Goal: Check status: Check status

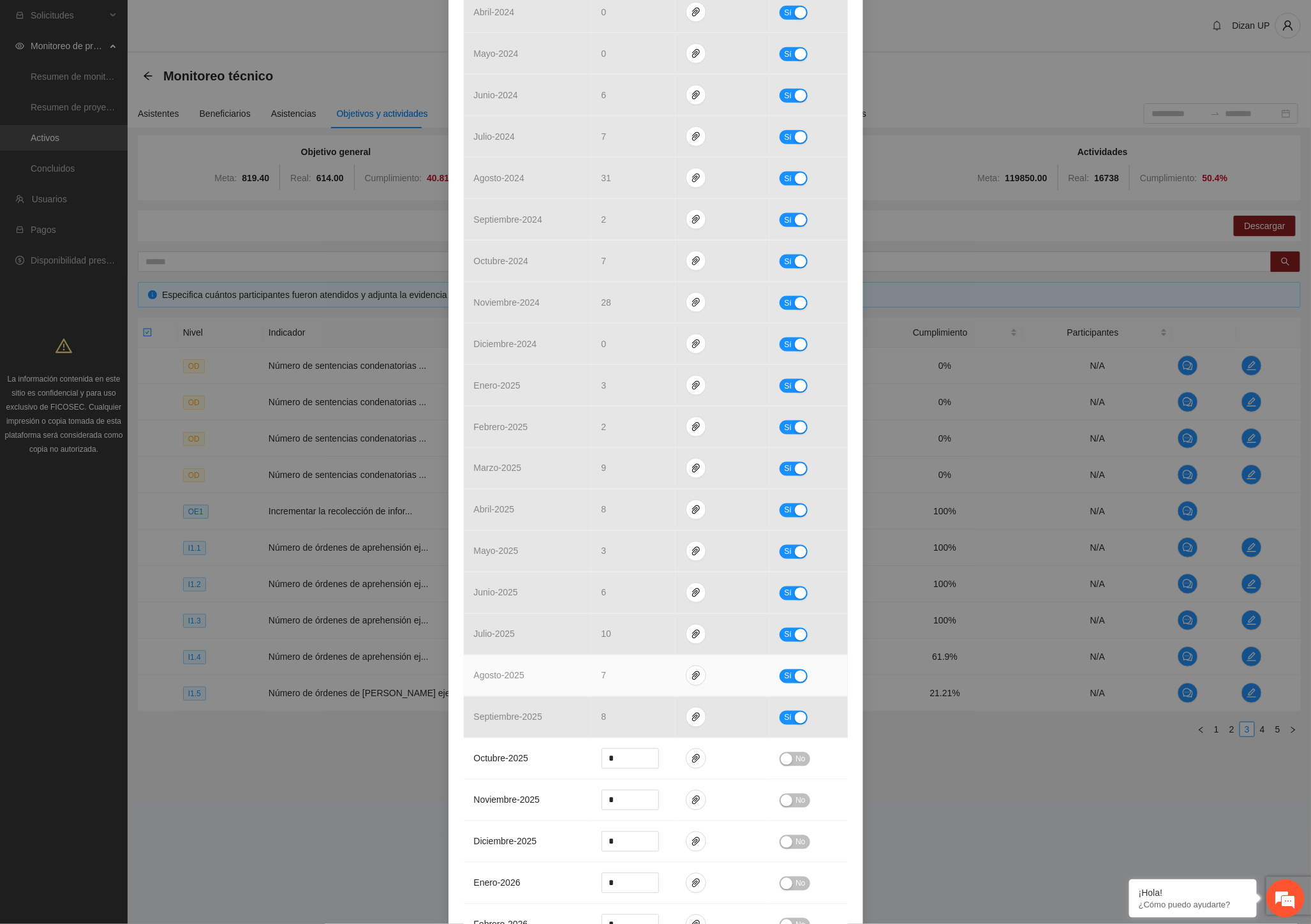
scroll to position [851, 0]
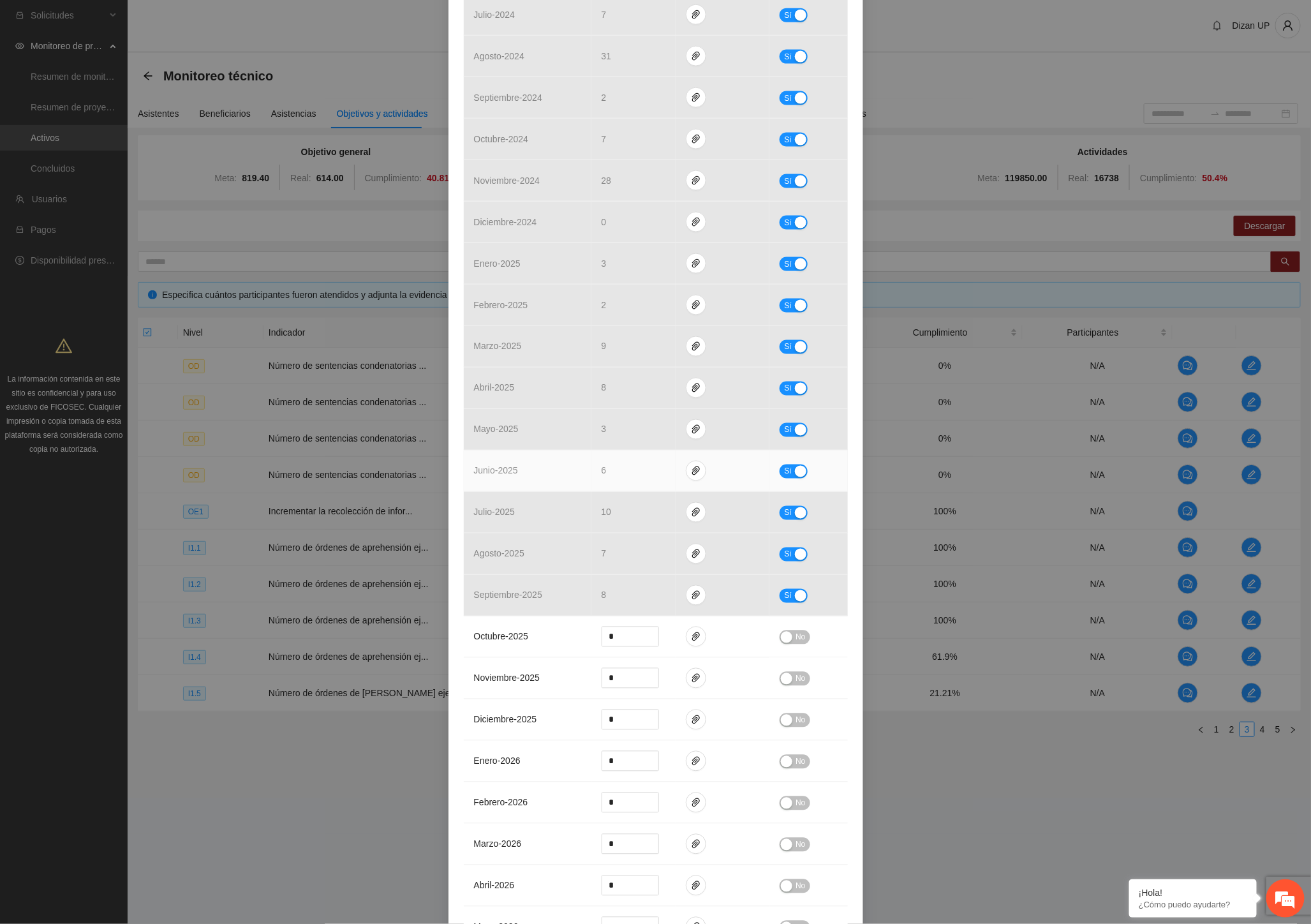
click at [545, 453] on td "junio - 2025" at bounding box center [527, 471] width 127 height 42
click at [381, 374] on div "Indicador 1.1 Número de órdenes de aprehensión ejecutadas Indicador: Detencione…" at bounding box center [655, 462] width 1311 height 924
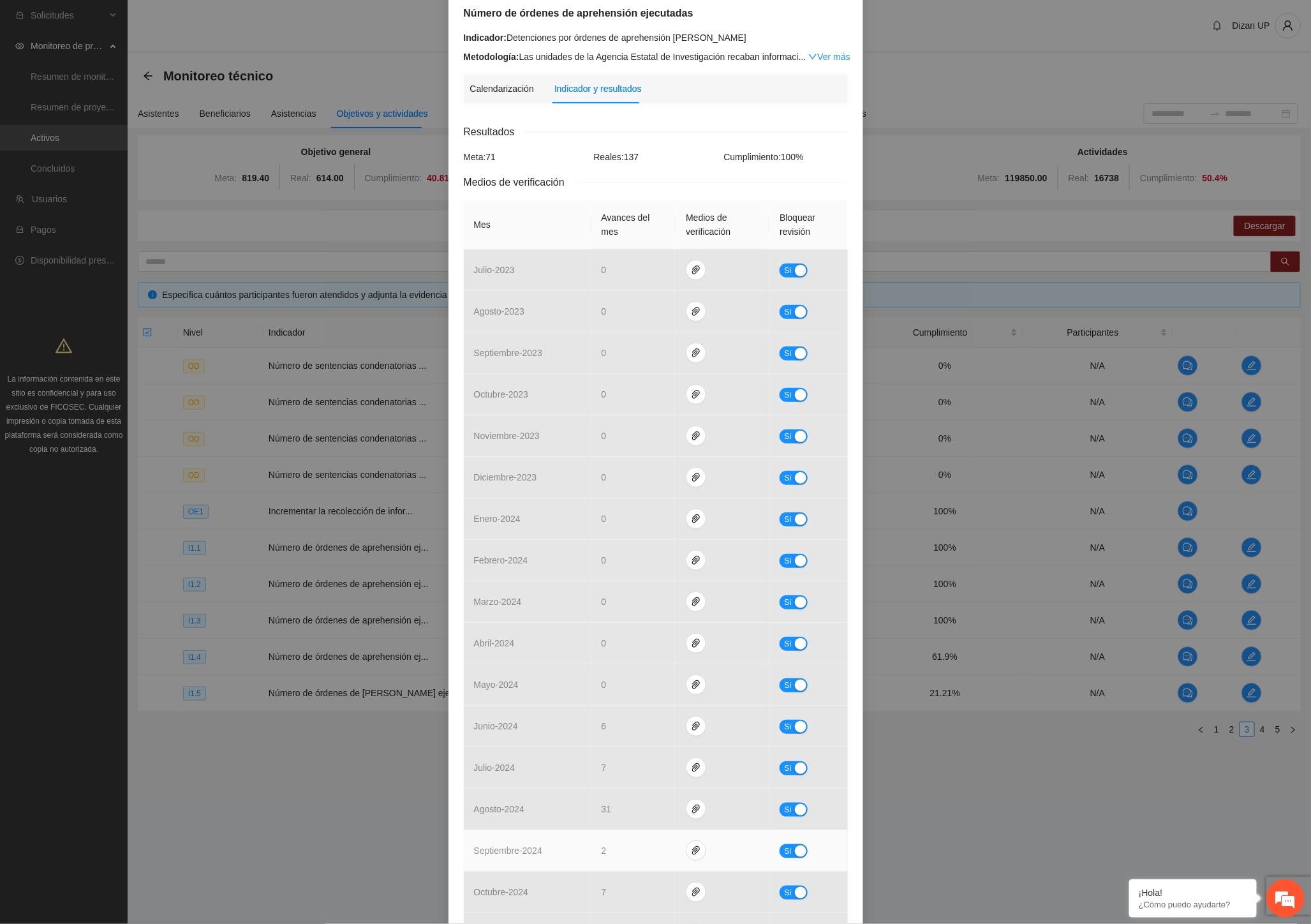
scroll to position [0, 0]
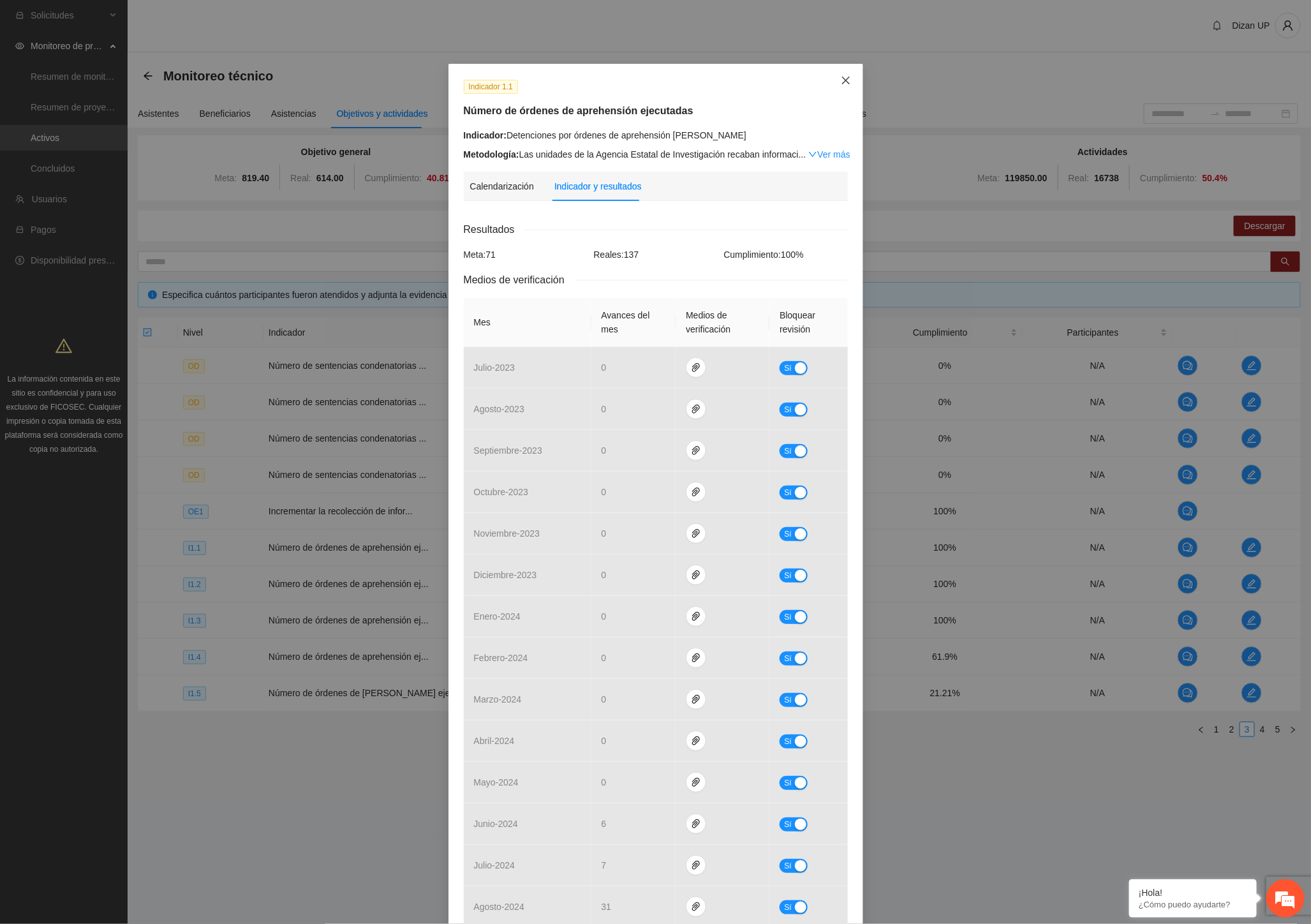
click at [841, 81] on icon "close" at bounding box center [846, 80] width 10 height 10
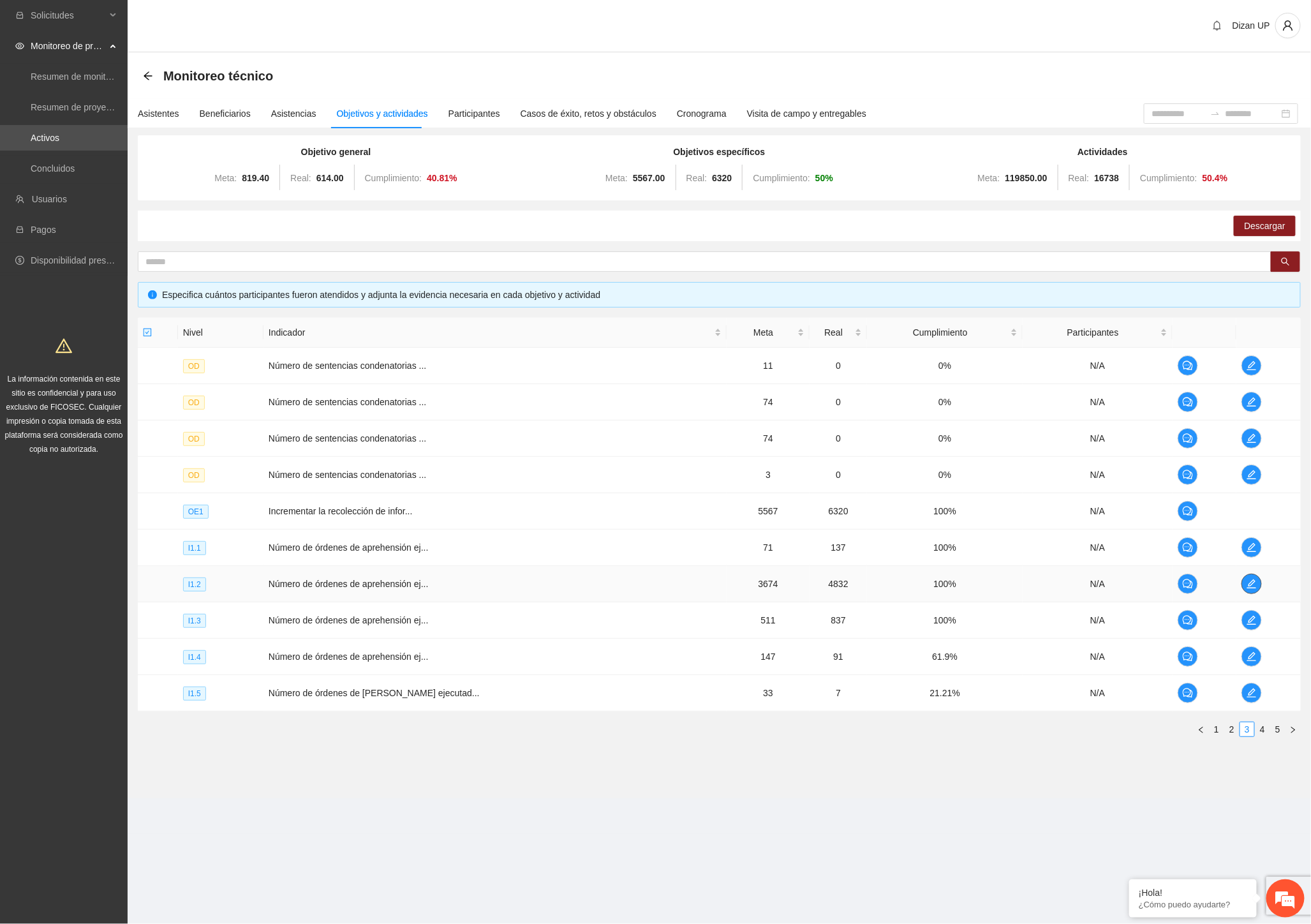
click at [1242, 578] on button "button" at bounding box center [1252, 584] width 20 height 20
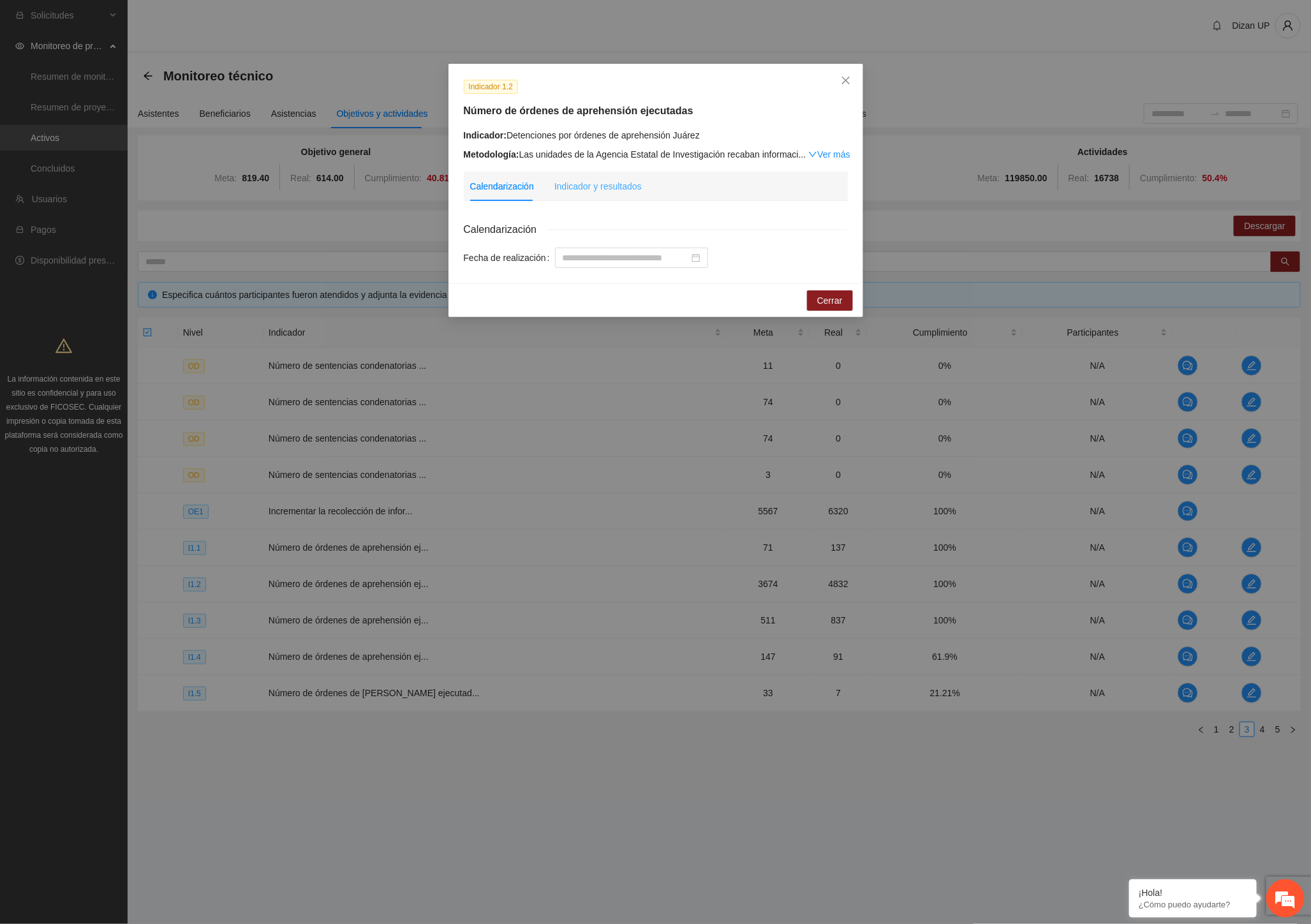
click at [619, 193] on div "Indicador y resultados" at bounding box center [599, 187] width 88 height 30
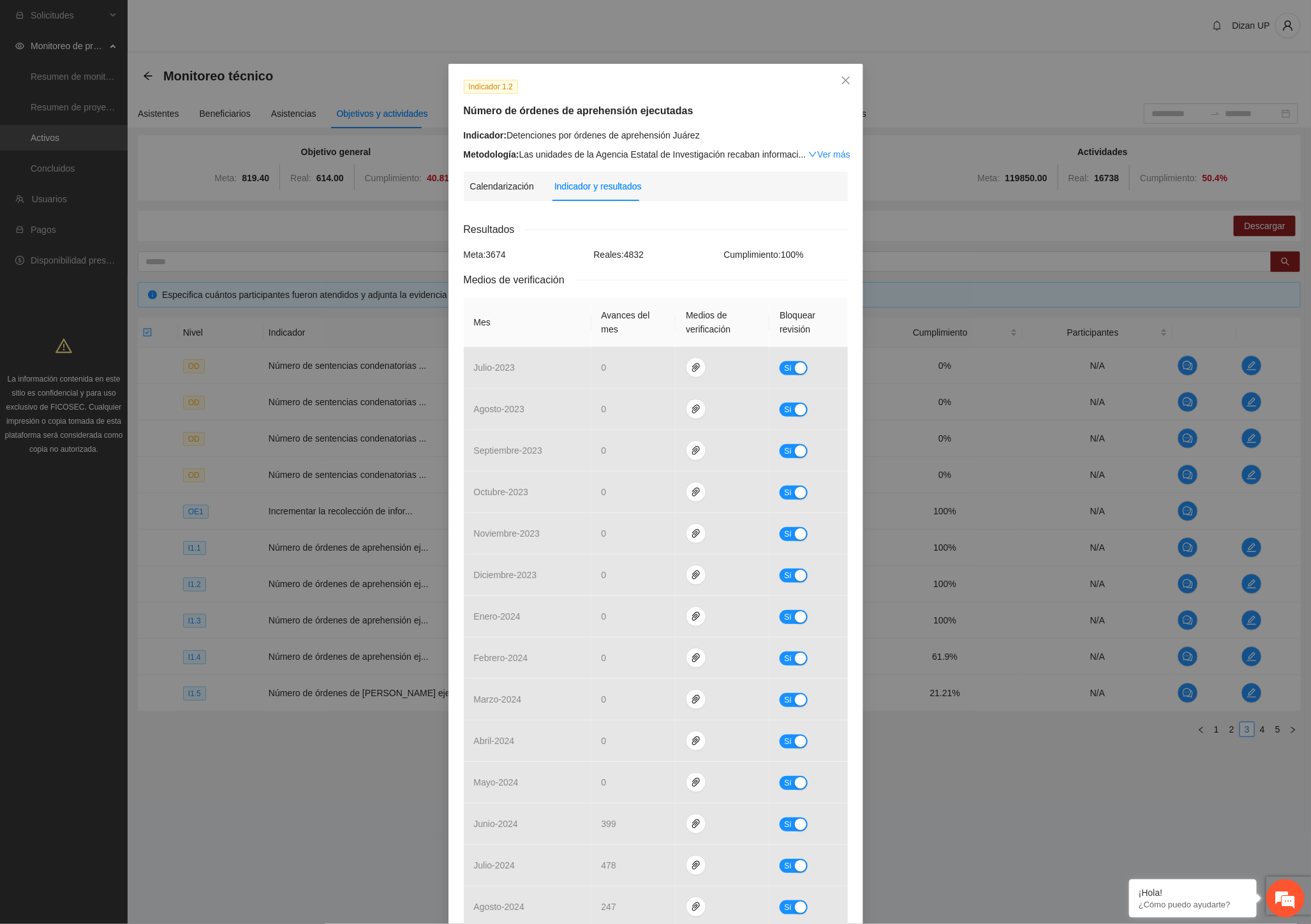
click at [575, 144] on div "Indicador: Detenciones por órdenes de aprehensión Juárez Metodología: Las unida…" at bounding box center [656, 144] width 384 height 33
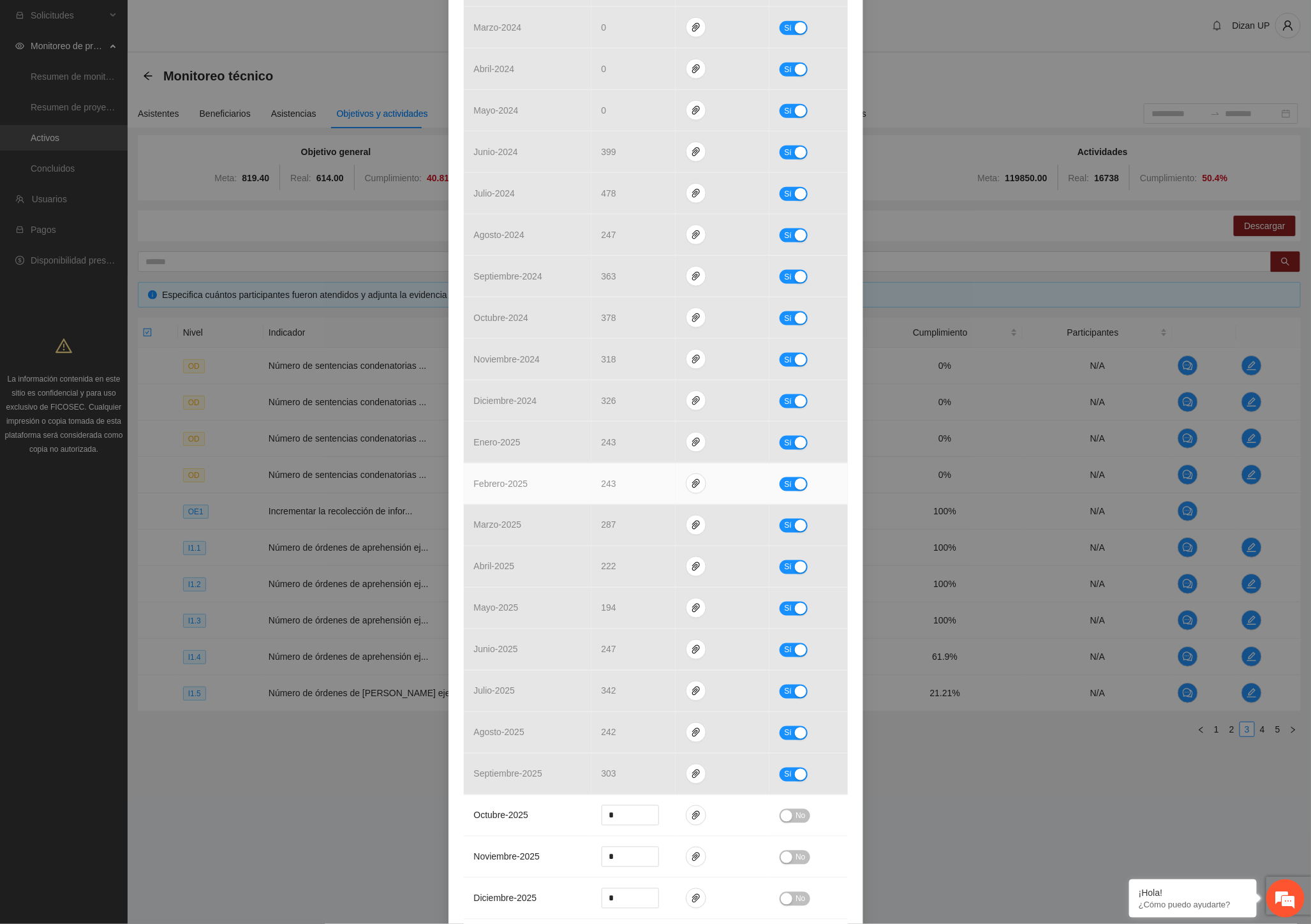
scroll to position [921, 0]
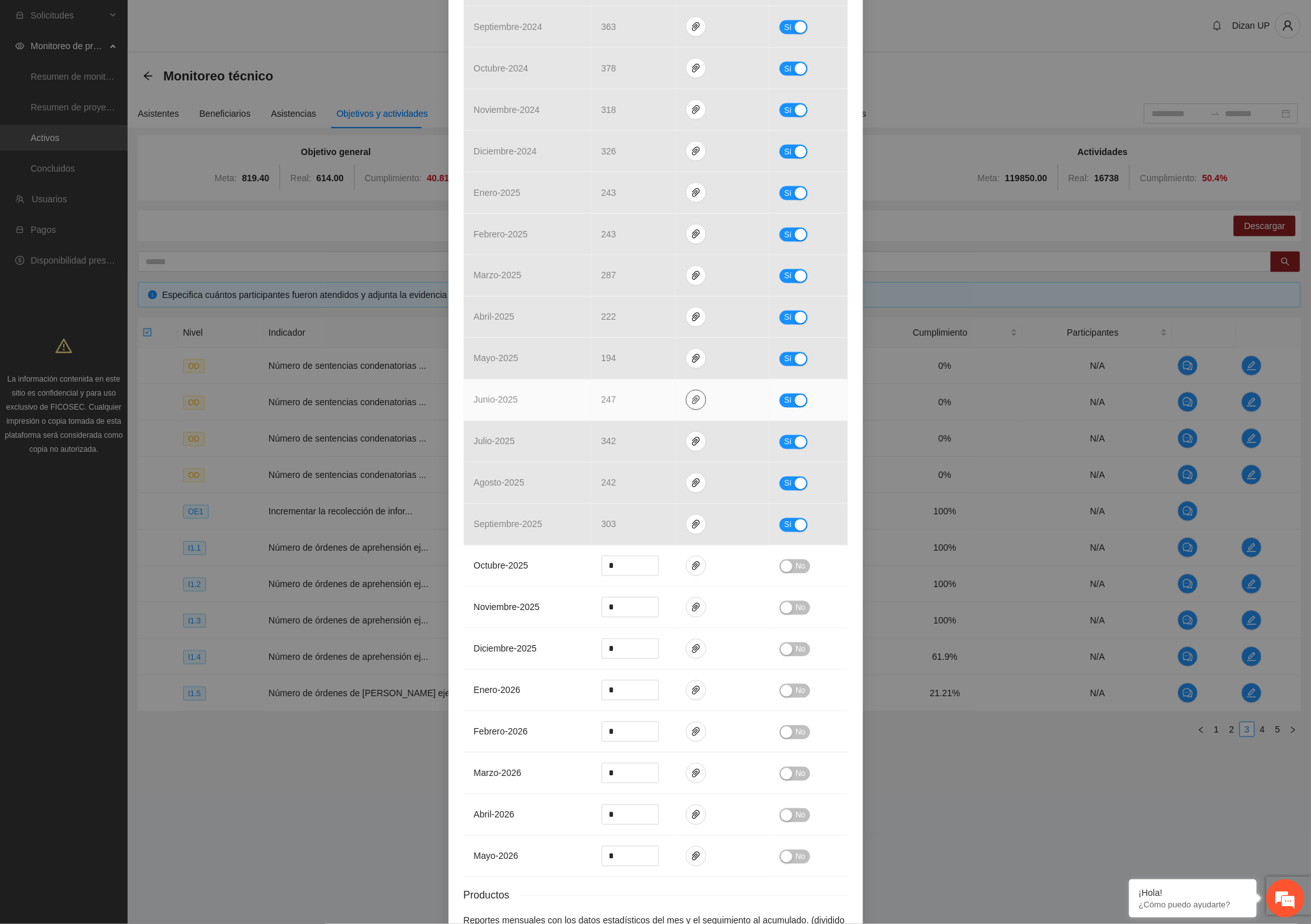
click at [691, 398] on icon "paper-clip" at bounding box center [696, 400] width 10 height 10
click at [609, 345] on link "oaprehensionnorte2309-07-2025-163347.pdf" at bounding box center [694, 345] width 183 height 14
click at [627, 364] on link "23ORDENESDEAPREHENSIONNORTE.xlsx" at bounding box center [694, 364] width 183 height 14
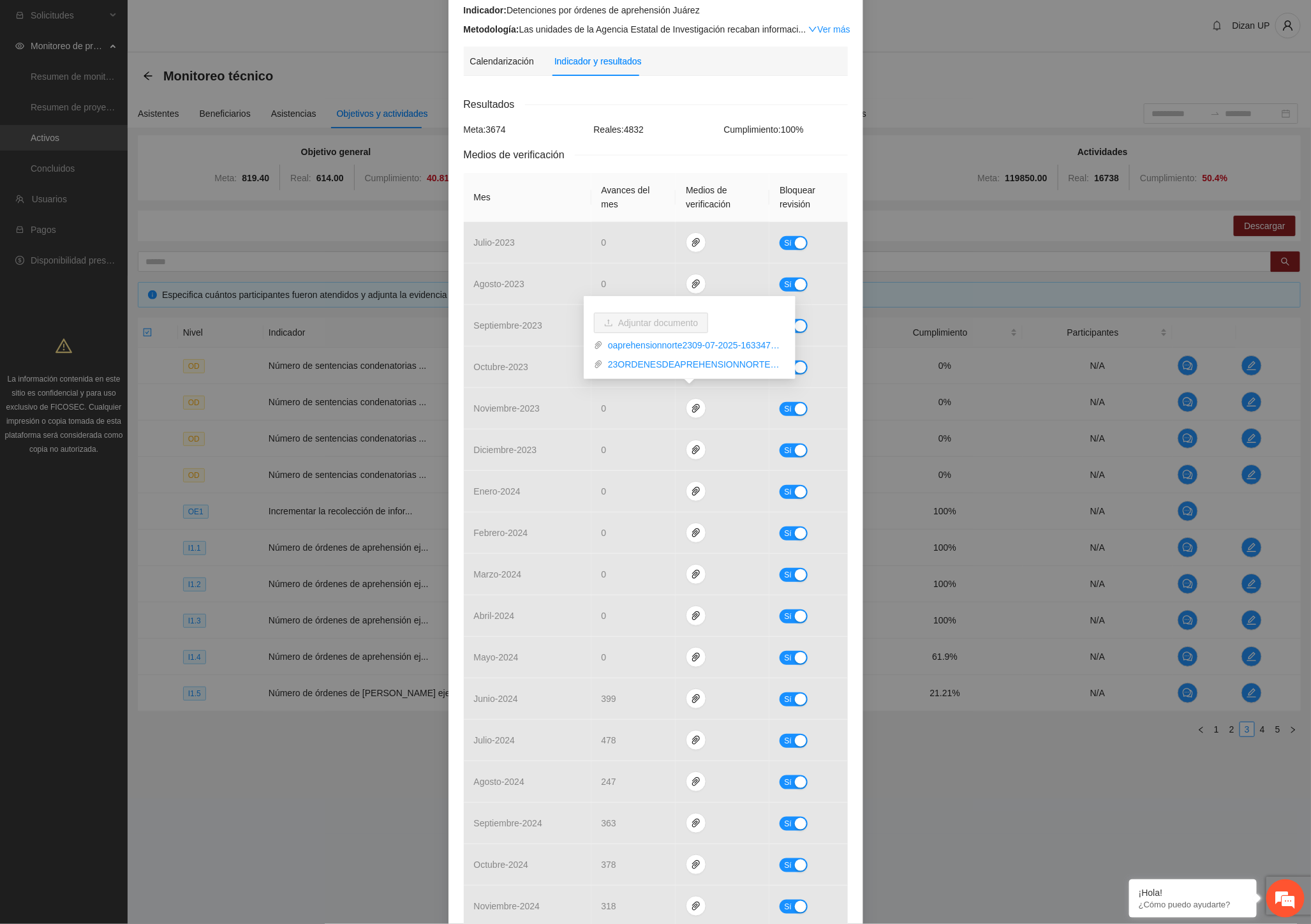
scroll to position [0, 0]
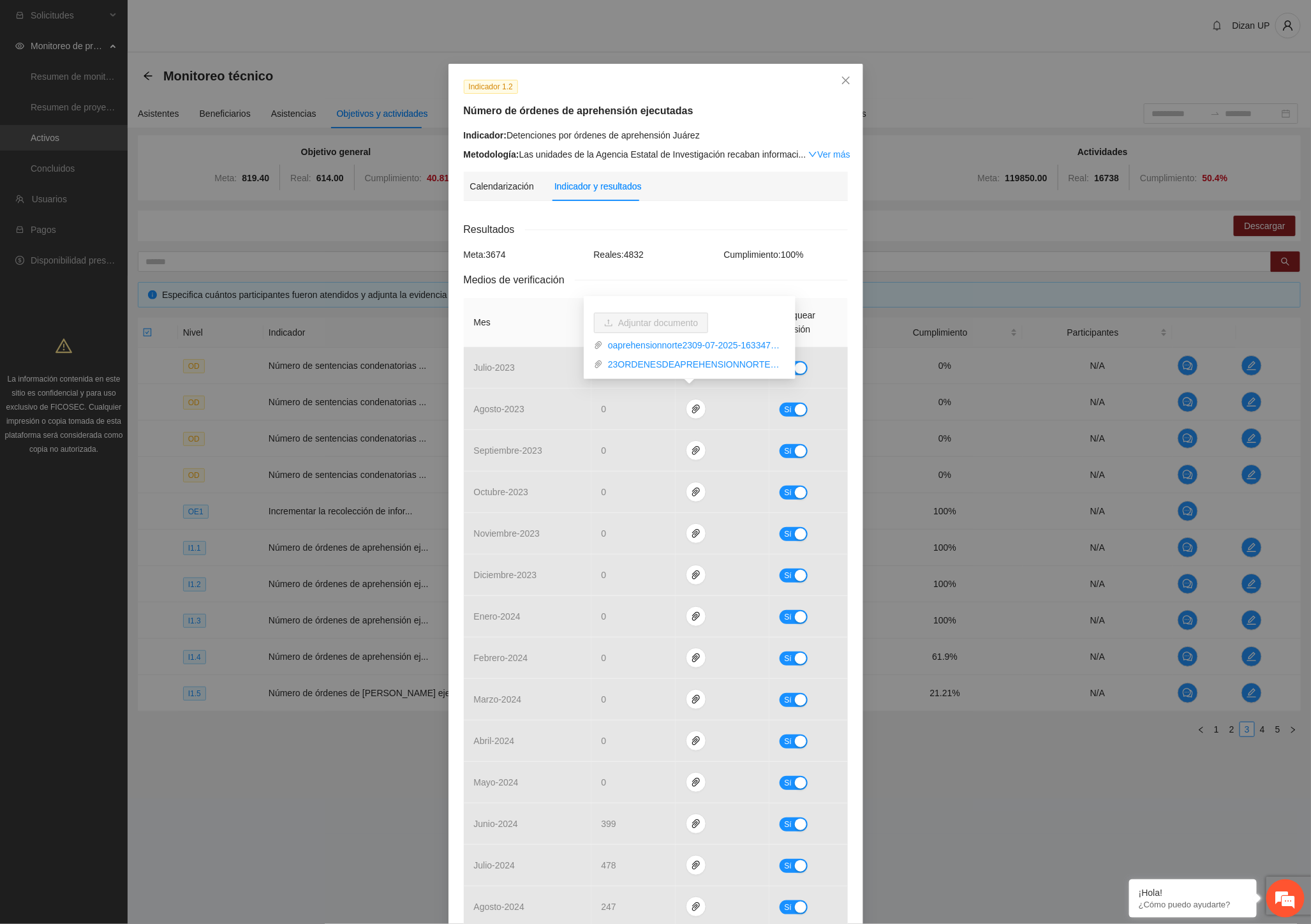
click at [652, 226] on div "Resultados" at bounding box center [656, 229] width 384 height 16
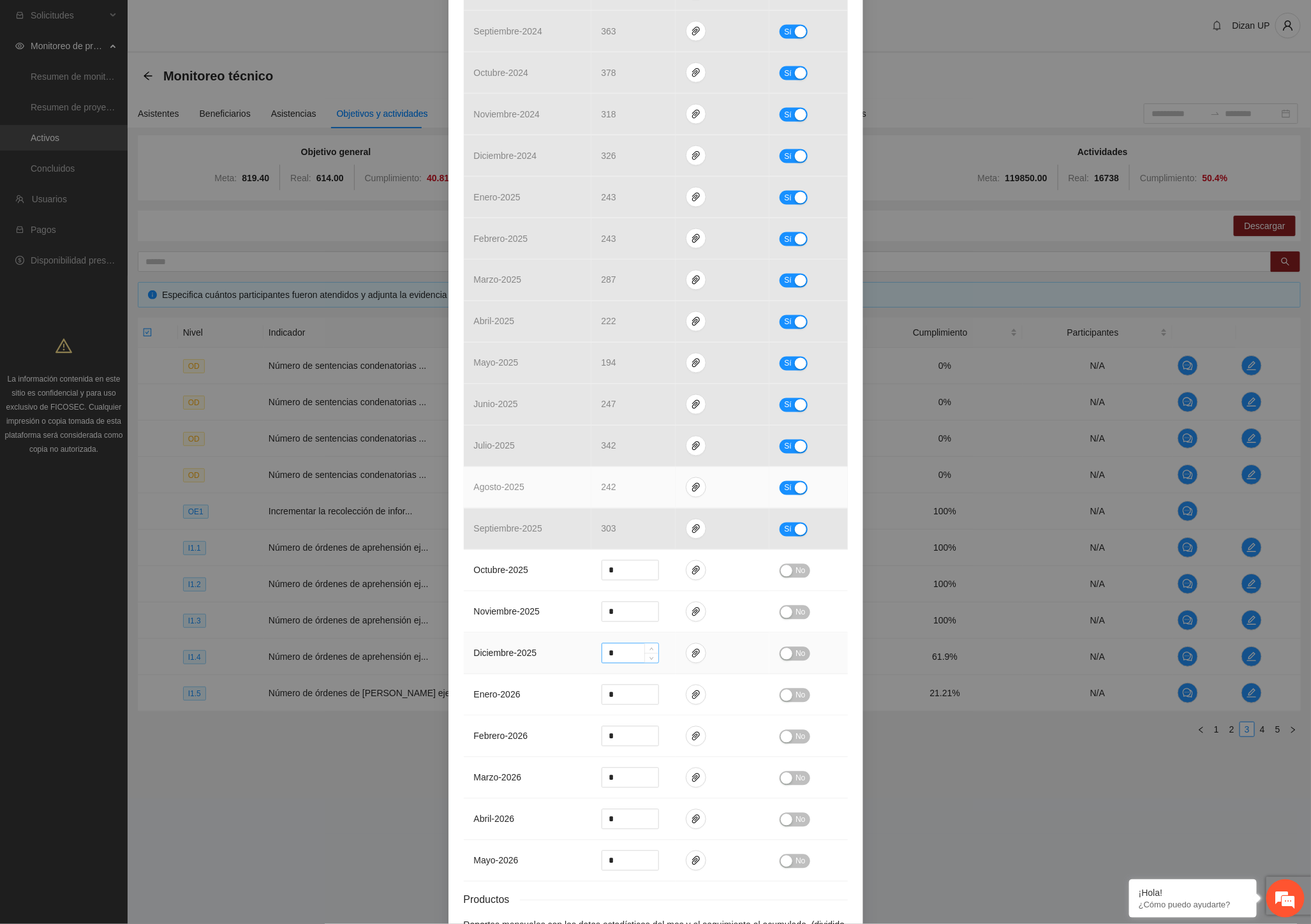
scroll to position [921, 0]
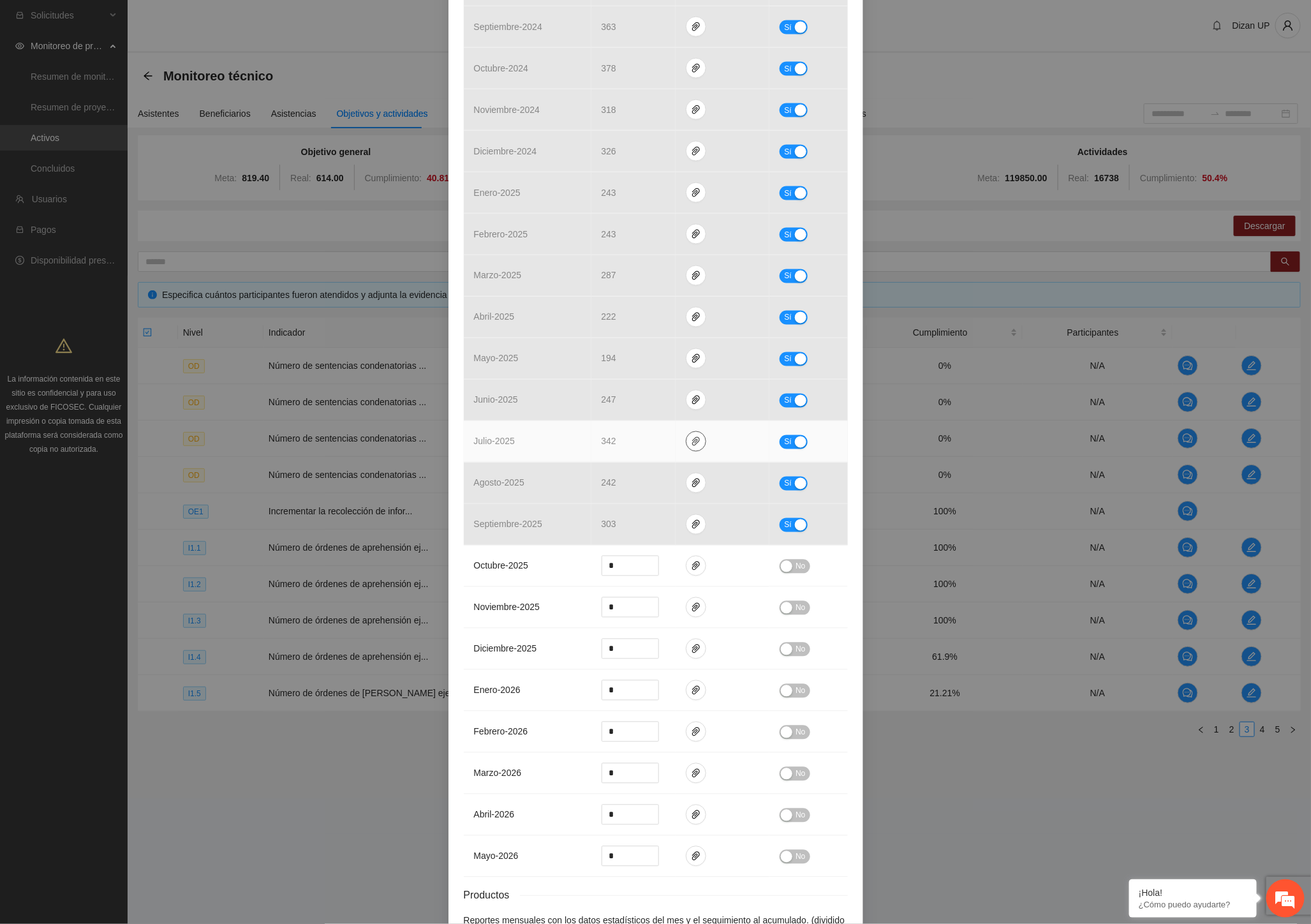
click at [691, 441] on icon "paper-clip" at bounding box center [696, 441] width 10 height 10
click at [662, 388] on link "ZONANORTEORDENESDEAPREHENSION2023_0001.pdf" at bounding box center [694, 386] width 183 height 14
click at [662, 406] on link "ORDENESDEAPREHENSIONNORTE23.xlsx" at bounding box center [694, 406] width 183 height 14
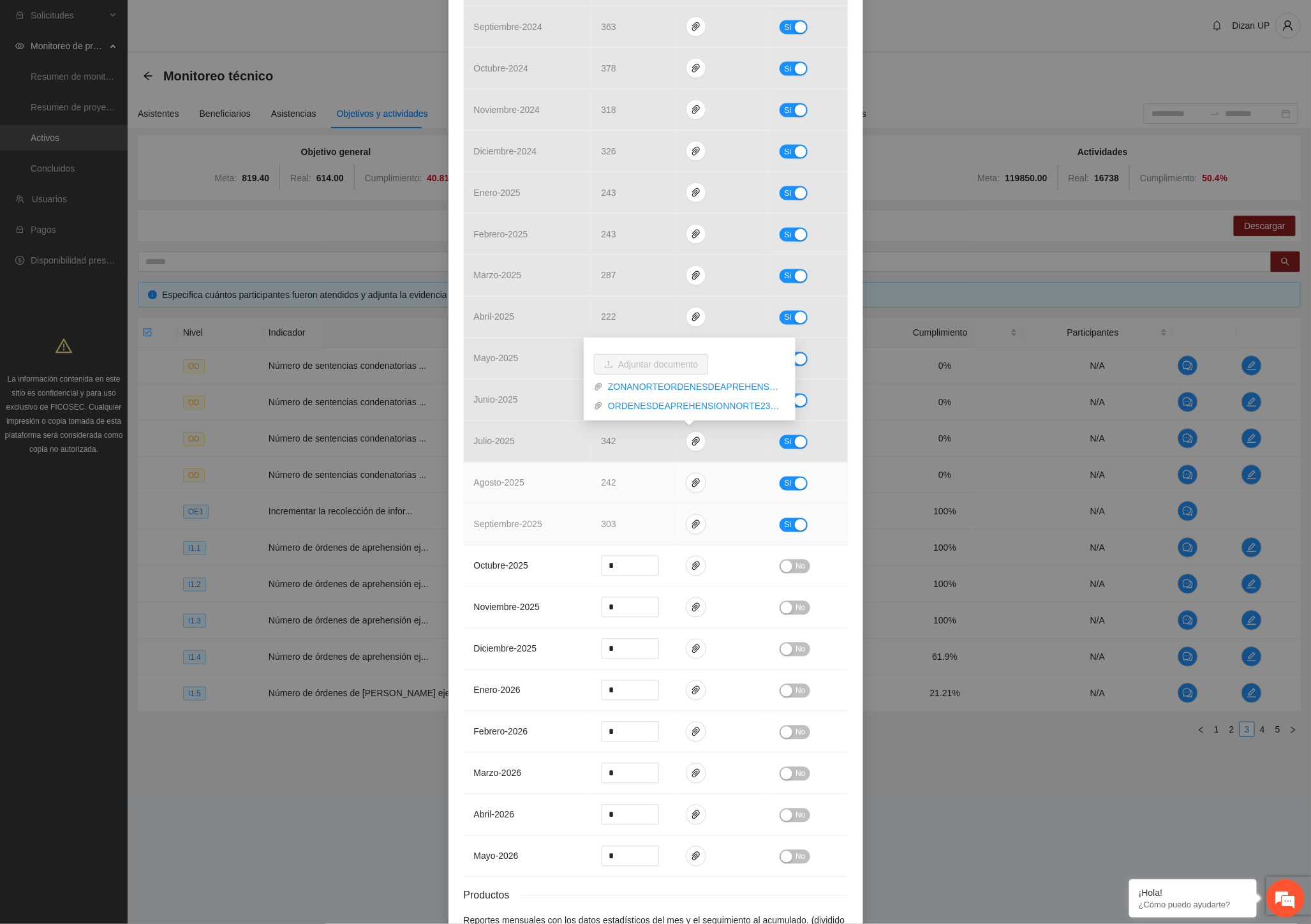
drag, startPoint x: 549, startPoint y: 505, endPoint x: 700, endPoint y: 493, distance: 151.5
click at [554, 504] on tbody "julio - 2023 0 Sí agosto - 2023 0 Sí septiembre - 2023 0 Sí octubre - 2023 0 Sí…" at bounding box center [656, 151] width 384 height 1451
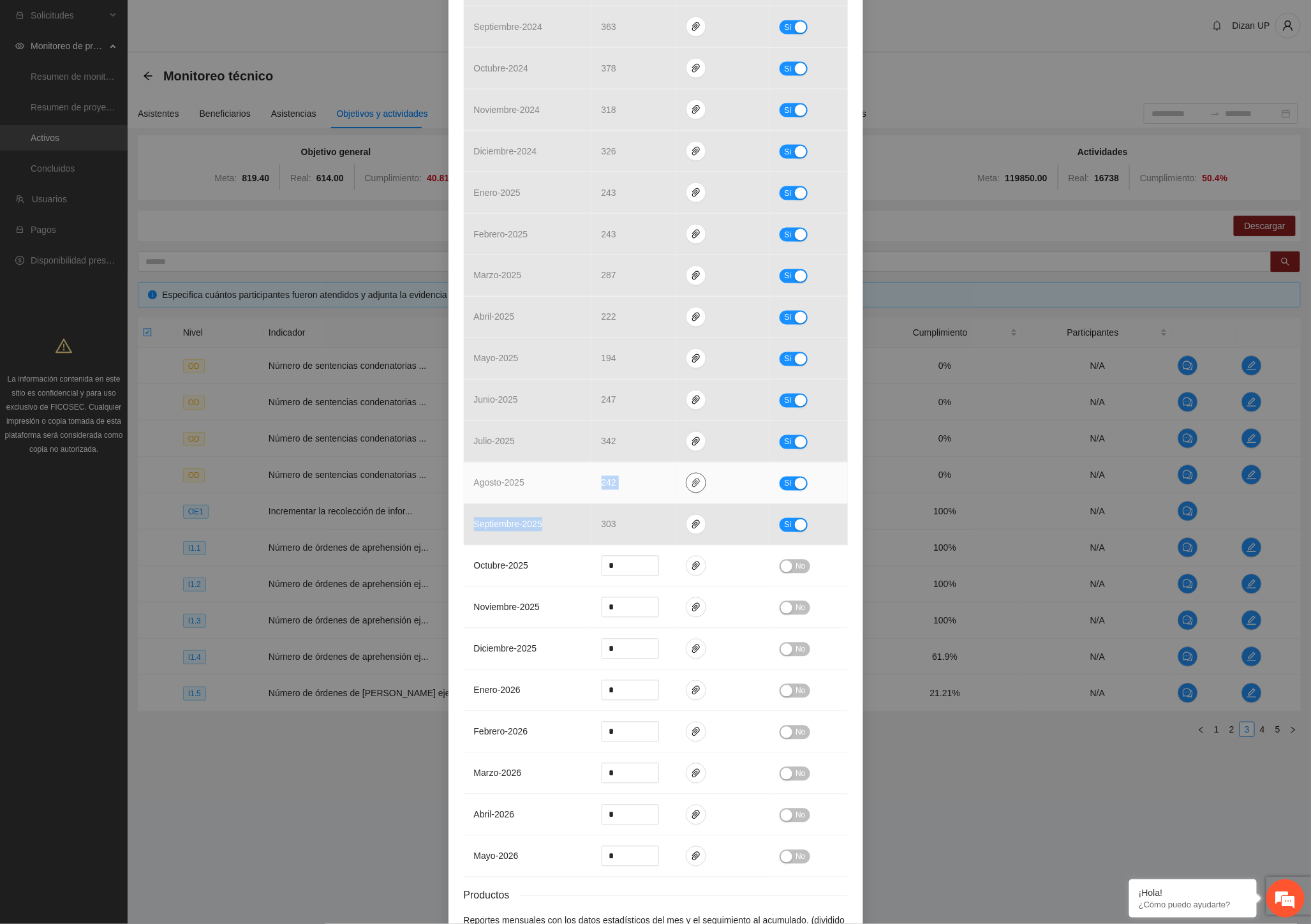
click at [691, 485] on icon "paper-clip" at bounding box center [696, 483] width 10 height 10
click at [659, 448] on link "ZONANORTEORDENESDEAPREHENSION_0001.pdf" at bounding box center [694, 447] width 183 height 14
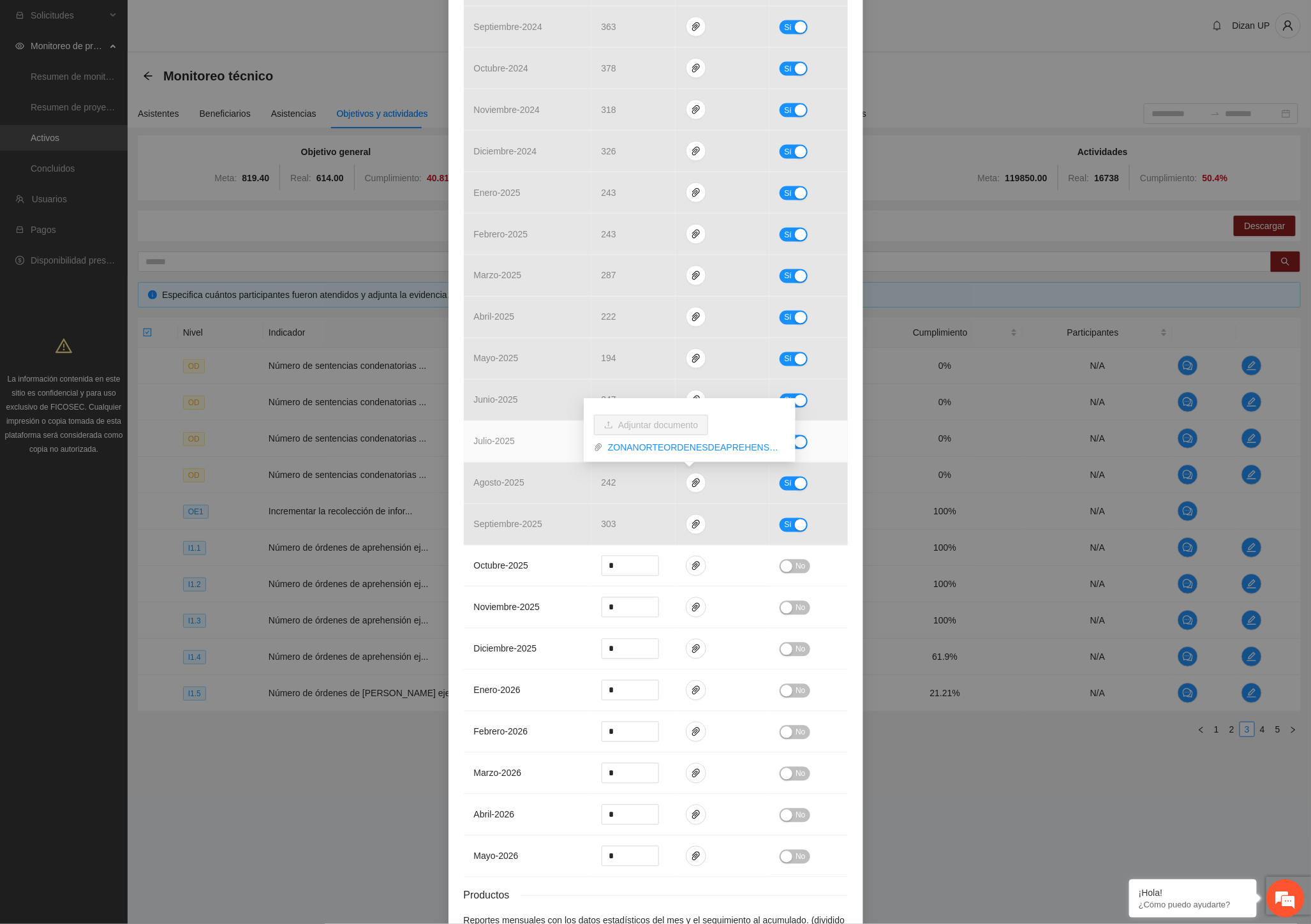
click at [543, 456] on td "julio - 2025" at bounding box center [527, 442] width 127 height 42
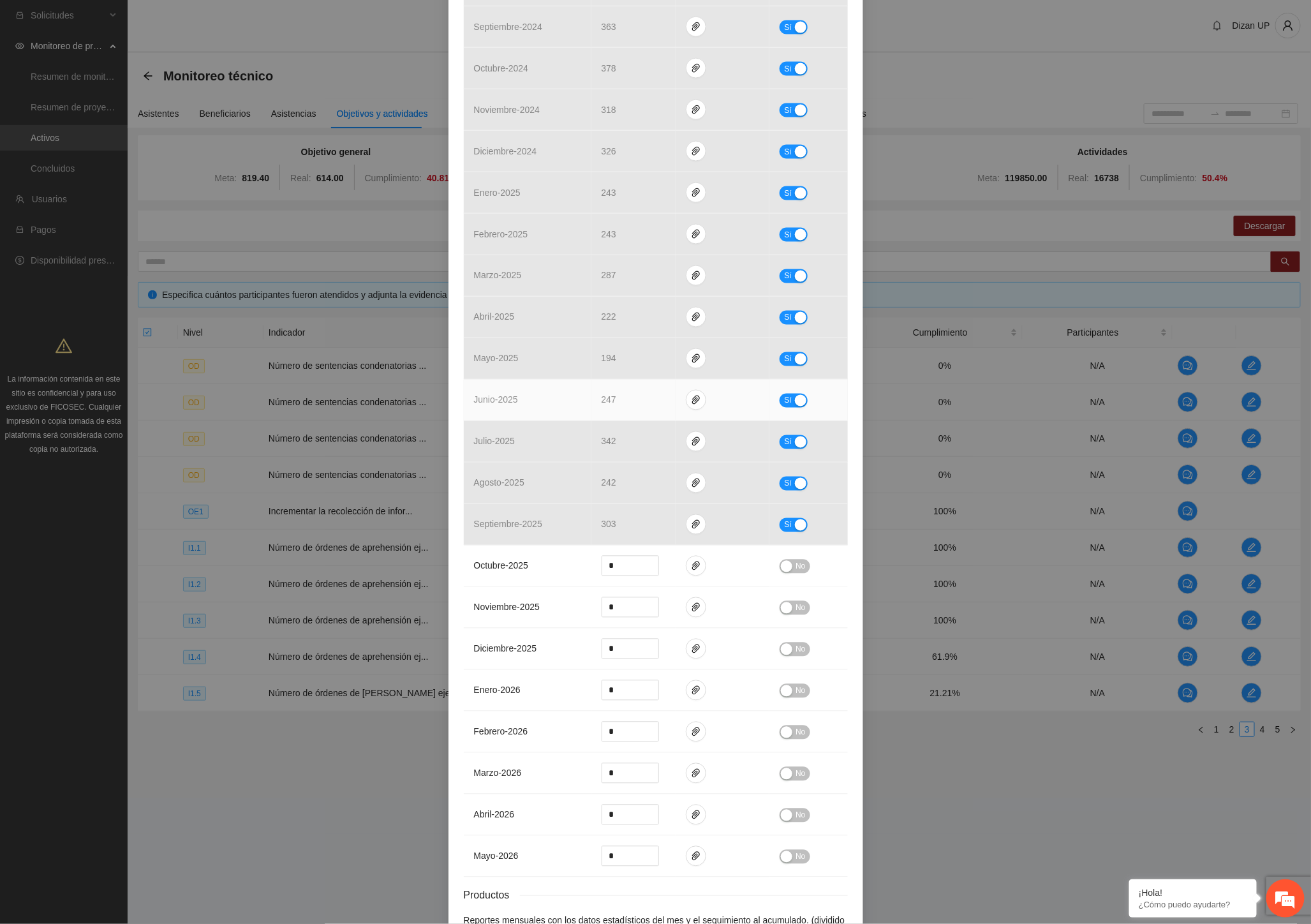
click at [559, 383] on td "junio - 2025" at bounding box center [527, 400] width 127 height 42
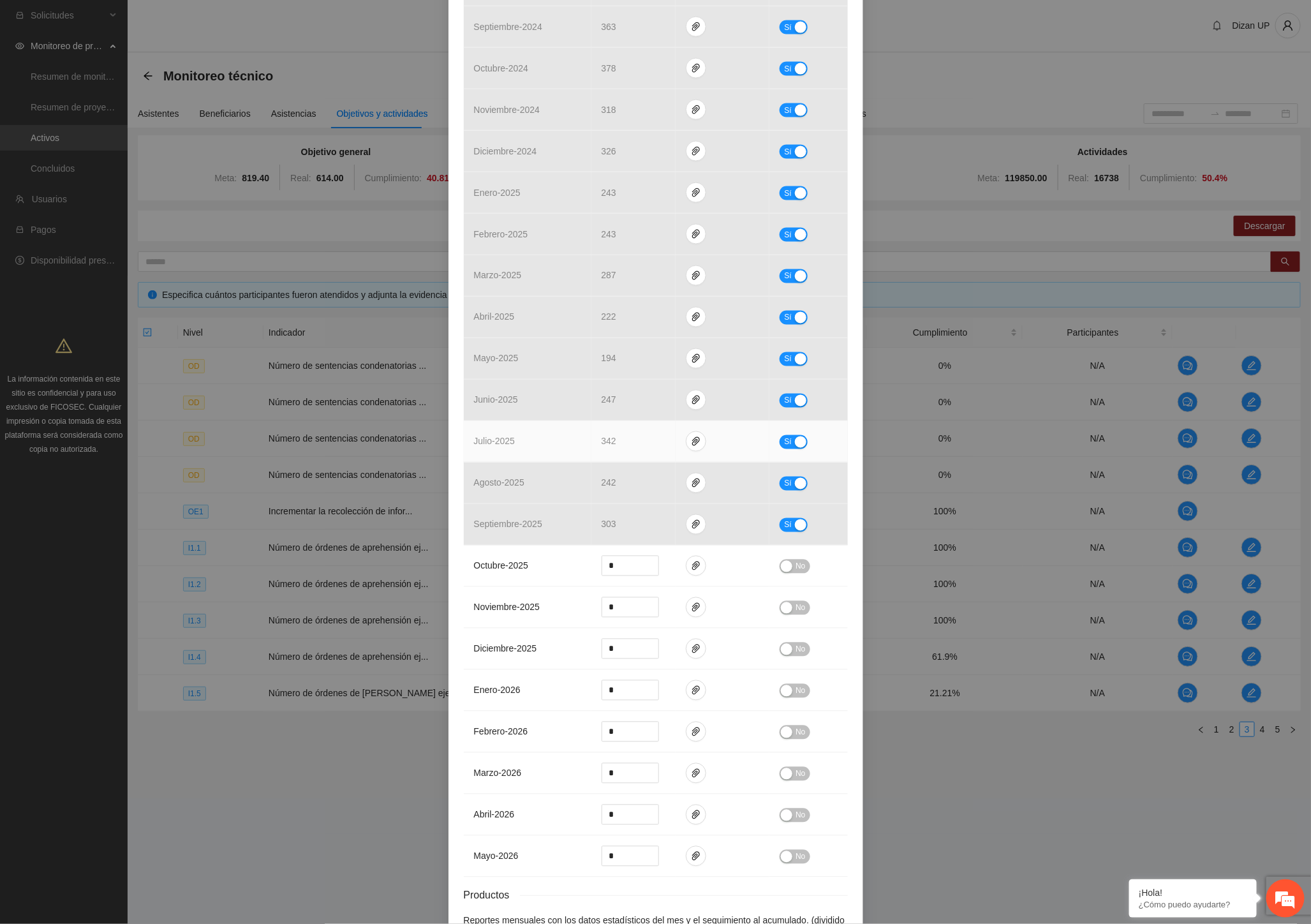
click at [547, 435] on td "julio - 2025" at bounding box center [527, 442] width 127 height 42
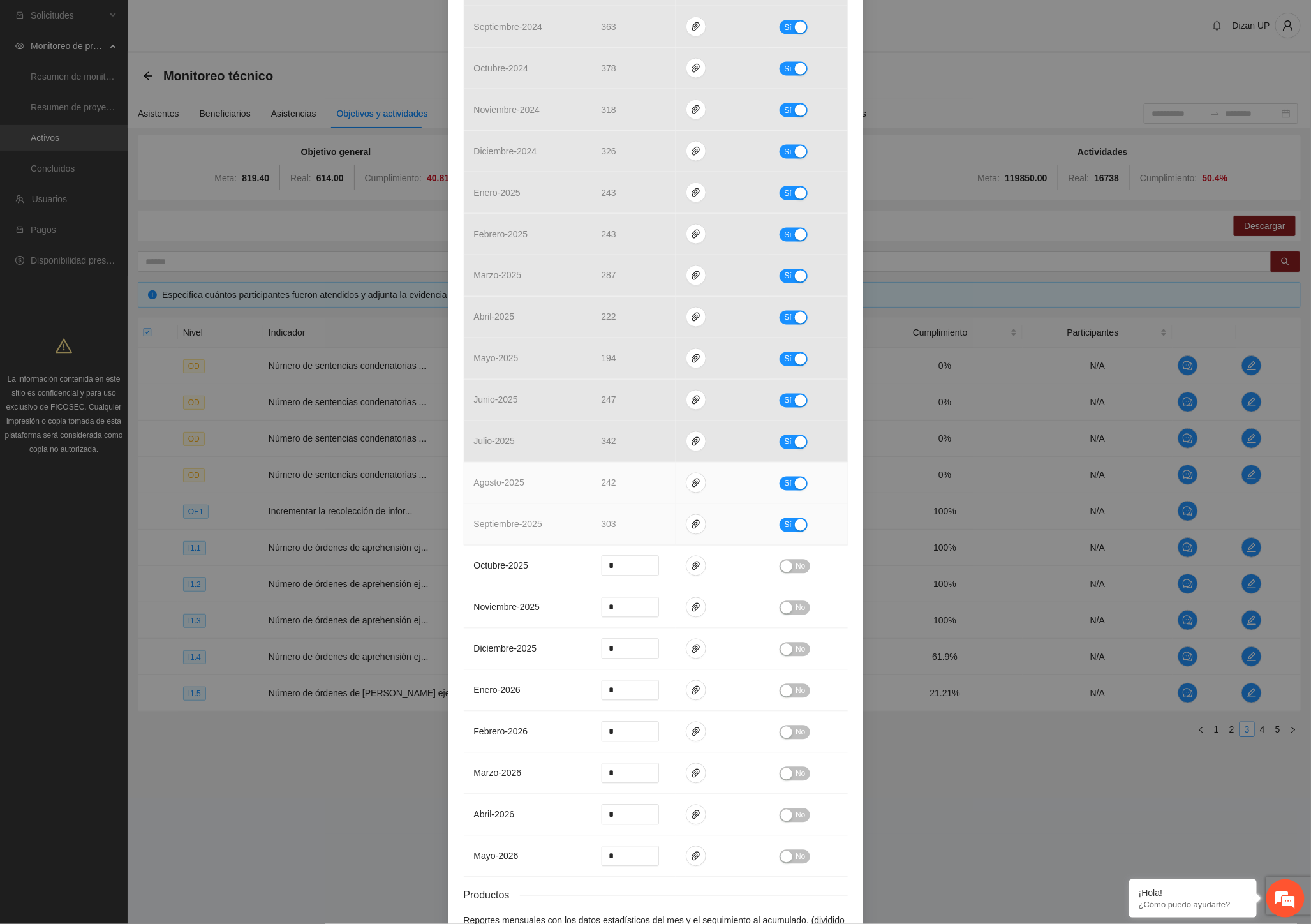
drag, startPoint x: 553, startPoint y: 531, endPoint x: 609, endPoint y: 497, distance: 65.5
click at [553, 531] on td "septiembre - 2025" at bounding box center [527, 525] width 127 height 42
click at [692, 486] on icon "paper-clip" at bounding box center [696, 483] width 10 height 10
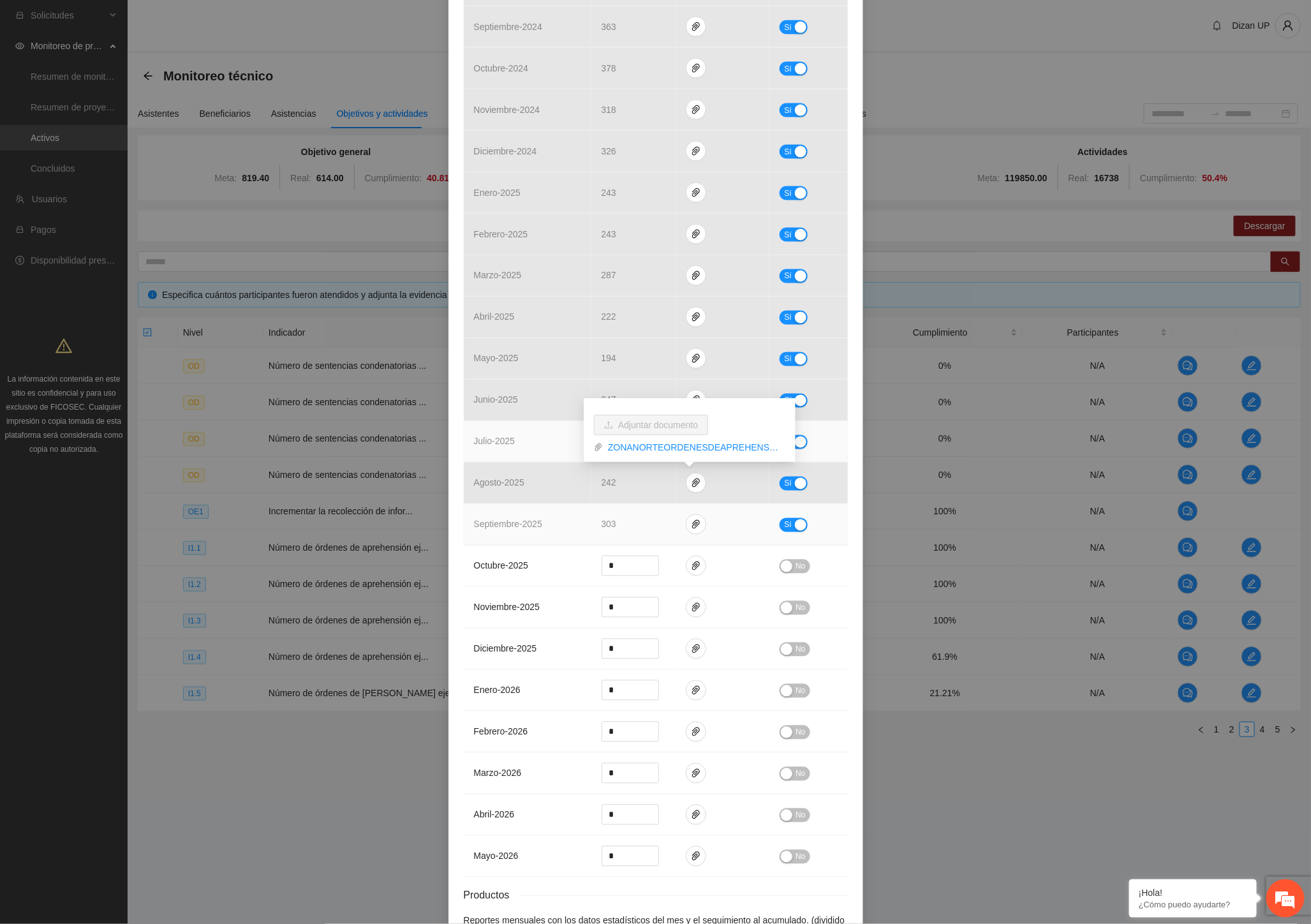
drag, startPoint x: 520, startPoint y: 513, endPoint x: 525, endPoint y: 460, distance: 53.2
click at [520, 513] on td "septiembre - 2025" at bounding box center [527, 525] width 127 height 42
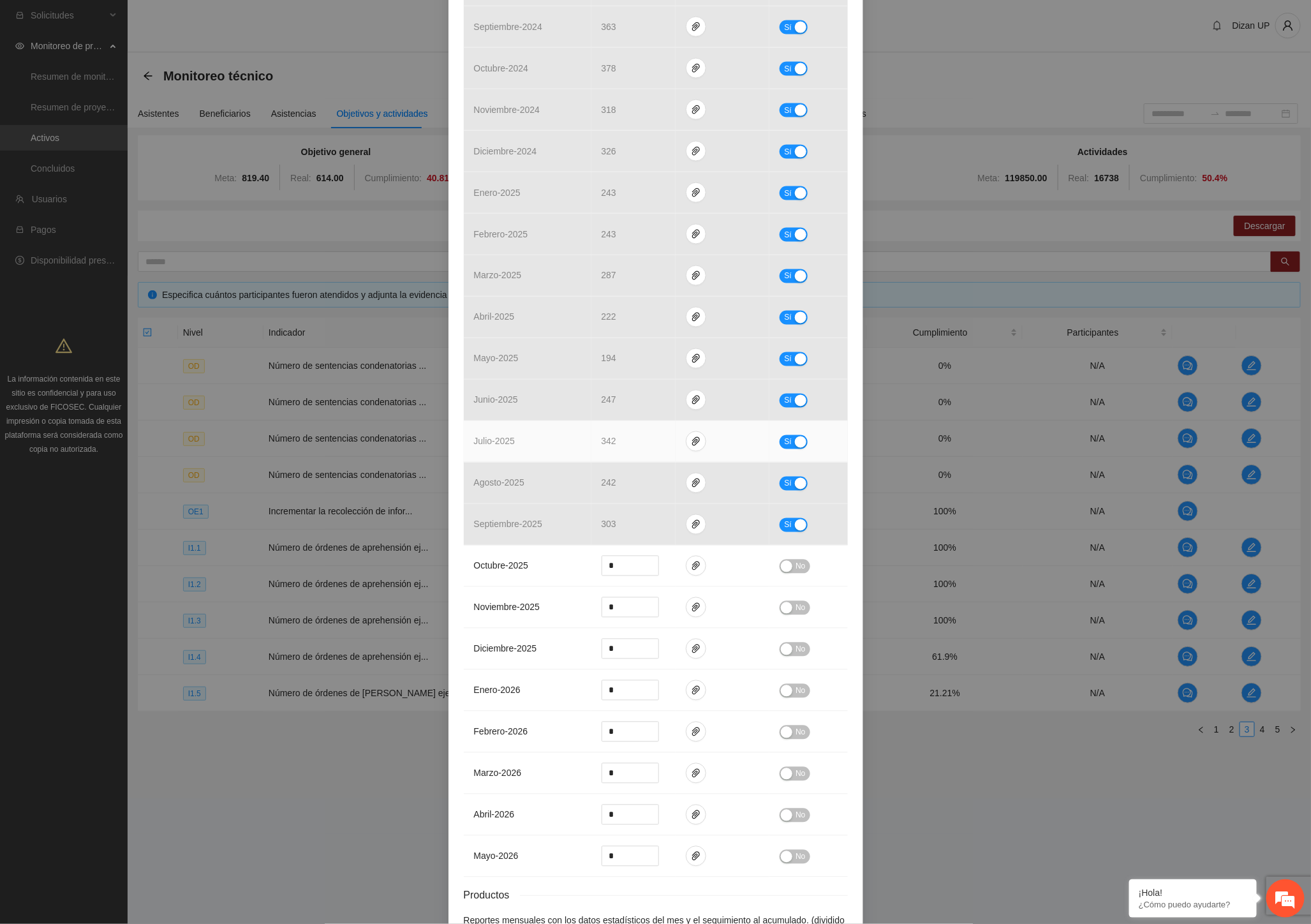
click at [530, 430] on td "julio - 2025" at bounding box center [527, 442] width 127 height 42
click at [536, 436] on td "julio - 2025" at bounding box center [527, 442] width 127 height 42
click at [606, 445] on span "342" at bounding box center [609, 441] width 15 height 10
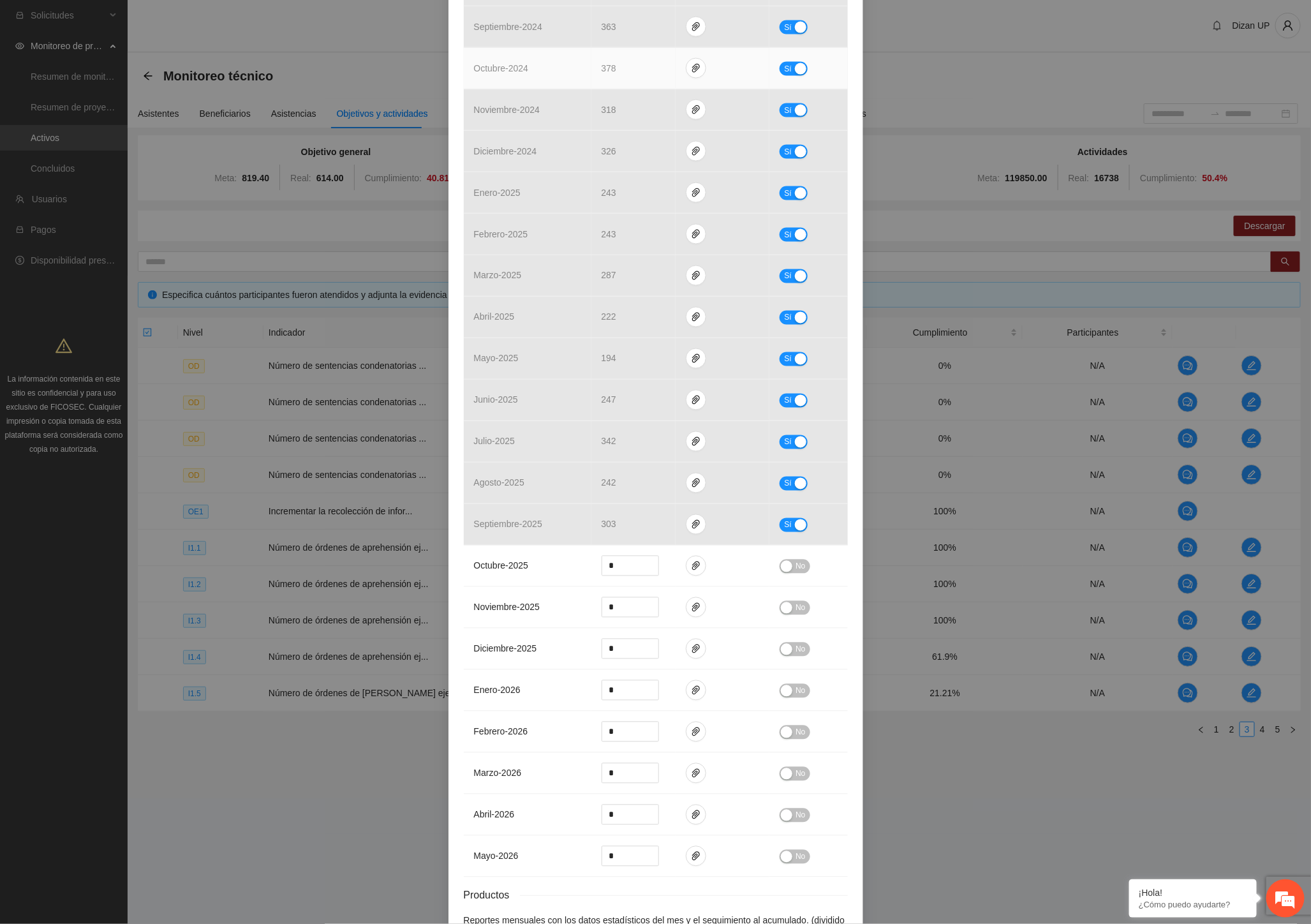
click at [493, 49] on td "octubre - 2024" at bounding box center [527, 69] width 127 height 42
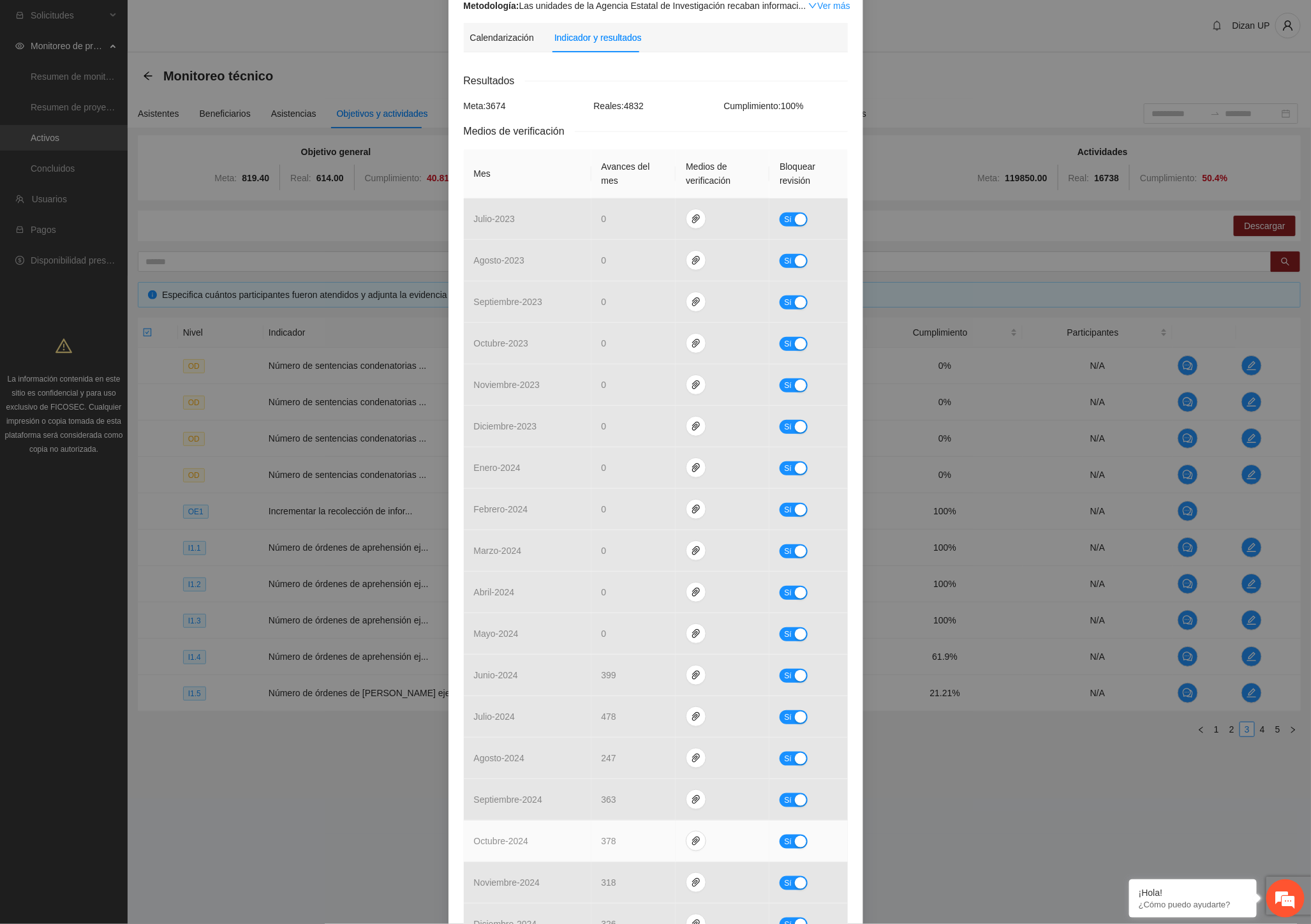
scroll to position [0, 0]
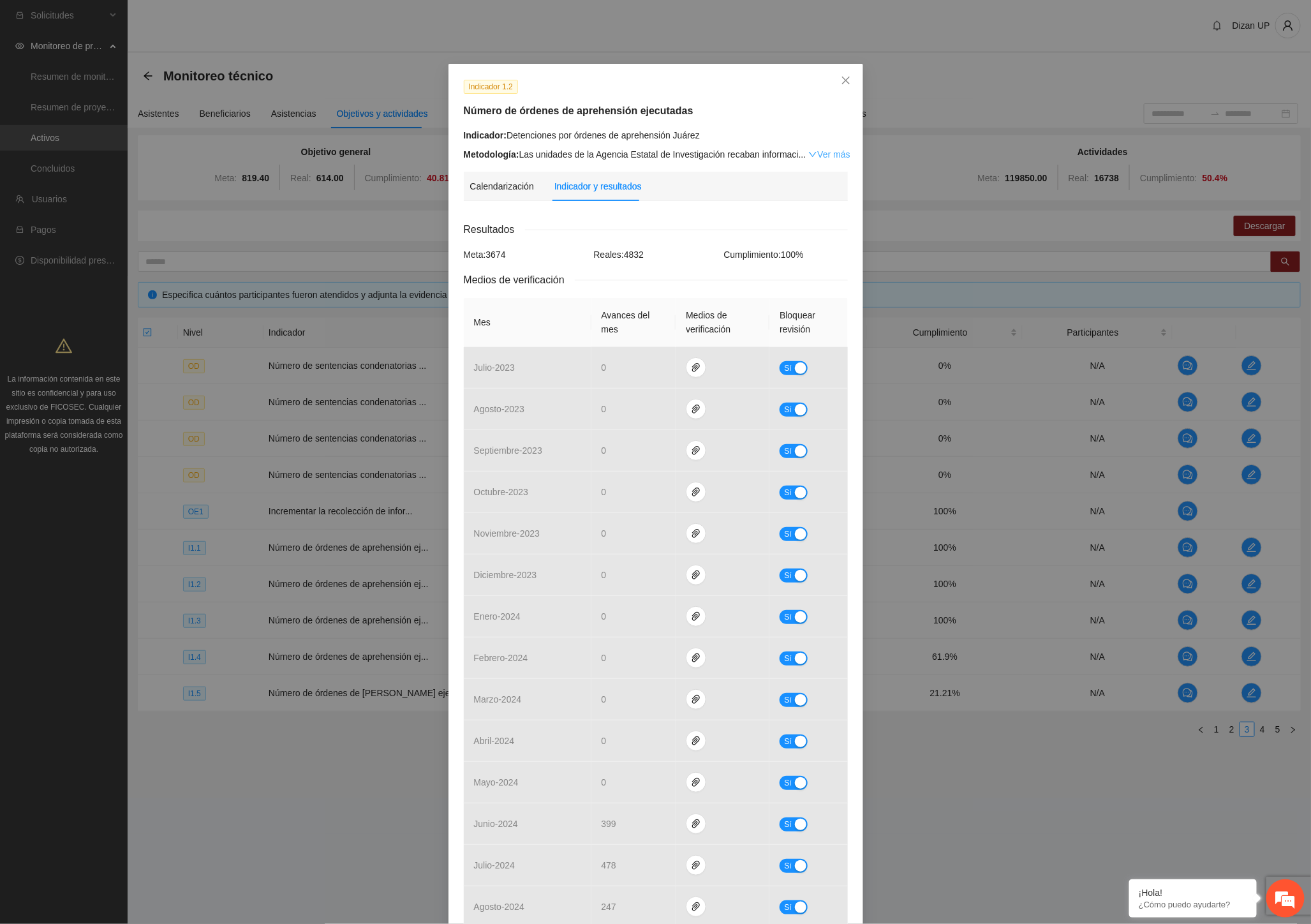
click at [832, 156] on link "Ver más" at bounding box center [829, 154] width 42 height 10
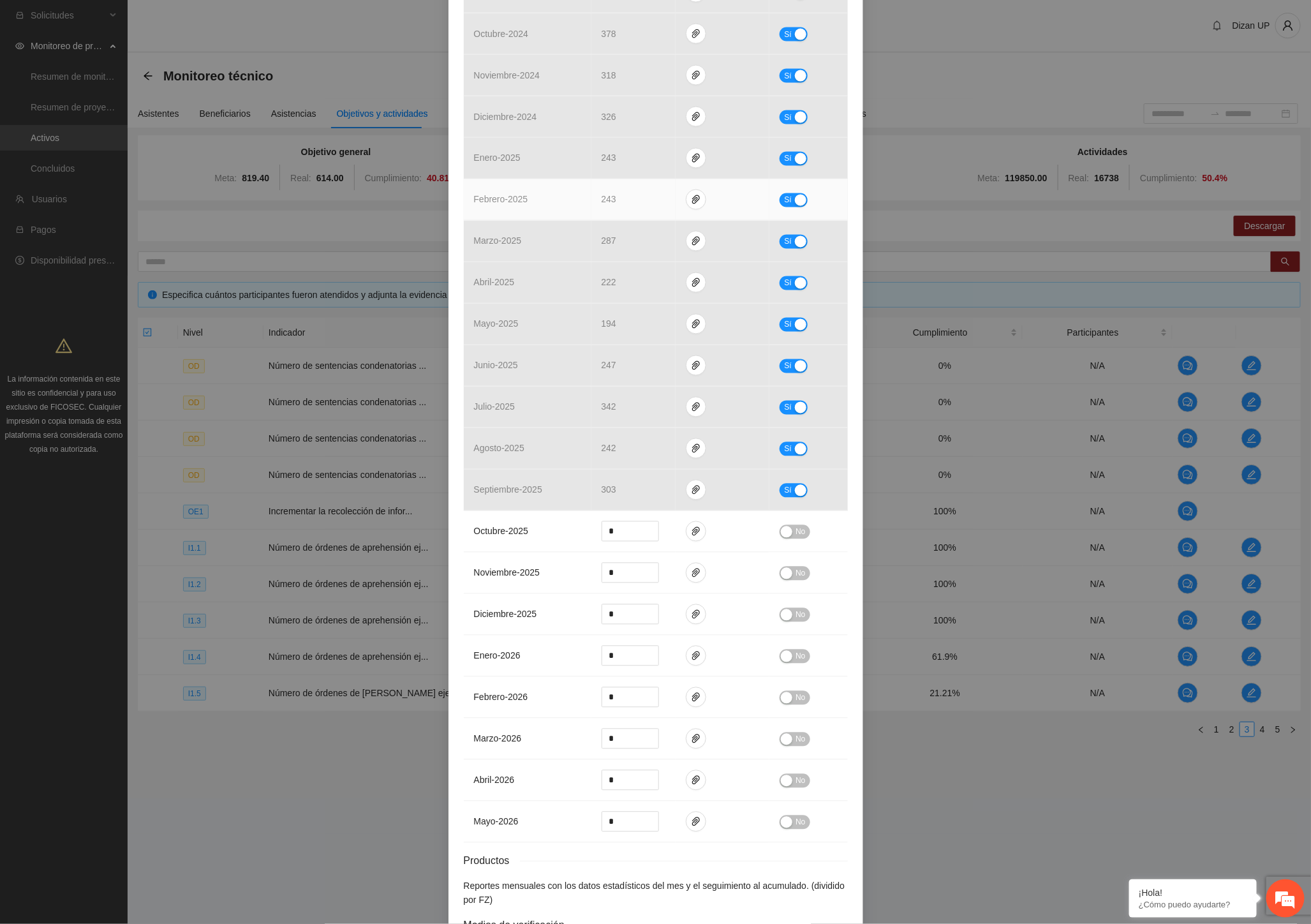
scroll to position [1150, 0]
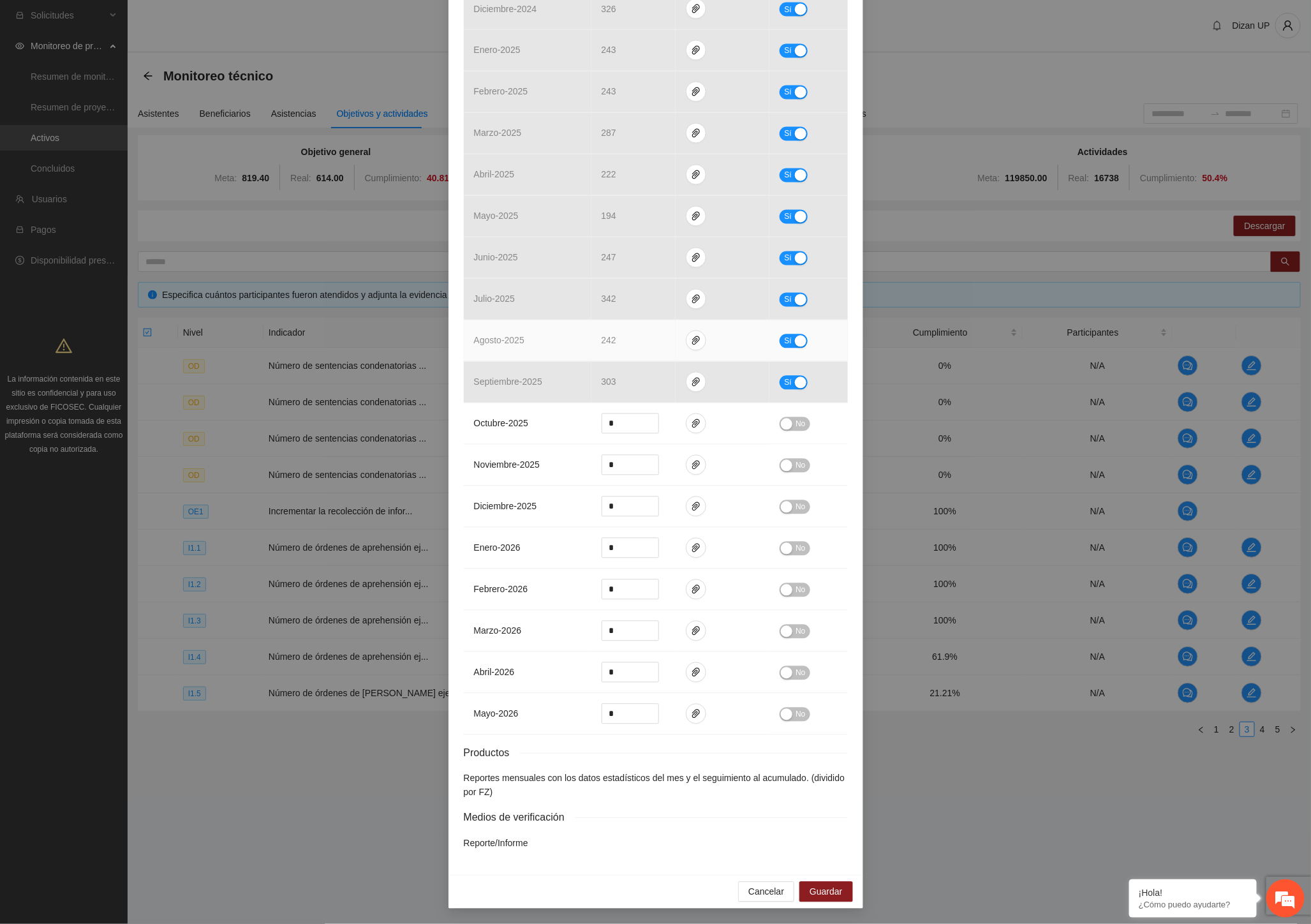
click at [787, 337] on button "Sí" at bounding box center [794, 341] width 28 height 14
type input "***"
click at [650, 345] on icon "down" at bounding box center [652, 344] width 5 height 5
click at [786, 338] on div "button" at bounding box center [787, 341] width 11 height 11
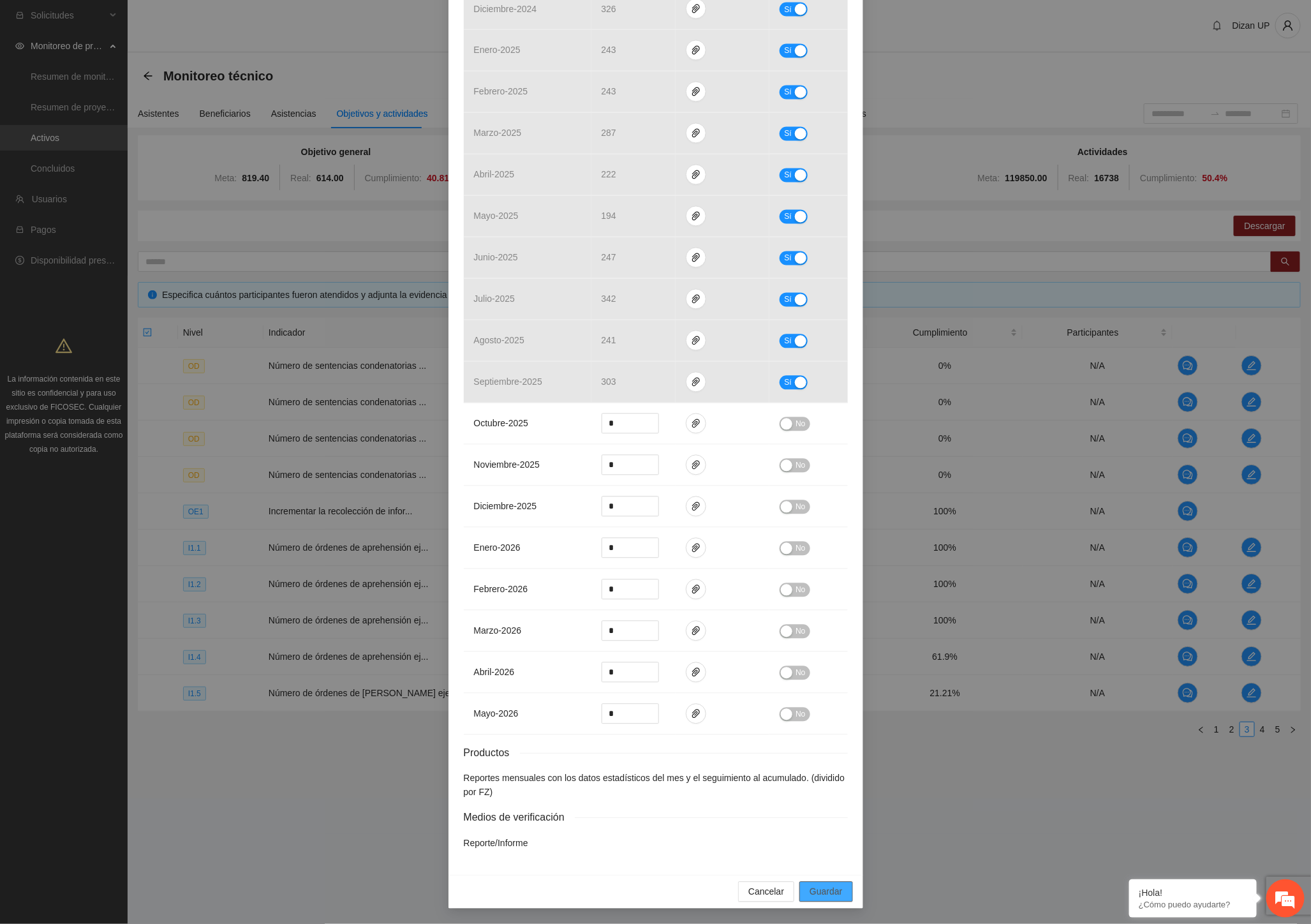
click at [826, 889] on span "Guardar" at bounding box center [826, 892] width 32 height 14
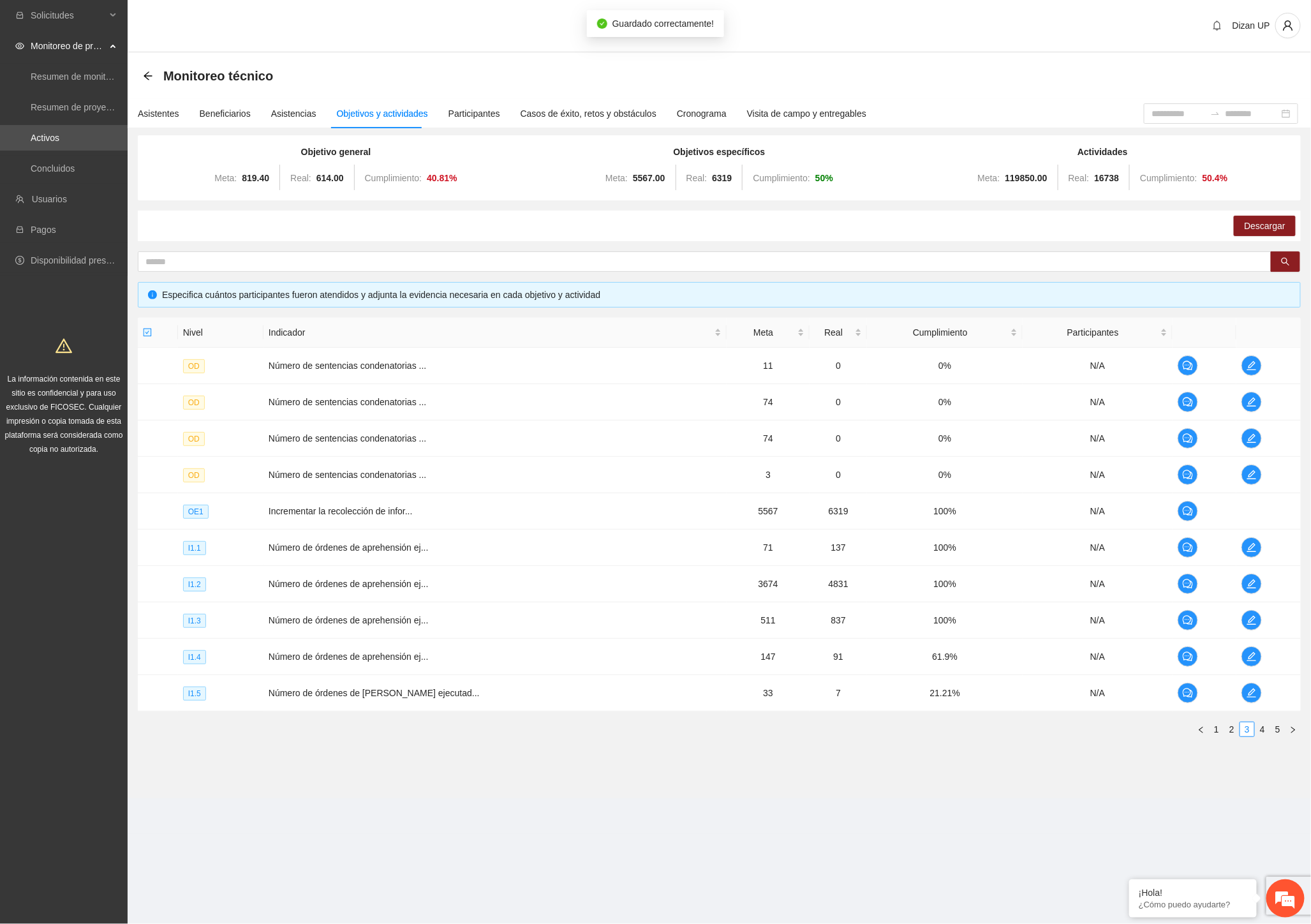
scroll to position [1086, 0]
click at [483, 645] on td "Número de órdenes de aprehensión ej..." at bounding box center [495, 656] width 463 height 36
click at [1242, 621] on span "edit" at bounding box center [1252, 619] width 19 height 10
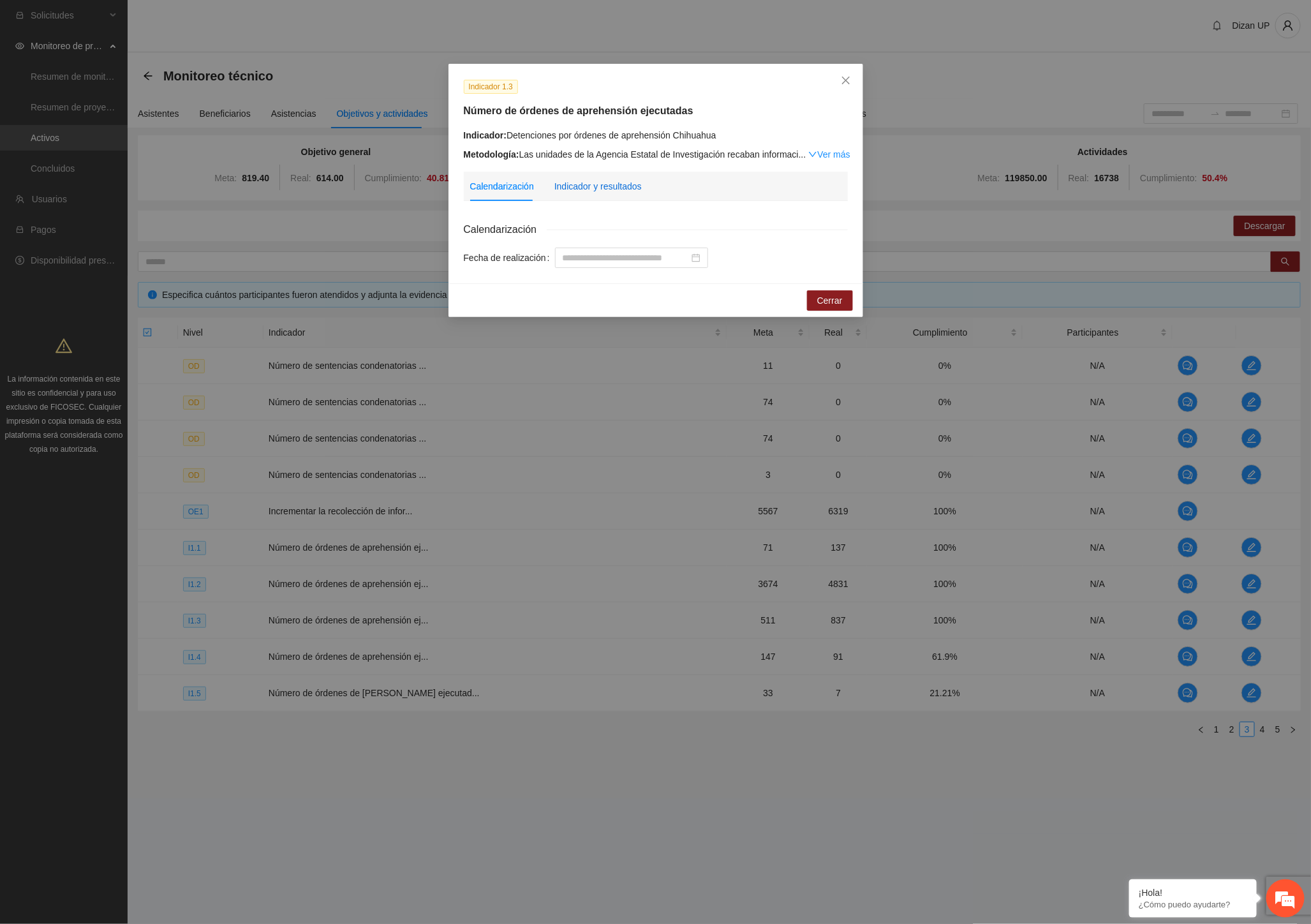
click at [594, 185] on div "Indicador y resultados" at bounding box center [599, 186] width 88 height 14
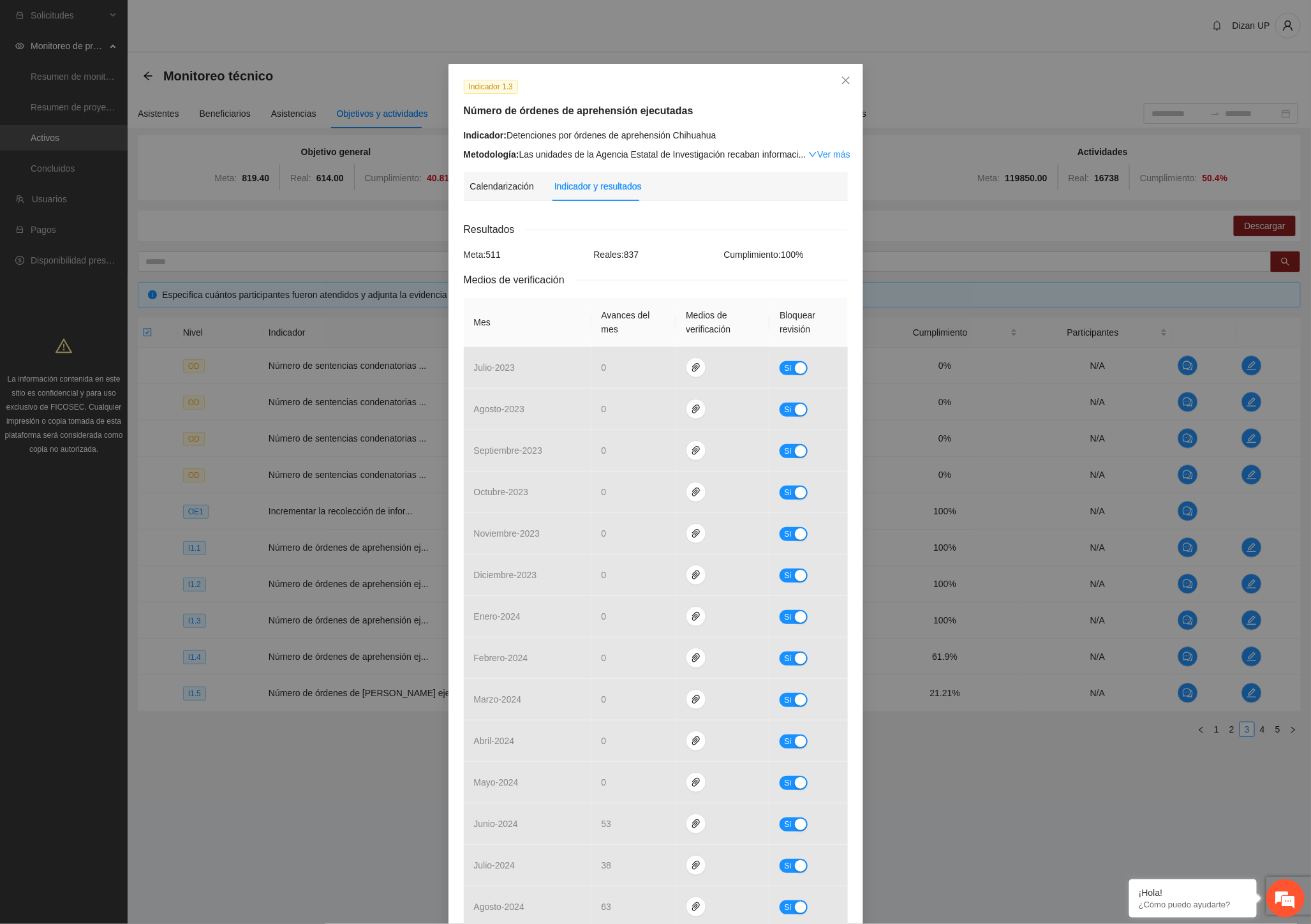
click at [642, 249] on div "Reales: 837" at bounding box center [655, 254] width 130 height 14
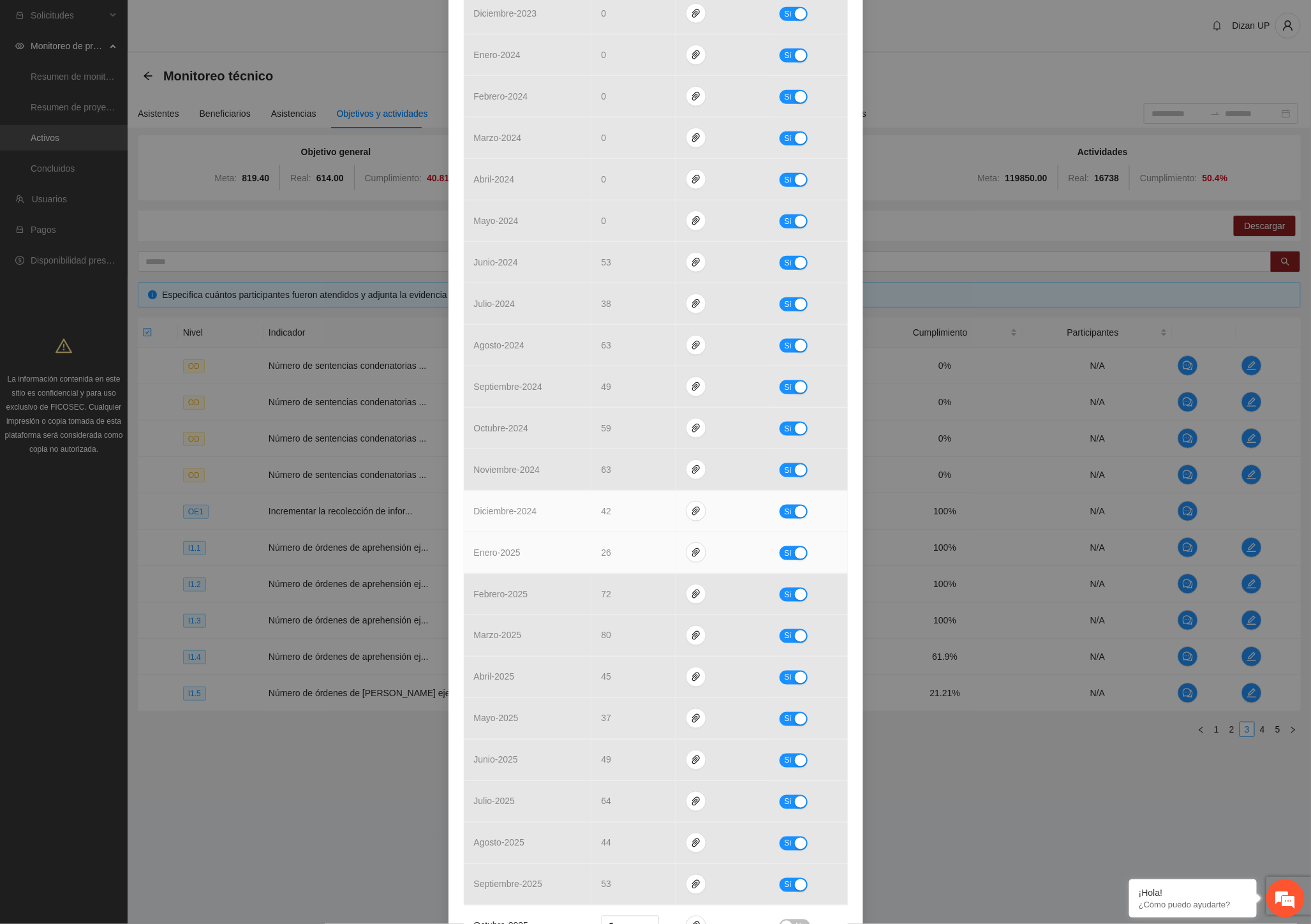
scroll to position [709, 0]
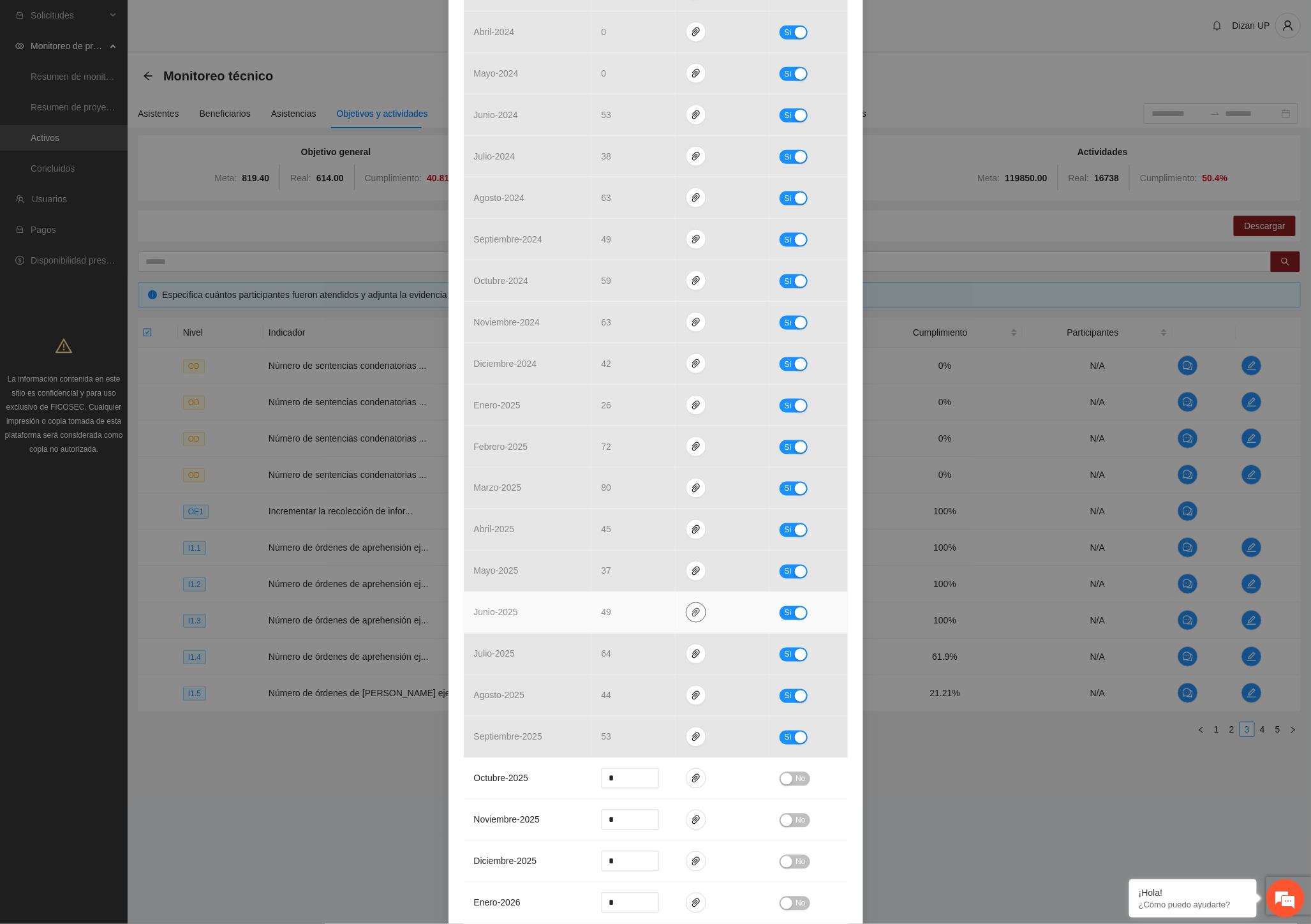
click at [692, 613] on icon "paper-clip" at bounding box center [696, 612] width 7 height 9
click at [659, 559] on link "oaprehensioncentro2309-07-2025-163149.pdf" at bounding box center [694, 557] width 183 height 14
click at [649, 578] on link "23ORDENESDEAPREHENSIONCENTRO.xlsx" at bounding box center [694, 576] width 183 height 14
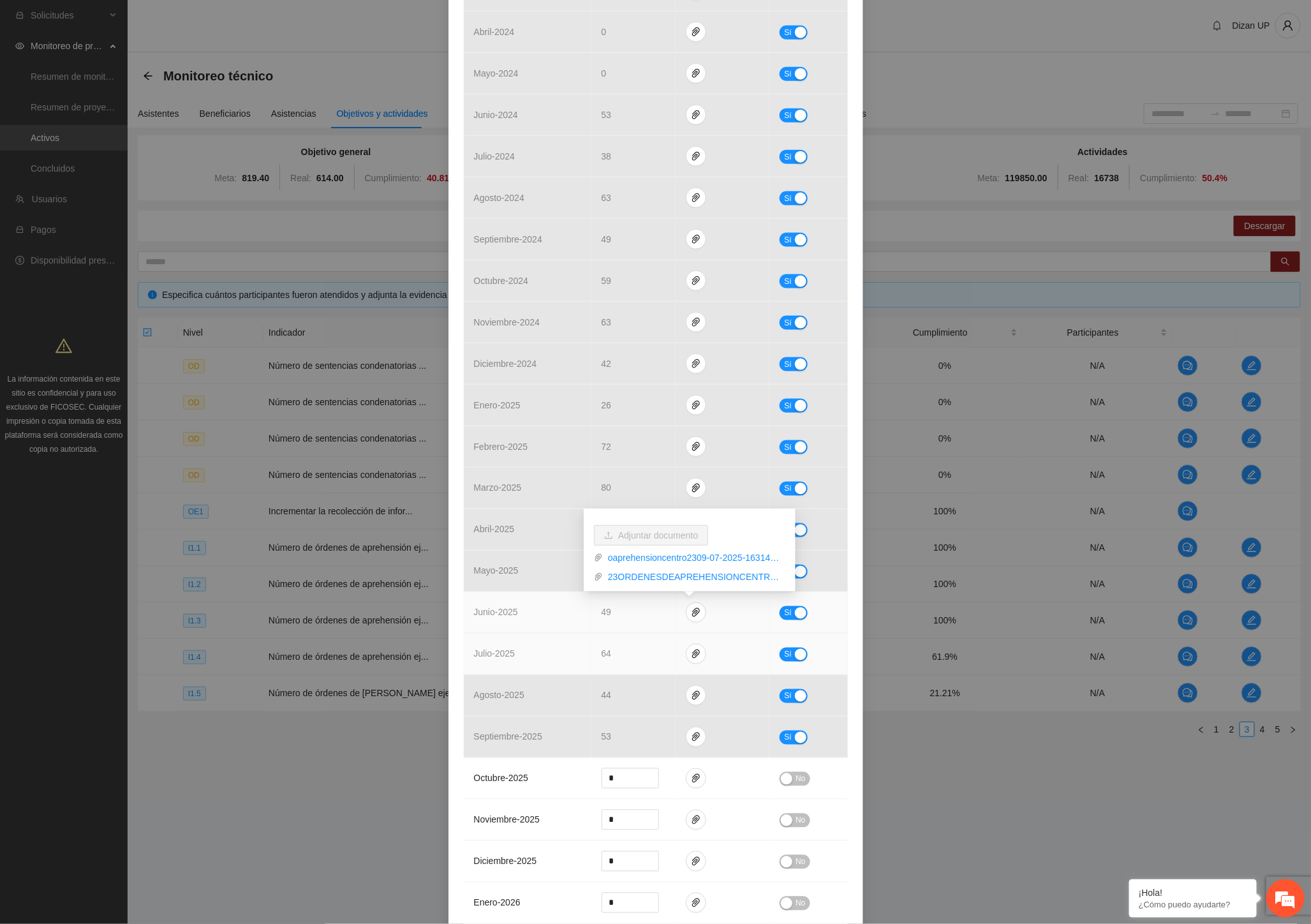
drag, startPoint x: 512, startPoint y: 623, endPoint x: 516, endPoint y: 651, distance: 28.3
click at [512, 623] on td "junio - 2025" at bounding box center [527, 613] width 127 height 42
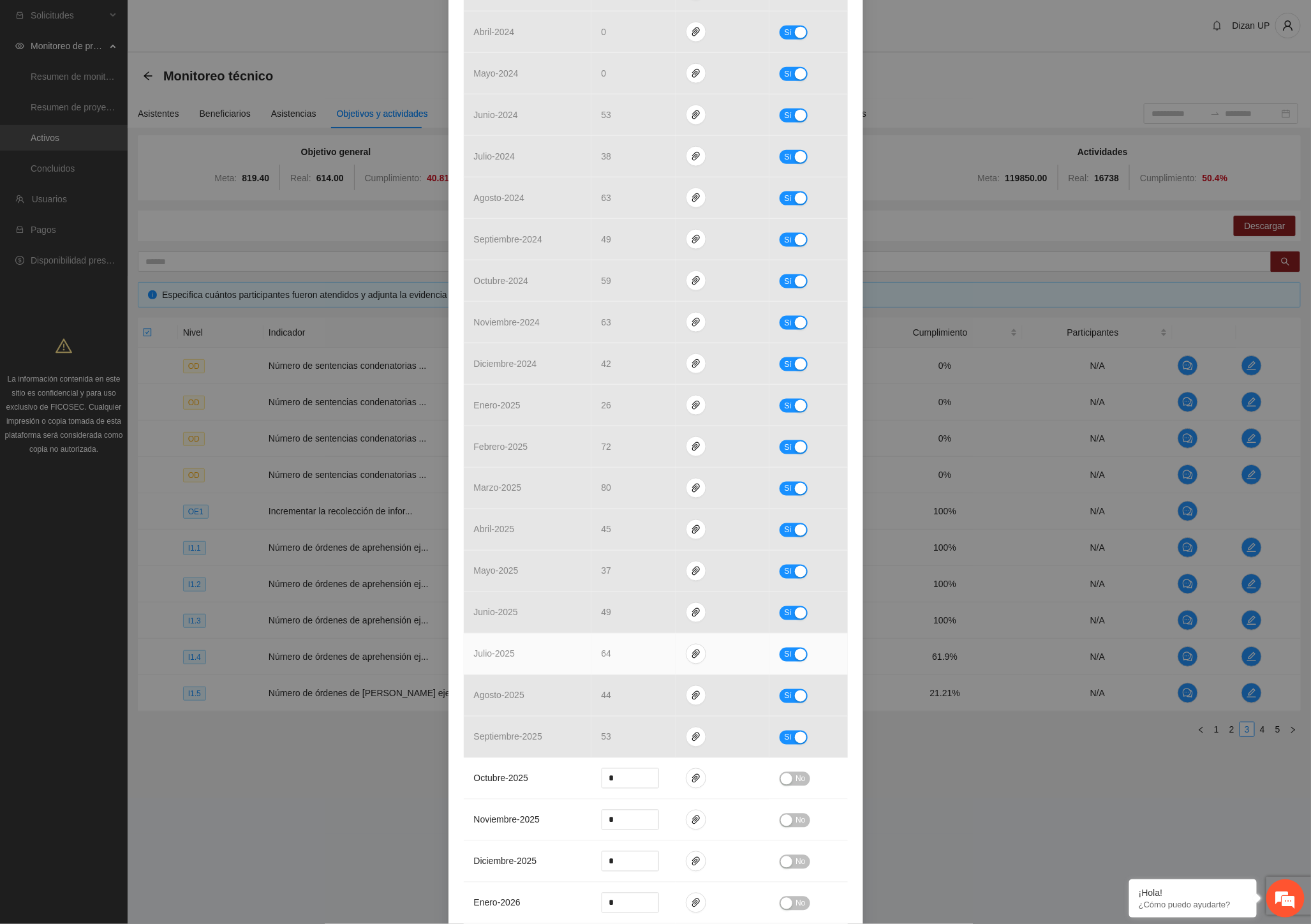
drag, startPoint x: 519, startPoint y: 663, endPoint x: 561, endPoint y: 655, distance: 42.8
click at [533, 661] on td "julio - 2025" at bounding box center [527, 654] width 127 height 42
click at [693, 656] on icon "paper-clip" at bounding box center [696, 654] width 10 height 10
click at [652, 594] on link "CENTROORDENESDEAPREHENSION23.xlsx" at bounding box center [694, 598] width 183 height 14
click at [632, 619] on link "ZONACENTROORDENESDEAPREHENSION2023_0001.pdf" at bounding box center [694, 618] width 183 height 14
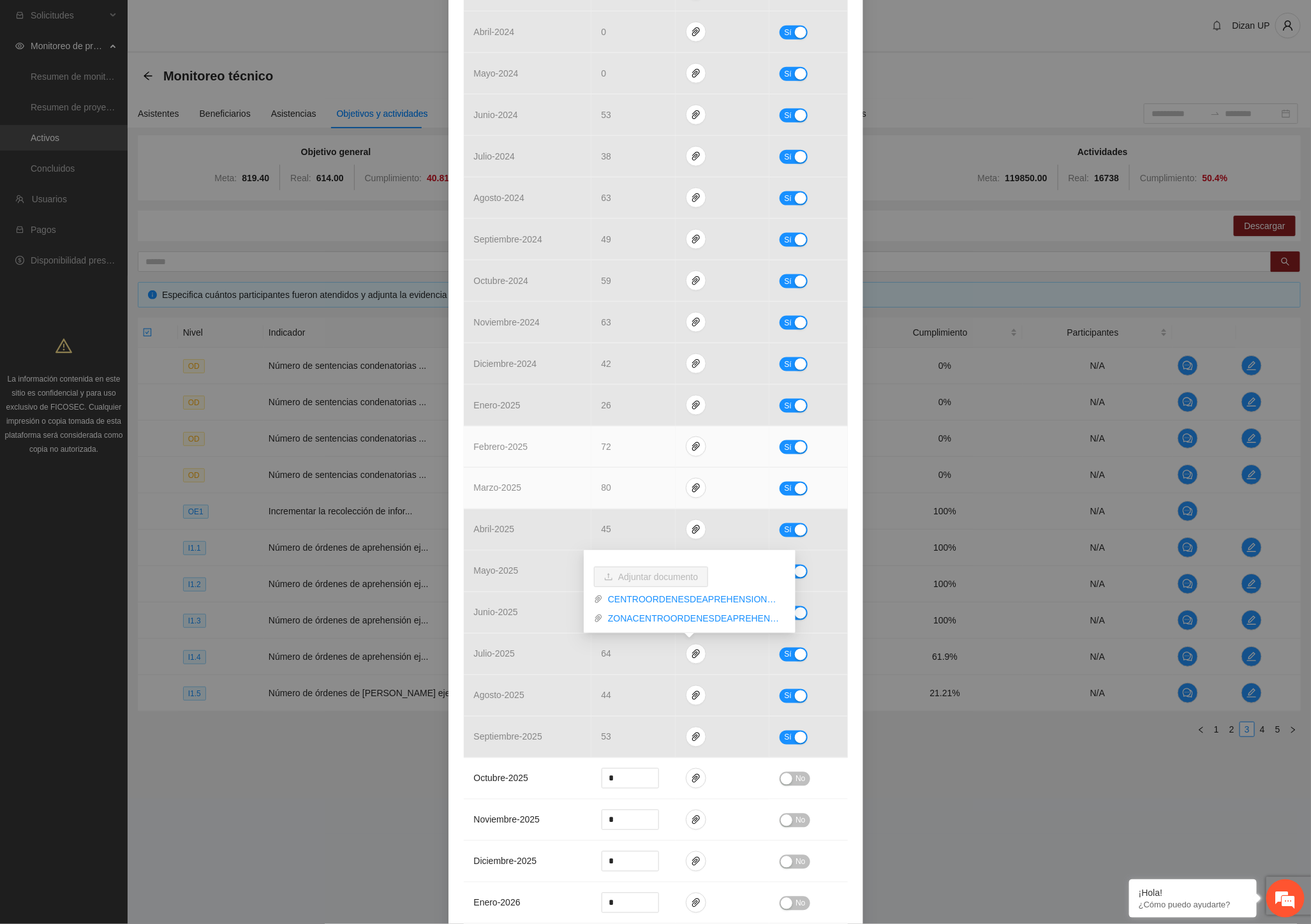
drag, startPoint x: 720, startPoint y: 450, endPoint x: 708, endPoint y: 496, distance: 47.5
click at [720, 450] on td at bounding box center [722, 447] width 94 height 42
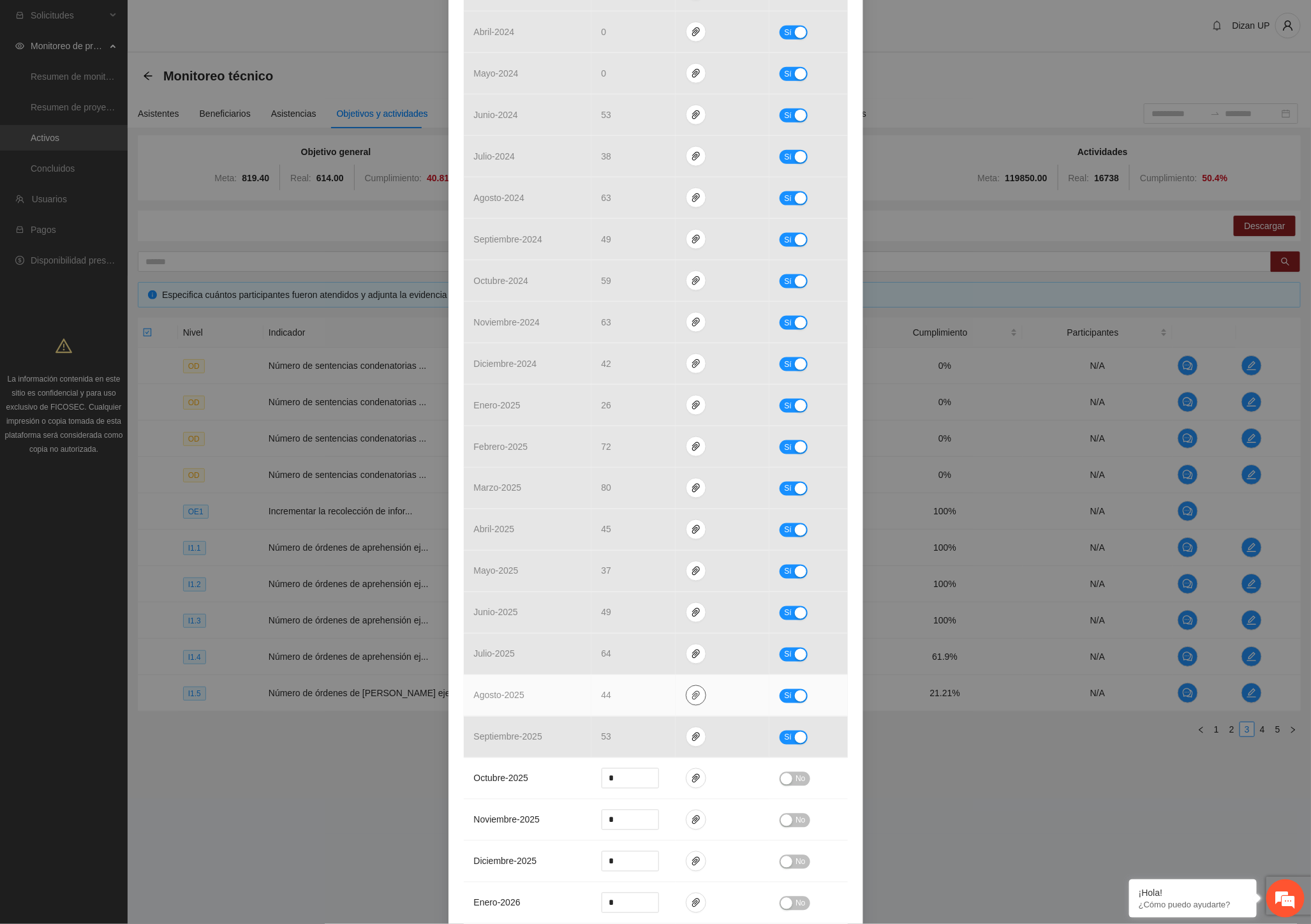
click at [692, 699] on icon "paper-clip" at bounding box center [696, 695] width 7 height 9
click at [676, 640] on link "ZONACENTROORDENESDEAPREHENSION_0001.pdf" at bounding box center [694, 640] width 183 height 14
click at [683, 662] on link "ordenesdeaprehensioncentro23.xlsx" at bounding box center [694, 659] width 183 height 14
click at [559, 681] on td "agosto - 2025" at bounding box center [527, 696] width 127 height 42
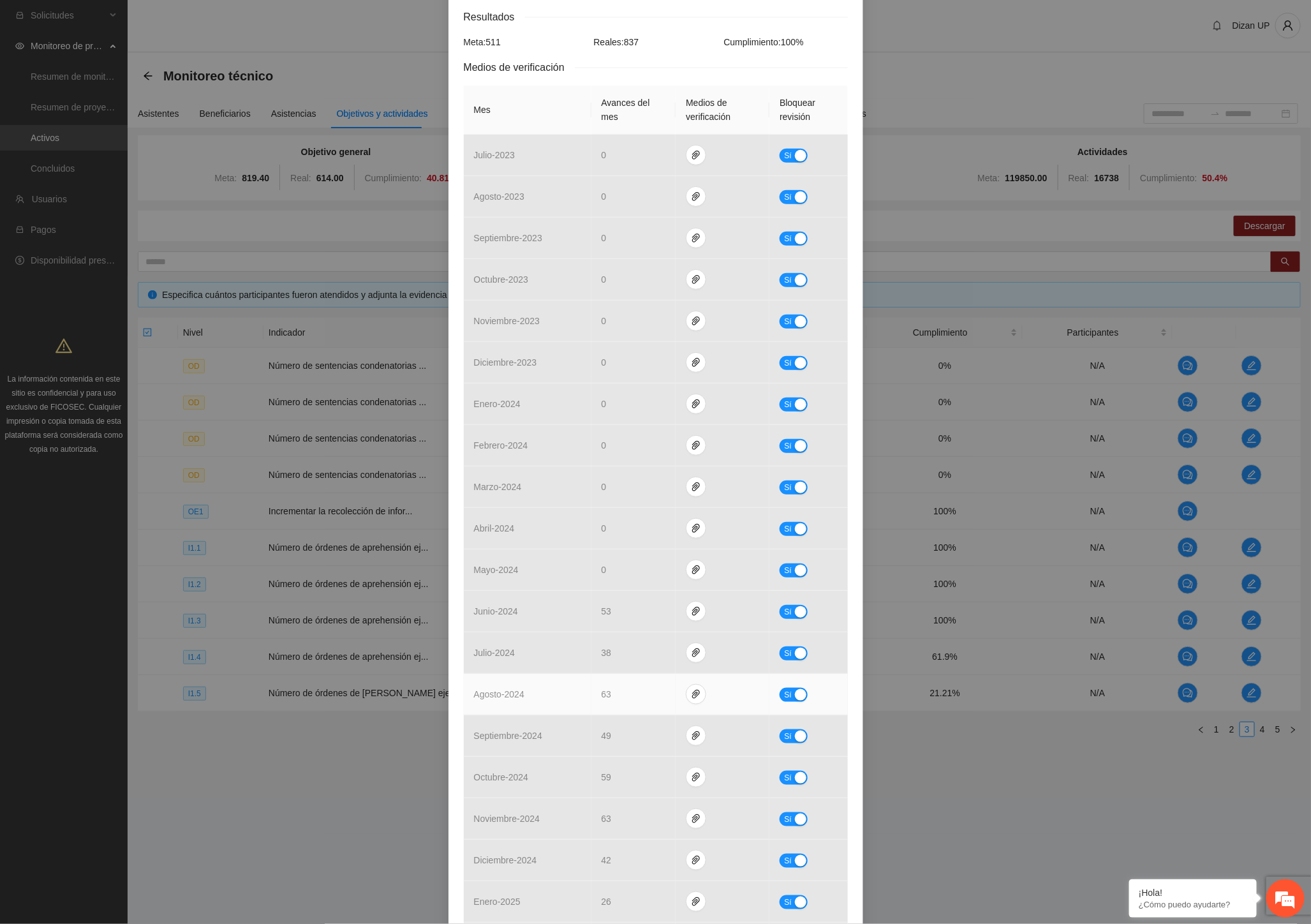
scroll to position [0, 0]
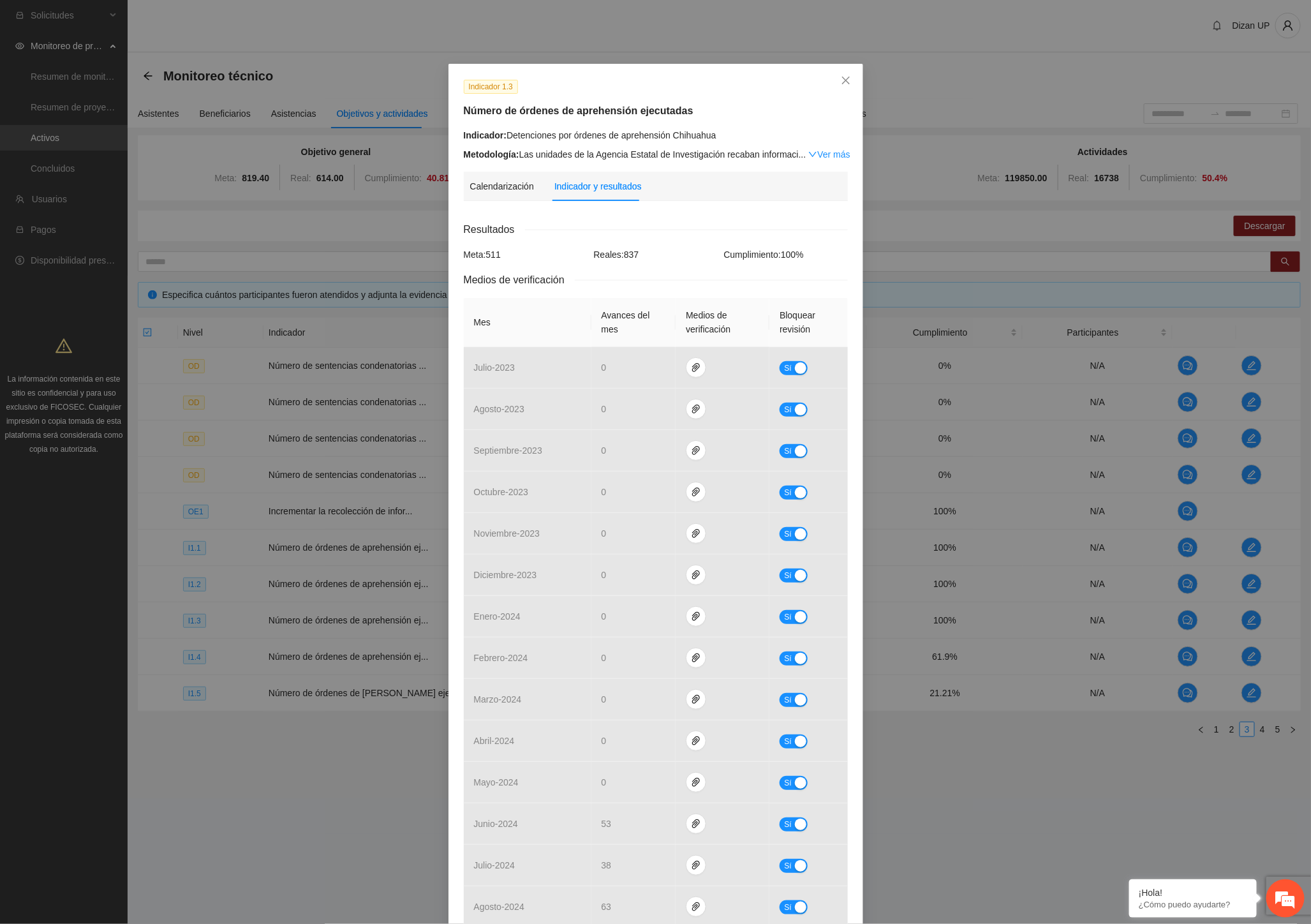
click at [609, 276] on div "Medios de verificación" at bounding box center [656, 280] width 384 height 16
drag, startPoint x: 389, startPoint y: 871, endPoint x: 454, endPoint y: 830, distance: 76.9
click at [392, 870] on div "Indicador 1.3 Número de órdenes de aprehensión ejecutadas Indicador: Detencione…" at bounding box center [655, 462] width 1311 height 924
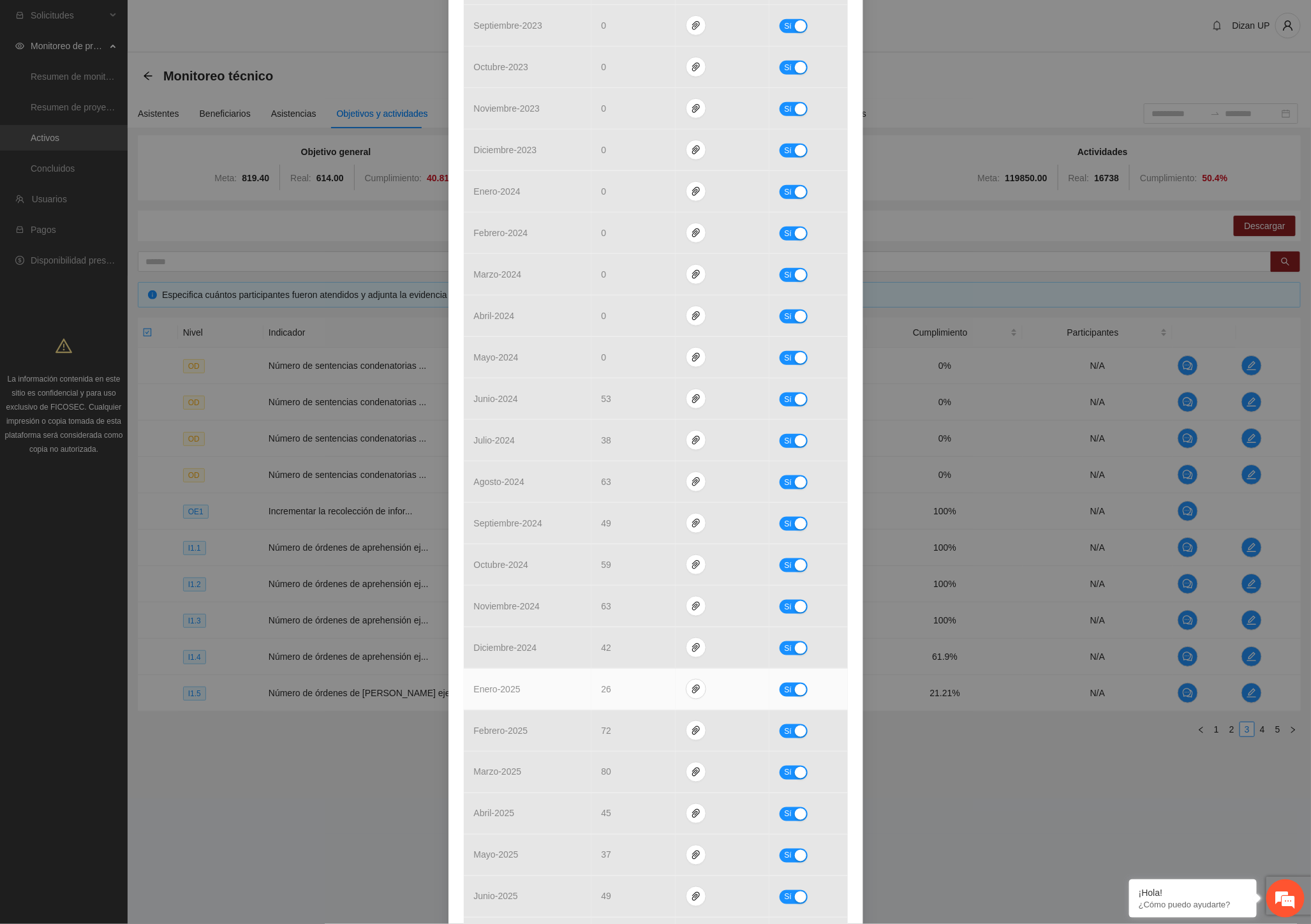
scroll to position [851, 0]
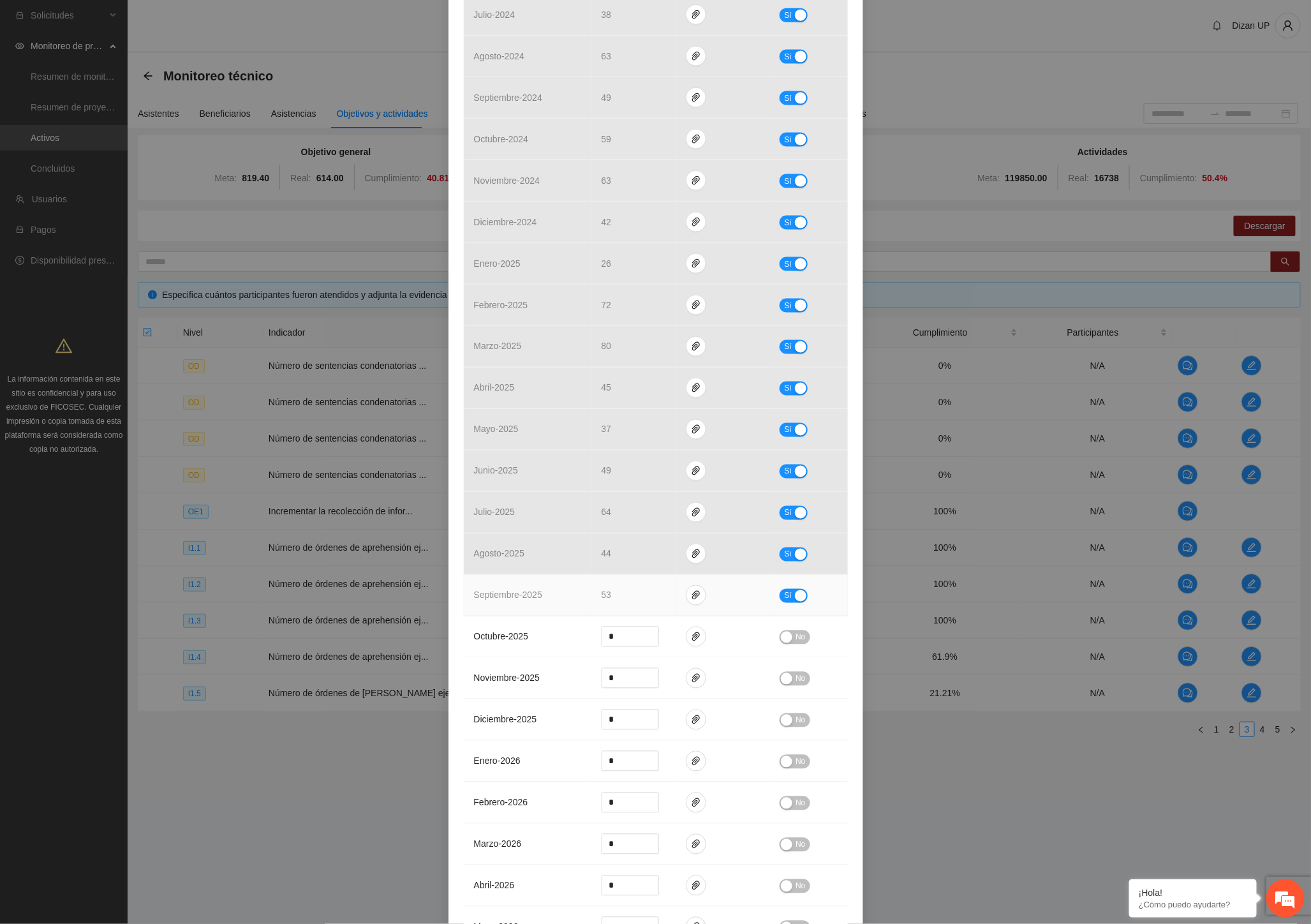
click at [558, 605] on td "septiembre - 2025" at bounding box center [527, 596] width 127 height 42
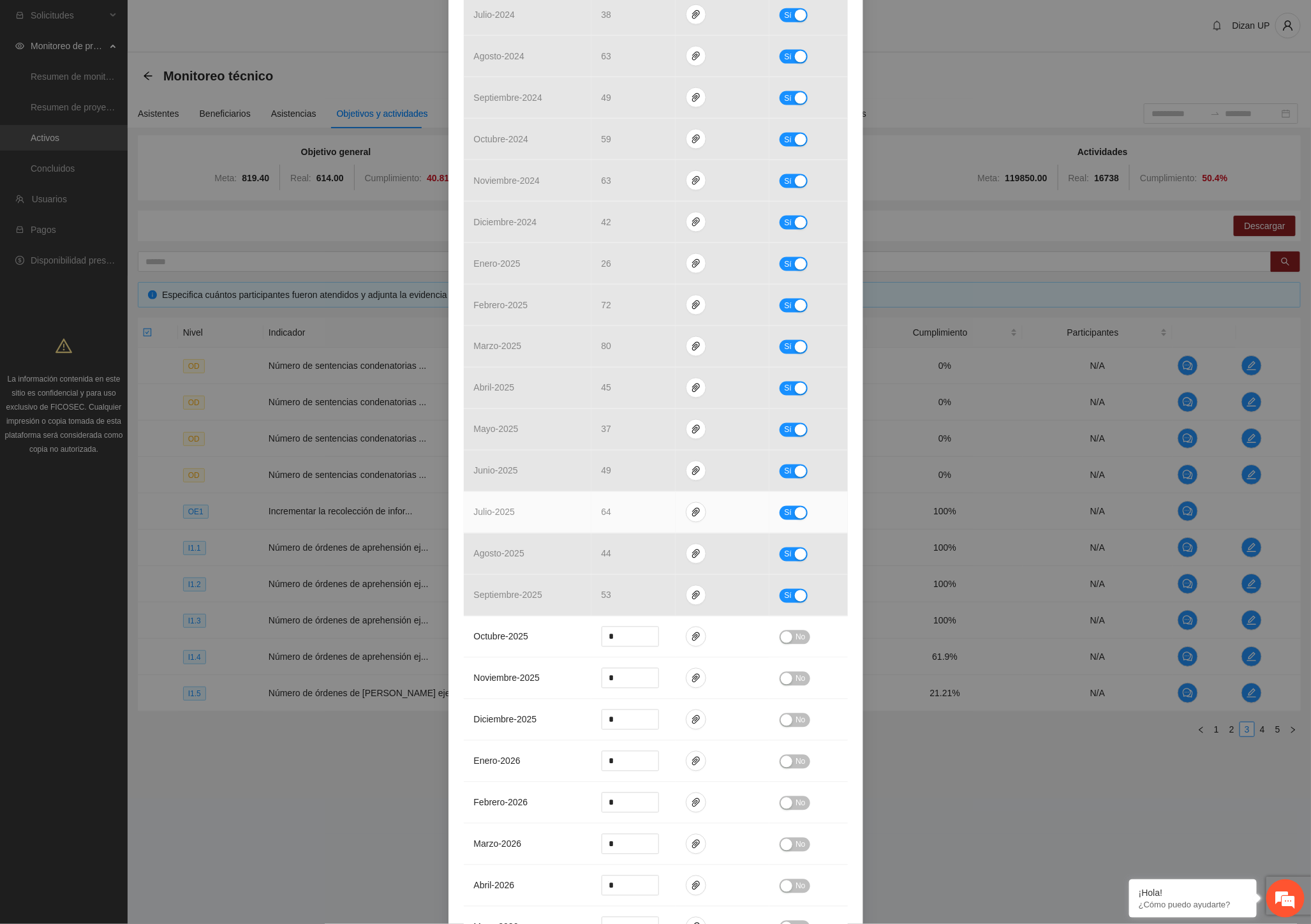
click at [795, 512] on div "button" at bounding box center [800, 512] width 11 height 11
click at [650, 519] on icon "down" at bounding box center [652, 516] width 5 height 5
type input "**"
click at [650, 519] on icon "down" at bounding box center [652, 516] width 5 height 5
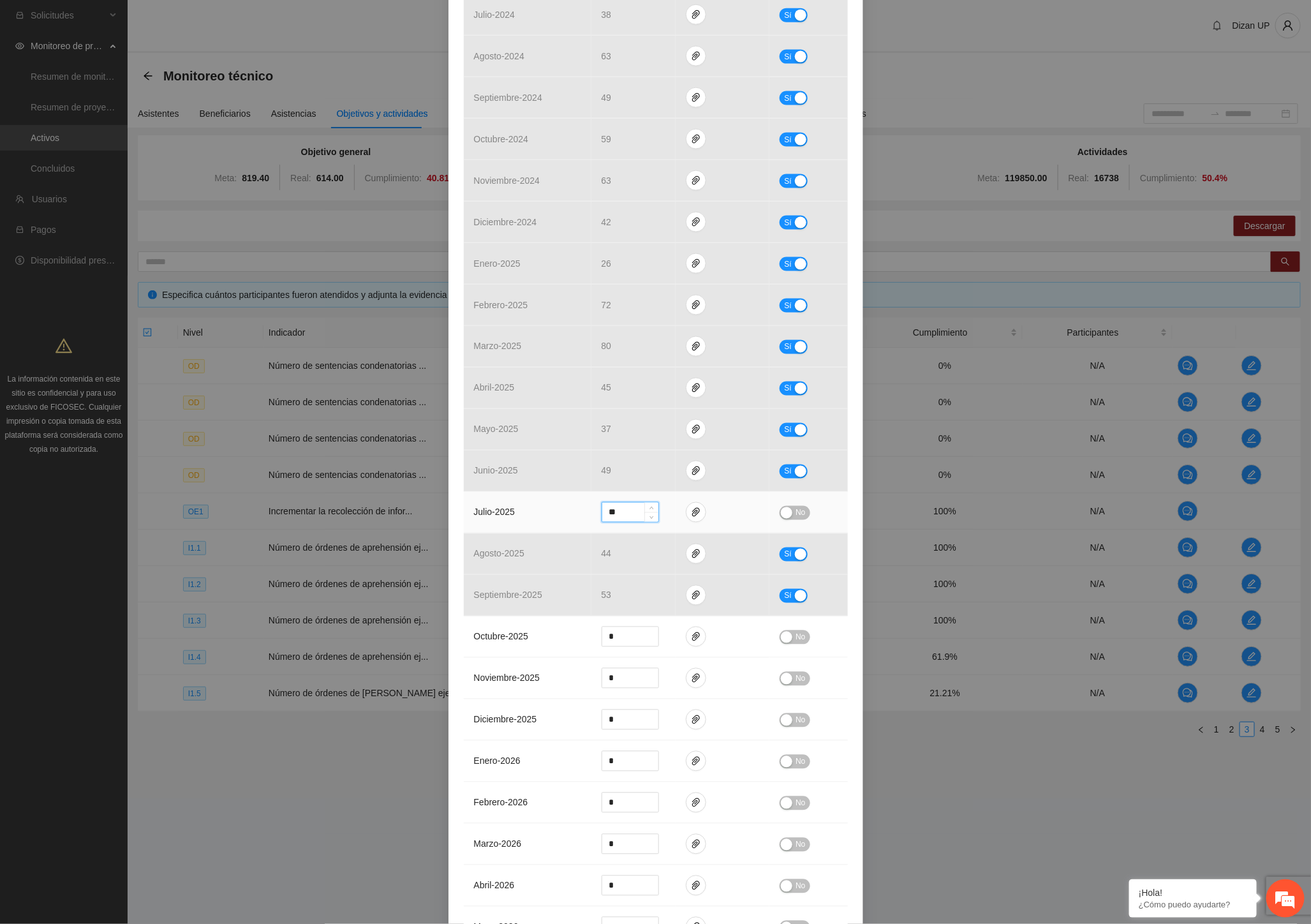
click at [787, 513] on div "button" at bounding box center [787, 512] width 11 height 11
click at [541, 667] on td "noviembre - 2025" at bounding box center [527, 679] width 127 height 42
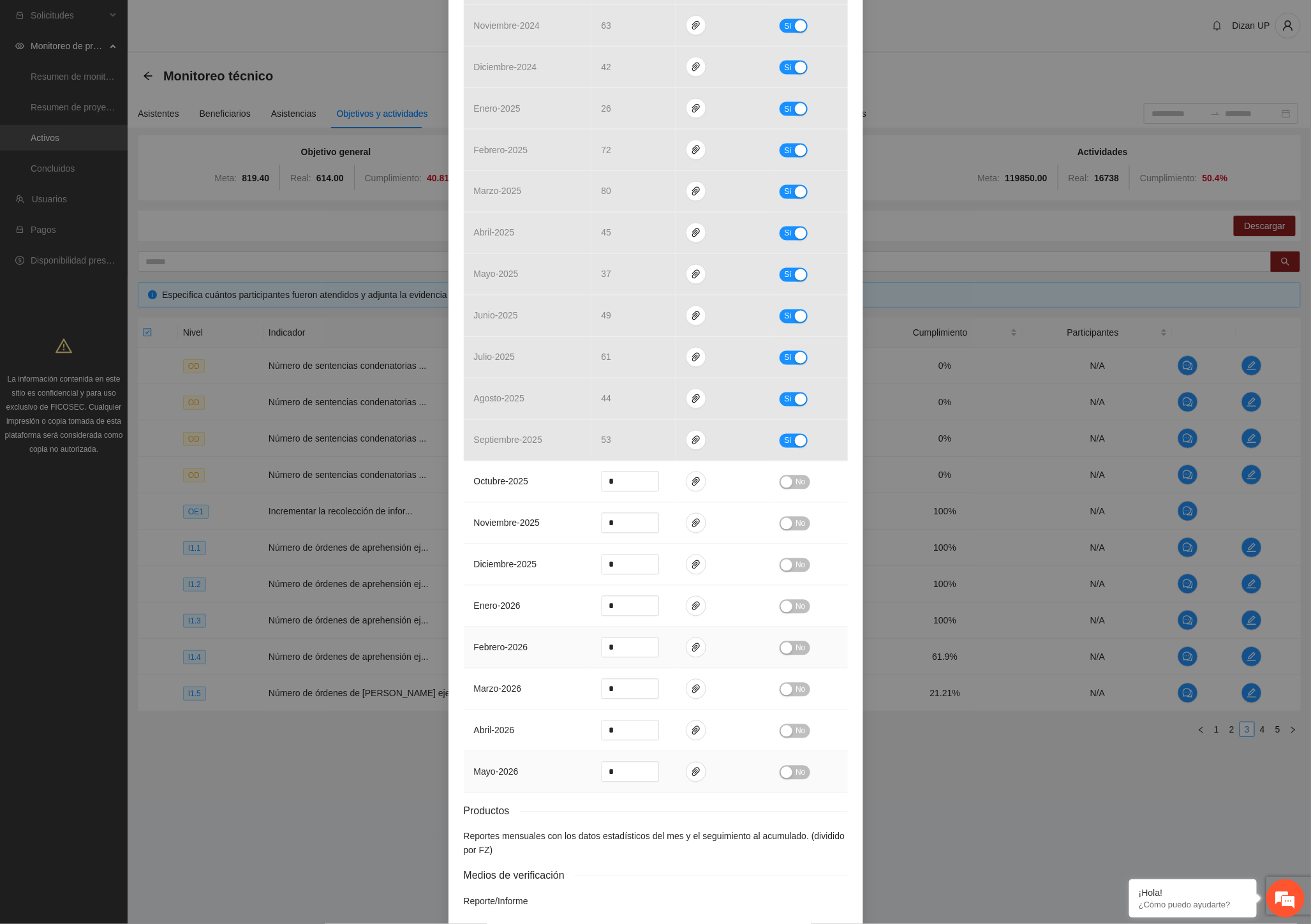
scroll to position [1066, 0]
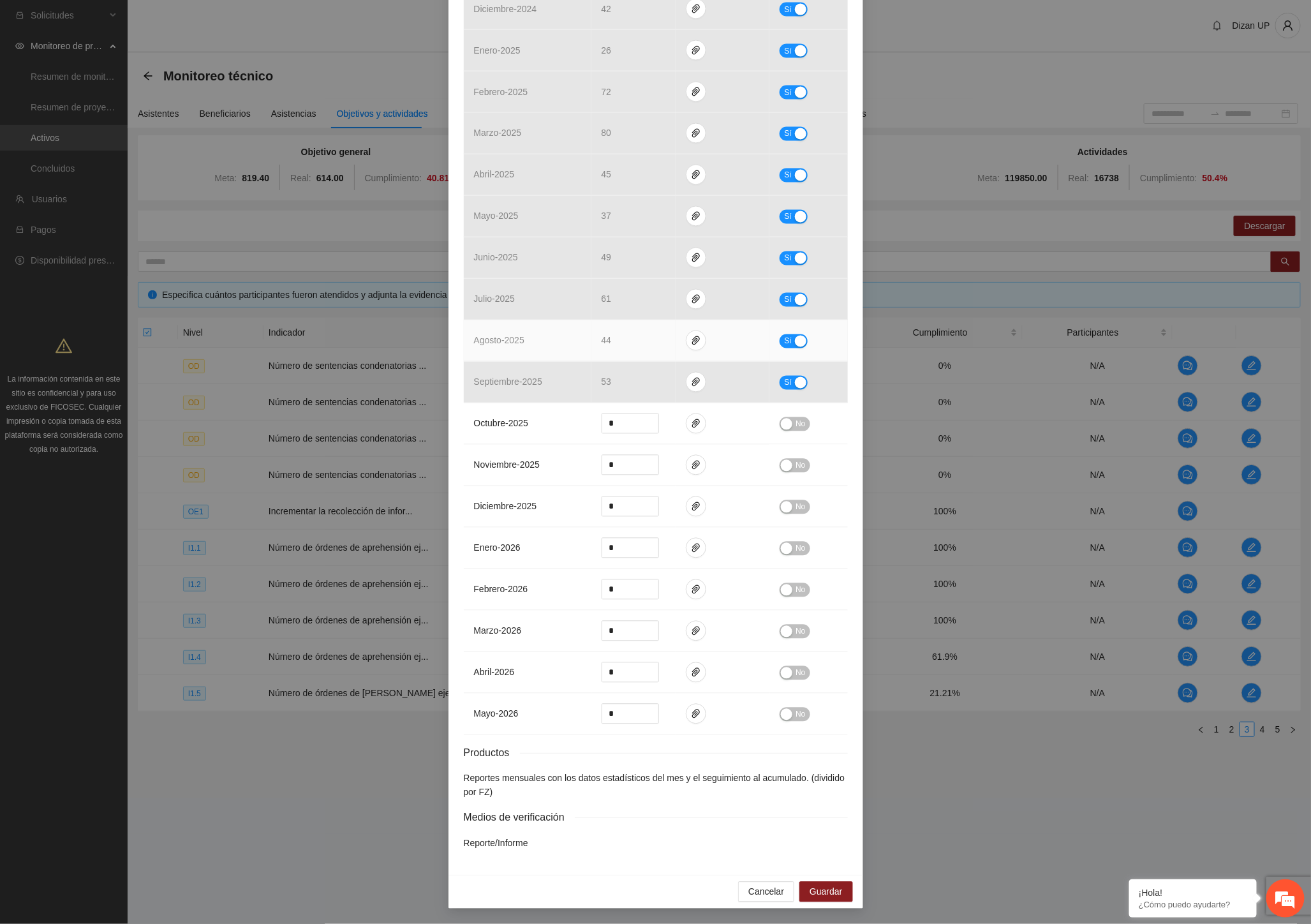
drag, startPoint x: 797, startPoint y: 339, endPoint x: 755, endPoint y: 347, distance: 42.8
click at [795, 339] on div "button" at bounding box center [800, 341] width 11 height 11
drag, startPoint x: 622, startPoint y: 336, endPoint x: 543, endPoint y: 328, distance: 79.4
click at [558, 332] on tr "agosto - 2025 ** No" at bounding box center [656, 341] width 384 height 42
type input "**"
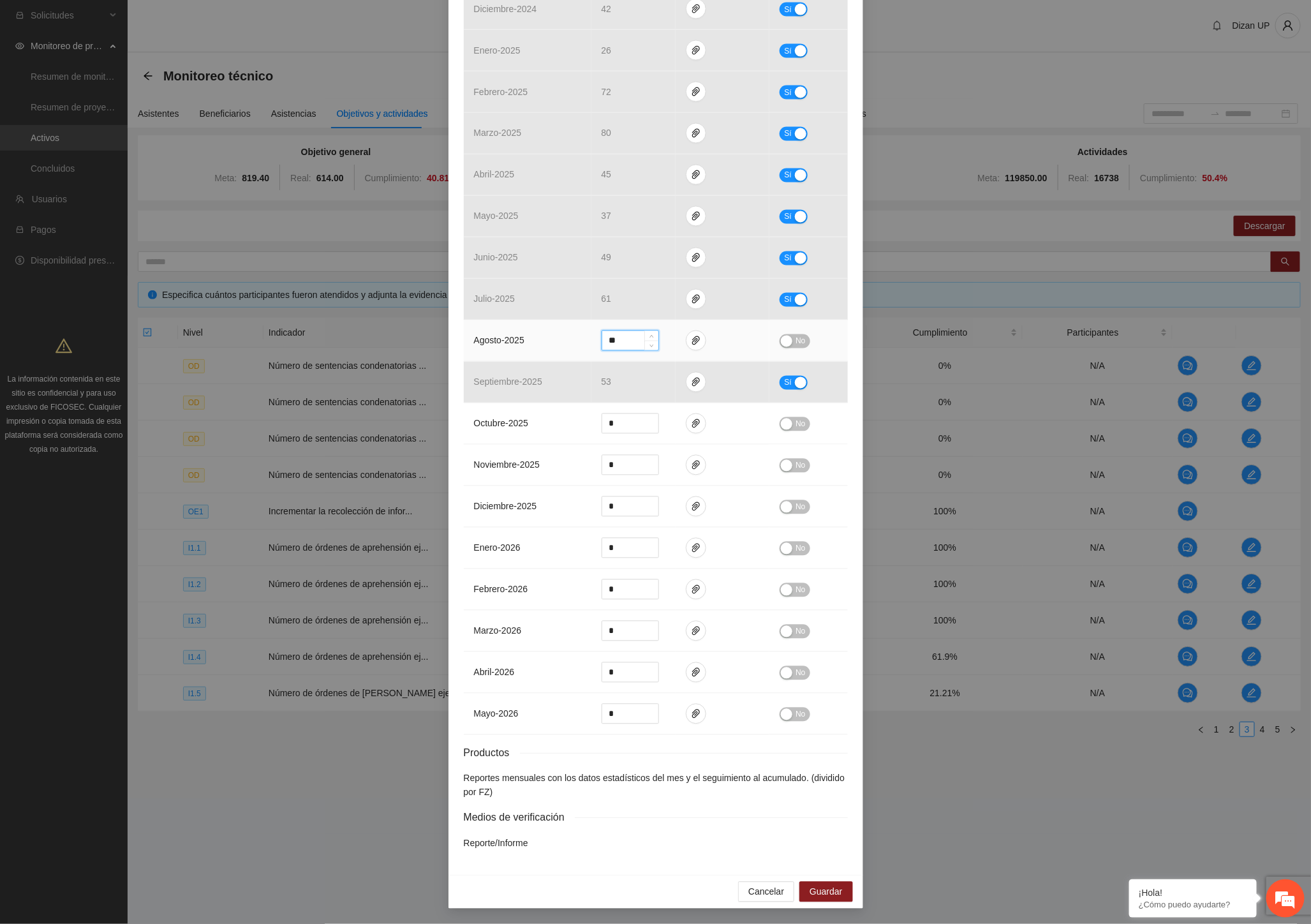
click at [780, 341] on button "No" at bounding box center [795, 341] width 30 height 14
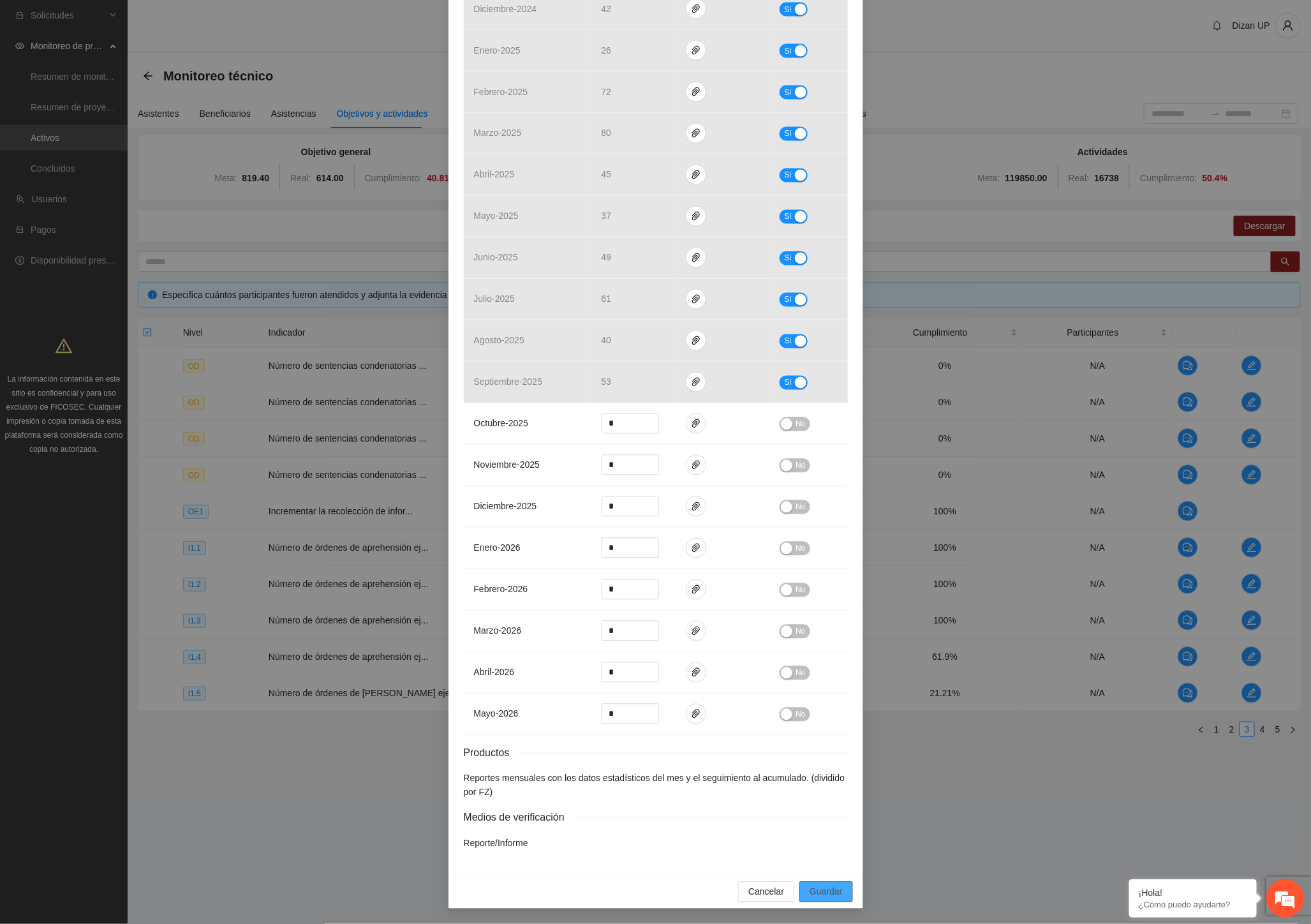
click at [823, 892] on span "Guardar" at bounding box center [826, 892] width 32 height 14
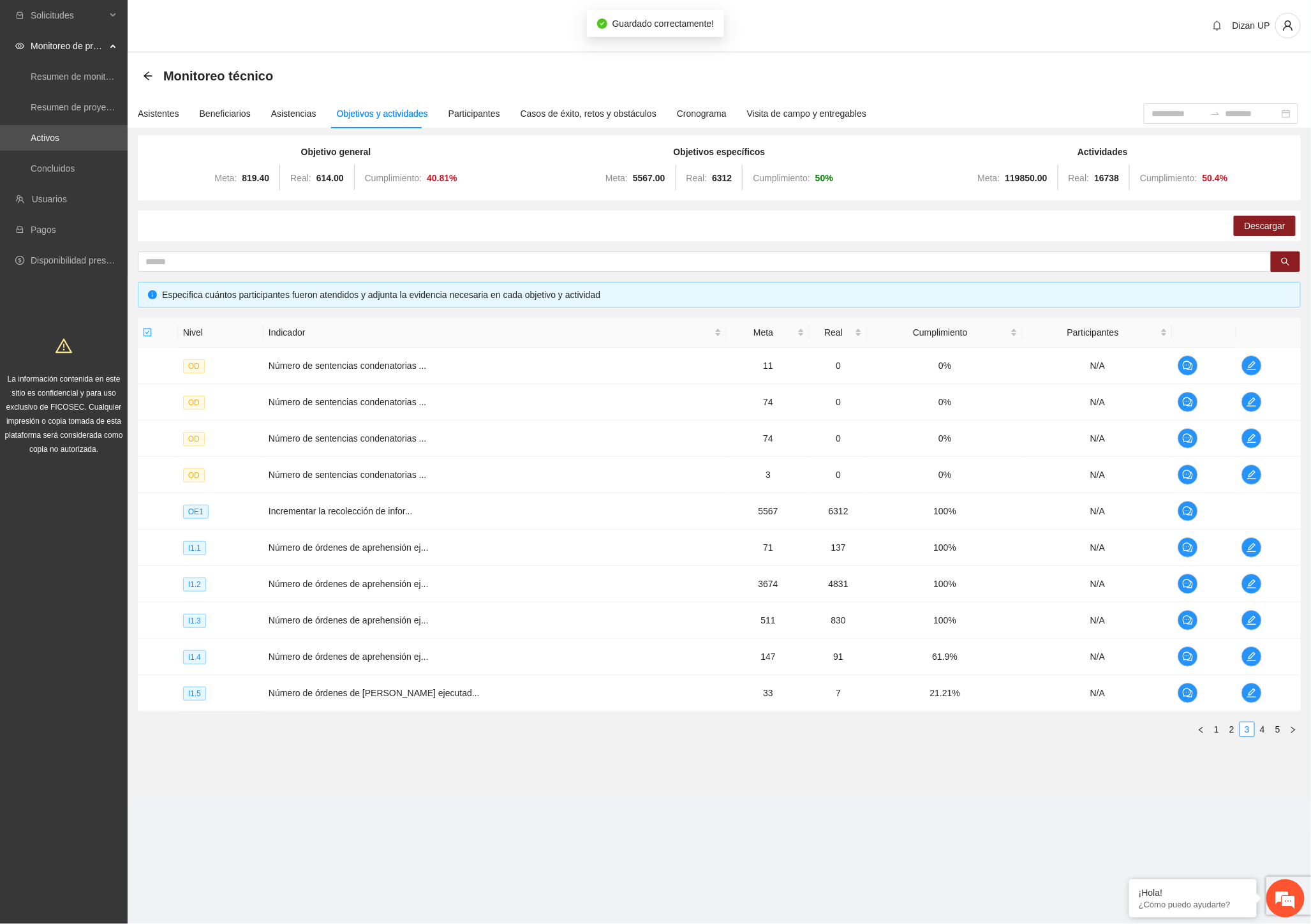
scroll to position [1002, 0]
click at [442, 627] on td "Número de órdenes de aprehensión ej..." at bounding box center [495, 621] width 463 height 36
click at [1245, 648] on button "button" at bounding box center [1252, 656] width 20 height 20
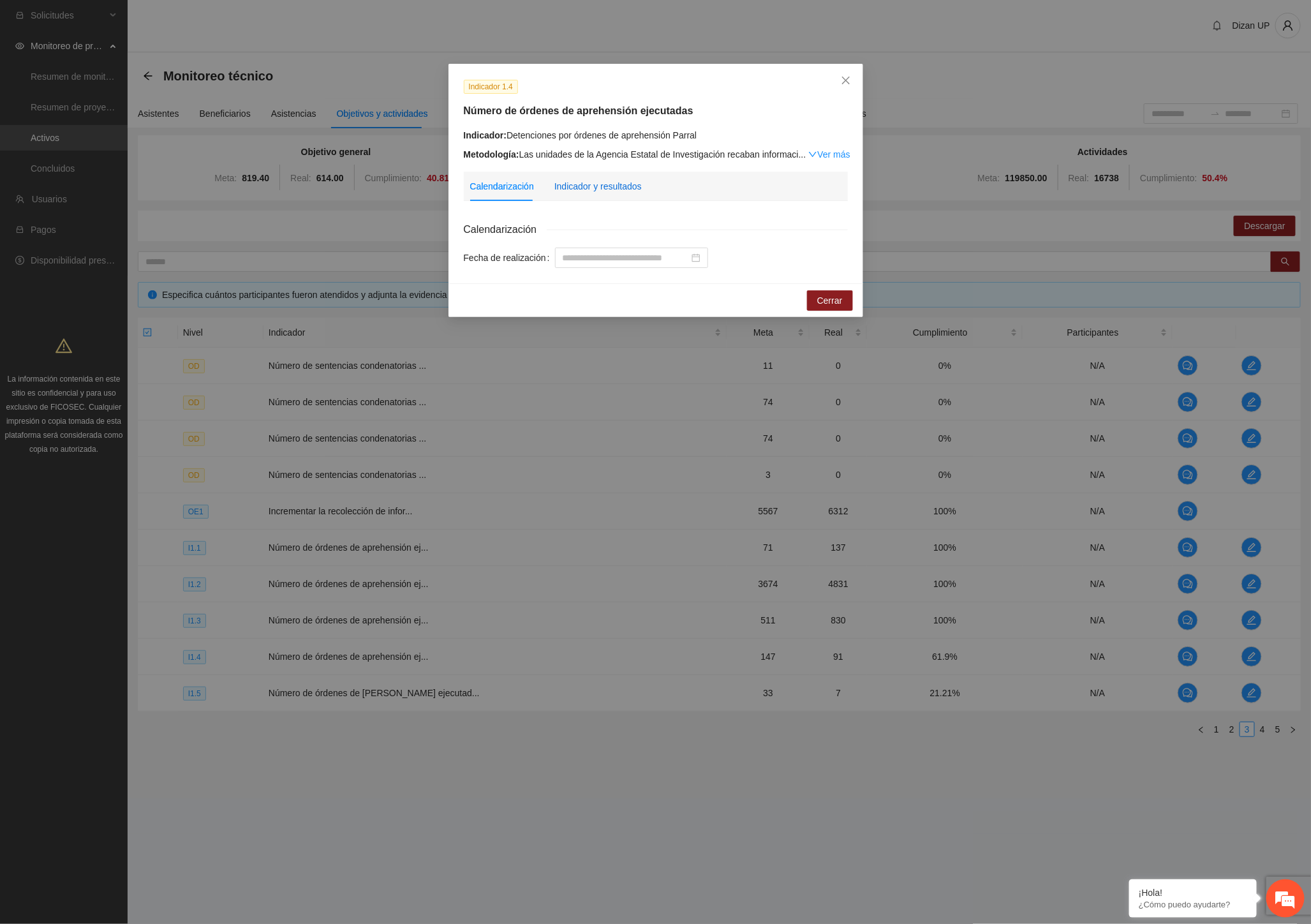
click at [583, 191] on div "Indicador y resultados" at bounding box center [599, 186] width 88 height 14
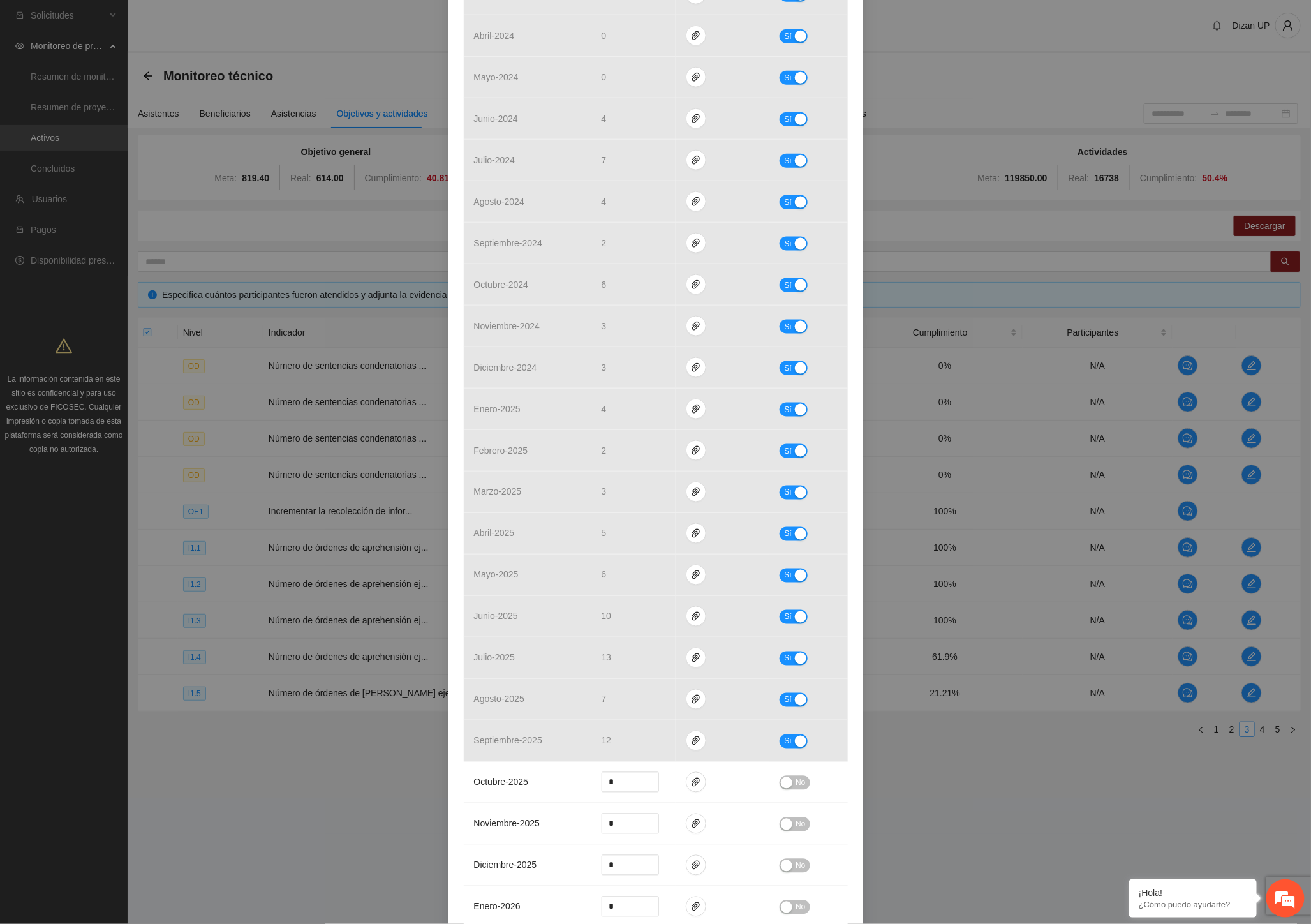
scroll to position [851, 0]
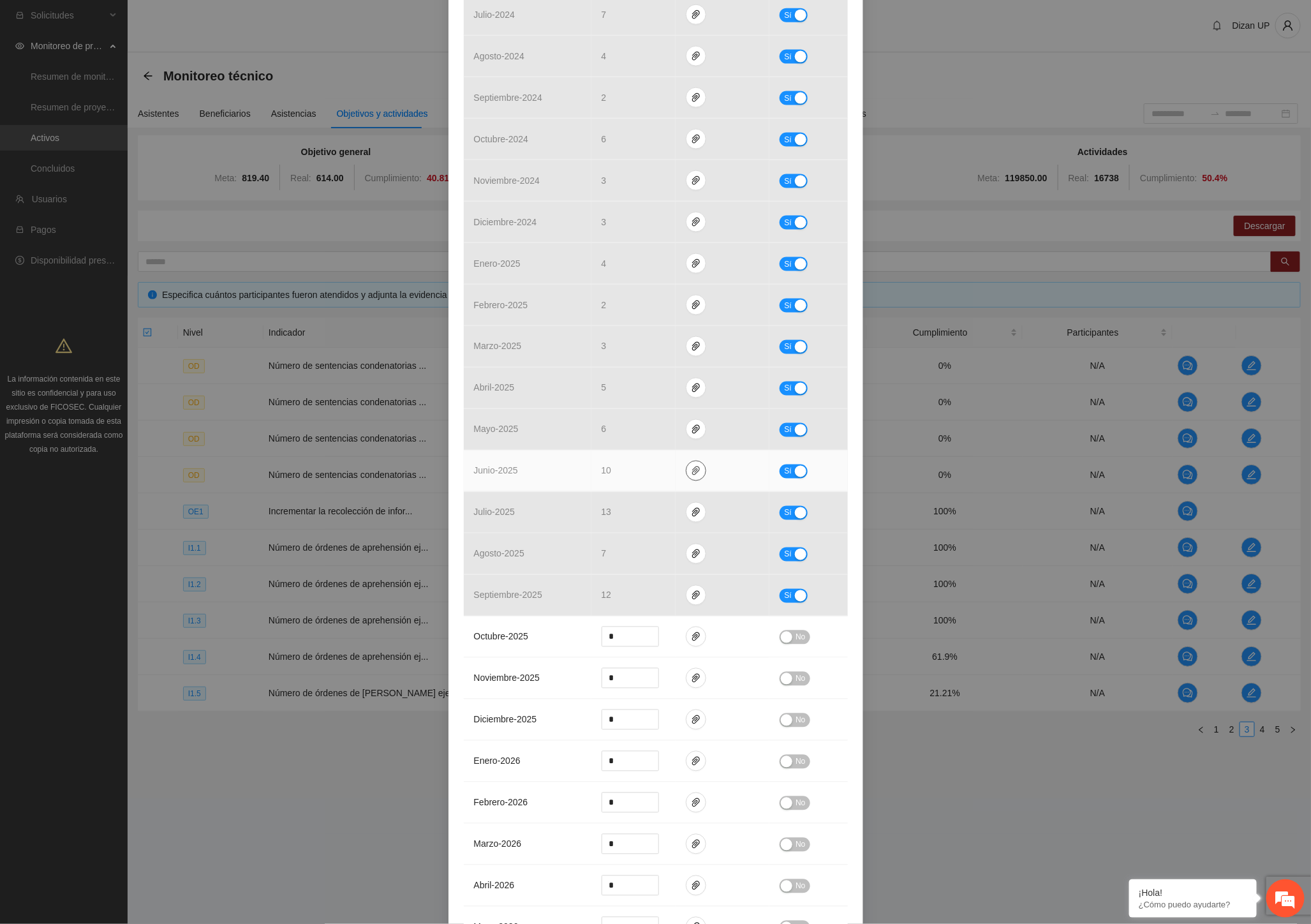
click at [691, 469] on icon "paper-clip" at bounding box center [696, 470] width 10 height 10
click at [645, 435] on link "oaprehensionsur09-07-2025-163314.pdf" at bounding box center [694, 435] width 183 height 14
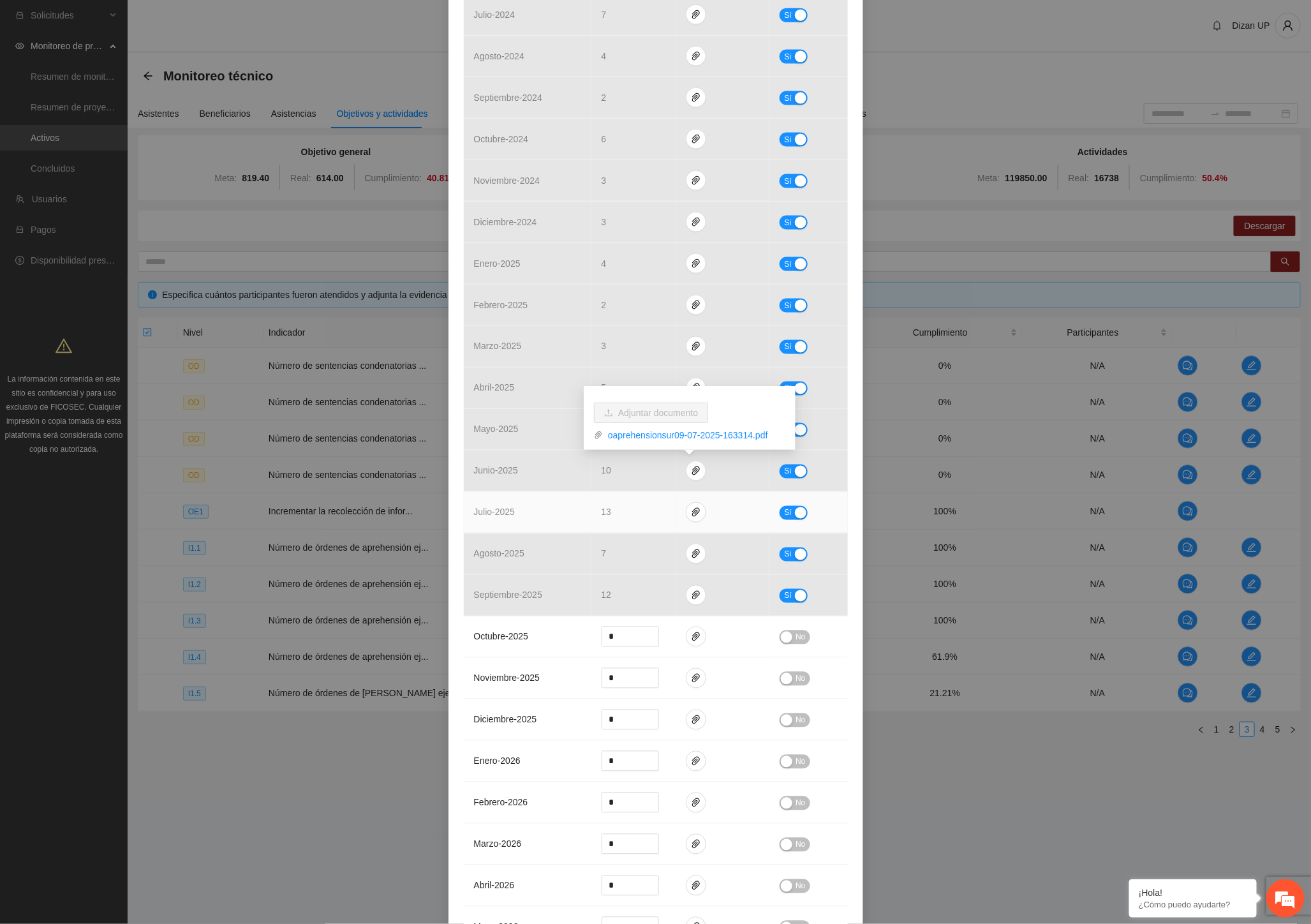
click at [534, 505] on td "julio - 2025" at bounding box center [527, 513] width 127 height 42
click at [691, 508] on icon "paper-clip" at bounding box center [696, 512] width 10 height 10
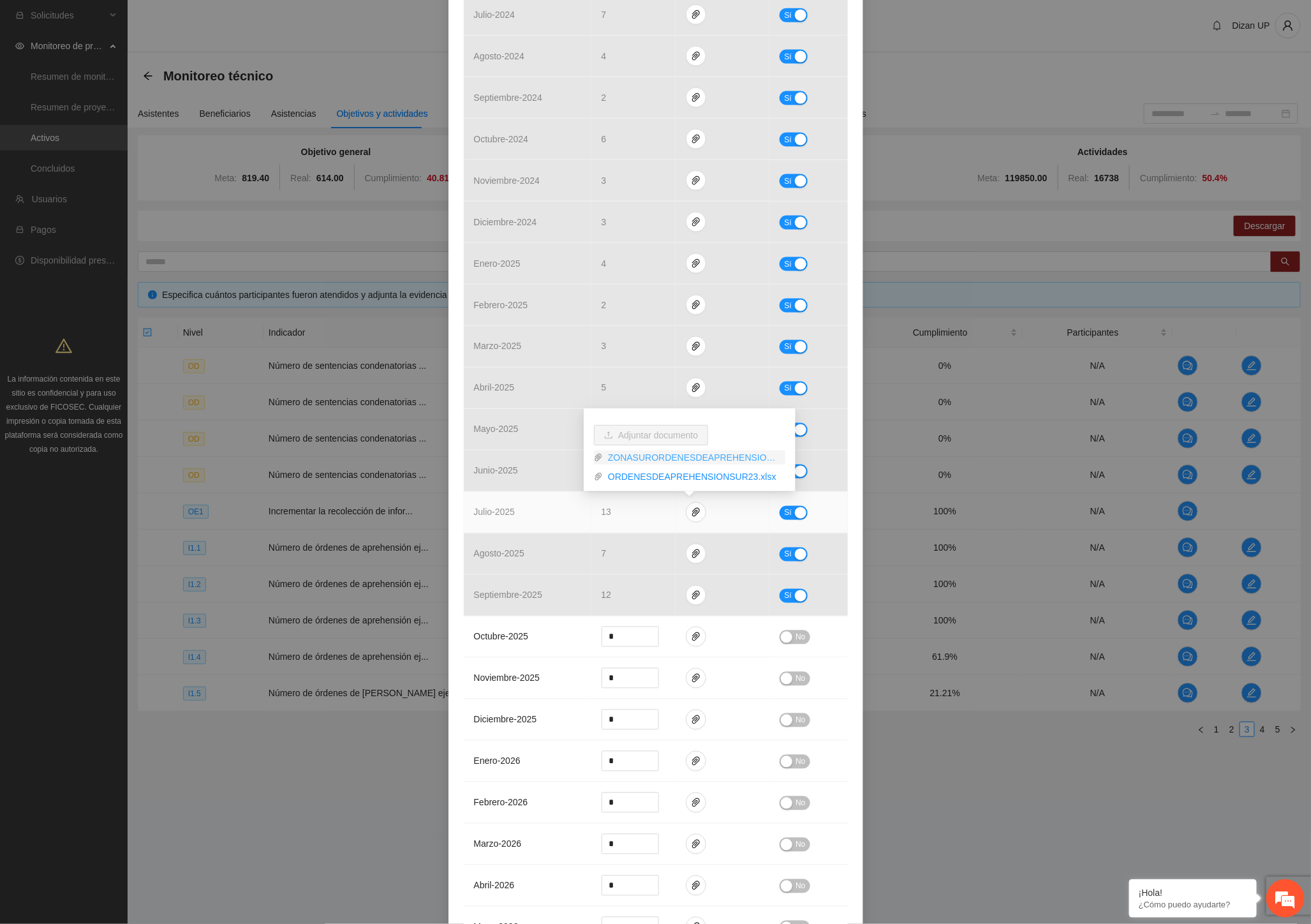
click at [639, 458] on link "ZONASURORDENESDEAPREHENSION2023_0001.pdf" at bounding box center [694, 457] width 183 height 14
drag, startPoint x: 635, startPoint y: 477, endPoint x: 729, endPoint y: 444, distance: 99.6
click at [635, 477] on link "ORDENESDEAPREHENSIONSUR23.xlsx" at bounding box center [694, 476] width 183 height 14
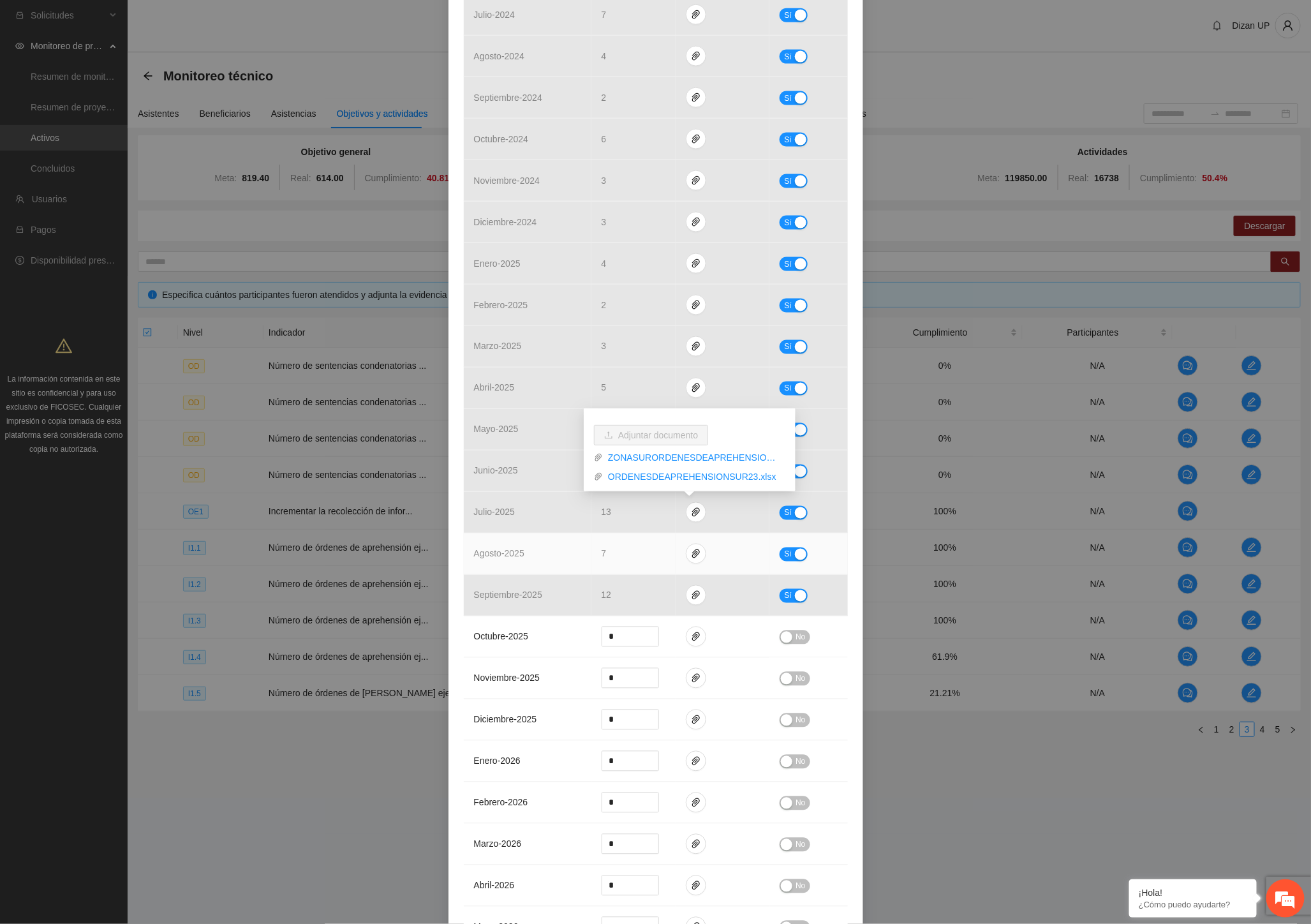
drag, startPoint x: 549, startPoint y: 568, endPoint x: 582, endPoint y: 557, distance: 34.8
click at [550, 567] on td "agosto - 2025" at bounding box center [527, 554] width 127 height 42
click at [697, 552] on span "paper-clip" at bounding box center [696, 553] width 19 height 10
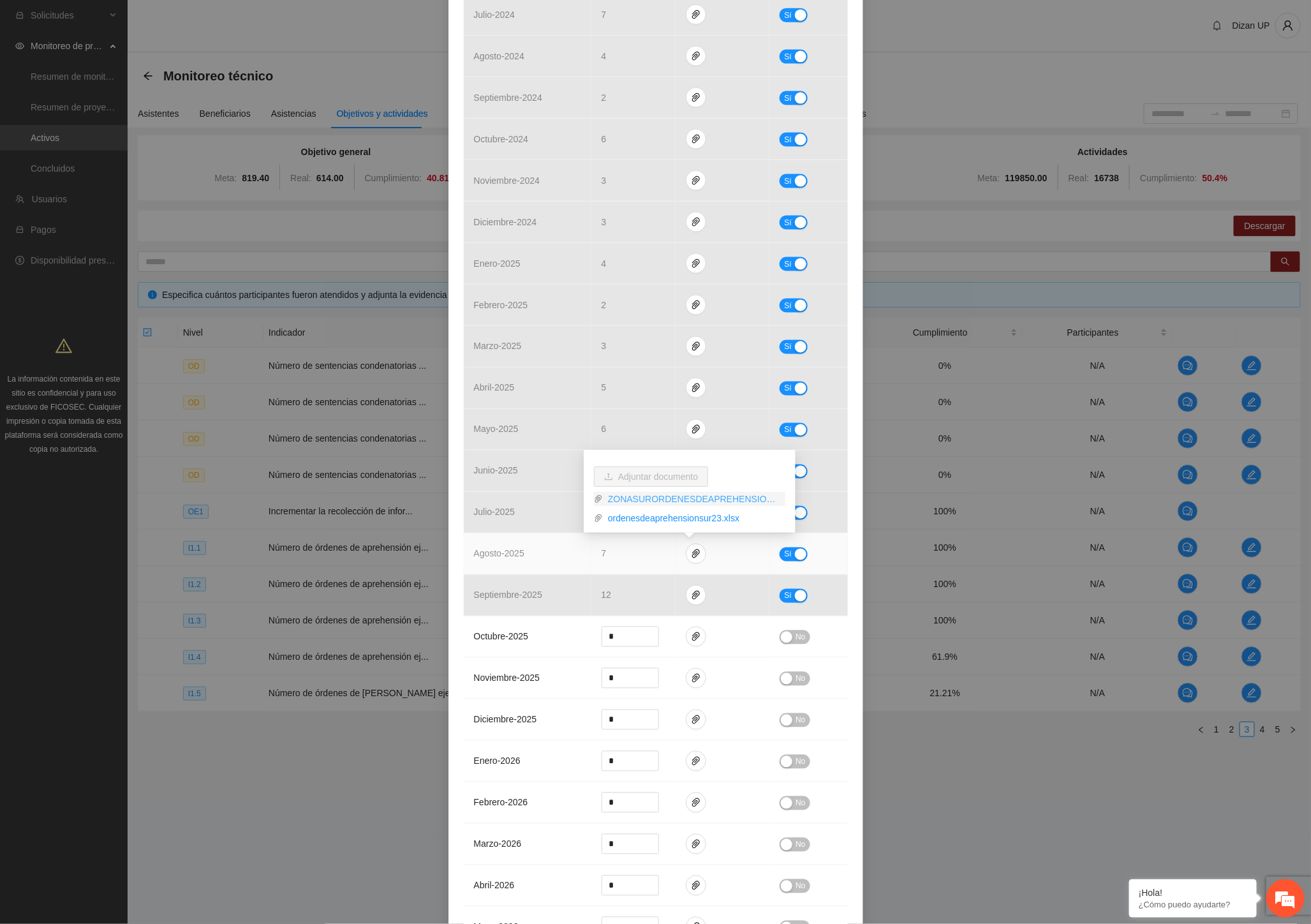
click at [642, 501] on link "ZONASURORDENESDEAPREHENSION_0001.pdf" at bounding box center [694, 499] width 183 height 14
click at [668, 517] on link "ordenesdeaprehensionsur23.xlsx" at bounding box center [694, 518] width 183 height 14
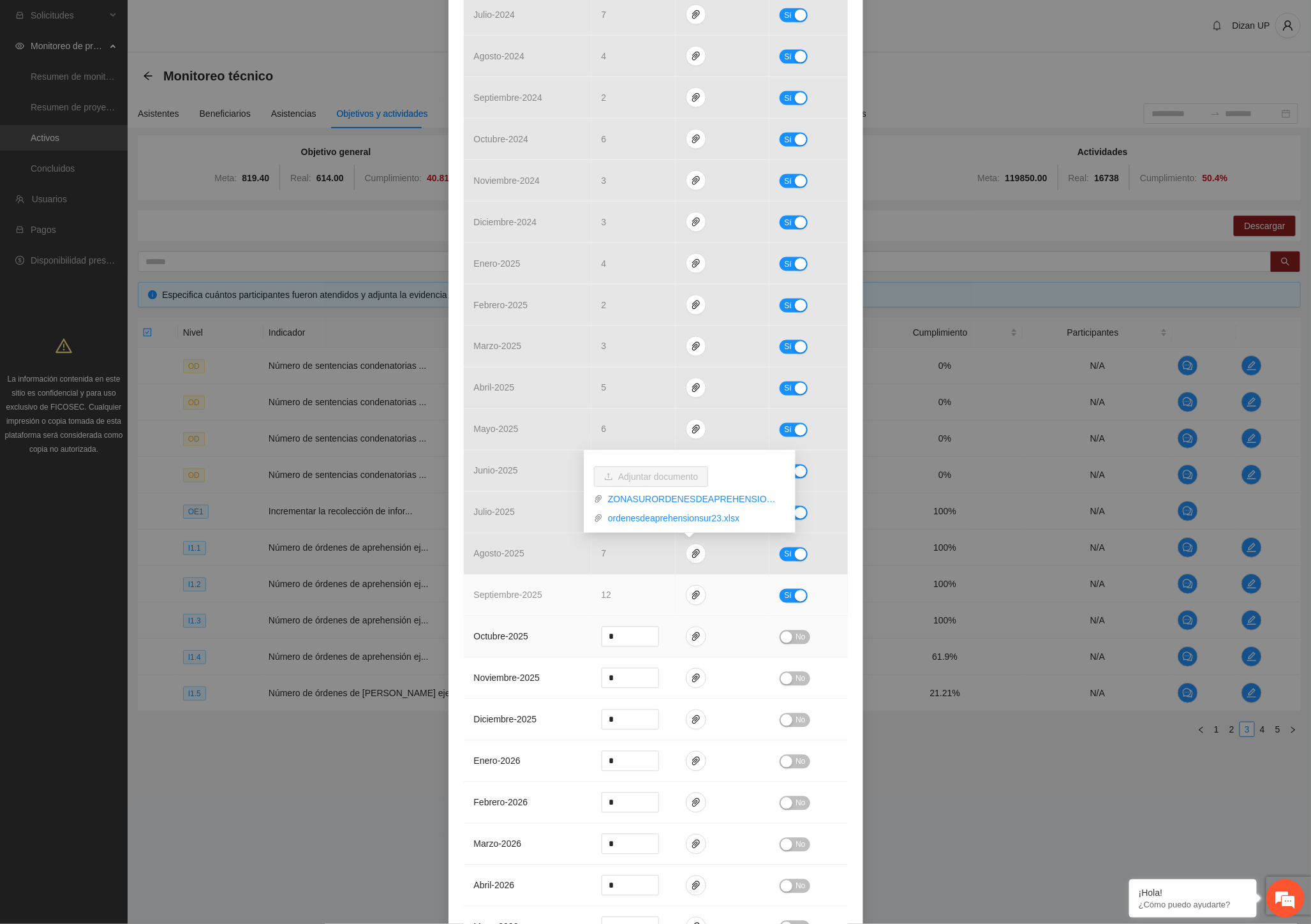
drag, startPoint x: 552, startPoint y: 610, endPoint x: 526, endPoint y: 617, distance: 26.9
click at [552, 610] on td "septiembre - 2025" at bounding box center [527, 596] width 127 height 42
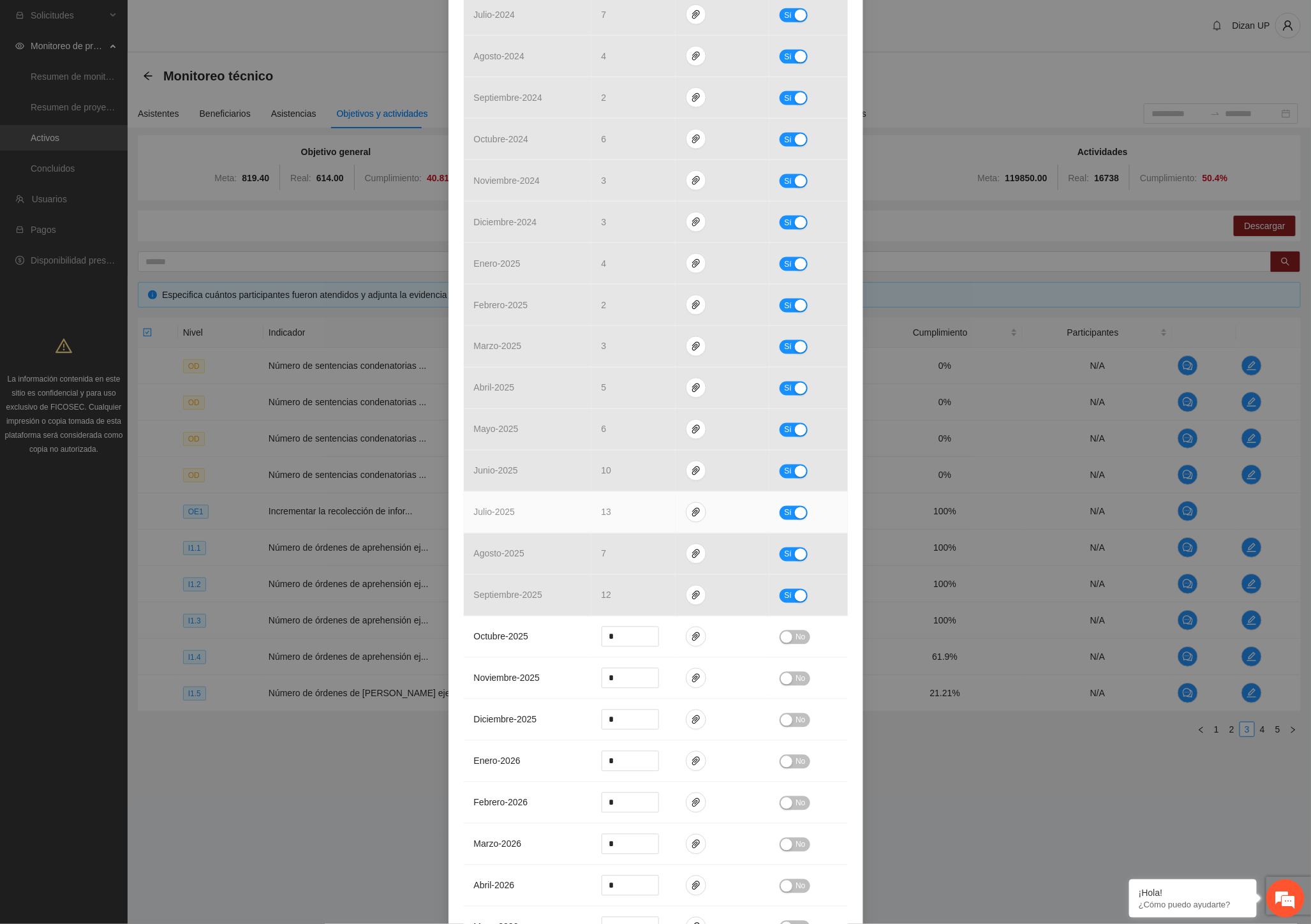
click at [531, 515] on td "julio - 2025" at bounding box center [527, 513] width 127 height 42
click at [388, 877] on div "Indicador 1.4 Número de órdenes de aprehensión ejecutadas Indicador: Detencione…" at bounding box center [655, 462] width 1311 height 924
drag, startPoint x: 342, startPoint y: 524, endPoint x: 367, endPoint y: 536, distance: 27.7
click at [342, 524] on div "Indicador 1.4 Número de órdenes de aprehensión ejecutadas Indicador: Detencione…" at bounding box center [655, 462] width 1311 height 924
drag, startPoint x: 328, startPoint y: 904, endPoint x: 404, endPoint y: 779, distance: 146.3
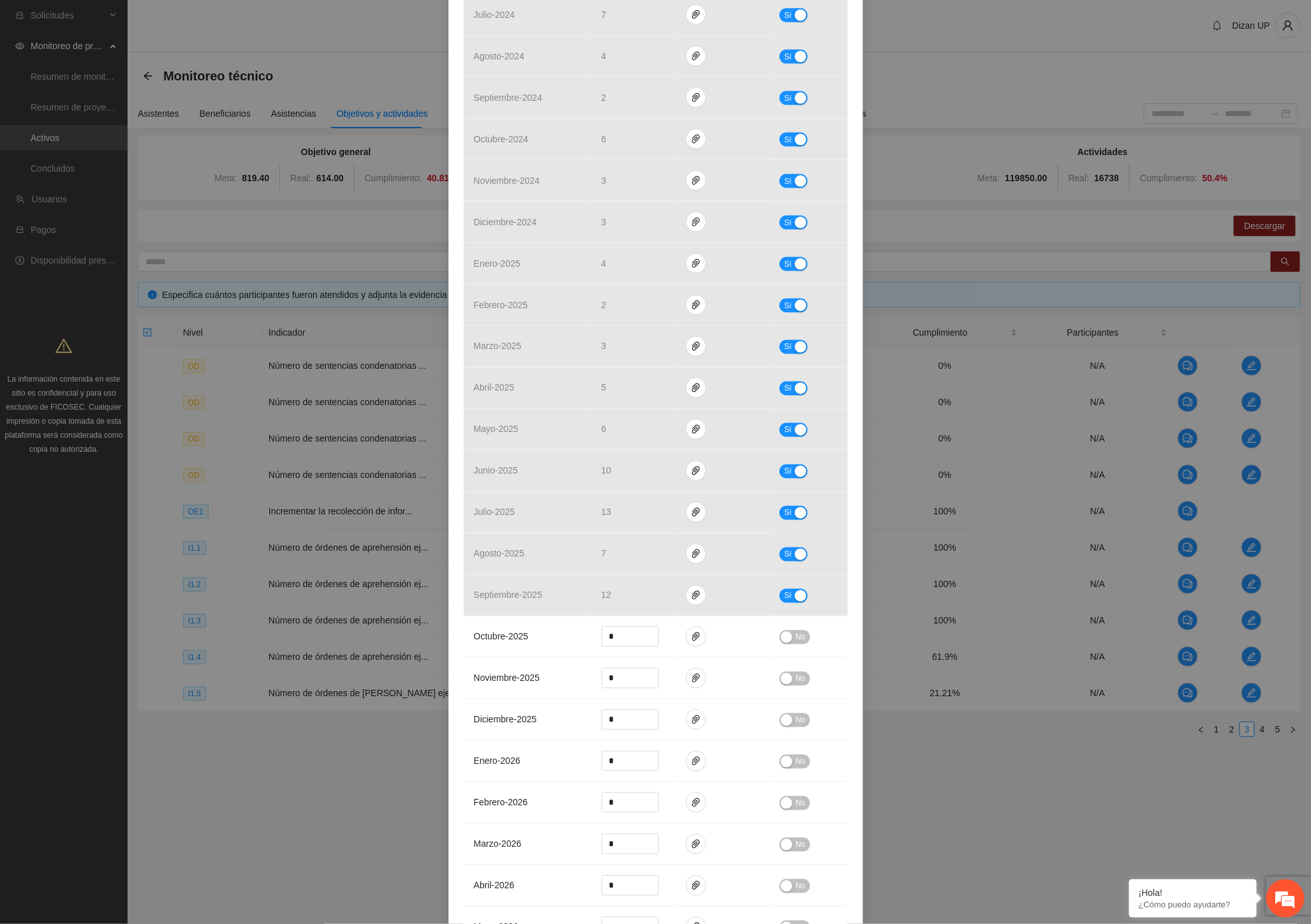
click at [328, 902] on div "Indicador 1.4 Número de órdenes de aprehensión ejecutadas Indicador: Detencione…" at bounding box center [655, 462] width 1311 height 924
click at [692, 553] on icon "paper-clip" at bounding box center [696, 553] width 10 height 10
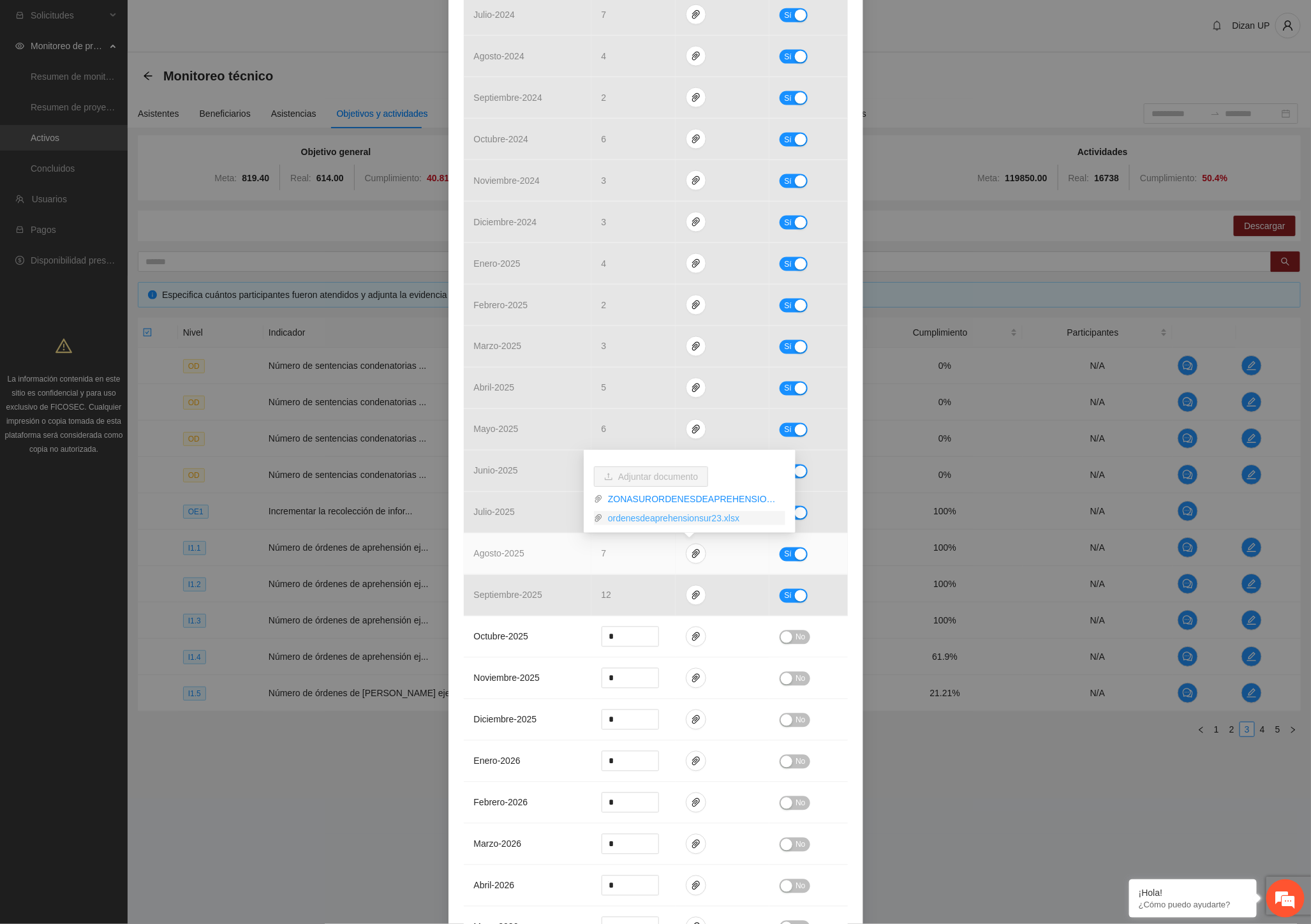
click at [650, 519] on link "ordenesdeaprehensionsur23.xlsx" at bounding box center [694, 518] width 183 height 14
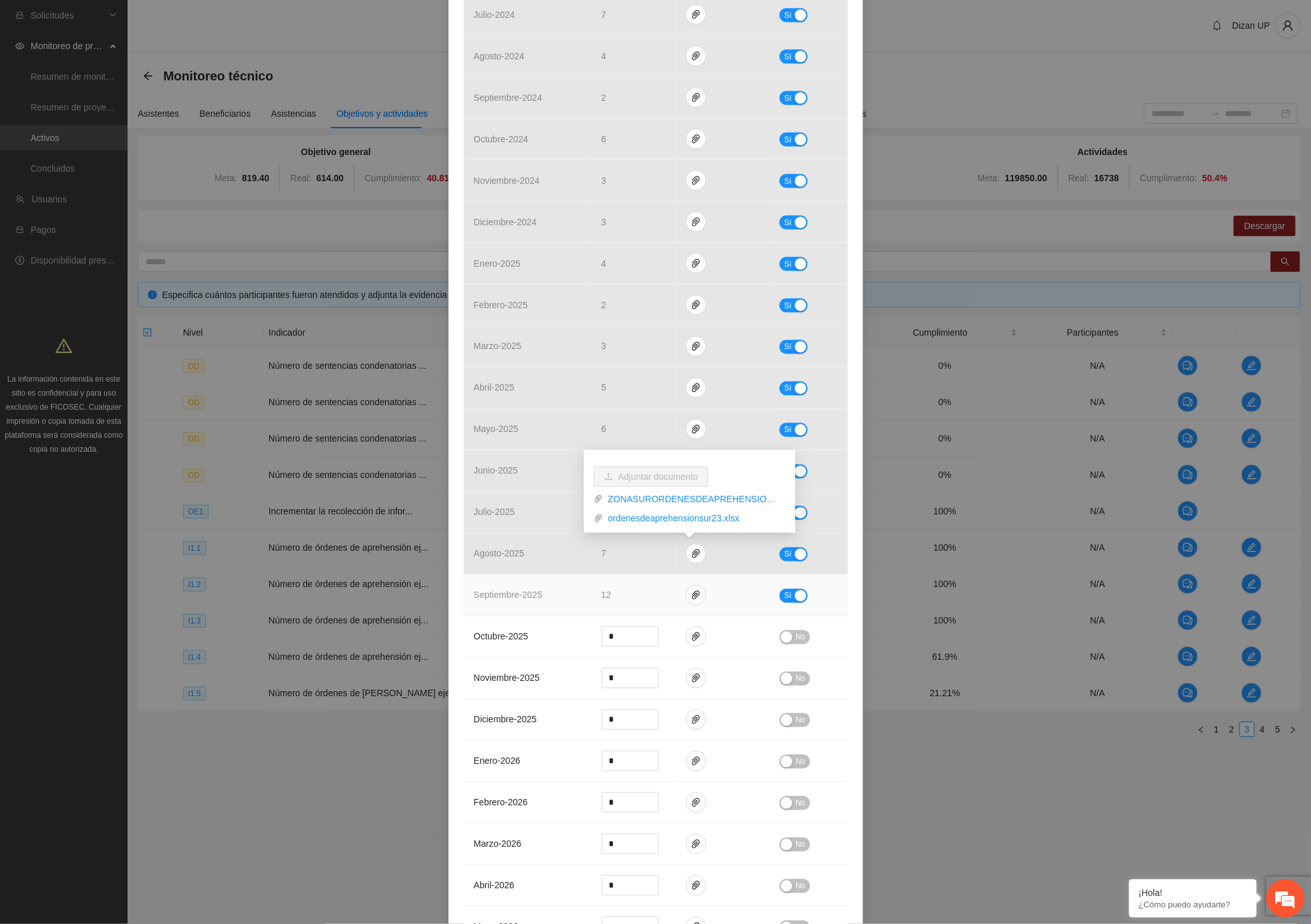
click at [522, 591] on span "septiembre - 2025" at bounding box center [508, 595] width 68 height 10
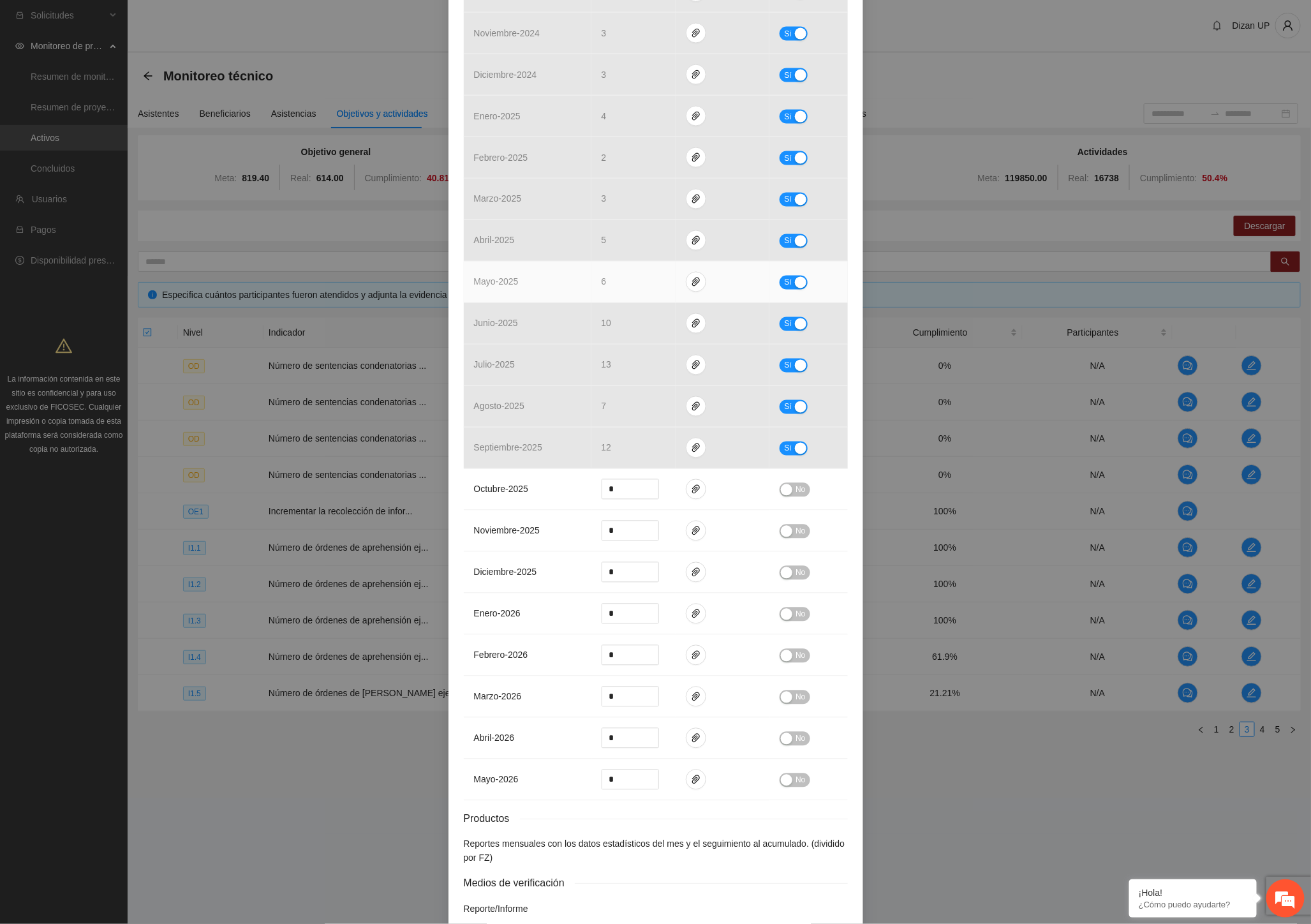
scroll to position [1066, 0]
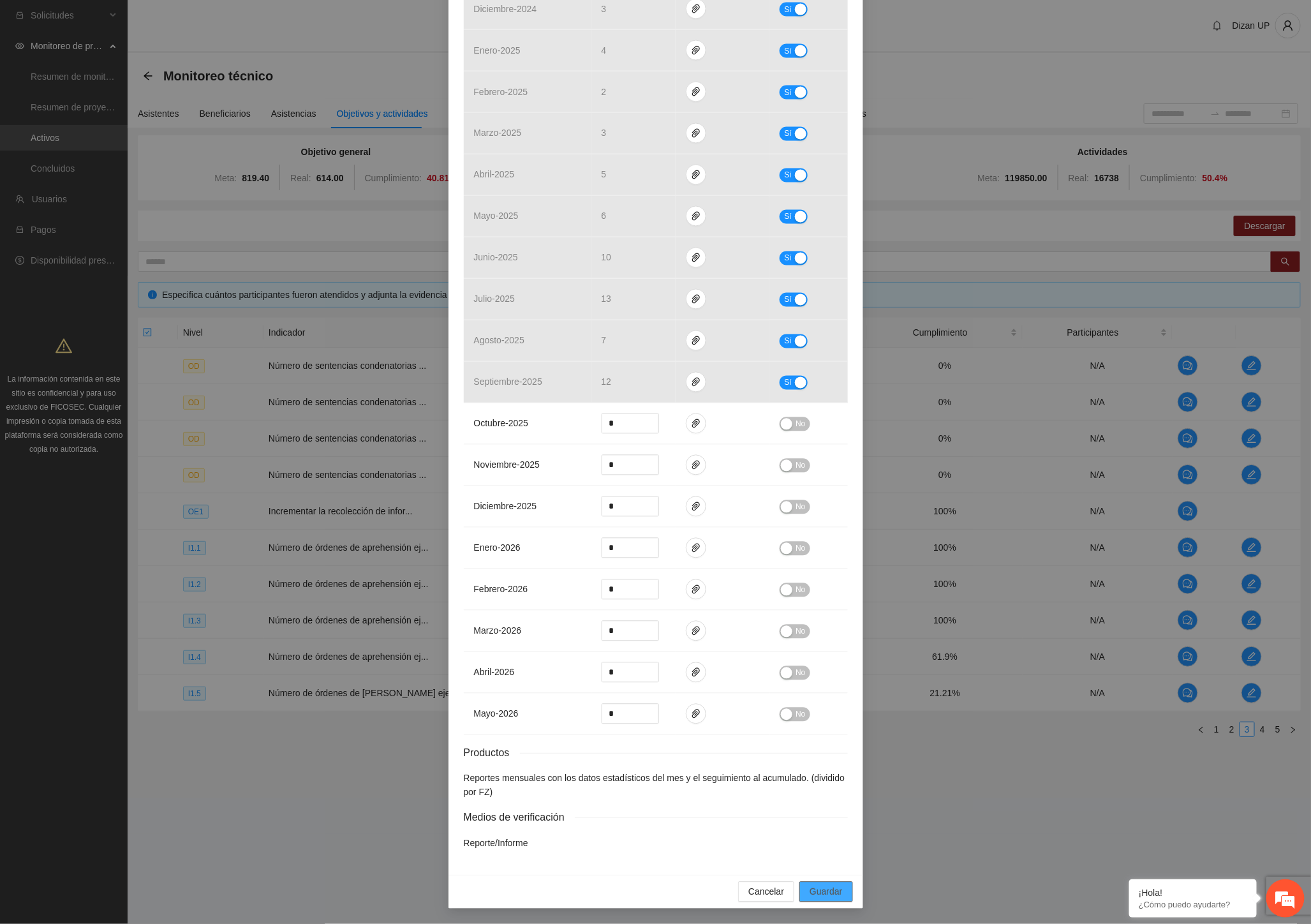
drag, startPoint x: 827, startPoint y: 890, endPoint x: 805, endPoint y: 855, distance: 41.3
click at [827, 890] on span "Guardar" at bounding box center [826, 892] width 32 height 14
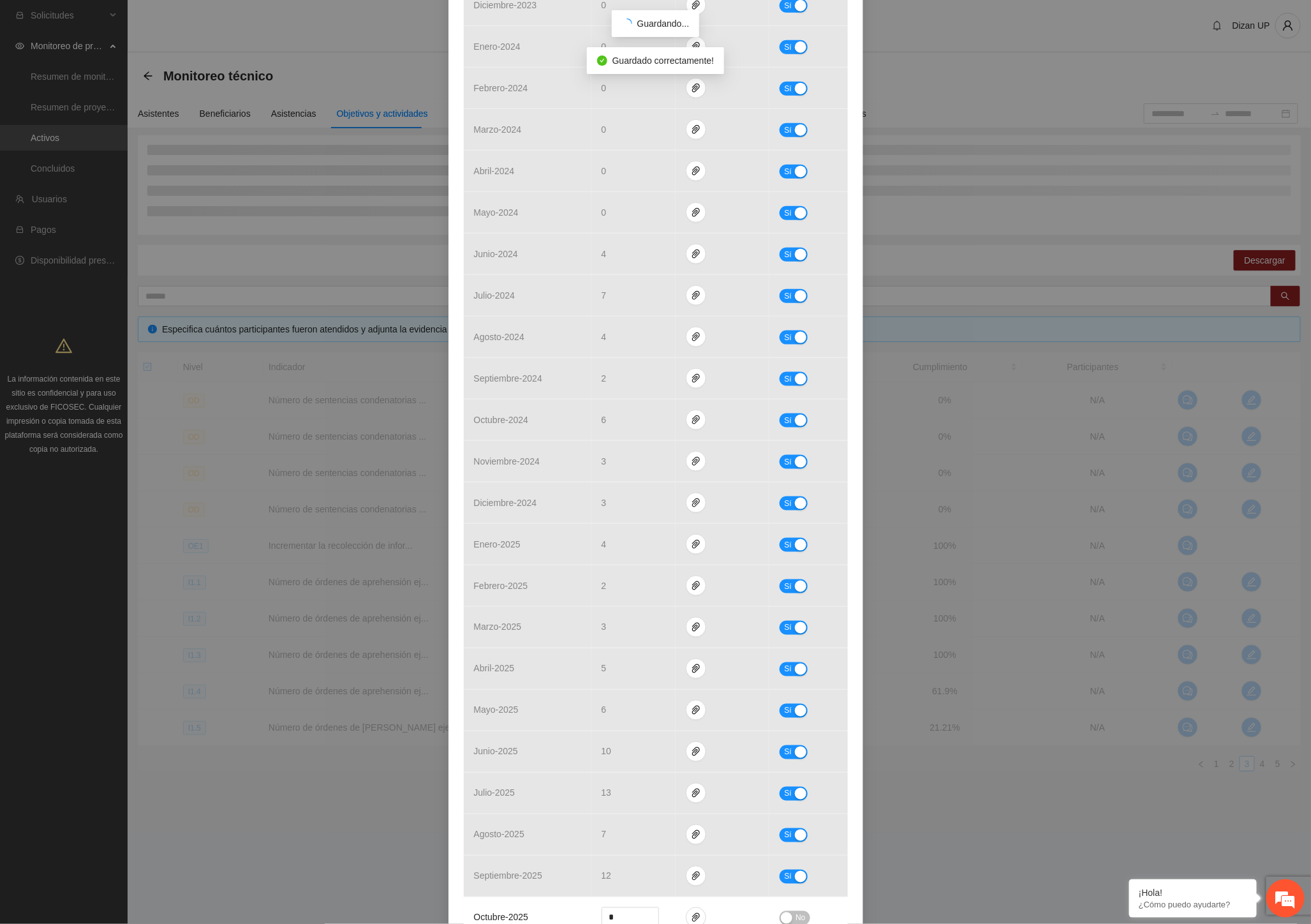
scroll to position [73, 0]
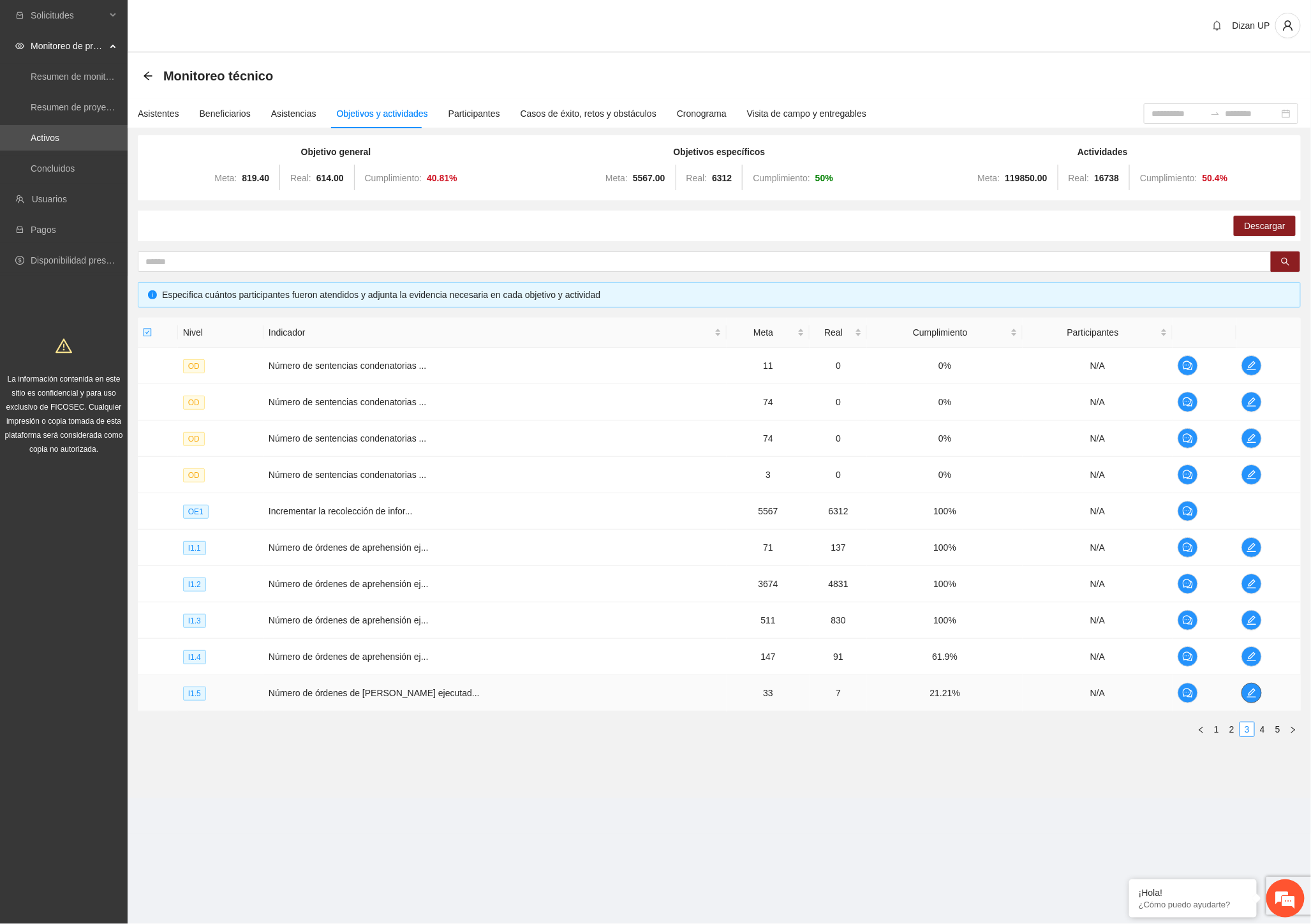
click at [1247, 696] on icon "edit" at bounding box center [1252, 692] width 10 height 10
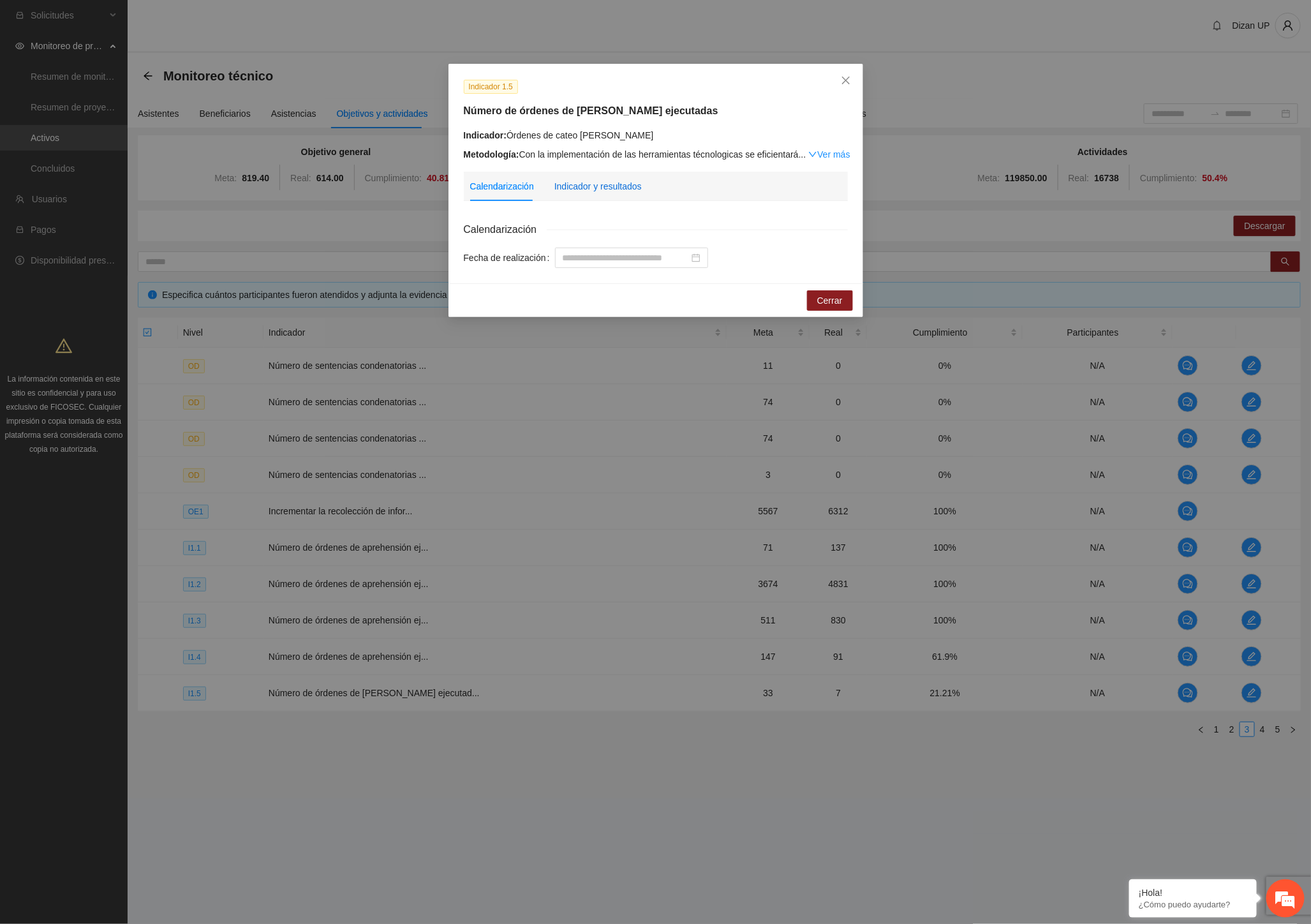
drag, startPoint x: 603, startPoint y: 184, endPoint x: 641, endPoint y: 176, distance: 38.8
click at [615, 181] on div "Indicador y resultados" at bounding box center [599, 186] width 88 height 14
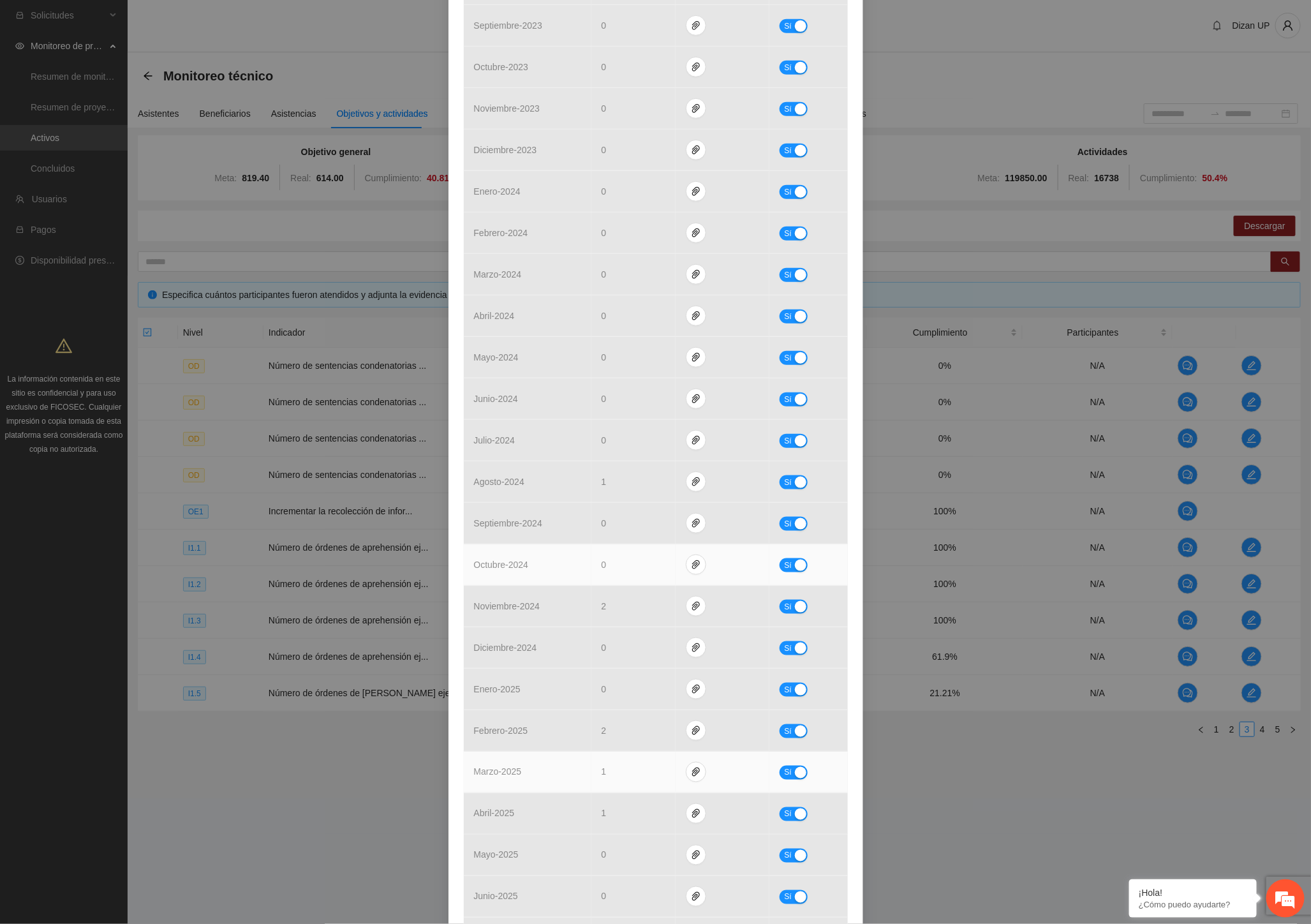
scroll to position [709, 0]
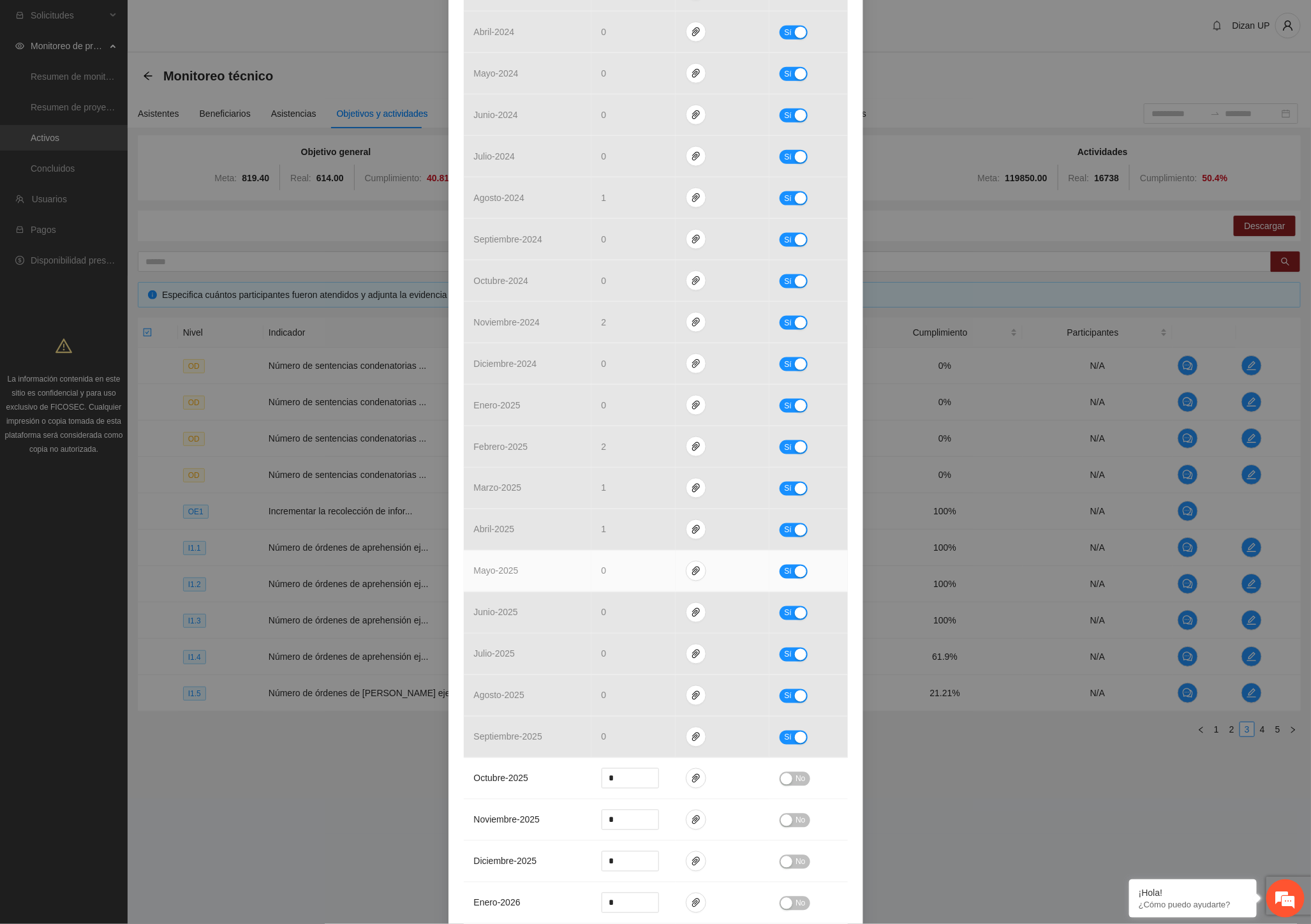
drag, startPoint x: 582, startPoint y: 563, endPoint x: 647, endPoint y: 563, distance: 65.0
click at [582, 563] on td "mayo - 2025" at bounding box center [527, 572] width 127 height 42
click at [691, 570] on icon "paper-clip" at bounding box center [696, 571] width 10 height 10
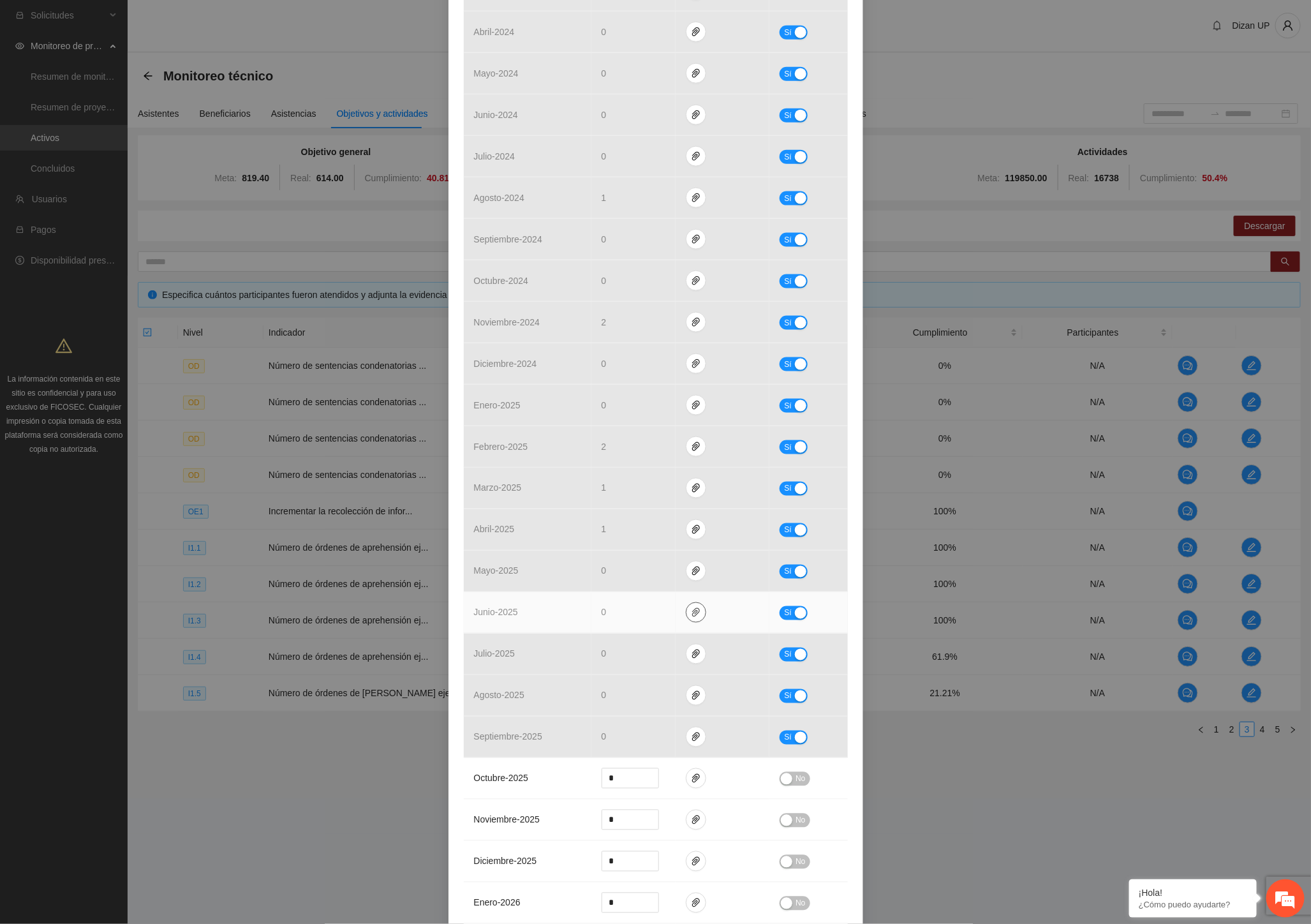
click at [692, 614] on icon "paper-clip" at bounding box center [696, 612] width 10 height 10
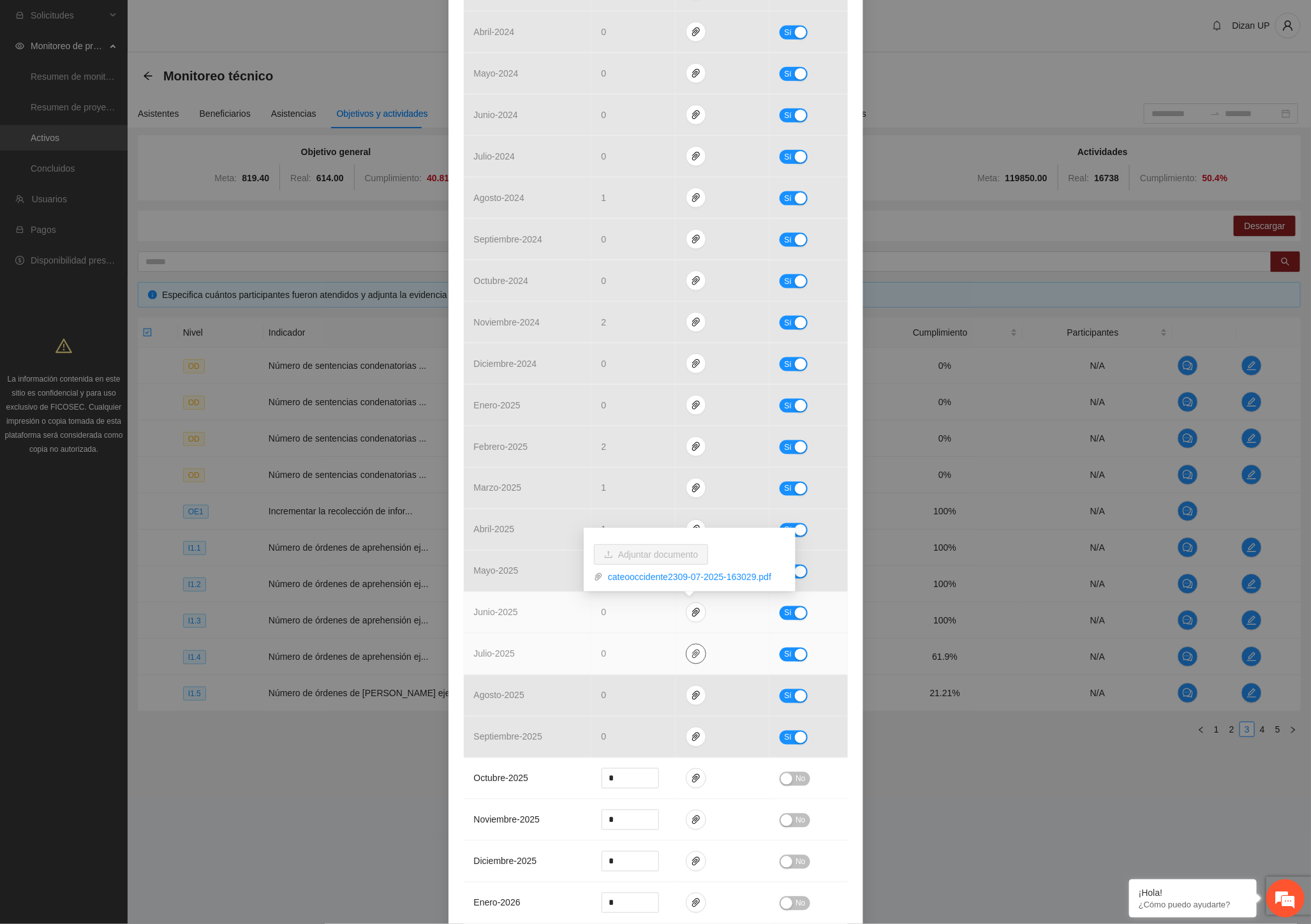
drag, startPoint x: 688, startPoint y: 653, endPoint x: 564, endPoint y: 610, distance: 131.2
click at [680, 649] on td at bounding box center [722, 654] width 94 height 42
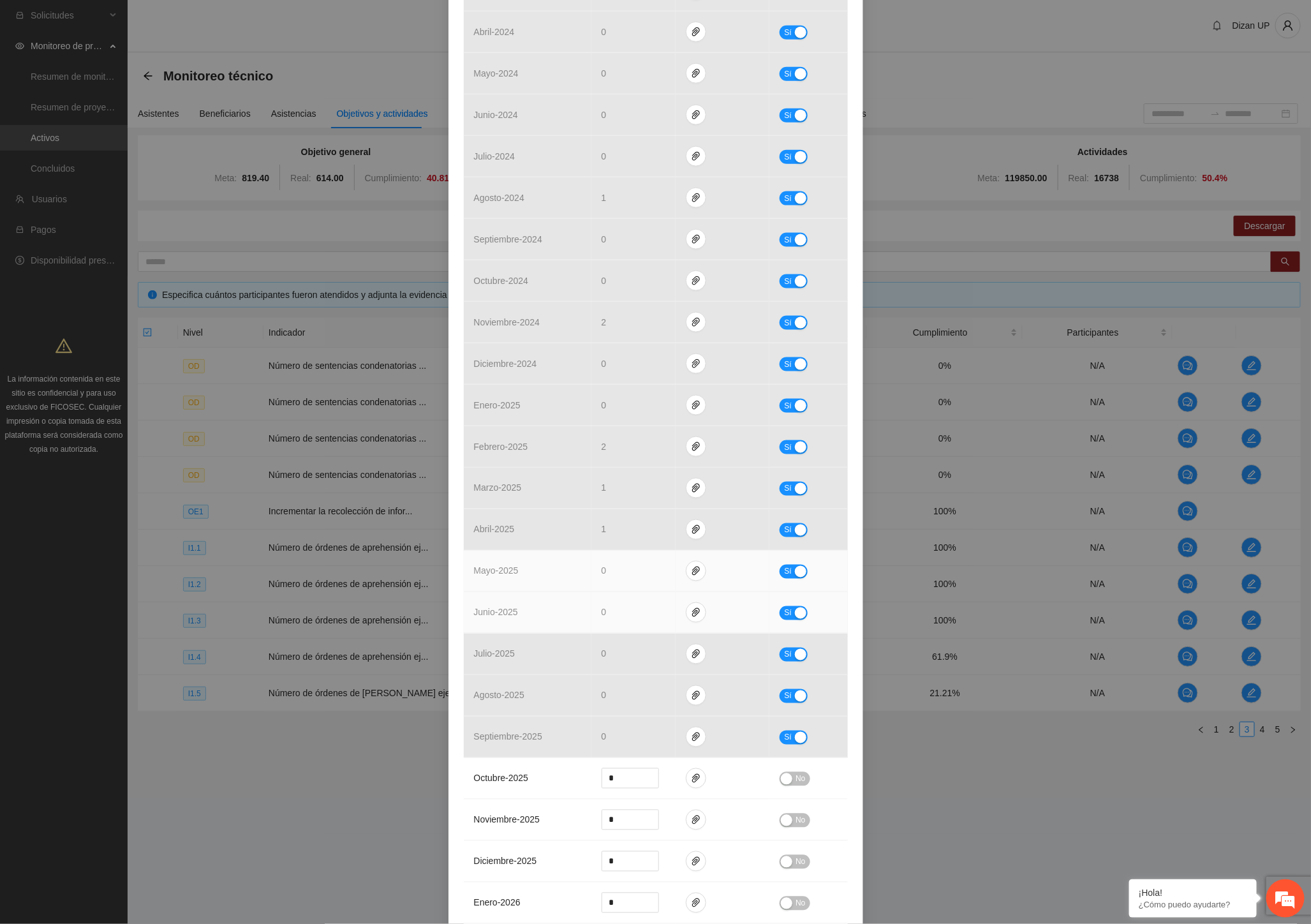
drag, startPoint x: 552, startPoint y: 603, endPoint x: 621, endPoint y: 581, distance: 72.4
click at [560, 600] on td "junio - 2025" at bounding box center [527, 613] width 127 height 42
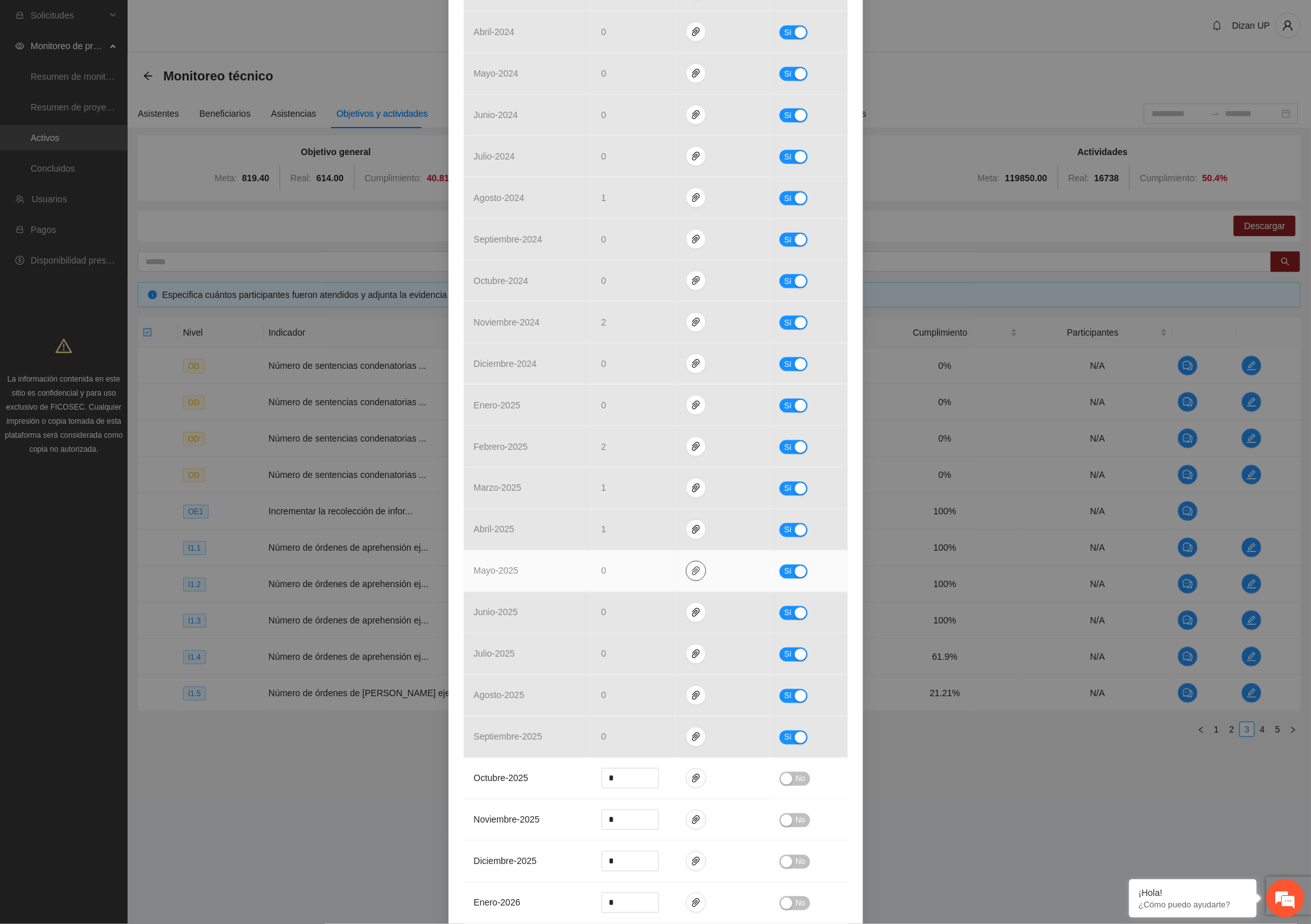
click at [693, 573] on icon "paper-clip" at bounding box center [696, 571] width 10 height 10
click at [639, 534] on link "ORDENESDECATEOZONAOCCIDENTE2023.pdf" at bounding box center [694, 535] width 183 height 14
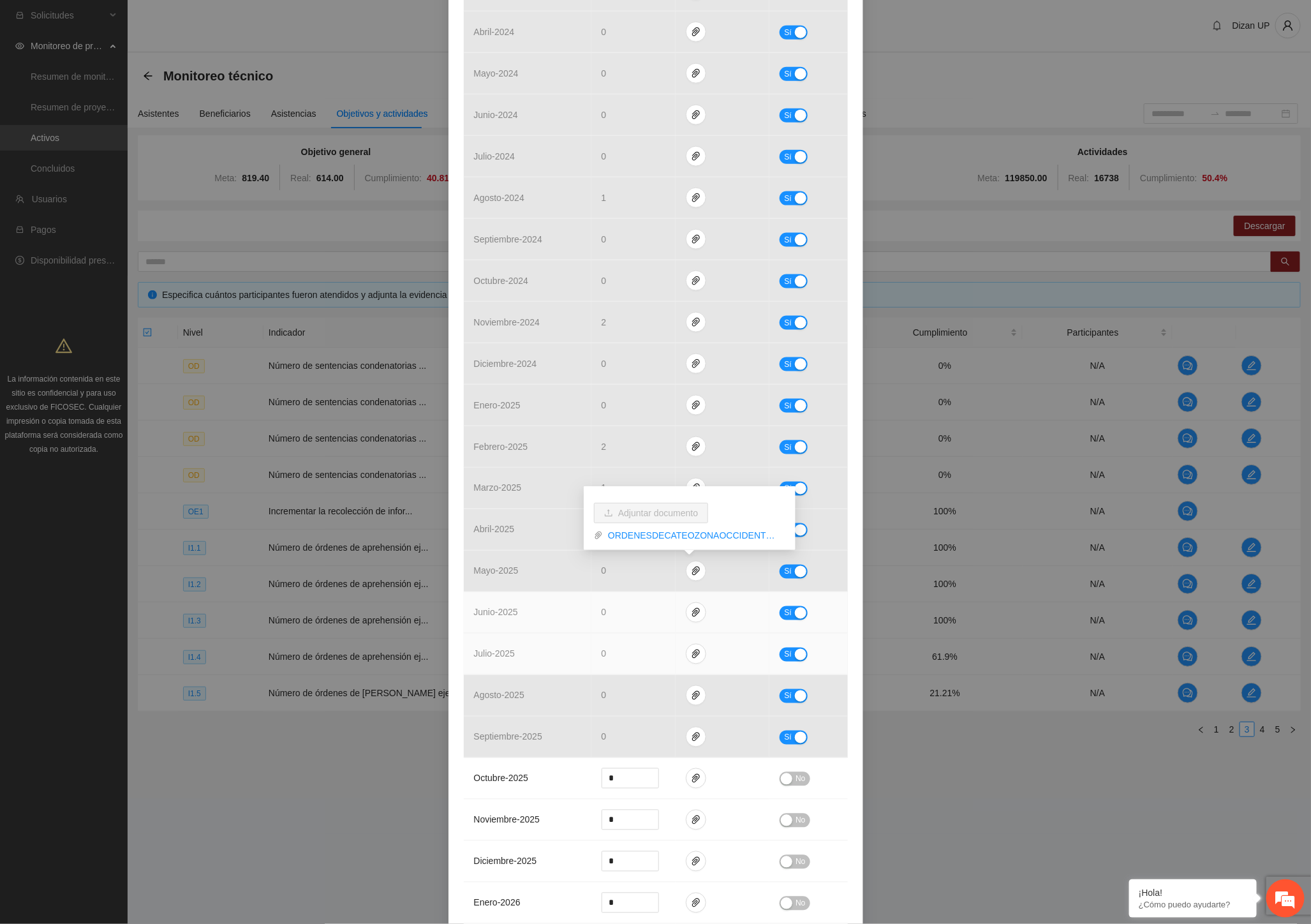
drag, startPoint x: 509, startPoint y: 629, endPoint x: 570, endPoint y: 645, distance: 63.1
click at [515, 630] on td "junio - 2025" at bounding box center [527, 613] width 127 height 42
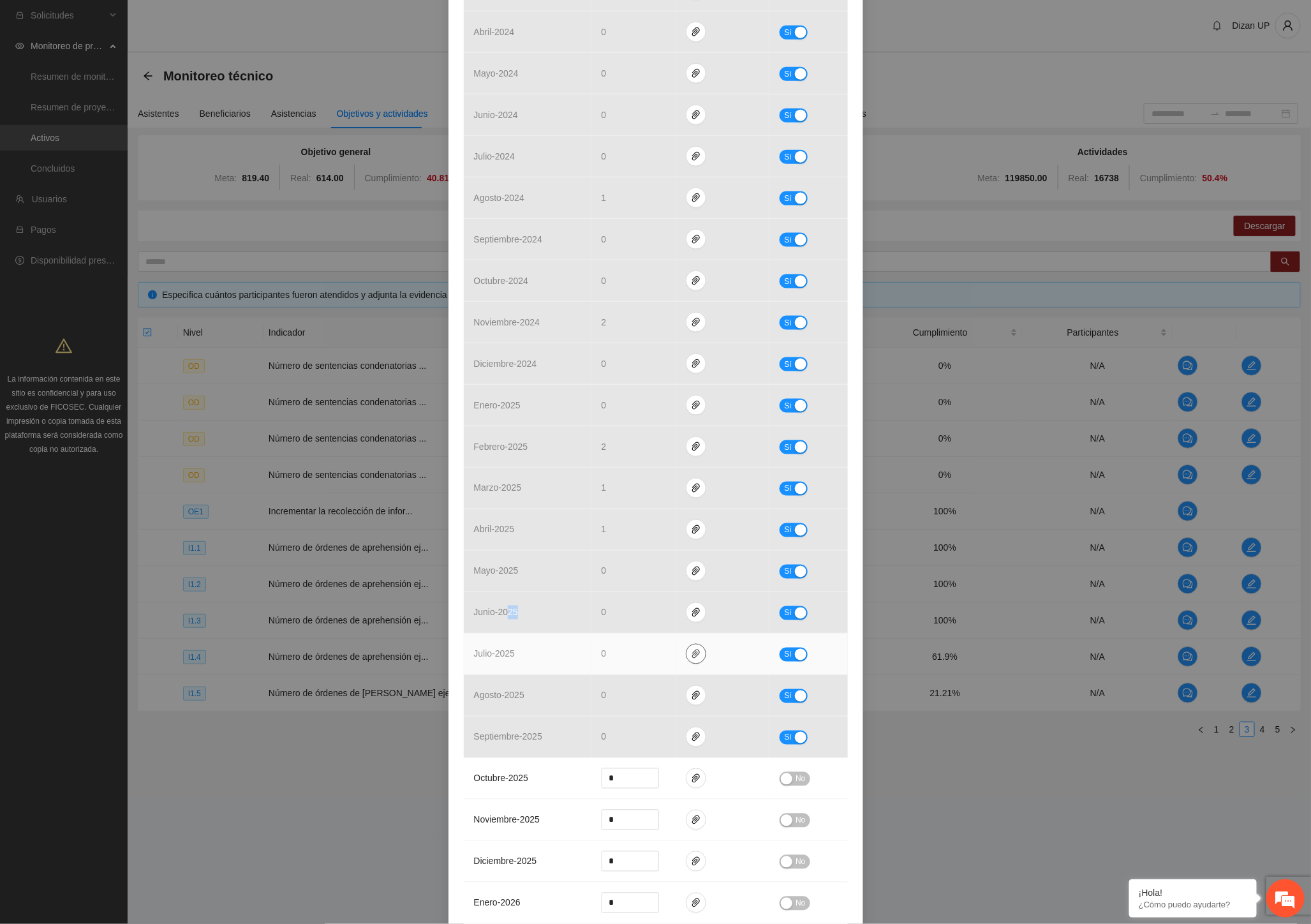
click at [692, 653] on icon "paper-clip" at bounding box center [696, 654] width 7 height 9
click at [632, 615] on link "ZONAOCCIDENTEORDENESDECATEO2023_0001.pdf" at bounding box center [694, 618] width 183 height 14
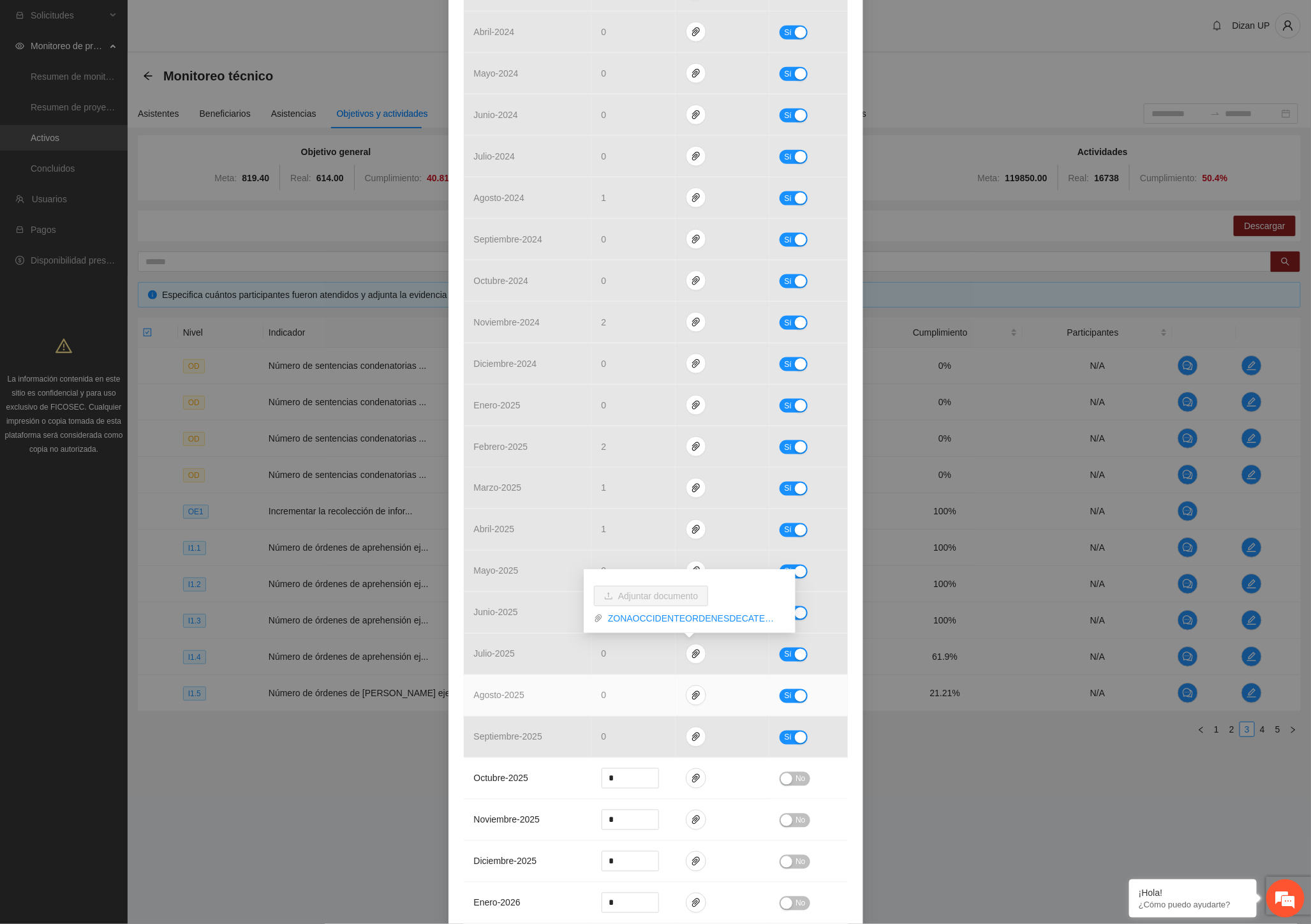
click at [543, 699] on td "agosto - 2025" at bounding box center [527, 696] width 127 height 42
click at [692, 696] on icon "paper-clip" at bounding box center [696, 695] width 10 height 10
click at [509, 689] on td "agosto - 2025" at bounding box center [527, 696] width 127 height 42
click at [693, 702] on button "button" at bounding box center [696, 696] width 20 height 20
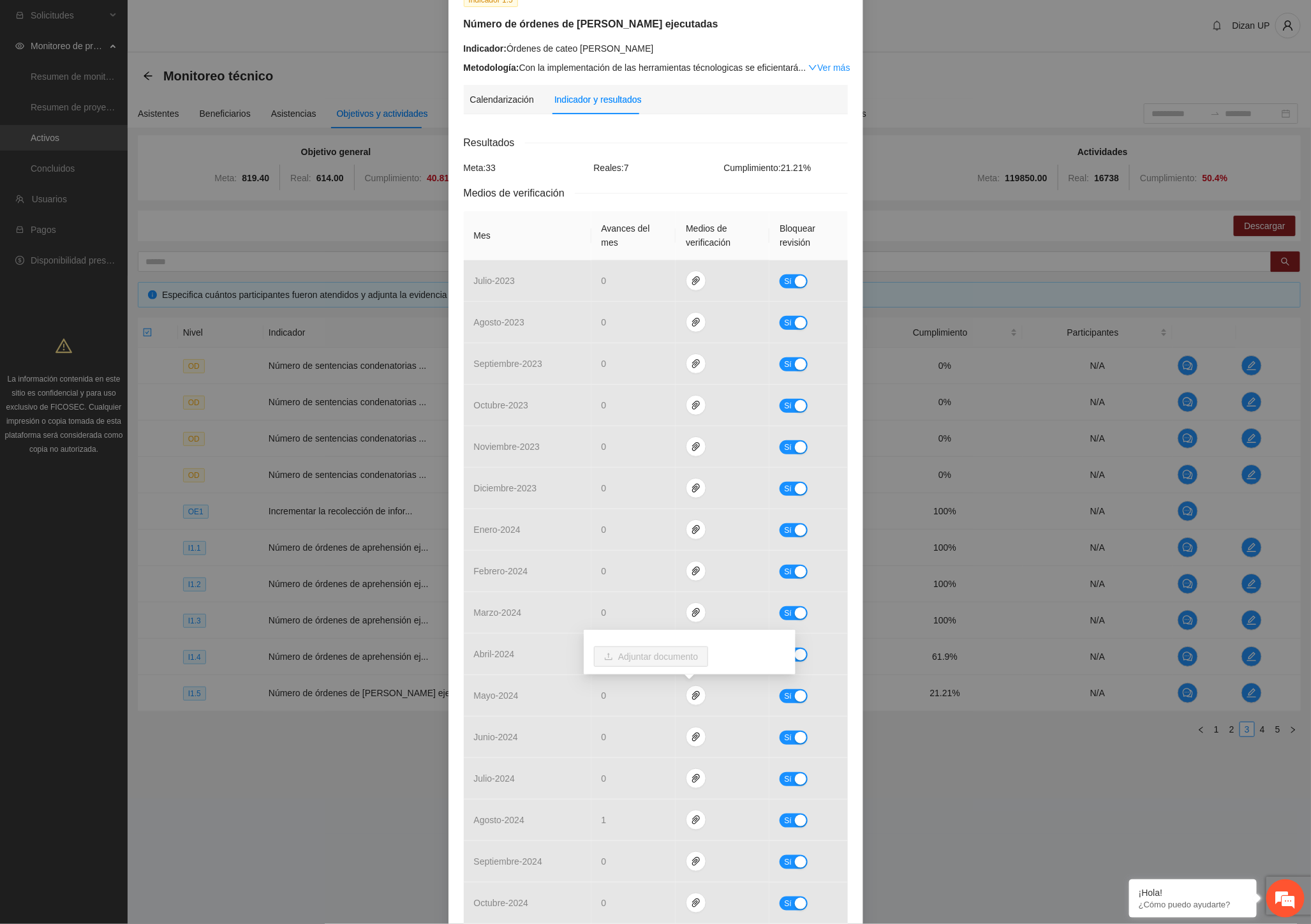
scroll to position [0, 0]
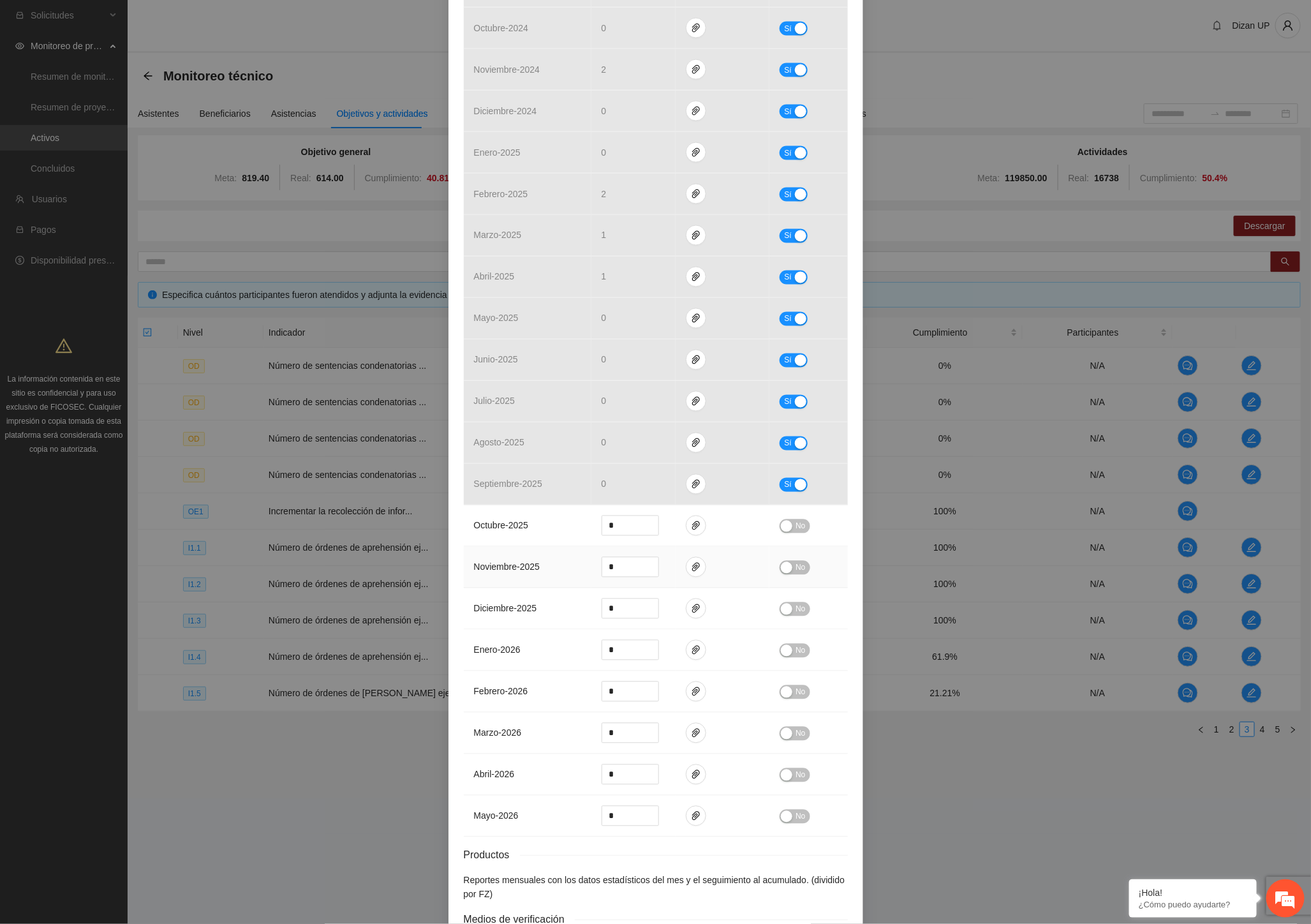
scroll to position [1063, 0]
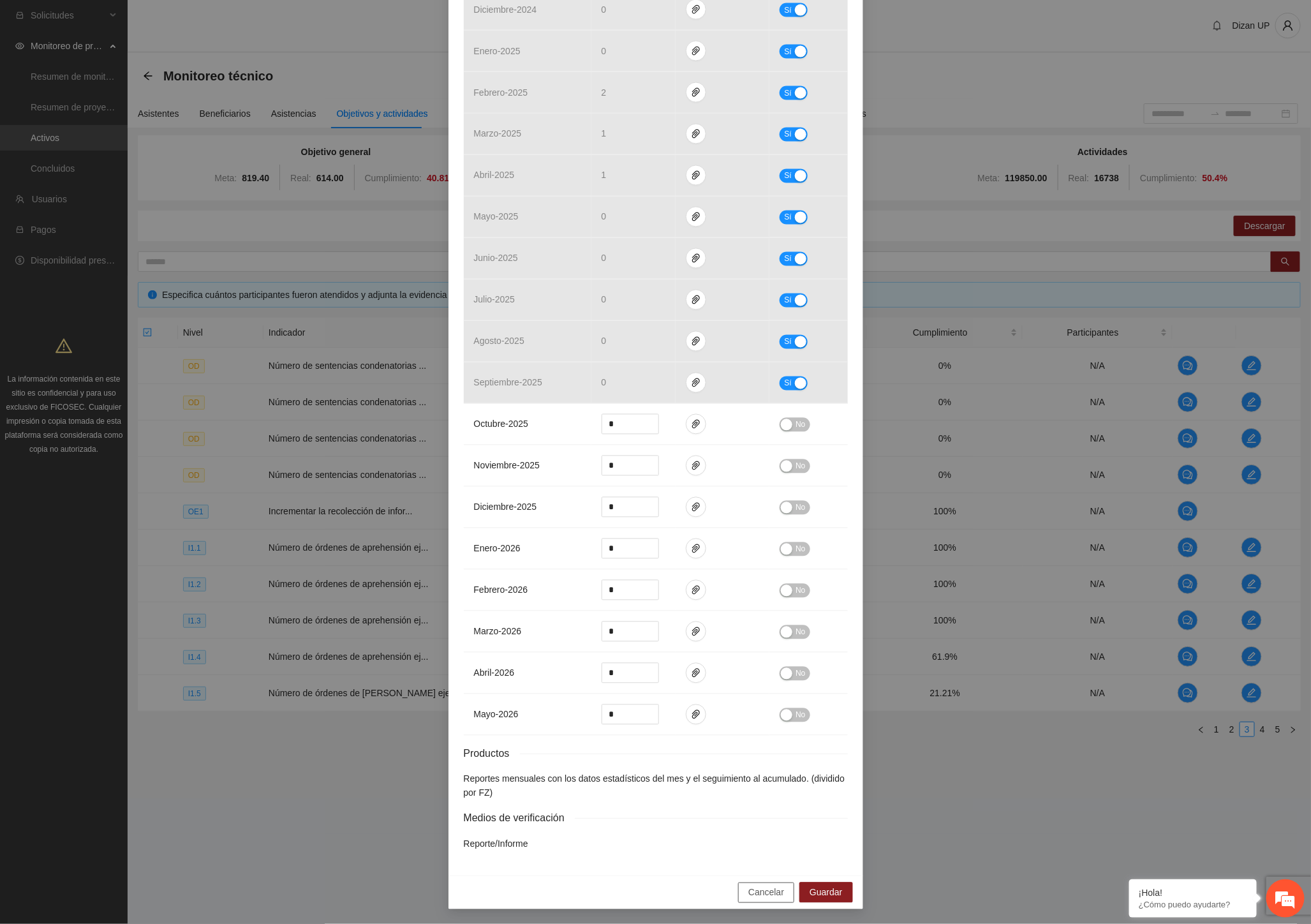
drag, startPoint x: 754, startPoint y: 891, endPoint x: 952, endPoint y: 662, distance: 302.7
click at [755, 890] on span "Cancelar" at bounding box center [766, 892] width 36 height 14
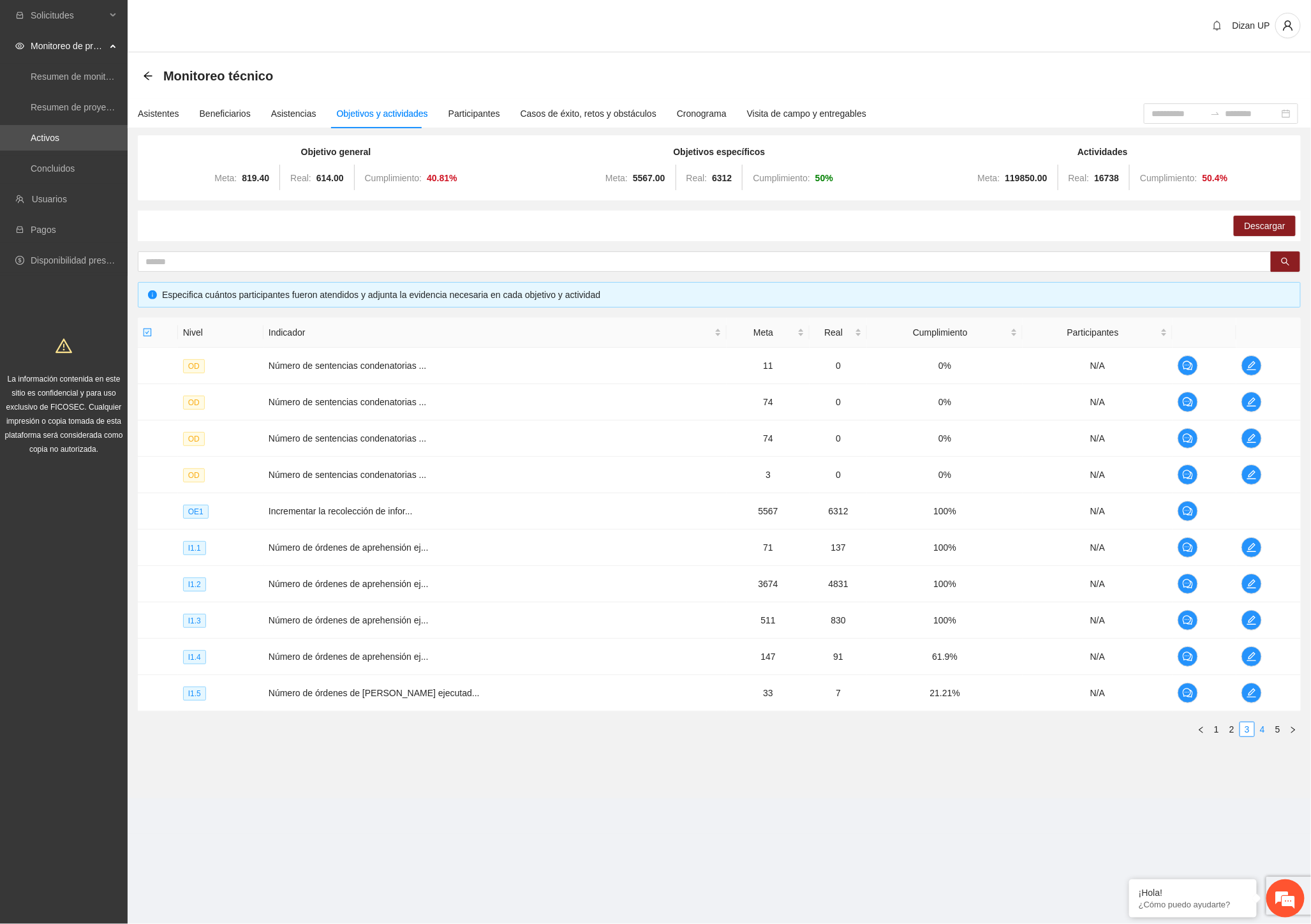
click at [1264, 729] on link "4" at bounding box center [1262, 729] width 14 height 14
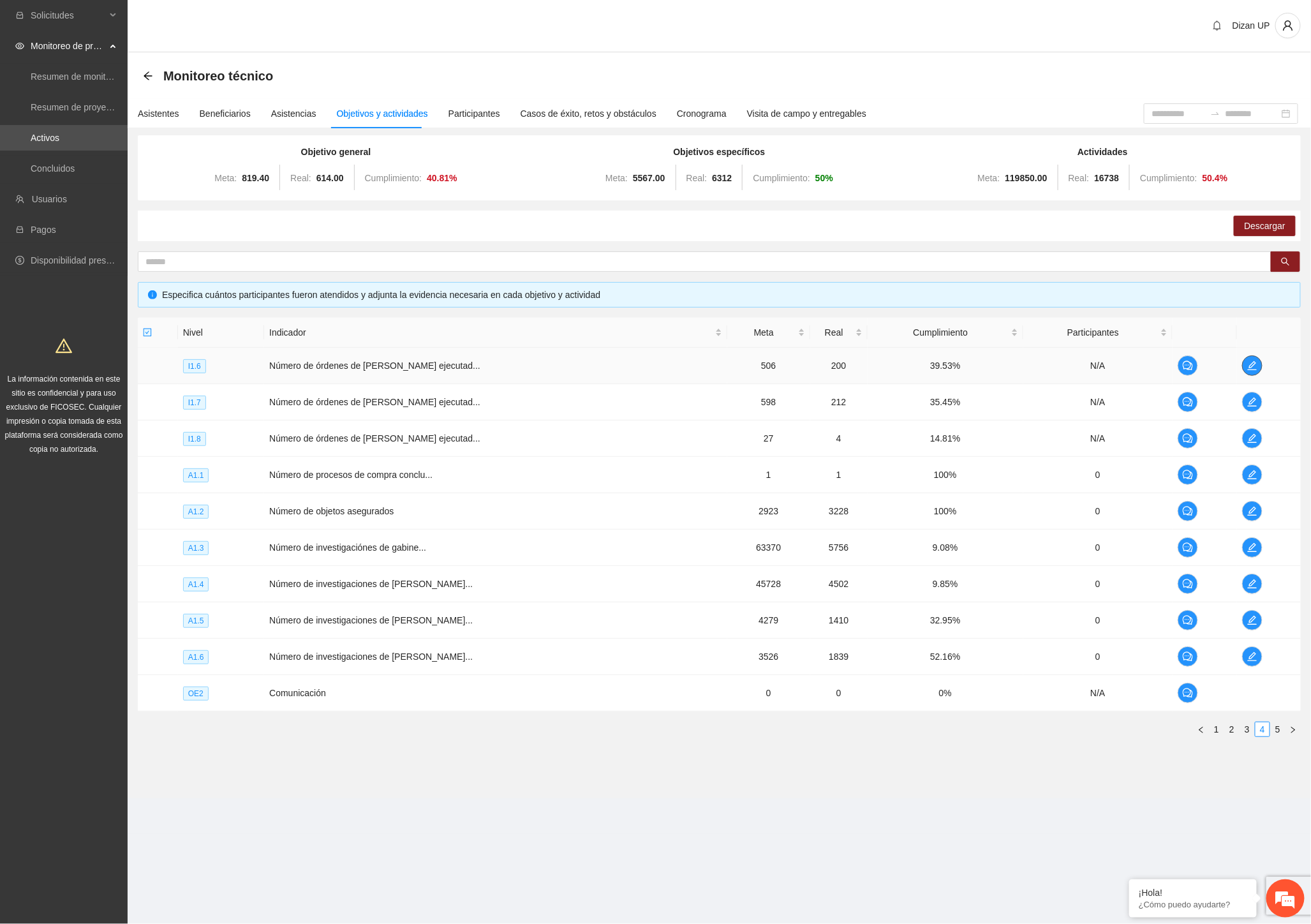
click at [1247, 361] on icon "edit" at bounding box center [1252, 365] width 10 height 10
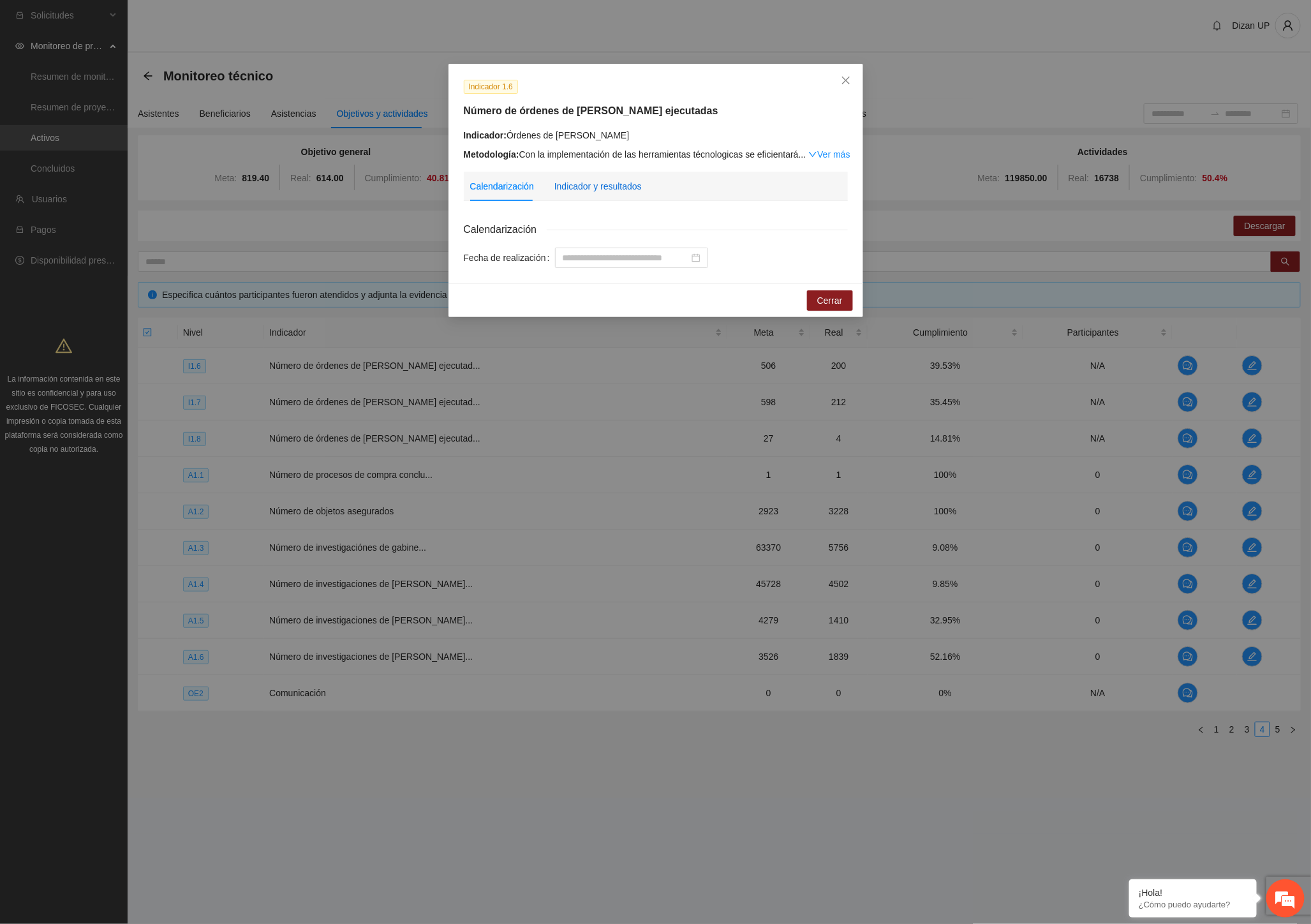
drag, startPoint x: 588, startPoint y: 193, endPoint x: 620, endPoint y: 189, distance: 32.2
click at [597, 192] on div "Indicador y resultados" at bounding box center [599, 186] width 88 height 14
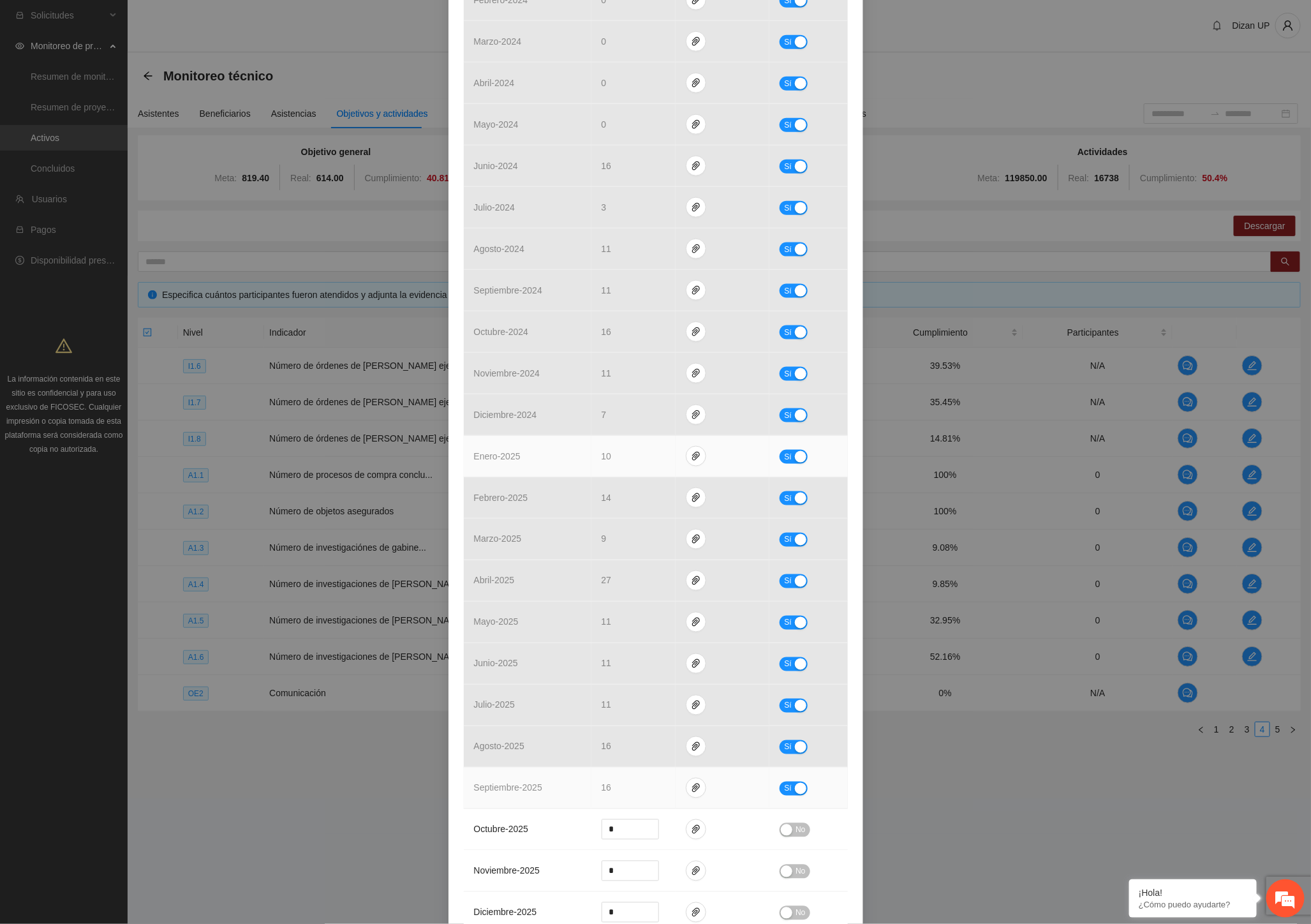
scroll to position [851, 0]
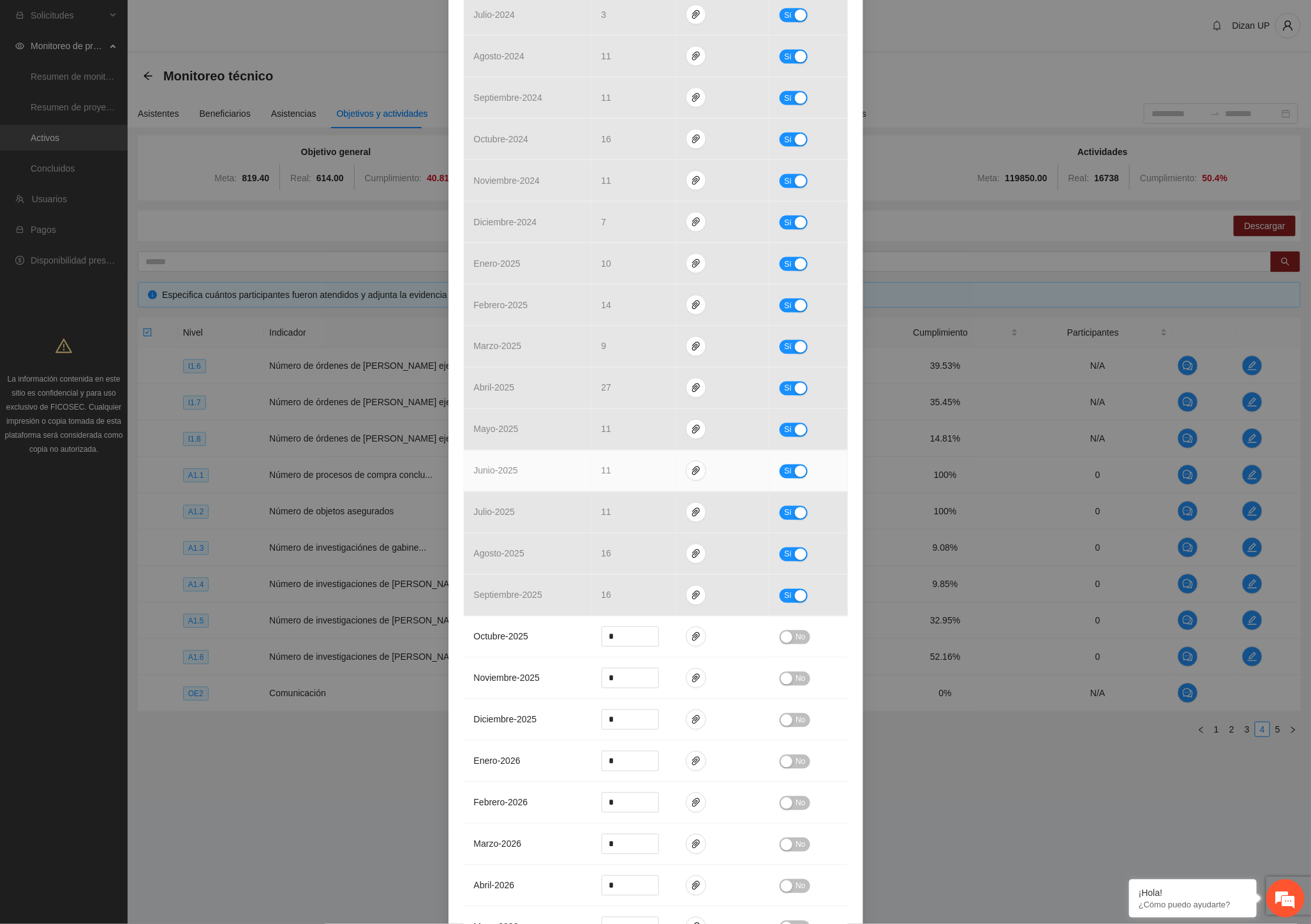
click at [555, 479] on td "junio - 2025" at bounding box center [527, 471] width 127 height 42
click at [693, 471] on icon "paper-clip" at bounding box center [696, 470] width 7 height 9
click at [676, 435] on link "cateonorte2309-07-2025-163004.pdf" at bounding box center [694, 435] width 183 height 14
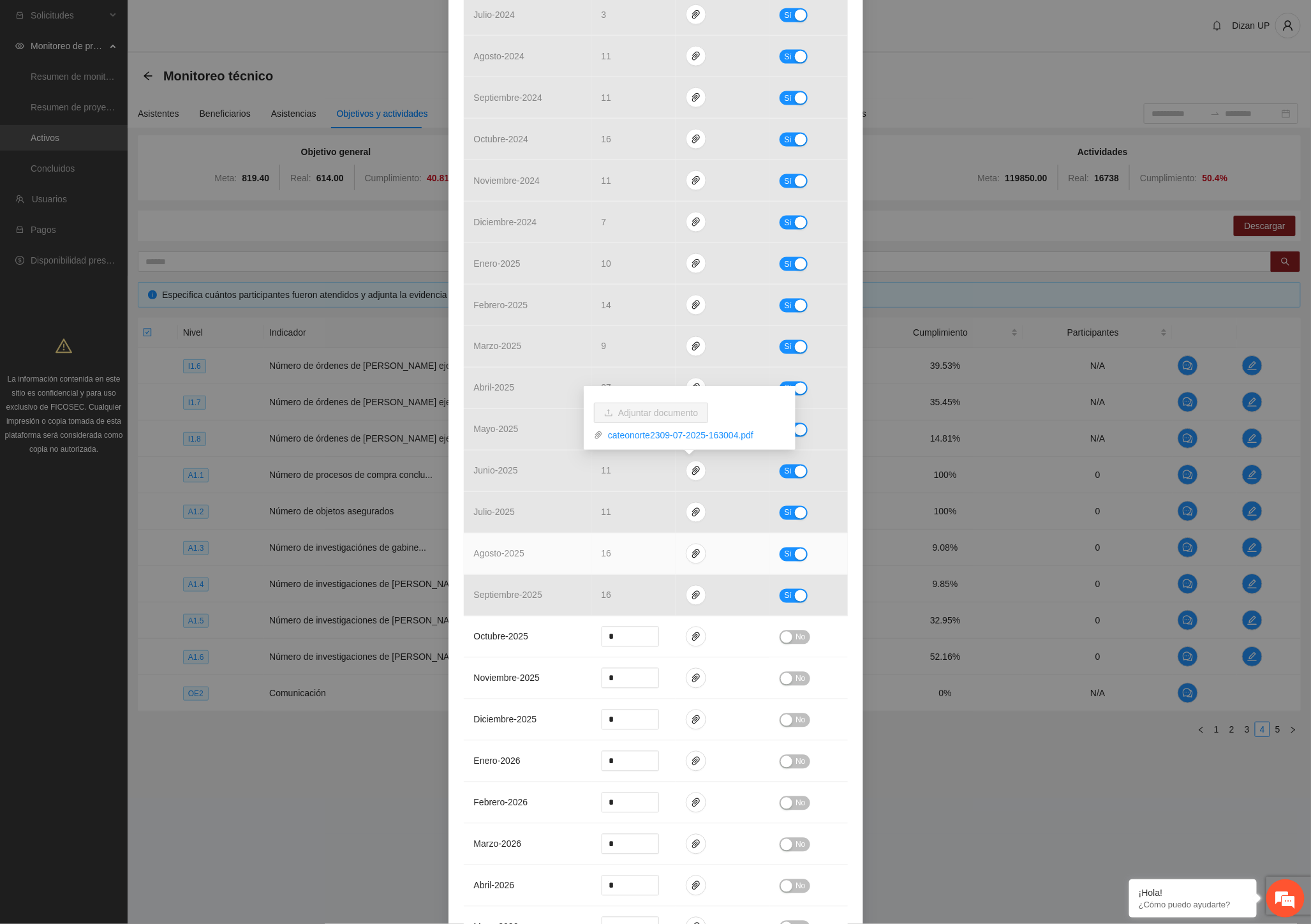
drag, startPoint x: 539, startPoint y: 565, endPoint x: 560, endPoint y: 551, distance: 25.2
click at [539, 565] on td "agosto - 2025" at bounding box center [527, 554] width 127 height 42
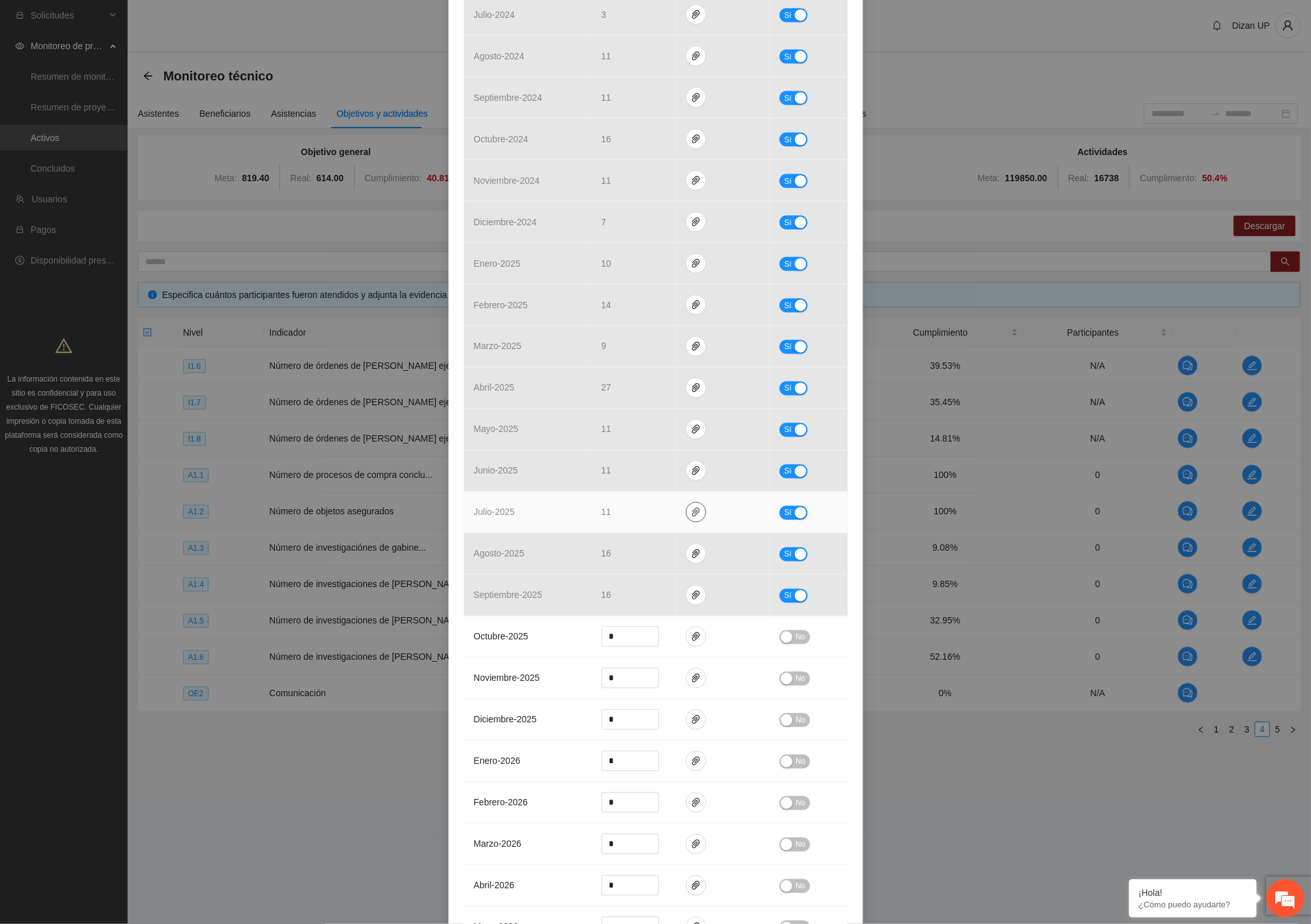
click at [692, 513] on icon "paper-clip" at bounding box center [696, 512] width 10 height 10
click at [692, 454] on link "ZONANORTEORDENESDECATEO2023_0001.pdf" at bounding box center [694, 457] width 183 height 14
click at [651, 479] on link "CATEONORTE23.xlsx" at bounding box center [694, 476] width 183 height 14
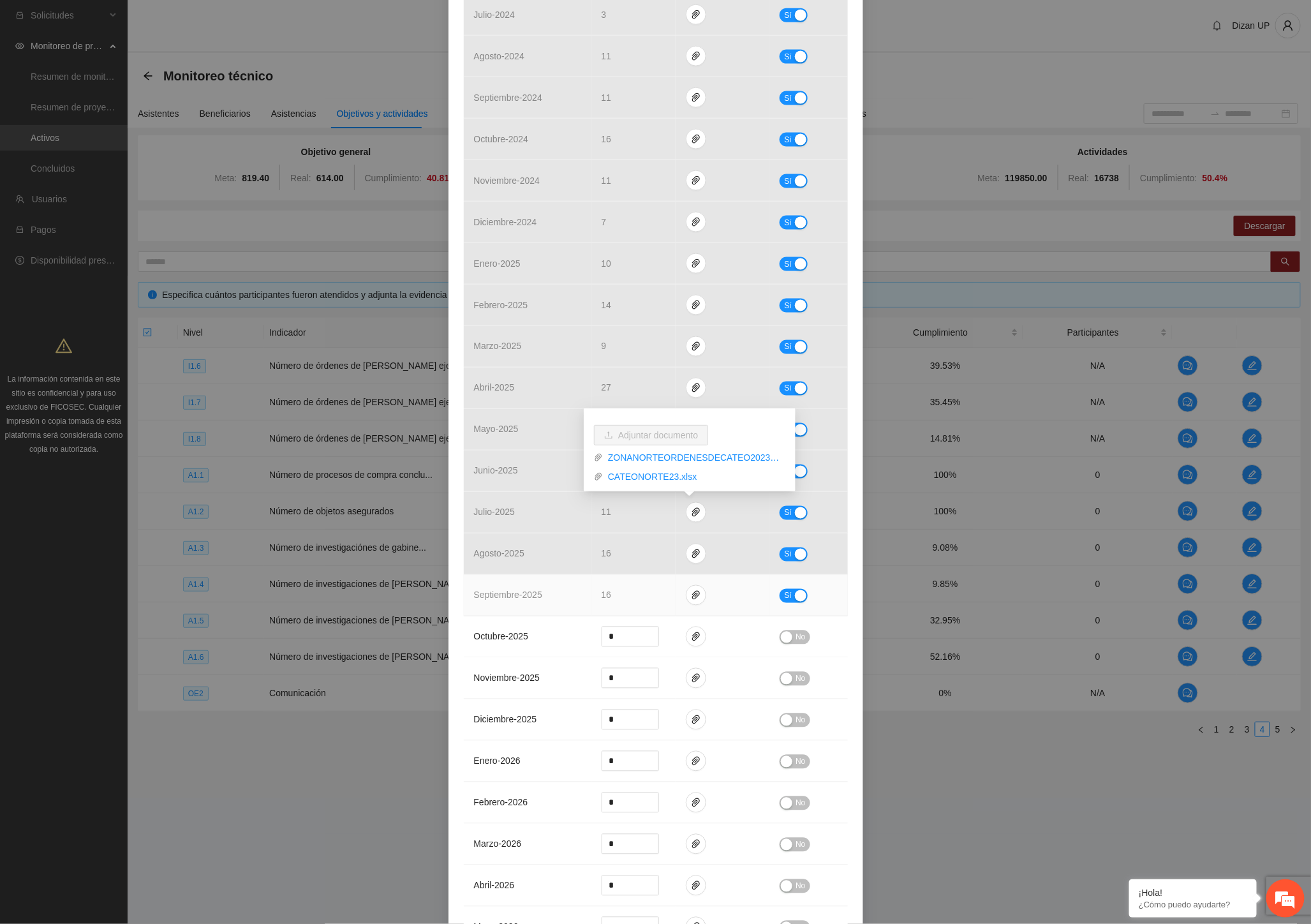
click at [537, 584] on td "septiembre - 2025" at bounding box center [527, 596] width 127 height 42
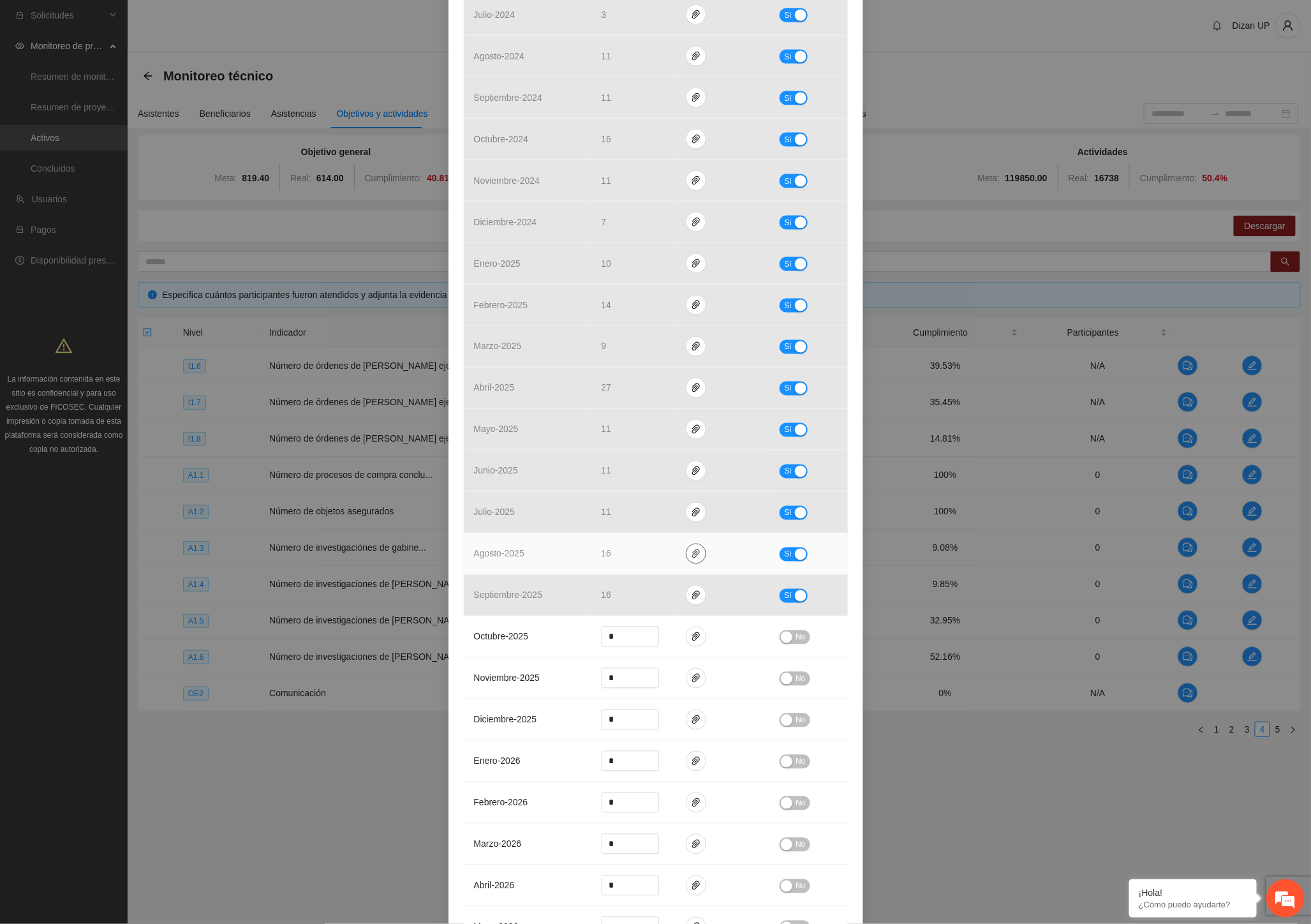
click at [691, 550] on icon "paper-clip" at bounding box center [696, 553] width 10 height 10
click at [636, 520] on link "ZONANORTEORDENESDECATEO_0001.pdf" at bounding box center [694, 518] width 183 height 14
click at [692, 553] on icon "paper-clip" at bounding box center [696, 553] width 10 height 10
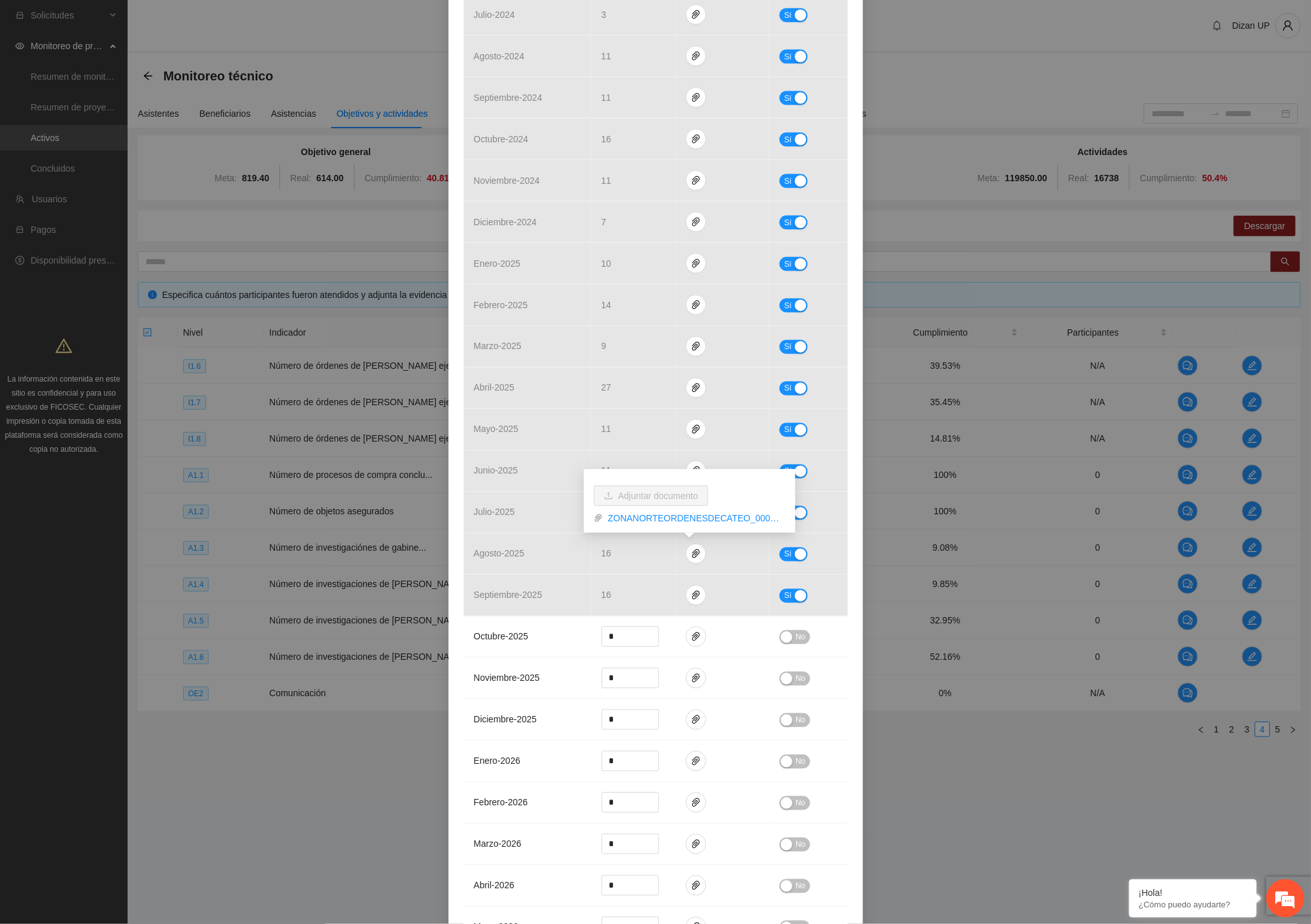
drag, startPoint x: 435, startPoint y: 903, endPoint x: 438, endPoint y: 877, distance: 26.2
click at [435, 903] on div "Indicador 1.6 Número de órdenes de cateo ejecutadas Indicador: Órdenes de cateo…" at bounding box center [655, 462] width 1311 height 924
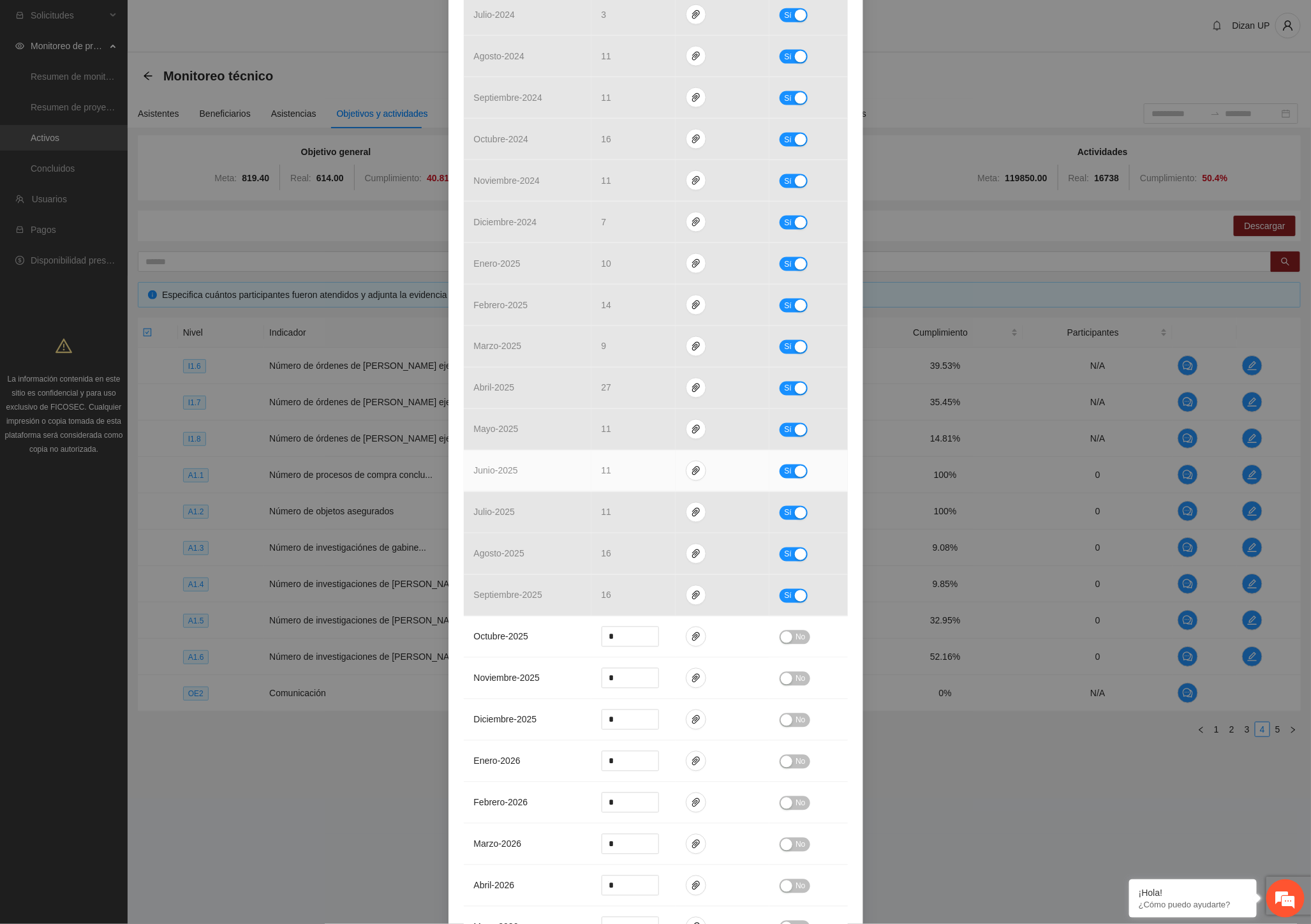
click at [795, 474] on div "button" at bounding box center [800, 471] width 11 height 11
type input "**"
click at [650, 477] on icon "down" at bounding box center [652, 474] width 5 height 5
click at [781, 473] on div "button" at bounding box center [787, 471] width 11 height 11
click at [485, 889] on span "abril - 2026" at bounding box center [494, 885] width 41 height 10
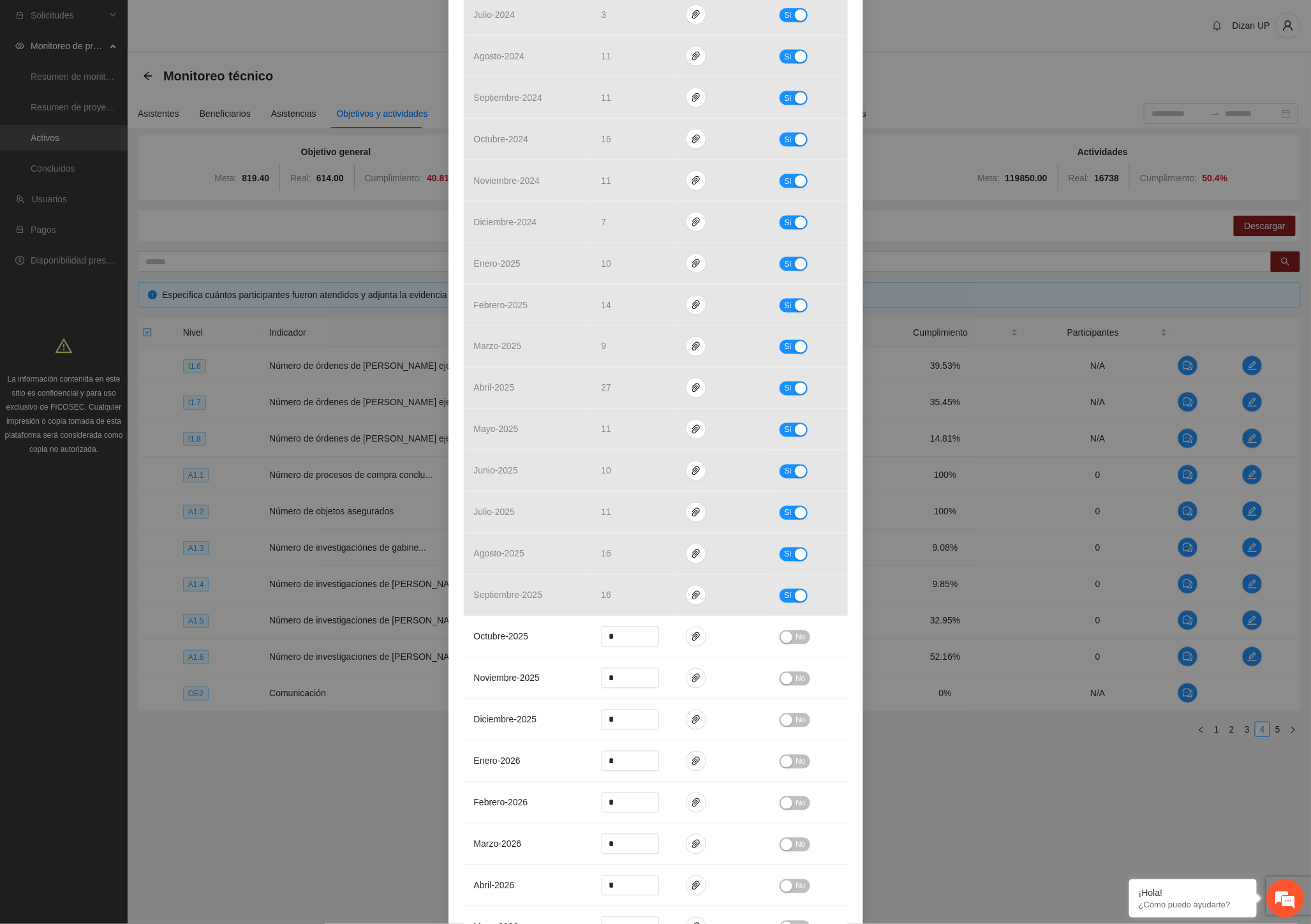
click at [233, 641] on div "Indicador 1.6 Número de órdenes de cateo ejecutadas Indicador: Órdenes de cateo…" at bounding box center [655, 462] width 1311 height 924
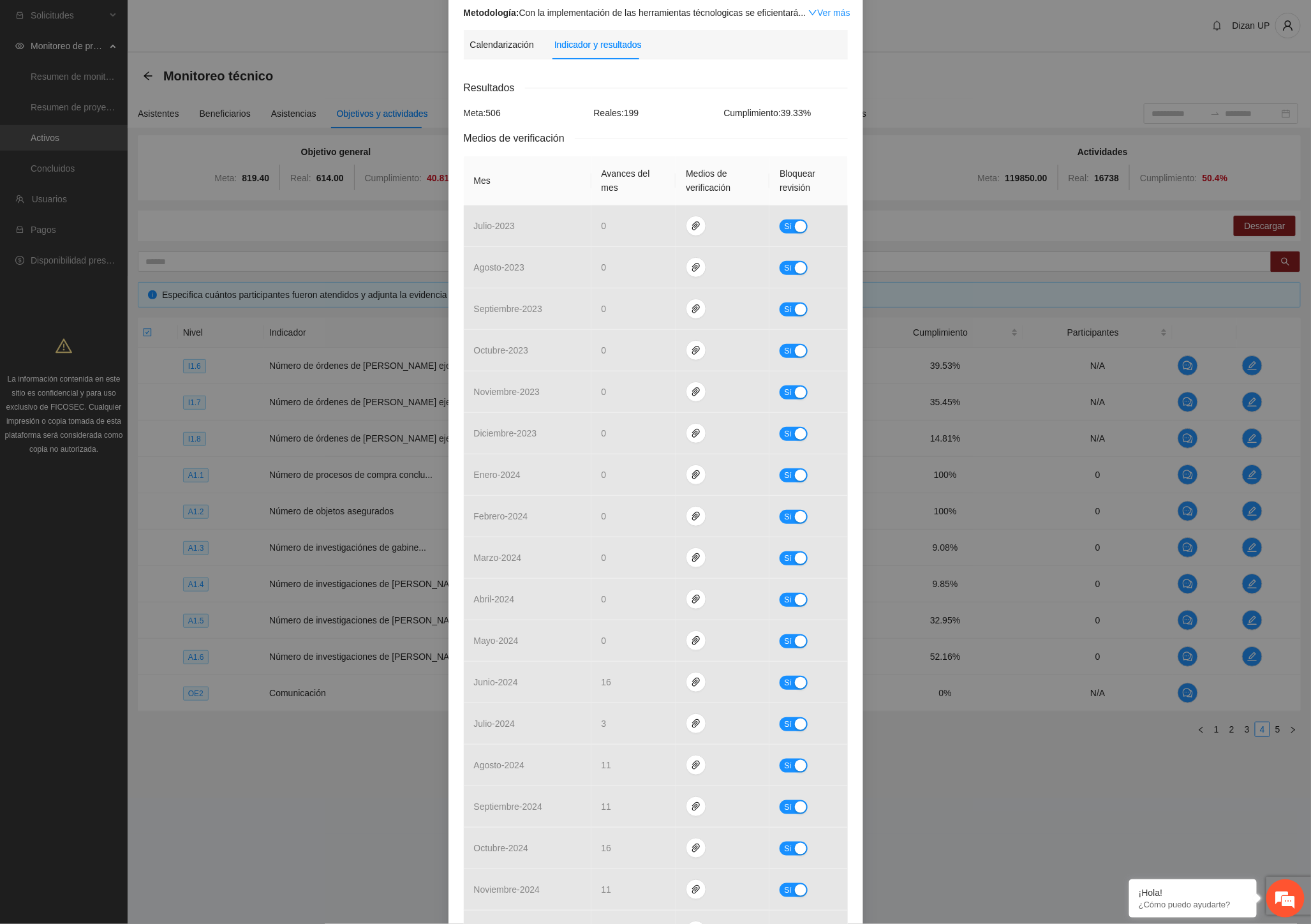
scroll to position [0, 0]
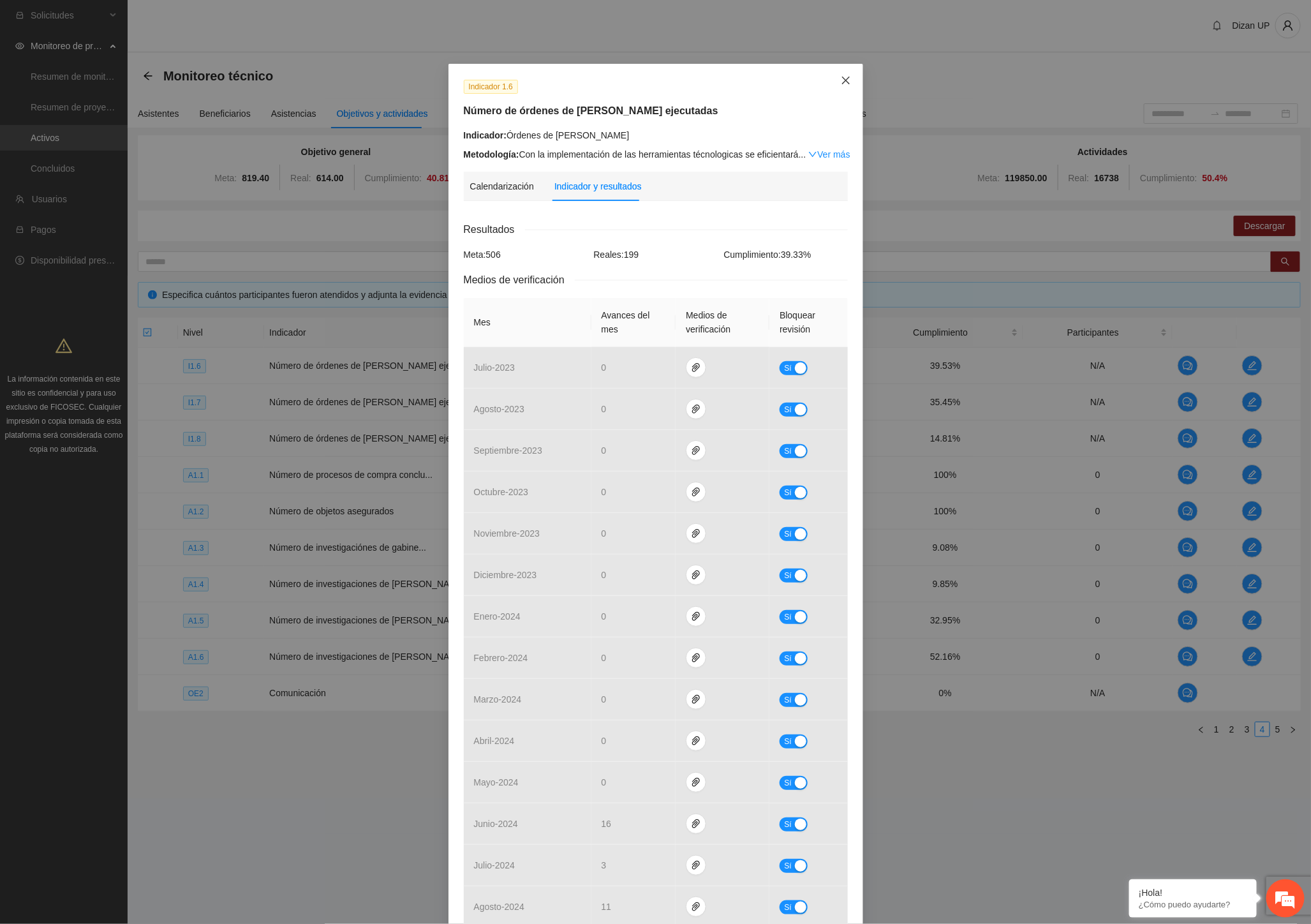
drag, startPoint x: 844, startPoint y: 78, endPoint x: 1202, endPoint y: 195, distance: 376.6
click at [846, 78] on span "Close" at bounding box center [846, 81] width 34 height 34
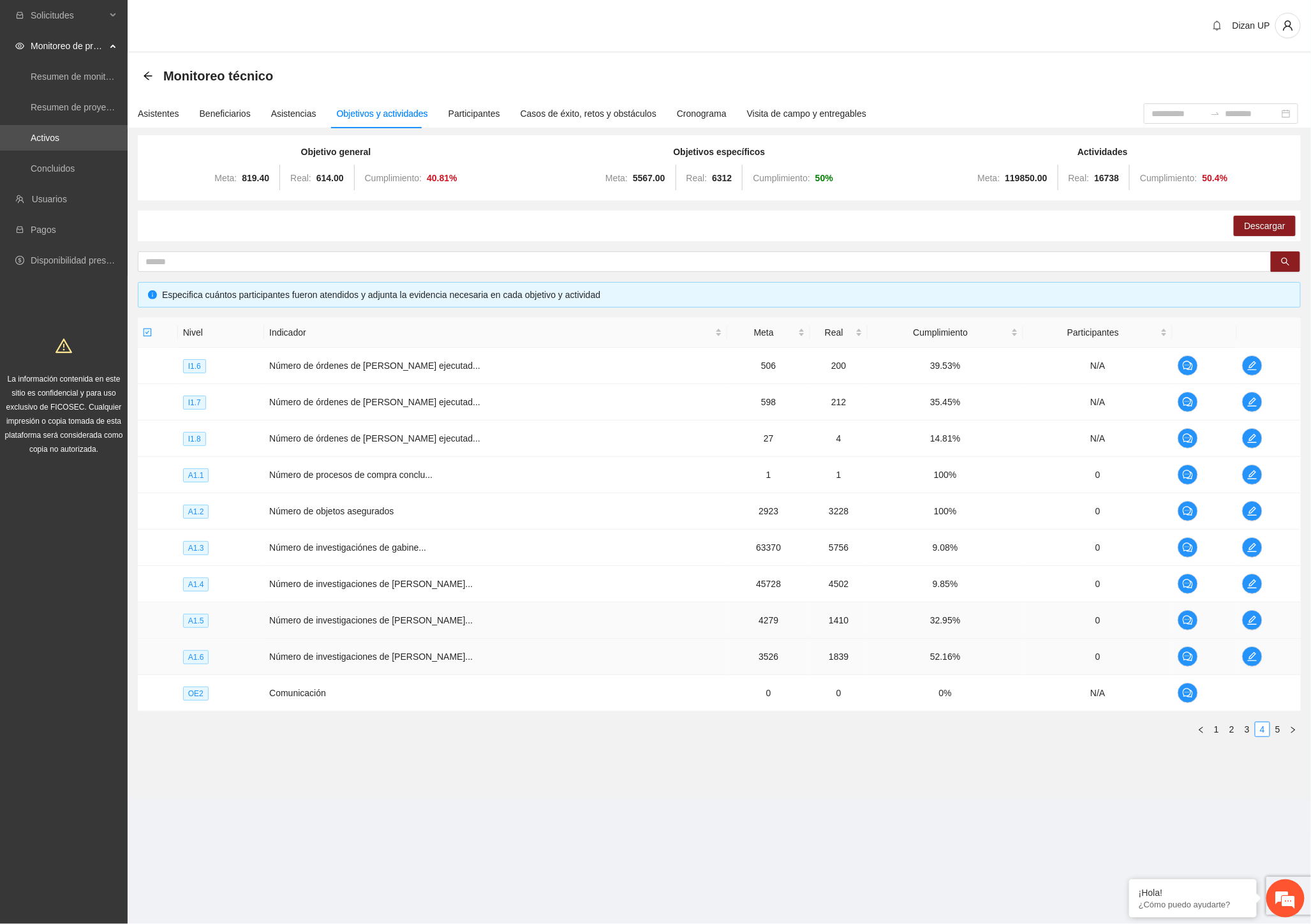
click at [397, 640] on td "Número de investigaciones de [PERSON_NAME]..." at bounding box center [495, 656] width 463 height 36
click at [1247, 400] on icon "edit" at bounding box center [1252, 402] width 10 height 10
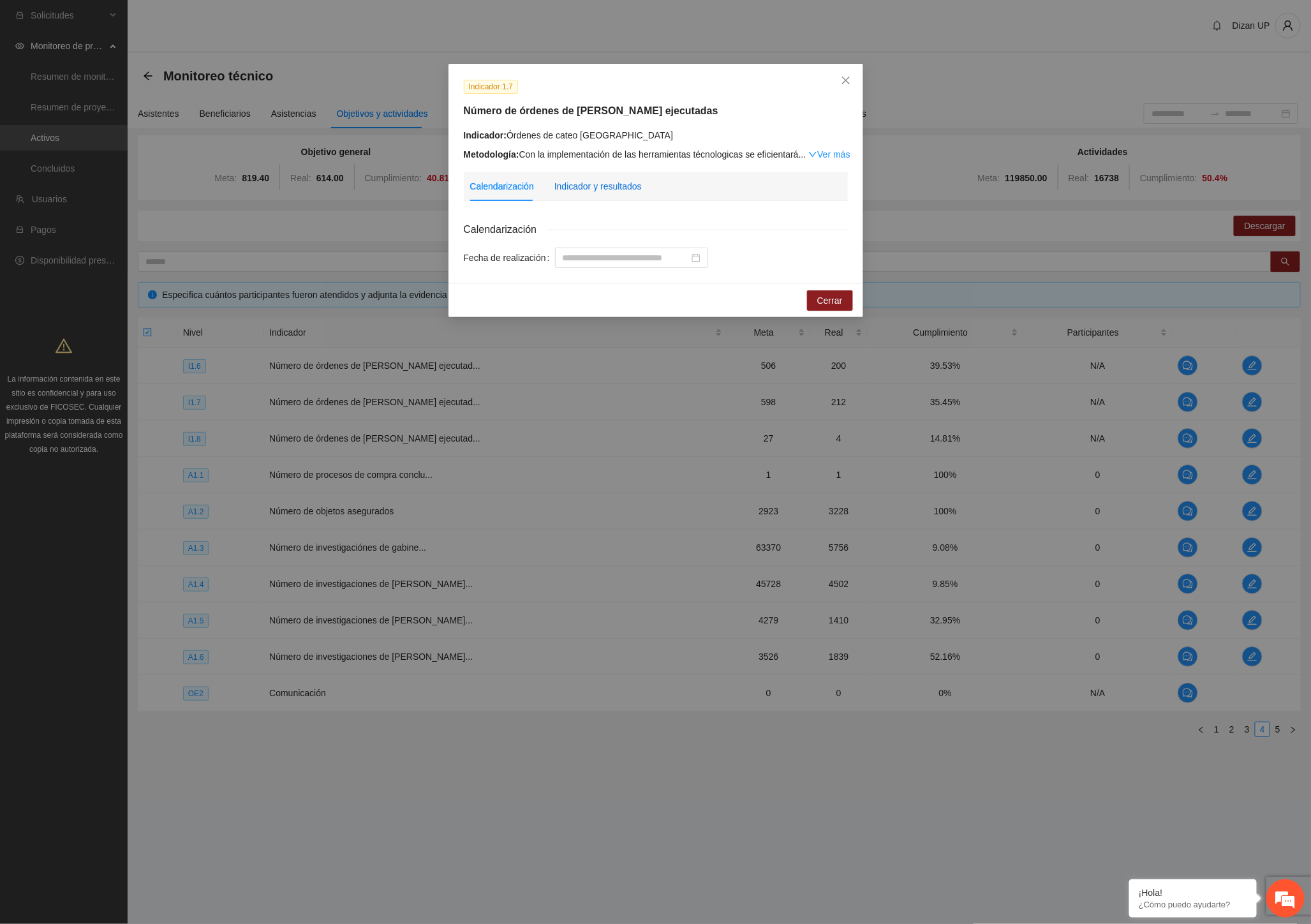
click at [588, 183] on div "Indicador y resultados" at bounding box center [599, 186] width 88 height 14
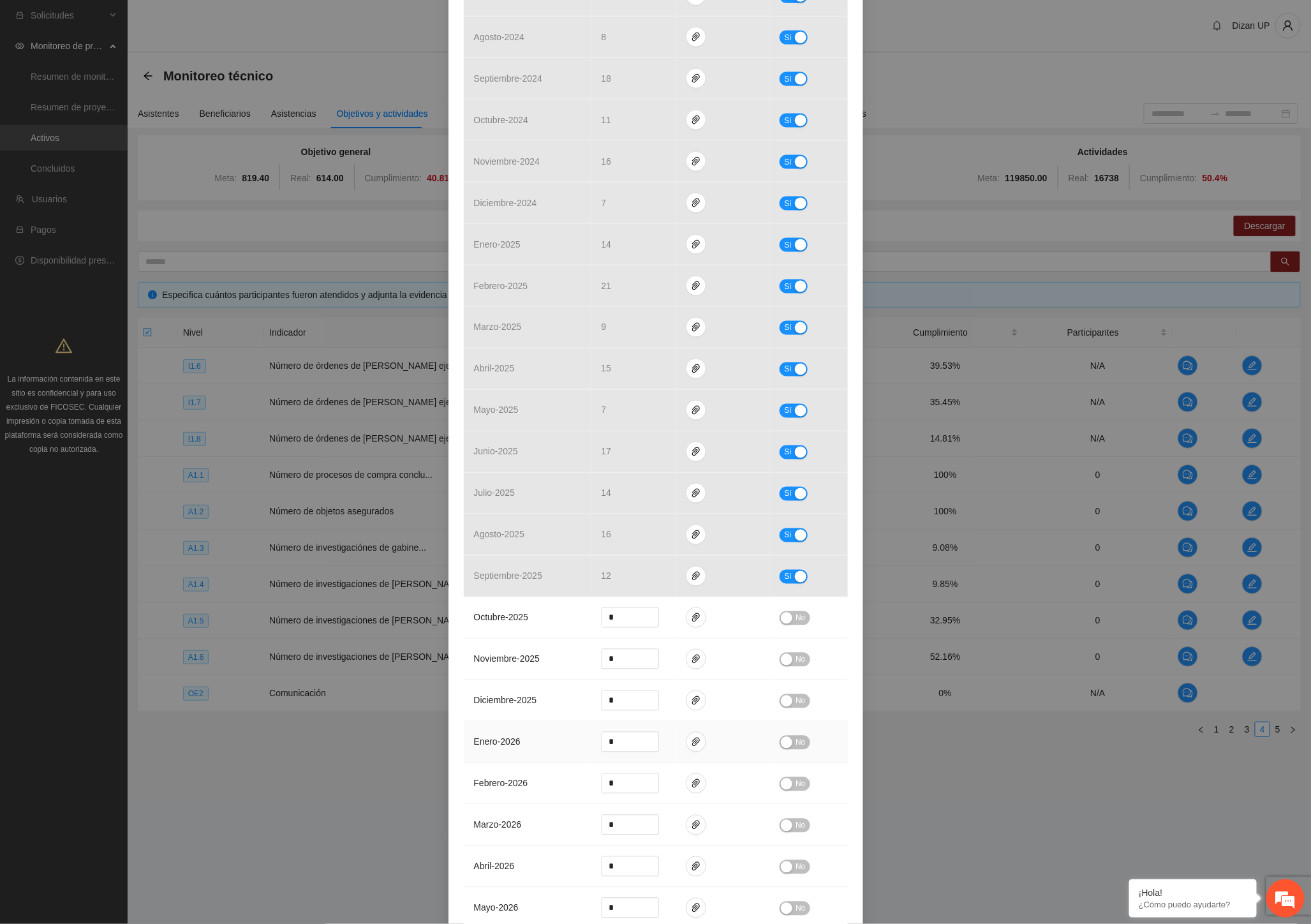
scroll to position [992, 0]
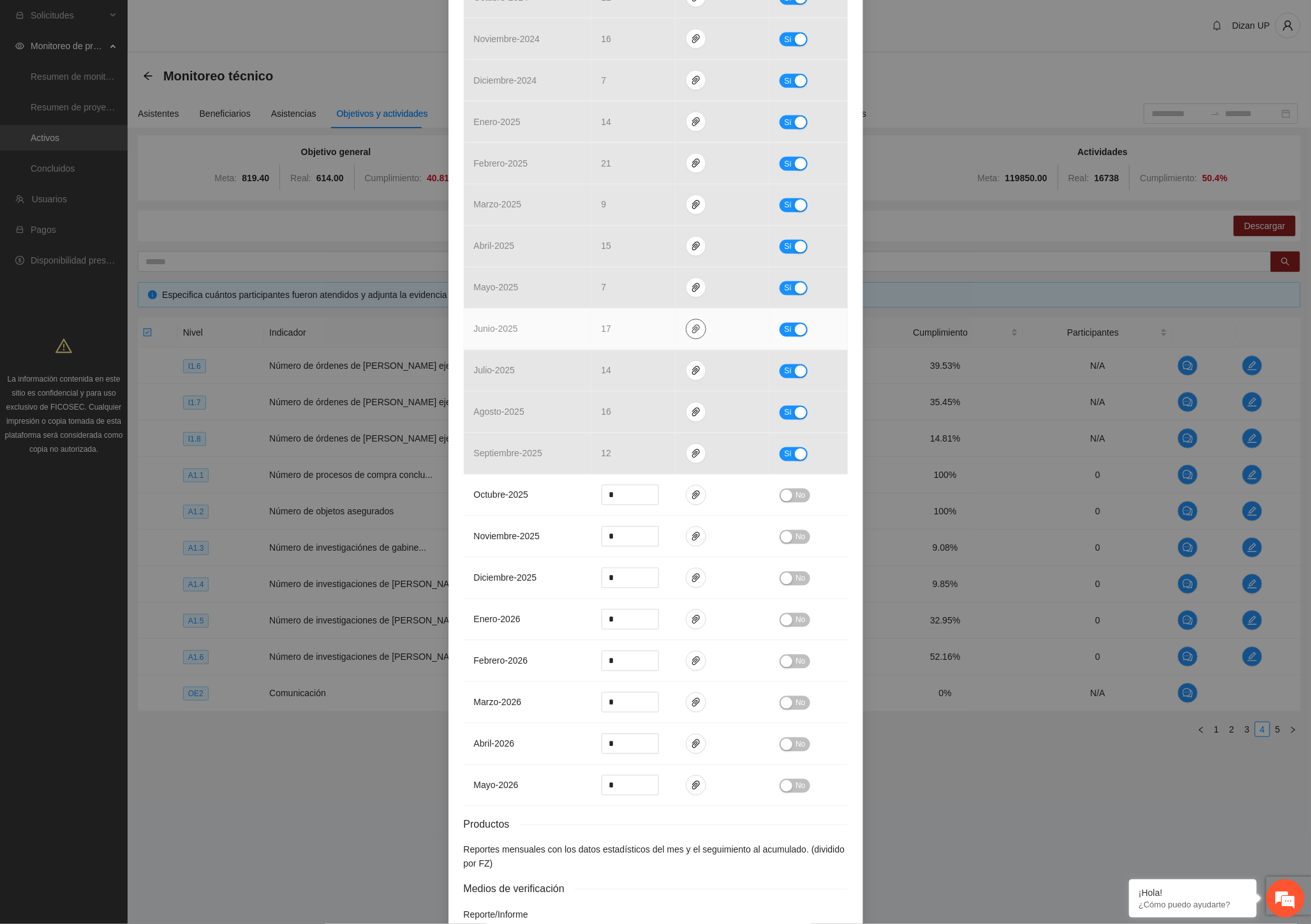
click at [692, 327] on icon "paper-clip" at bounding box center [696, 329] width 7 height 9
click at [651, 294] on link "cateocentro2309-07-2025-162939.pdf" at bounding box center [694, 292] width 183 height 14
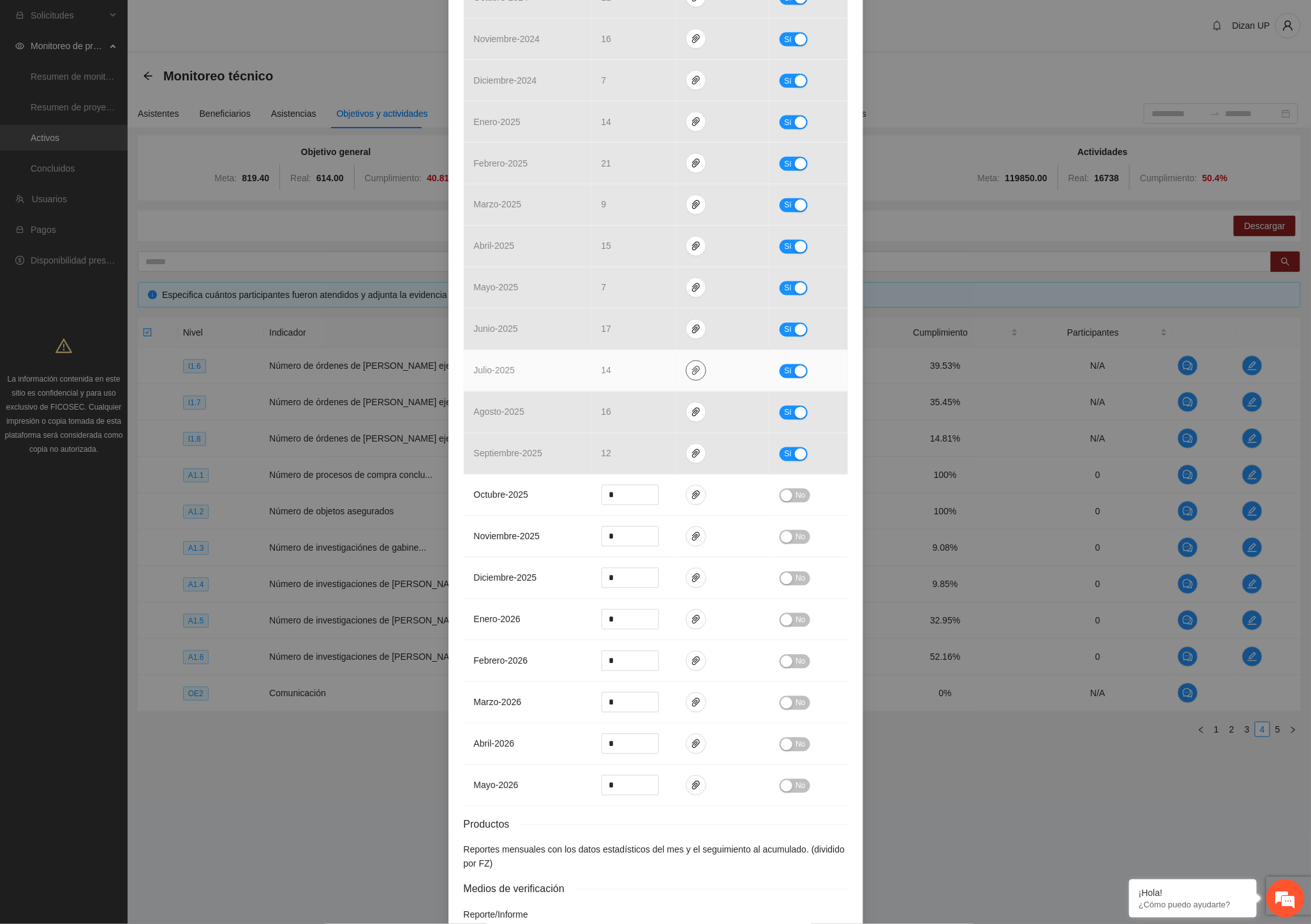
click at [692, 373] on icon "paper-clip" at bounding box center [696, 370] width 7 height 9
click at [668, 316] on link "CATEOCENTRO23.xlsx" at bounding box center [694, 315] width 183 height 14
click at [669, 332] on link "ZONTRACENTROORDENESDECATEO2023_0001.pdf" at bounding box center [694, 335] width 183 height 14
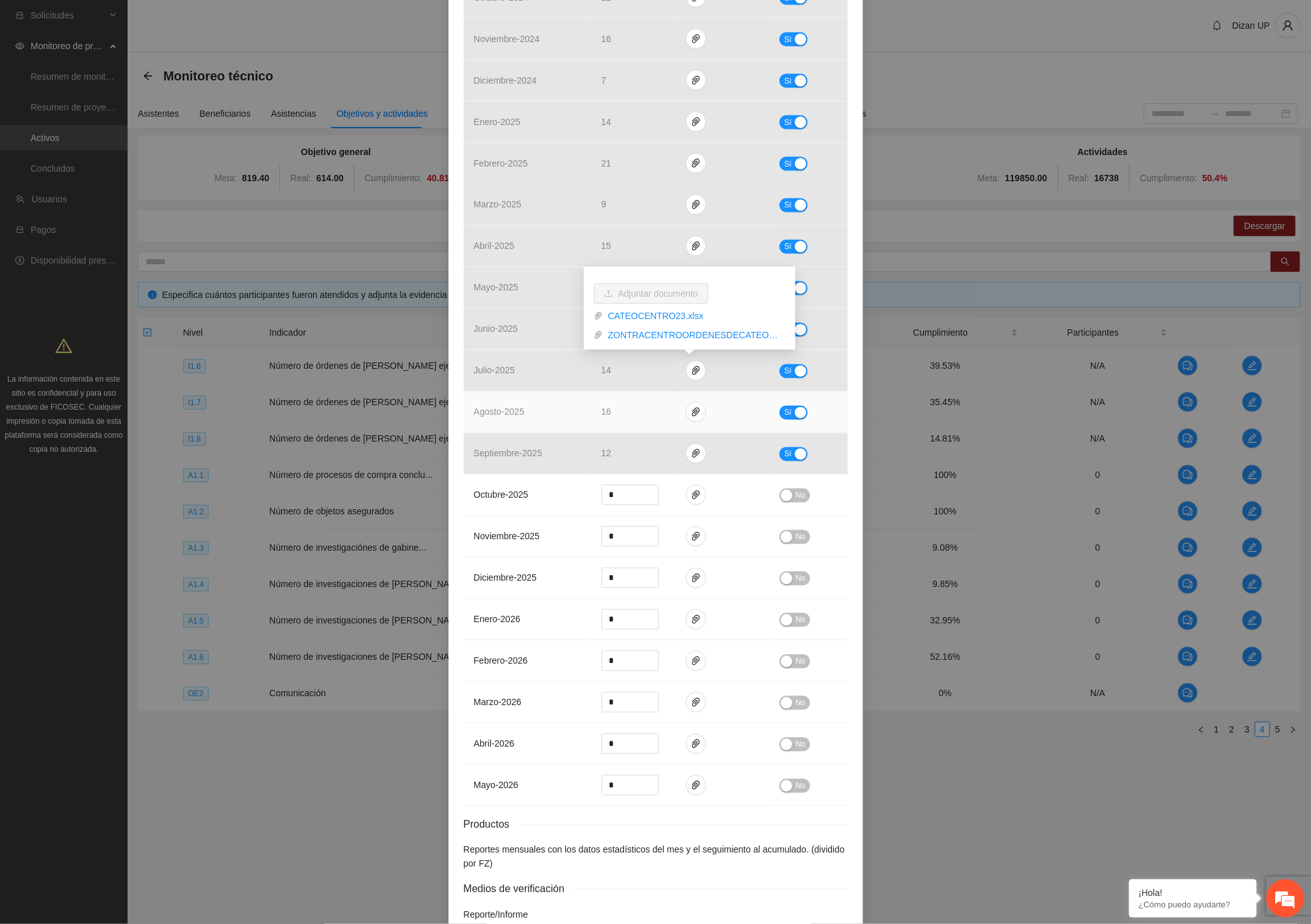
click at [530, 419] on td "agosto - 2025" at bounding box center [527, 412] width 127 height 42
click at [692, 410] on icon "paper-clip" at bounding box center [696, 412] width 7 height 9
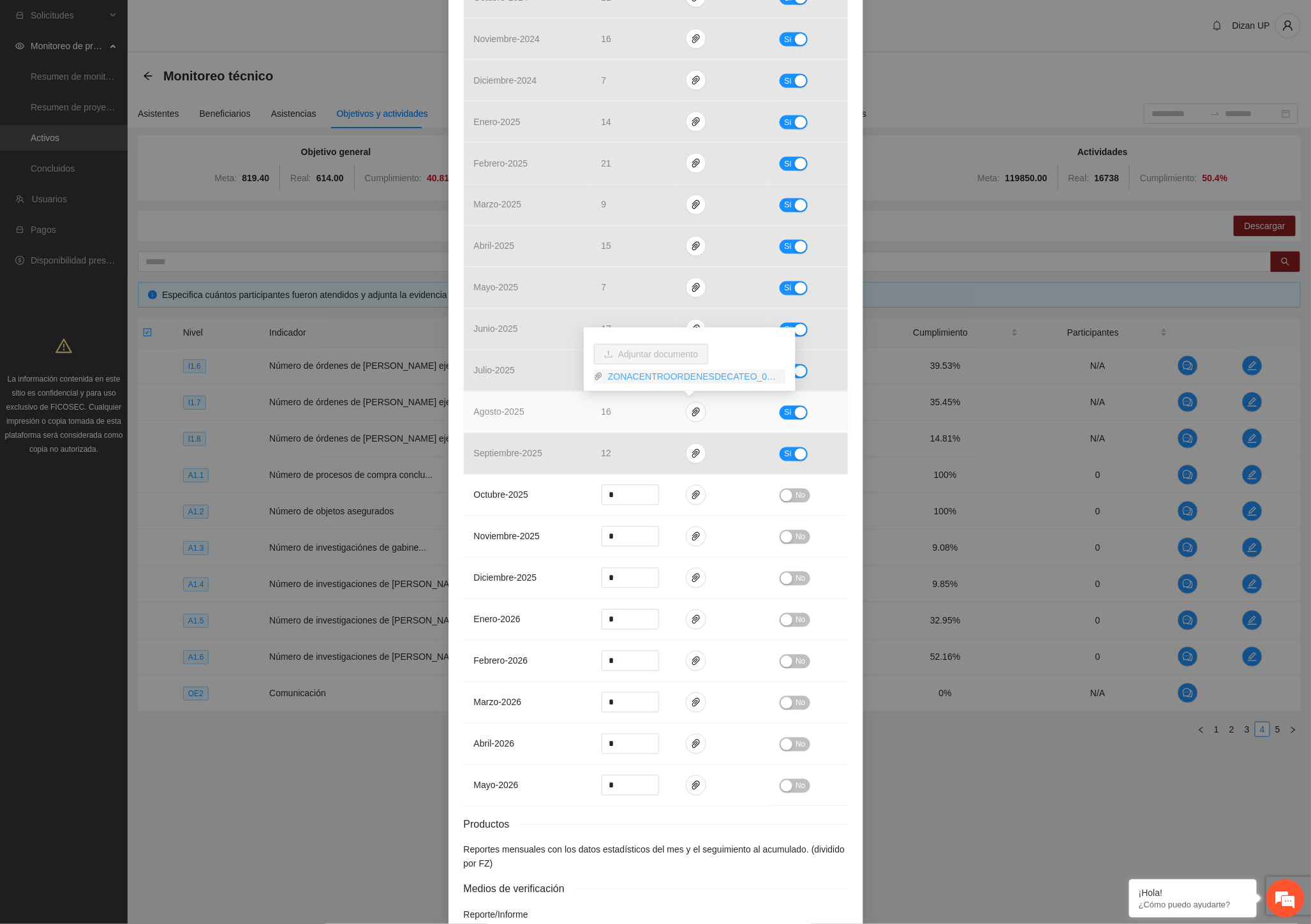
click at [638, 378] on link "ZONACENTROORDENESDECATEO_0001.pdf" at bounding box center [694, 376] width 183 height 14
drag, startPoint x: 483, startPoint y: 398, endPoint x: 512, endPoint y: 381, distance: 33.6
click at [483, 398] on td "agosto - 2025" at bounding box center [527, 412] width 127 height 42
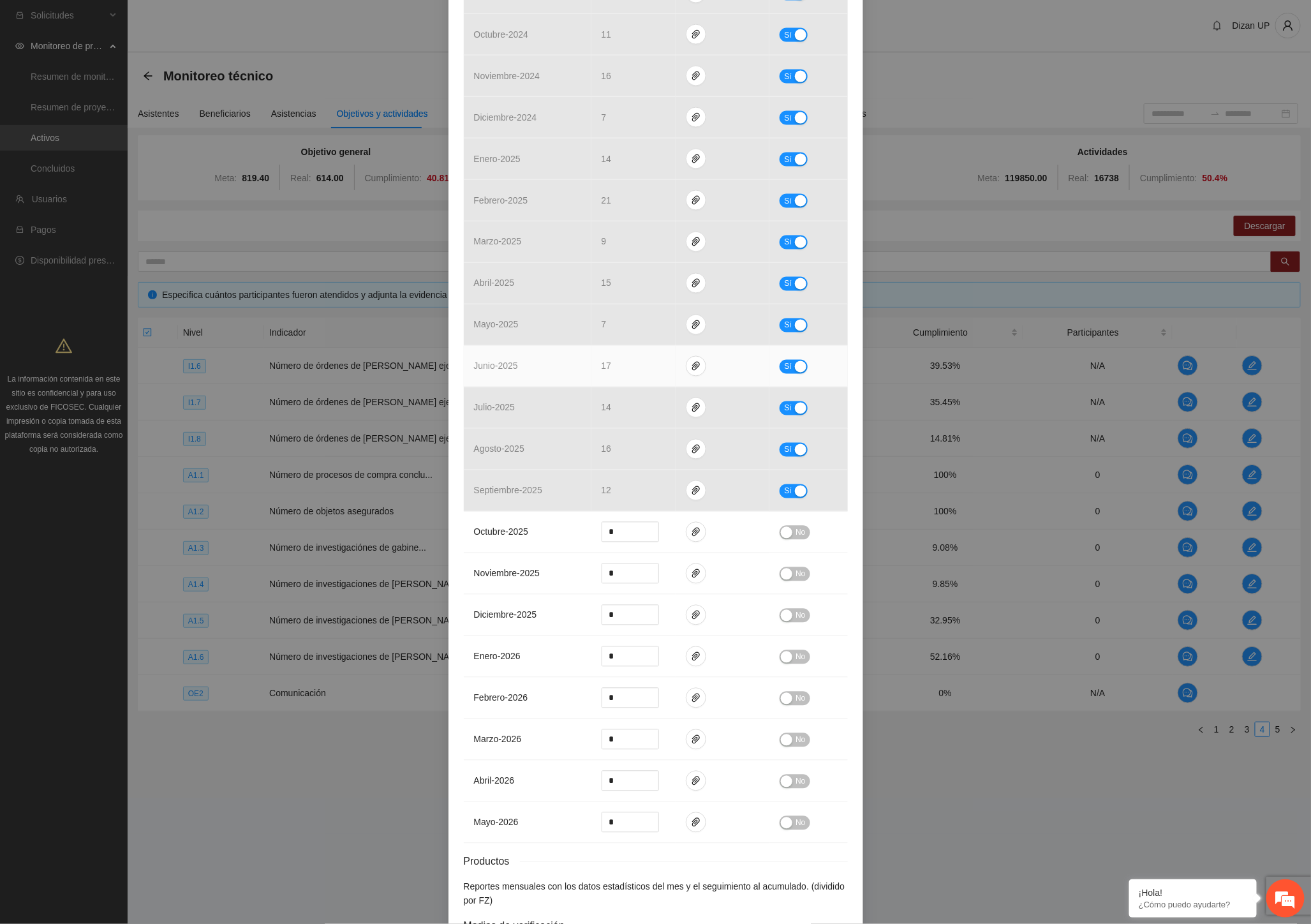
scroll to position [921, 0]
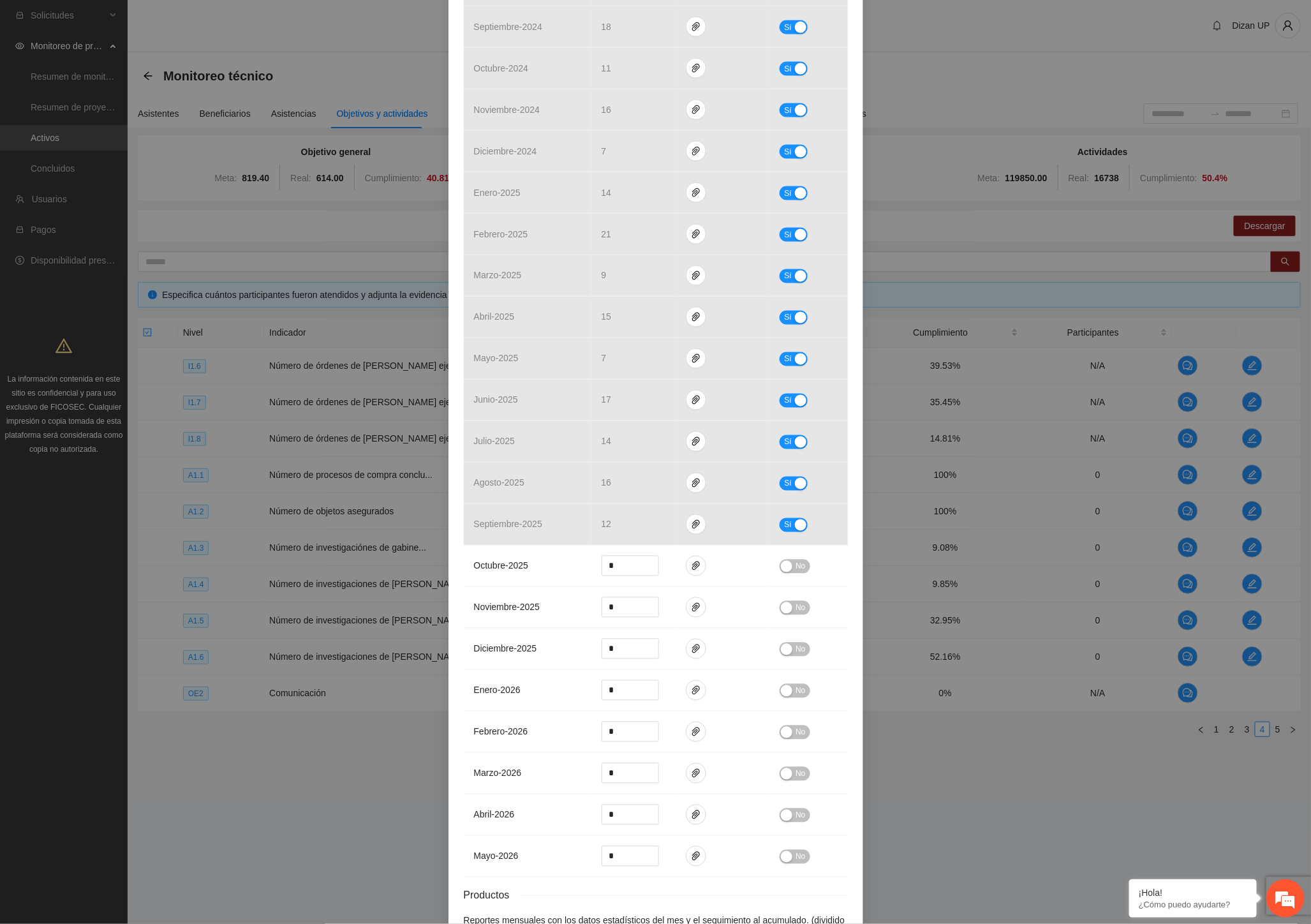
click at [213, 662] on div "Indicador 1.7 Número de órdenes de cateo ejecutadas Indicador: Órdenes de cateo…" at bounding box center [655, 462] width 1311 height 924
click at [525, 536] on td "septiembre - 2025" at bounding box center [527, 525] width 127 height 42
click at [546, 510] on td "septiembre - 2025" at bounding box center [527, 525] width 127 height 42
click at [936, 518] on div "Indicador 1.7 Número de órdenes de cateo ejecutadas Indicador: Órdenes de cateo…" at bounding box center [655, 462] width 1311 height 924
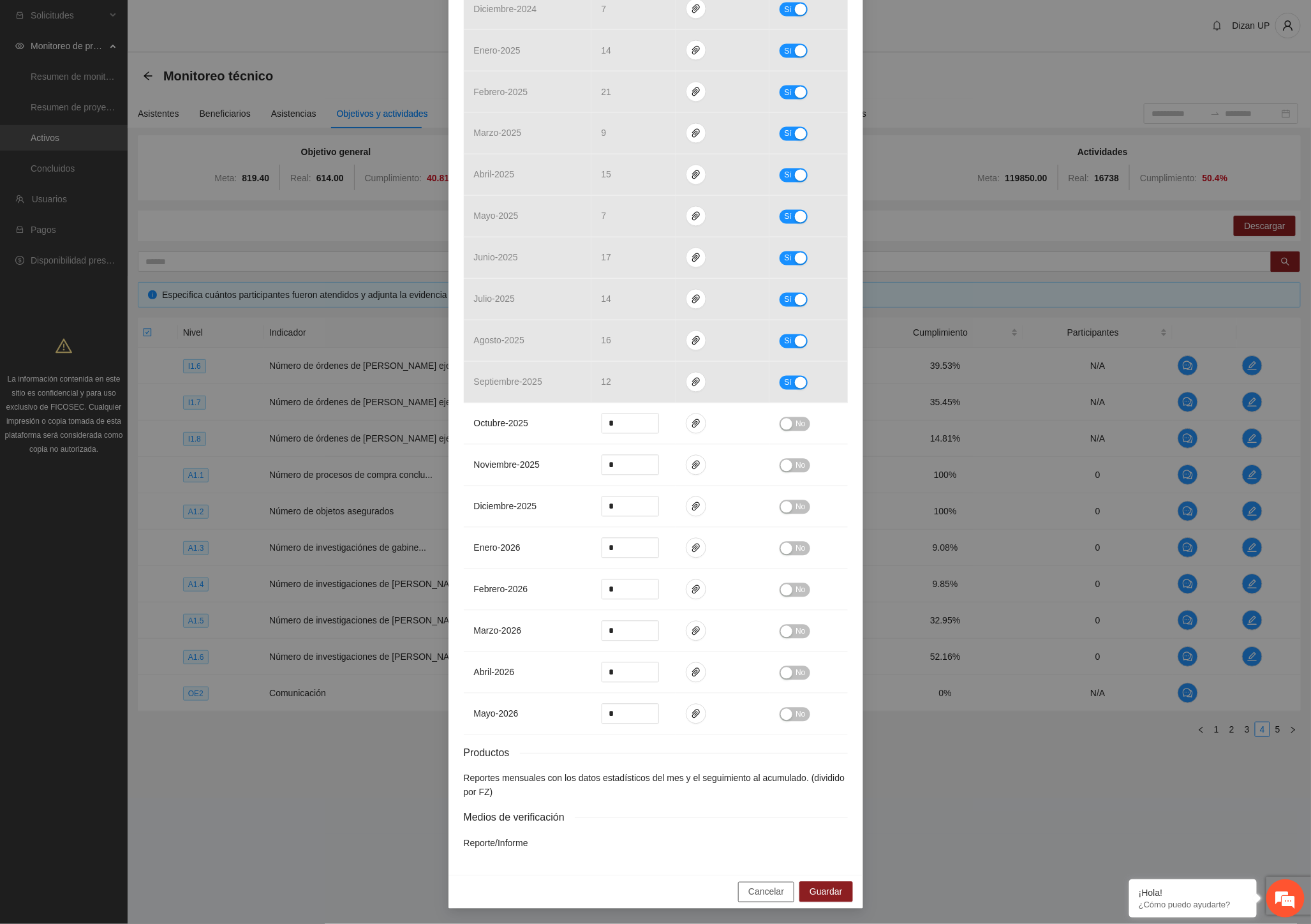
click at [752, 895] on span "Cancelar" at bounding box center [766, 892] width 36 height 14
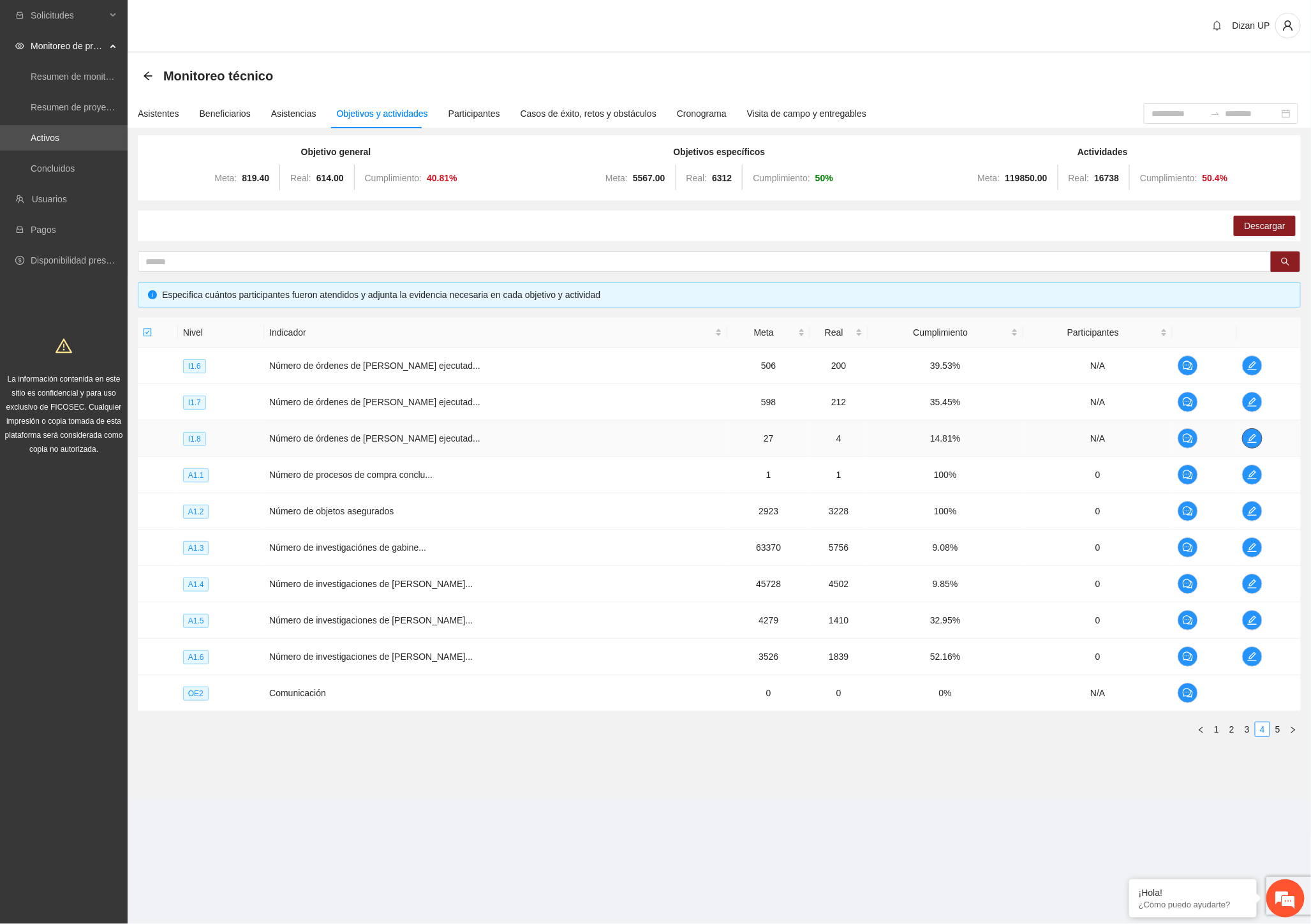
click at [1247, 435] on icon "edit" at bounding box center [1252, 438] width 10 height 10
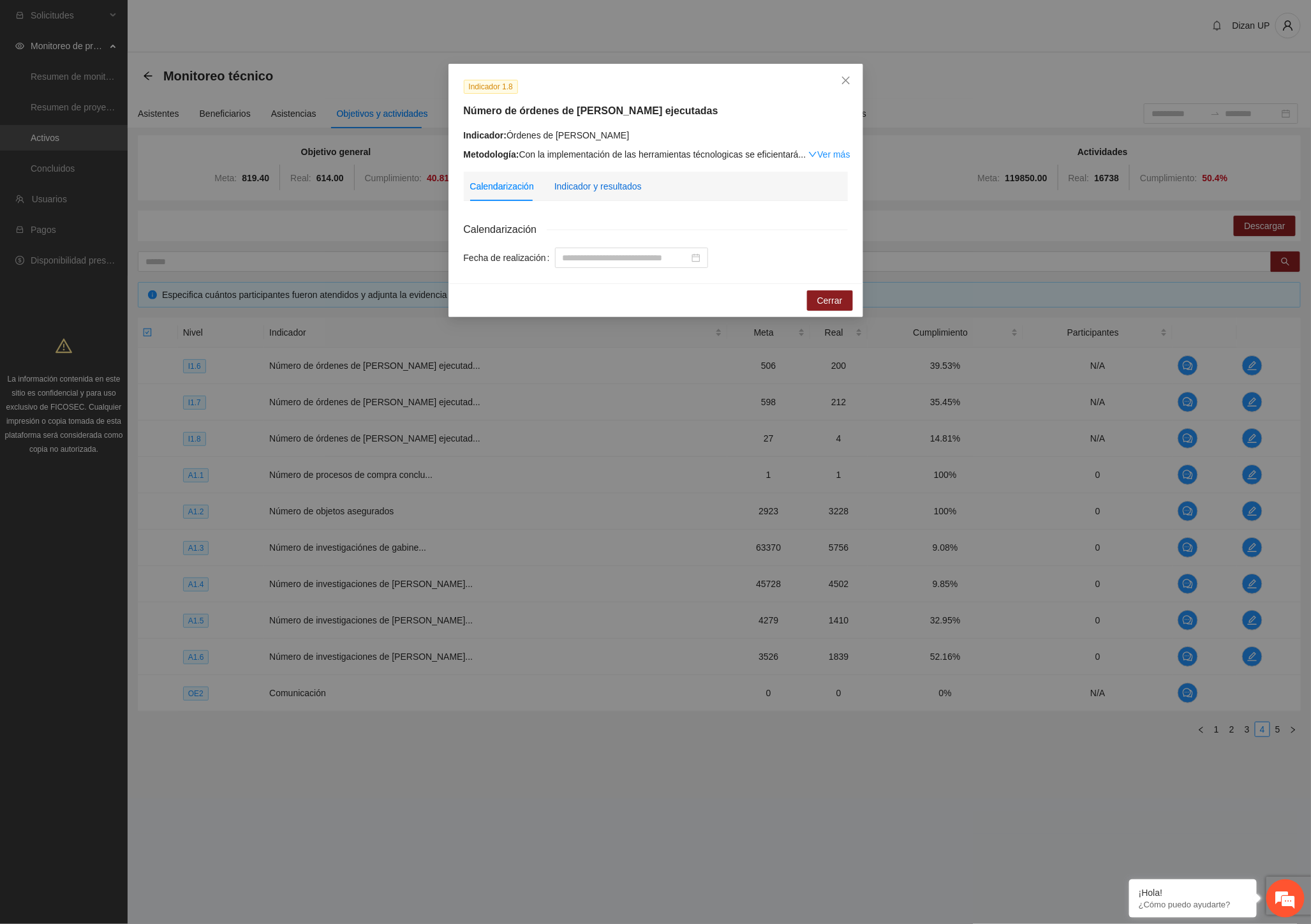
click at [573, 185] on div "Indicador y resultados" at bounding box center [599, 186] width 88 height 14
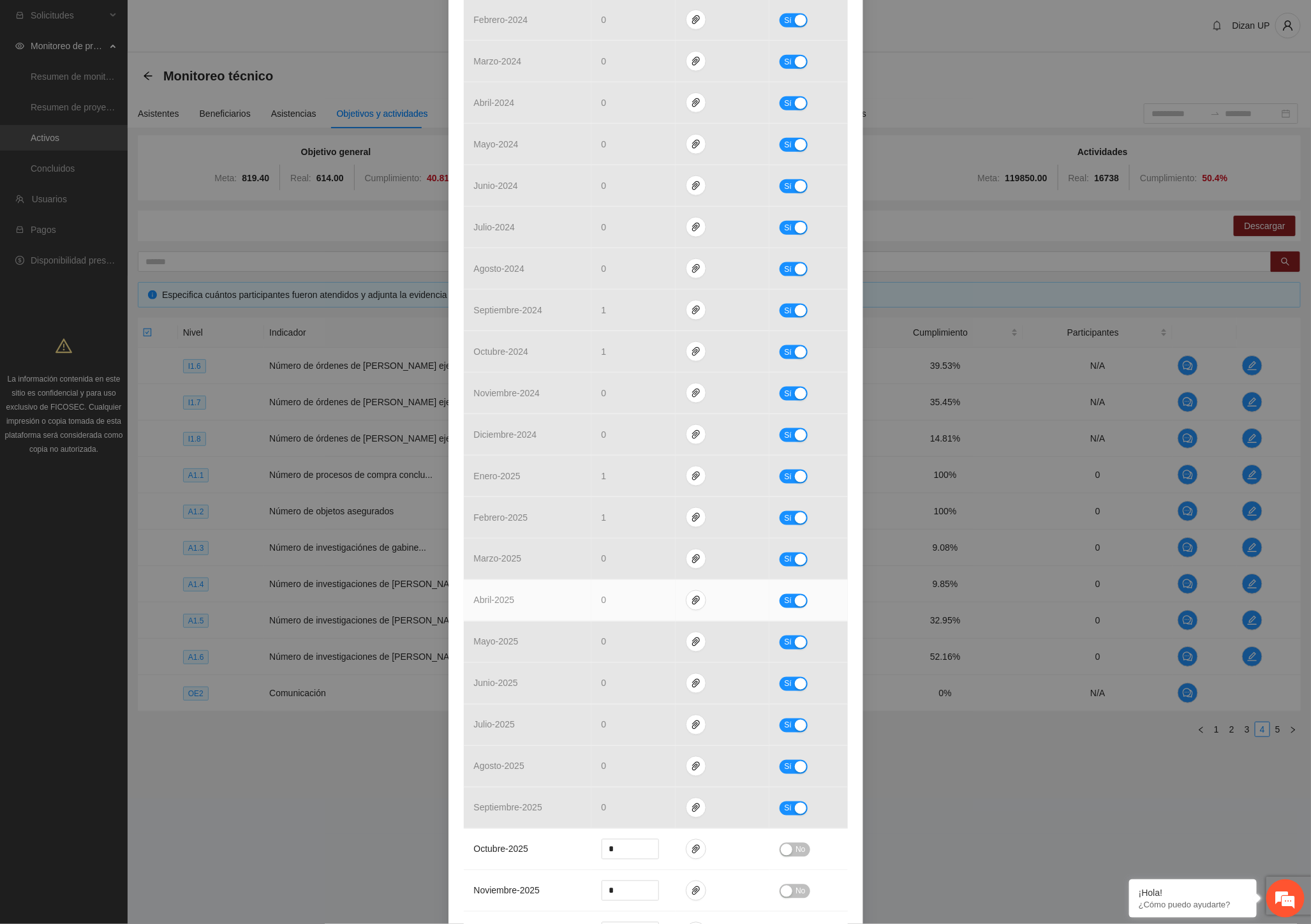
scroll to position [921, 0]
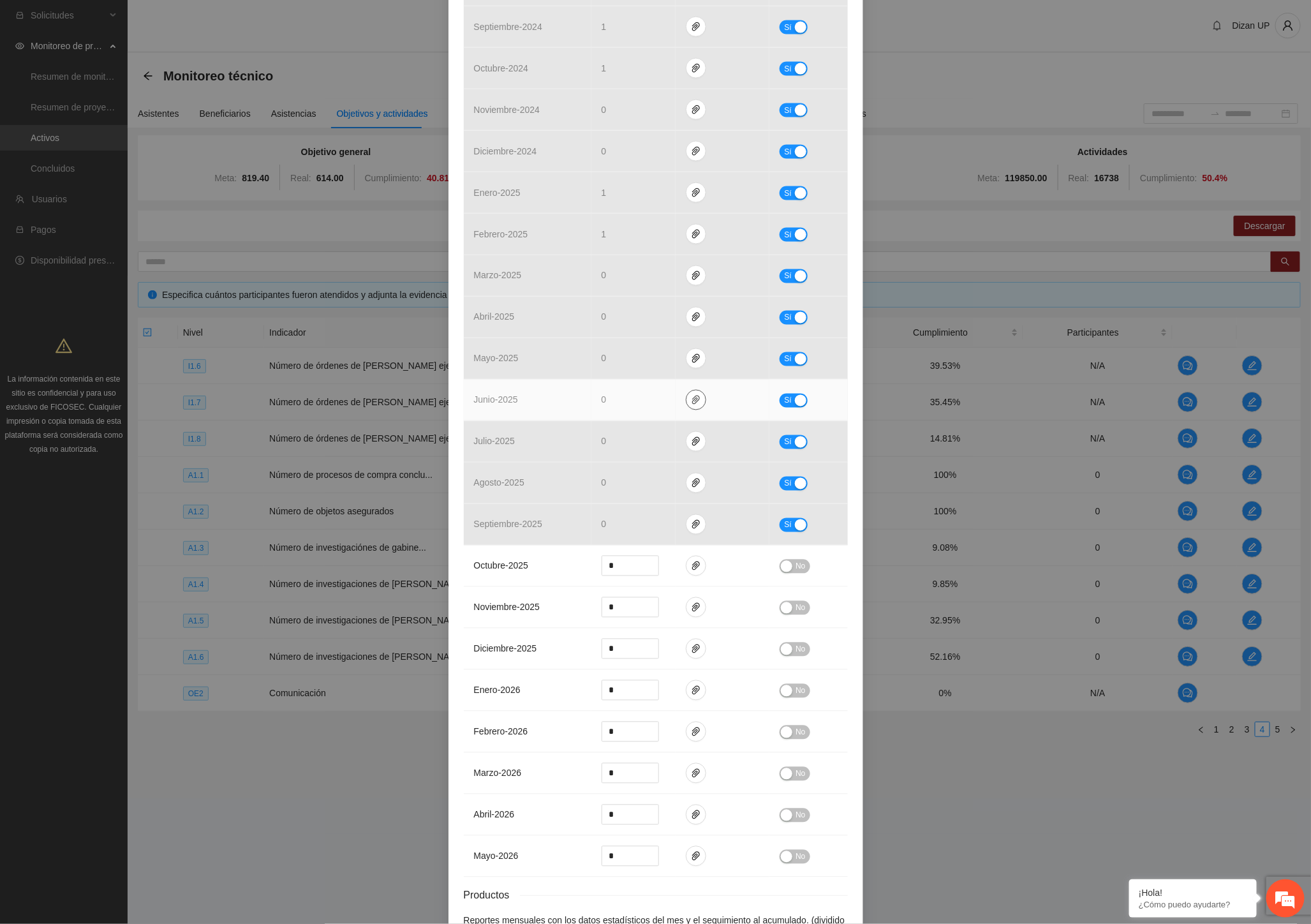
click at [694, 405] on icon "paper-clip" at bounding box center [696, 400] width 10 height 10
click at [658, 363] on link "CATEOSUR23..pdf" at bounding box center [694, 364] width 183 height 14
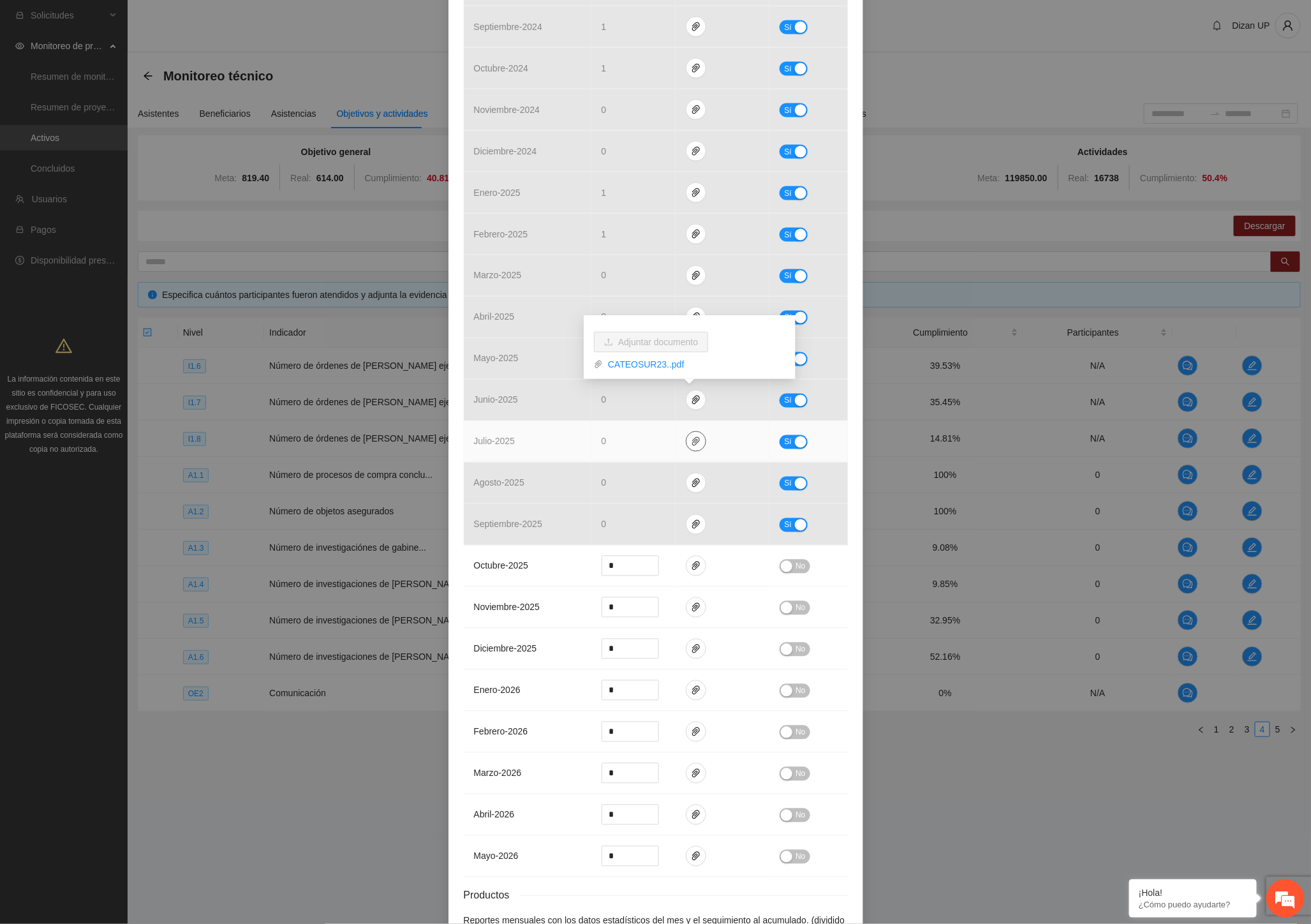
click at [692, 445] on icon "paper-clip" at bounding box center [696, 441] width 7 height 9
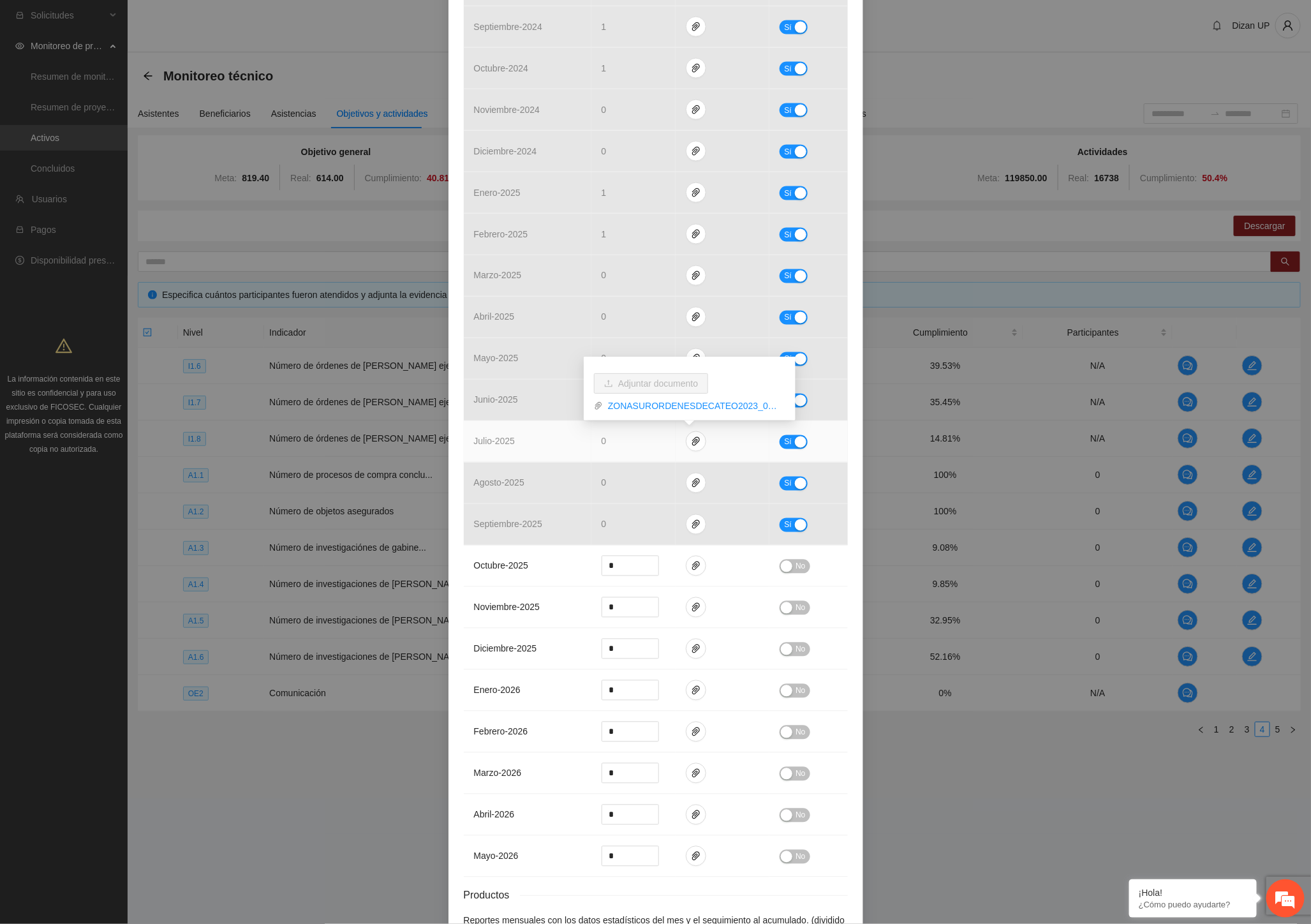
drag, startPoint x: 653, startPoint y: 406, endPoint x: 657, endPoint y: 418, distance: 12.6
click at [653, 407] on link "ZONASURORDENESDECATEO2023_0001.pdf" at bounding box center [694, 406] width 183 height 14
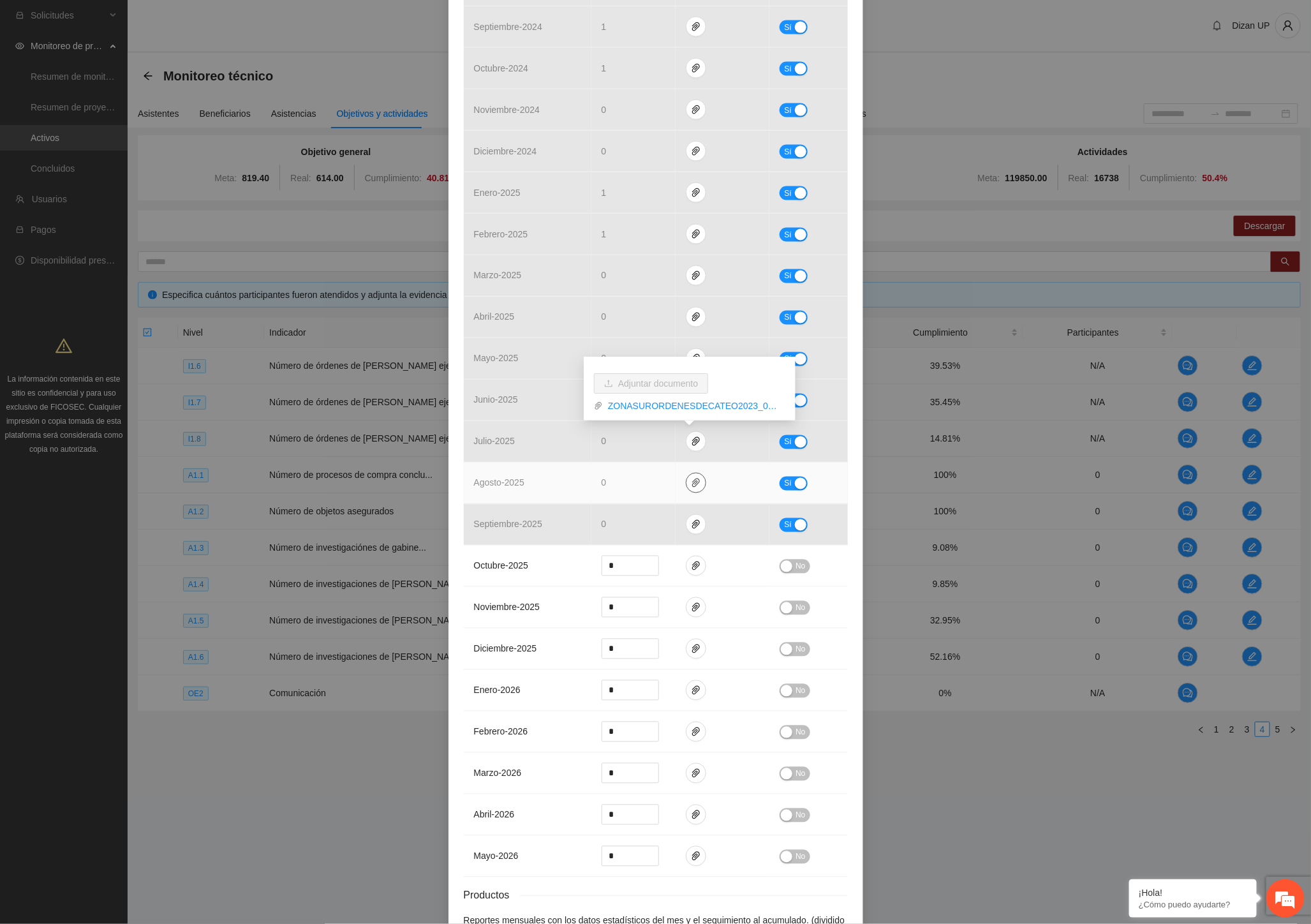
drag, startPoint x: 692, startPoint y: 481, endPoint x: 679, endPoint y: 472, distance: 15.8
click at [692, 481] on icon "paper-clip" at bounding box center [696, 483] width 7 height 9
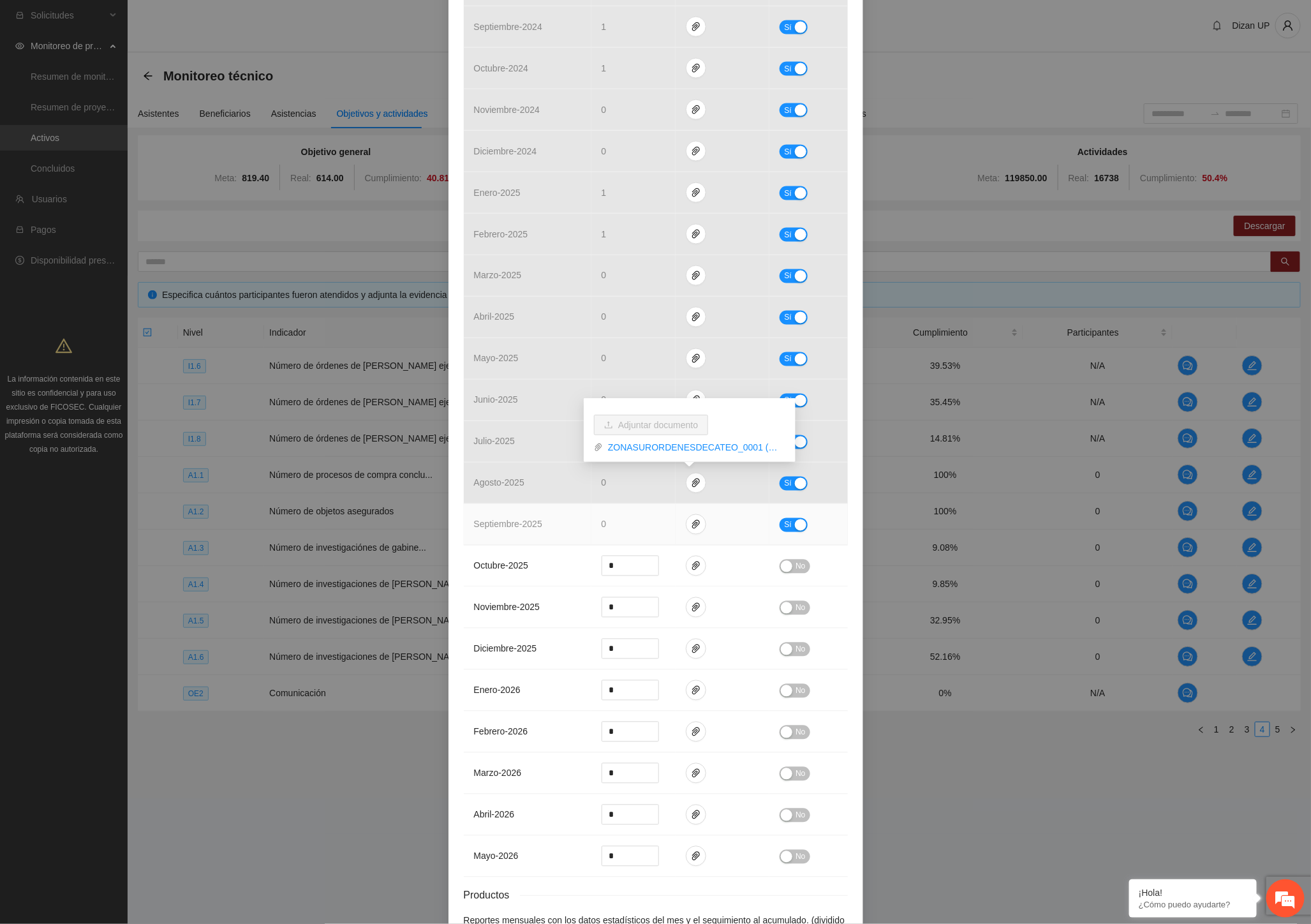
drag, startPoint x: 525, startPoint y: 524, endPoint x: 531, endPoint y: 516, distance: 10.0
click at [526, 523] on span "septiembre - 2025" at bounding box center [508, 524] width 68 height 10
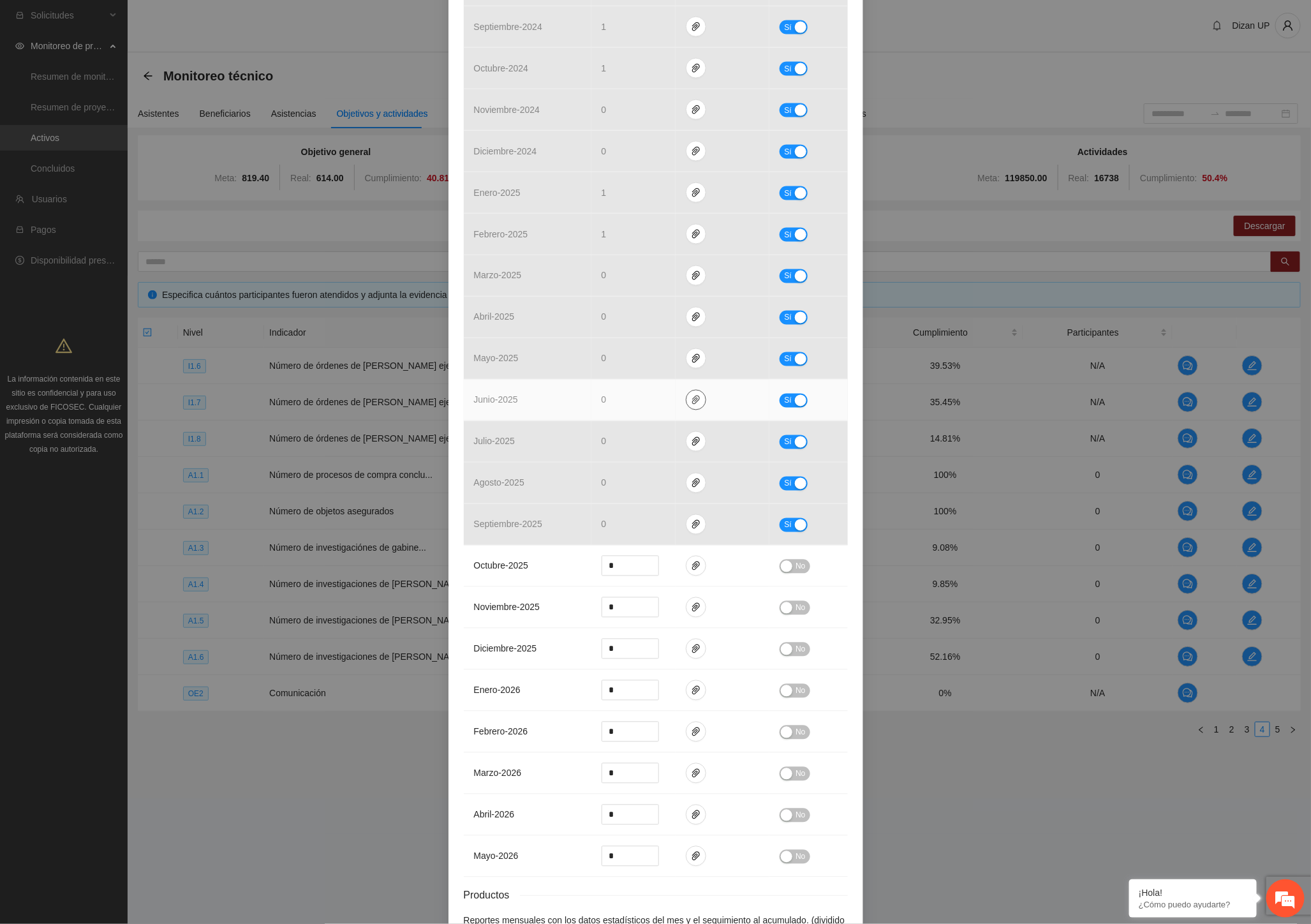
click at [692, 400] on icon "paper-clip" at bounding box center [696, 400] width 7 height 9
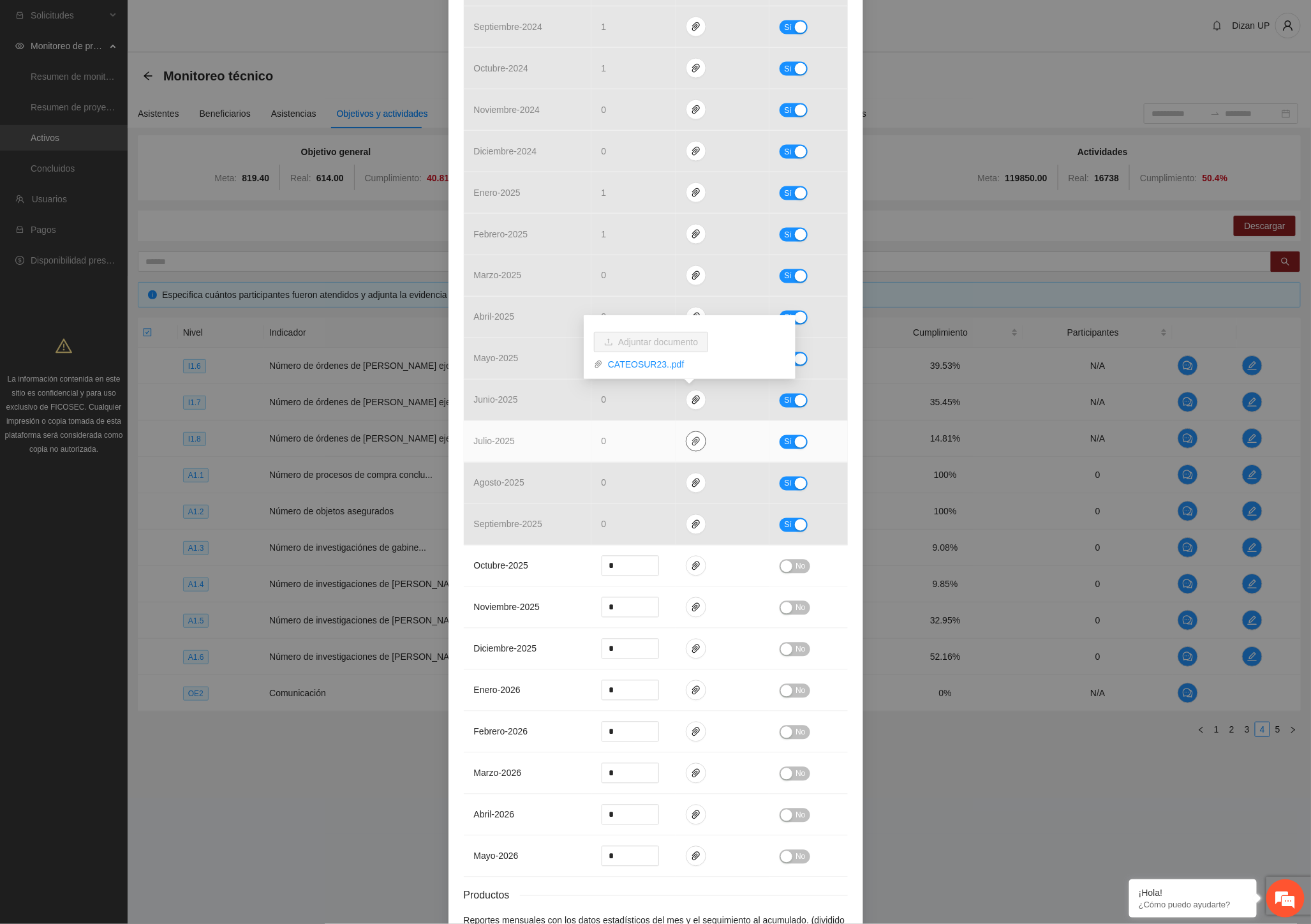
click at [691, 443] on icon "paper-clip" at bounding box center [696, 441] width 10 height 10
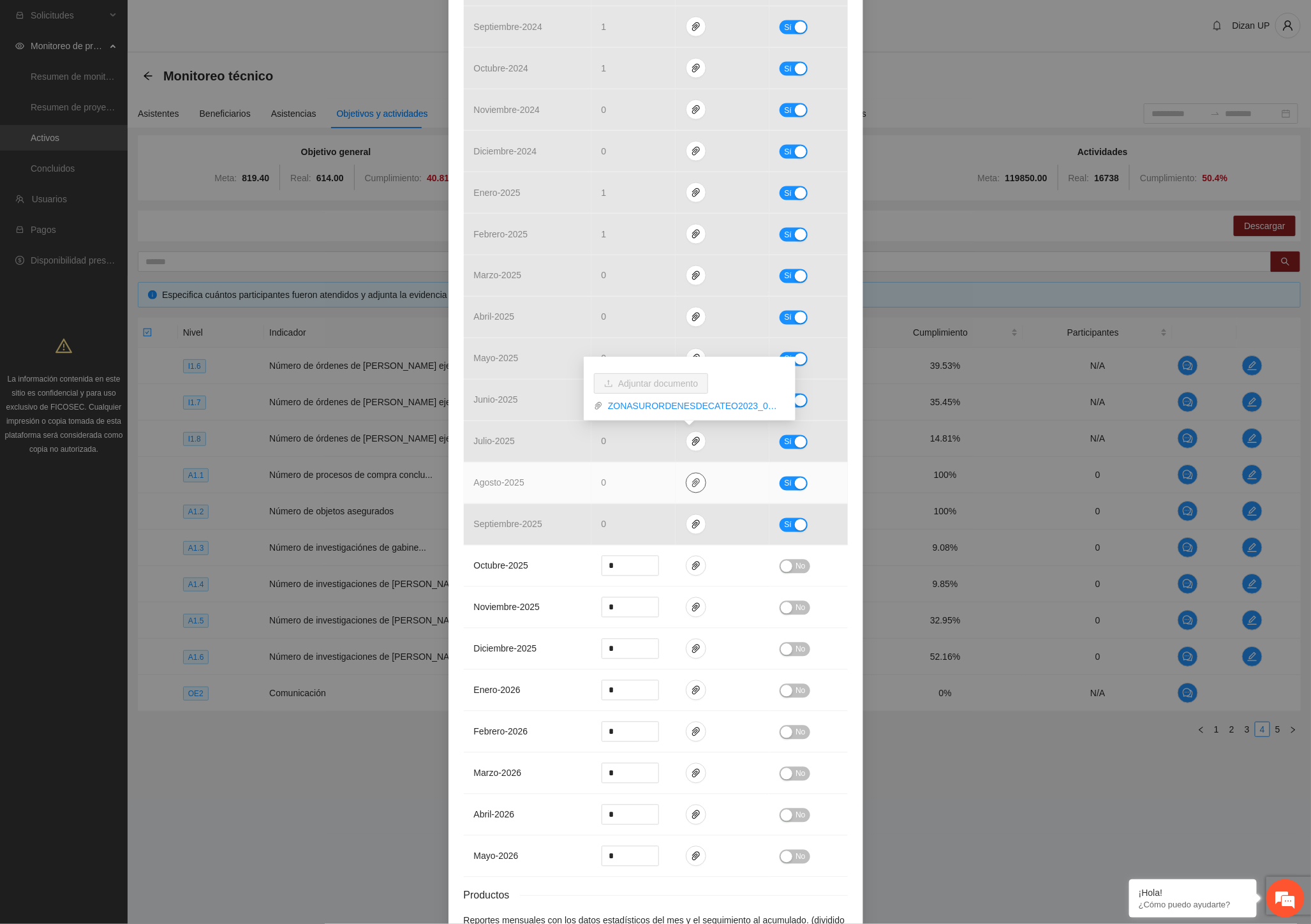
click at [692, 485] on icon "paper-clip" at bounding box center [696, 483] width 10 height 10
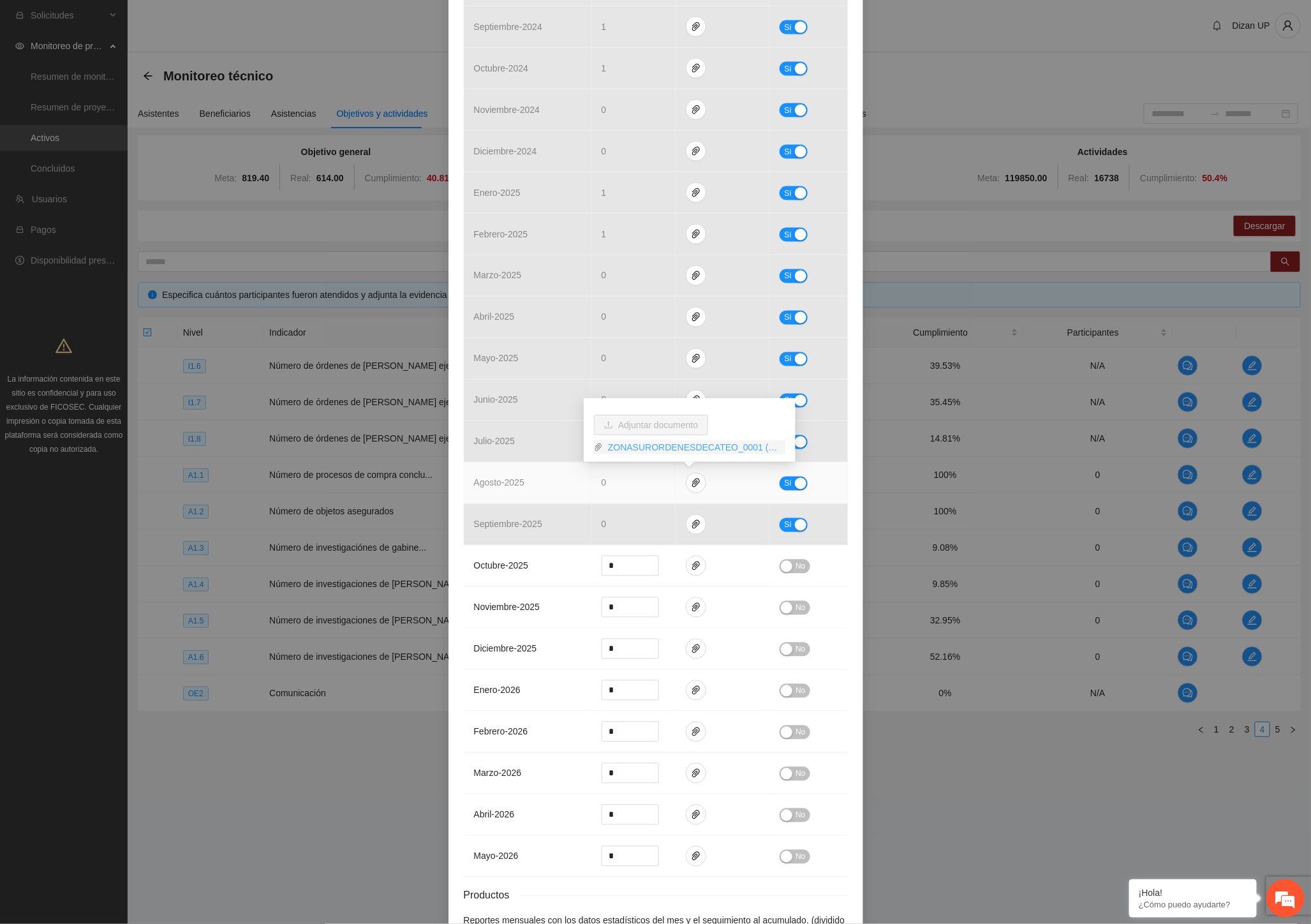
click at [665, 445] on link "ZONASURORDENESDECATEO_0001 (1).pdf" at bounding box center [694, 447] width 183 height 14
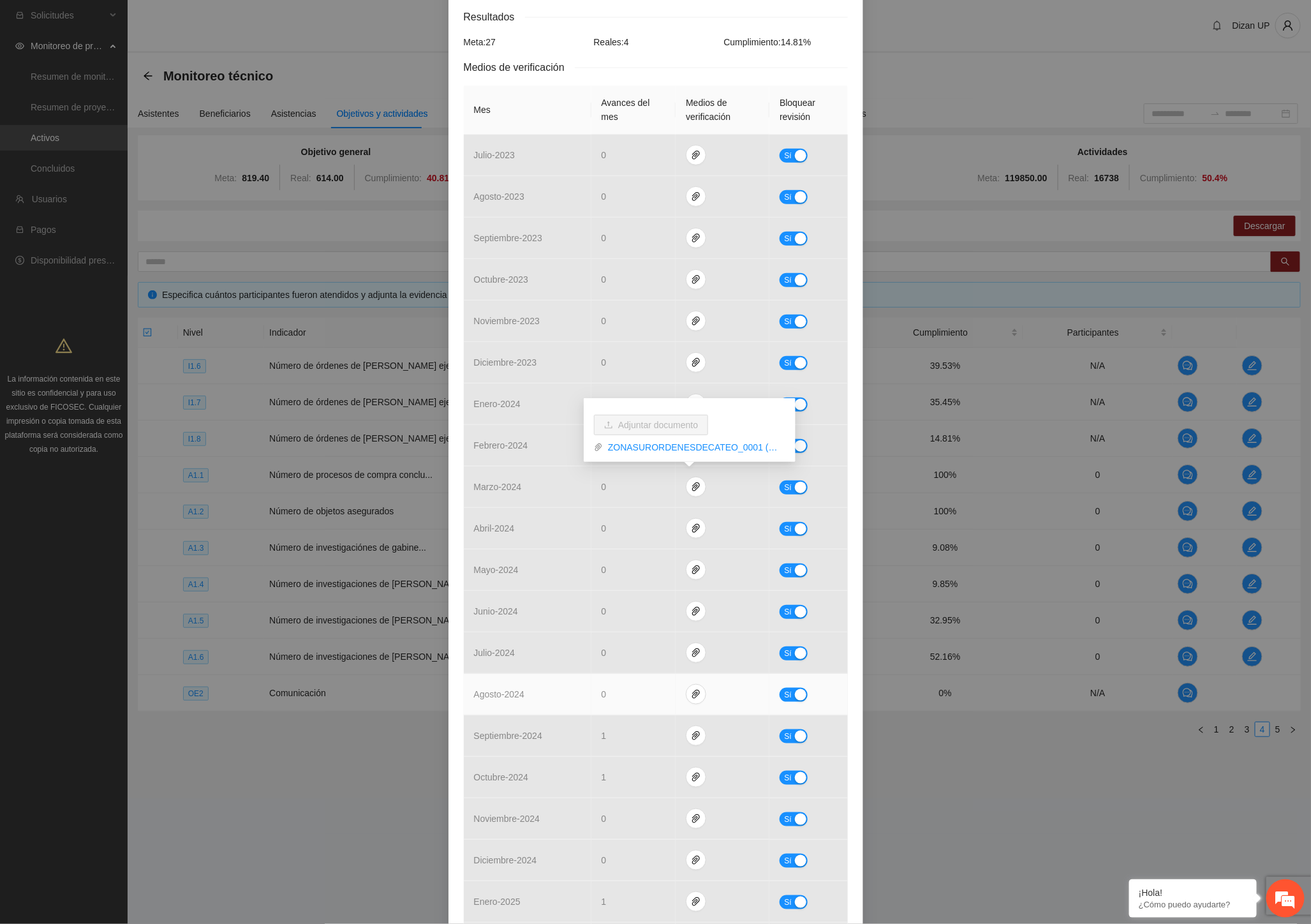
scroll to position [0, 0]
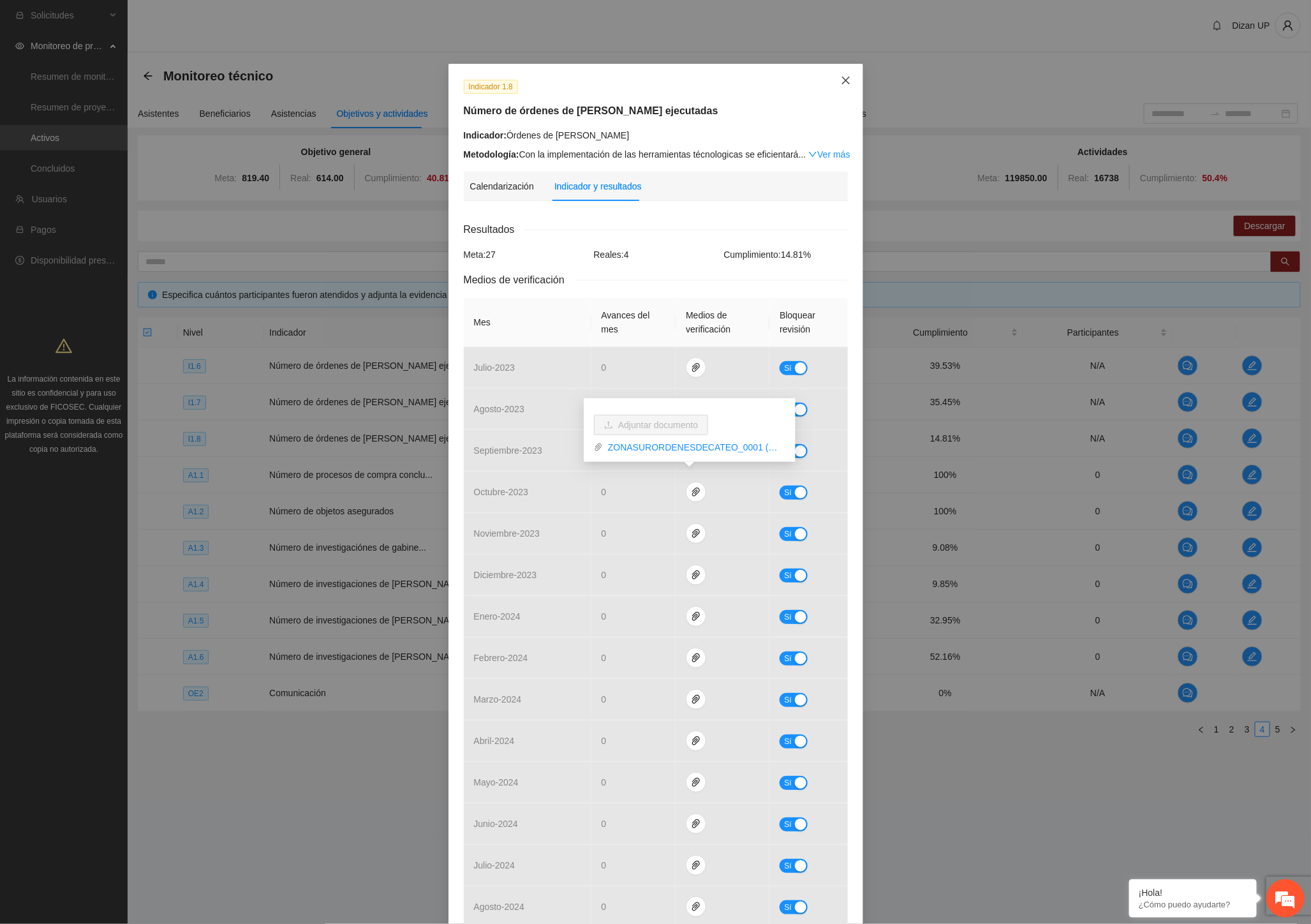
click at [842, 78] on icon "close" at bounding box center [846, 80] width 10 height 10
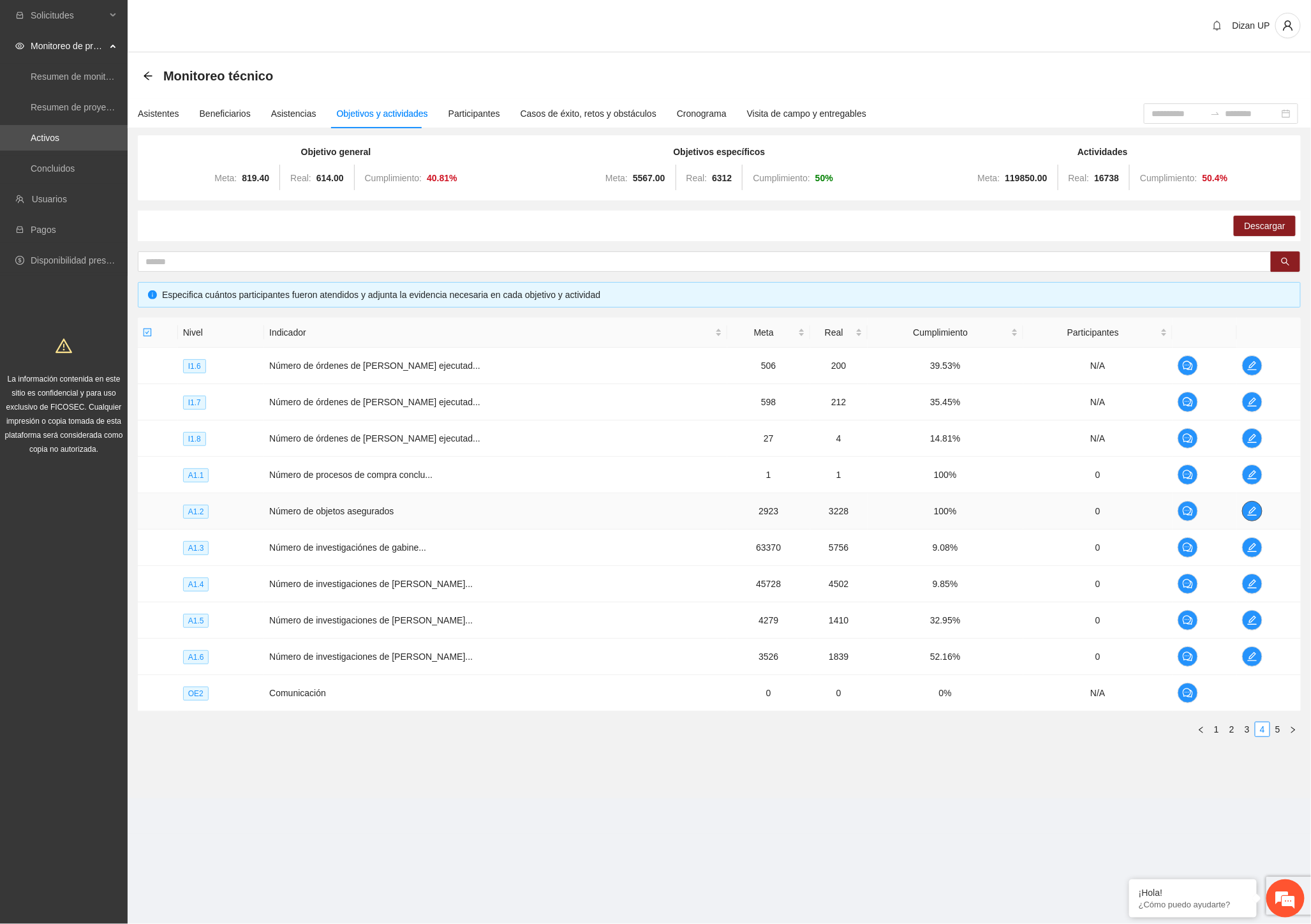
click at [1247, 507] on icon "edit" at bounding box center [1252, 511] width 10 height 10
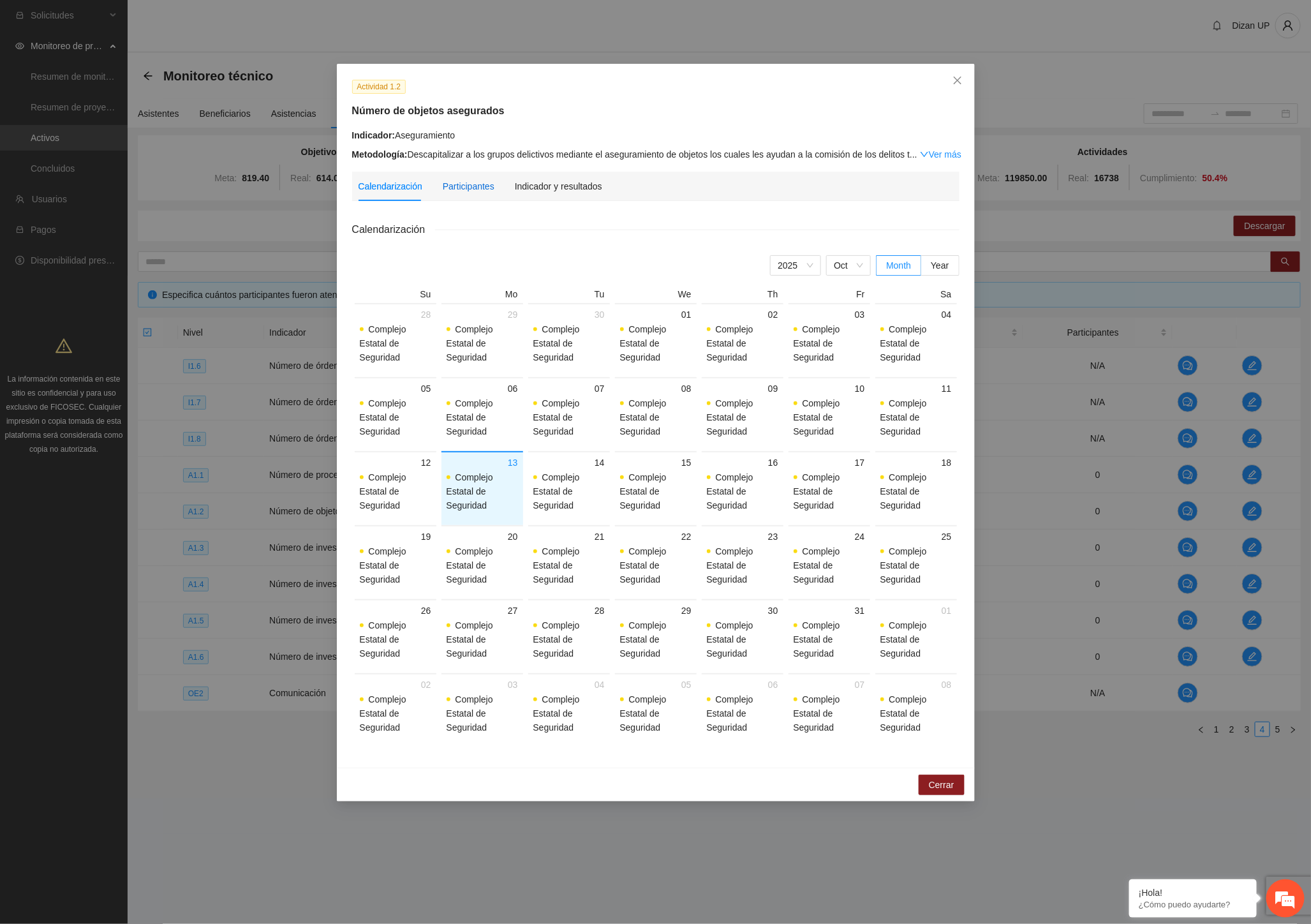
click at [468, 187] on div "Participantes" at bounding box center [468, 186] width 52 height 14
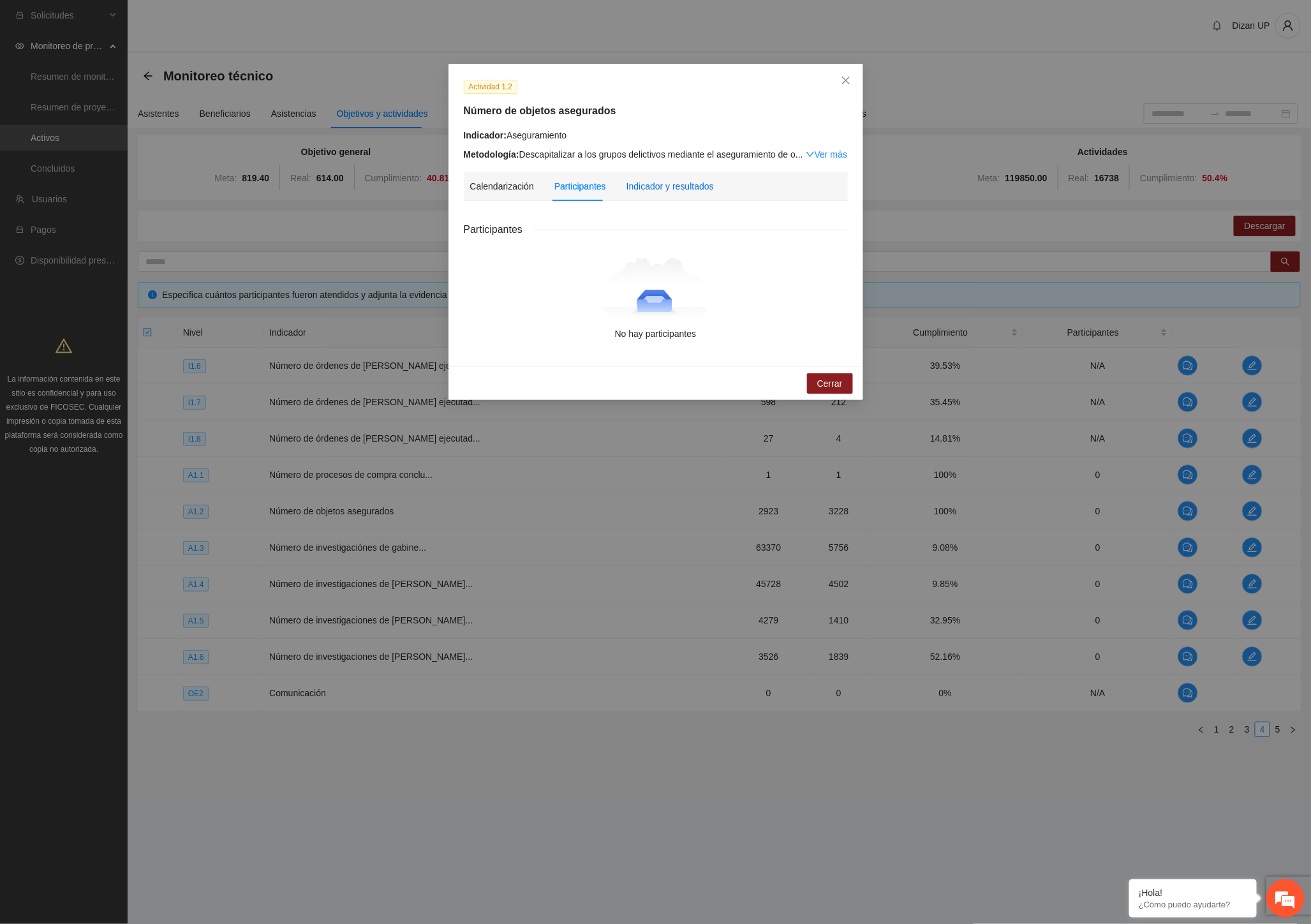
click at [667, 181] on div "Indicador y resultados" at bounding box center [670, 186] width 88 height 14
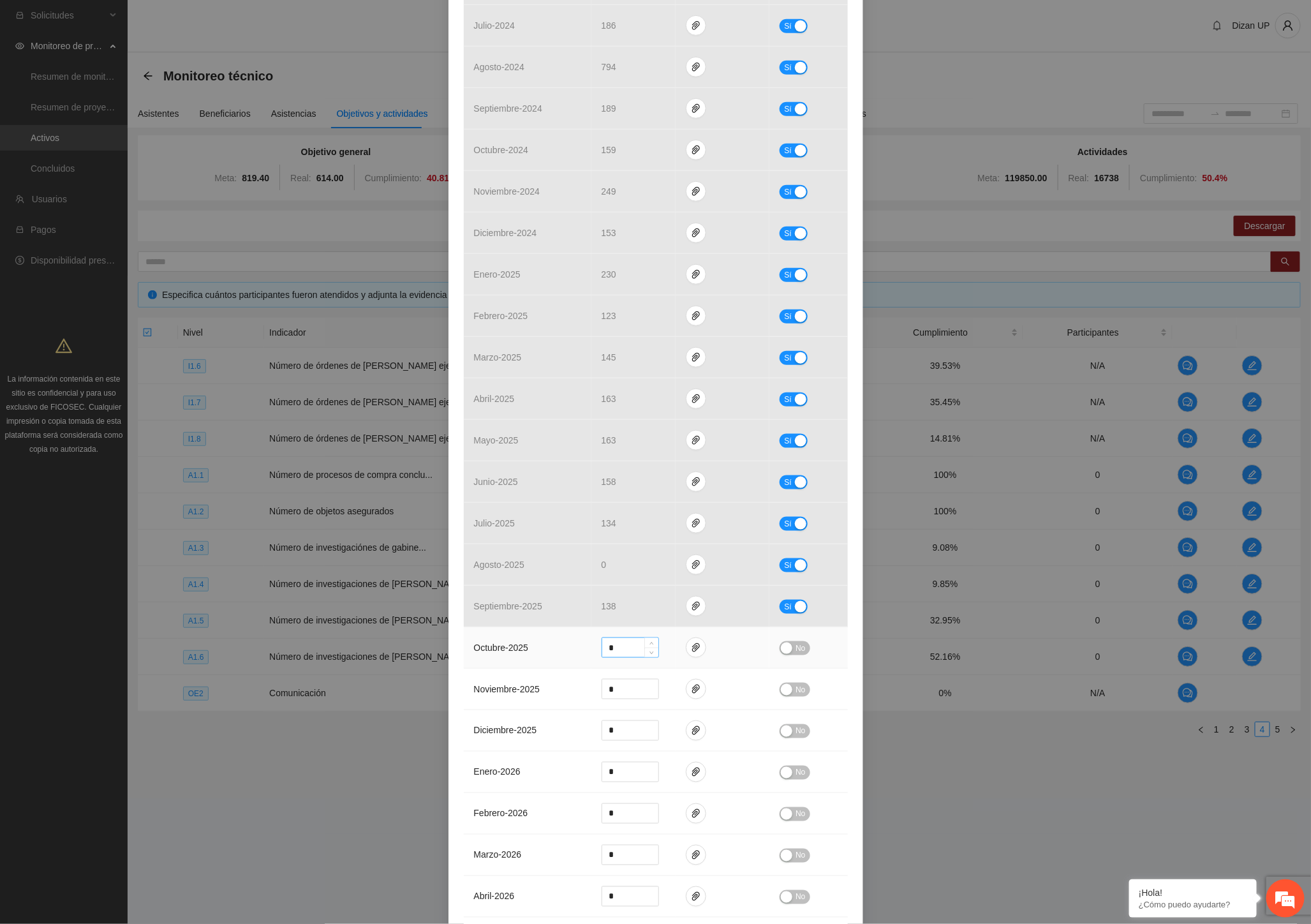
scroll to position [466, 0]
click at [693, 479] on icon "paper-clip" at bounding box center [696, 482] width 10 height 10
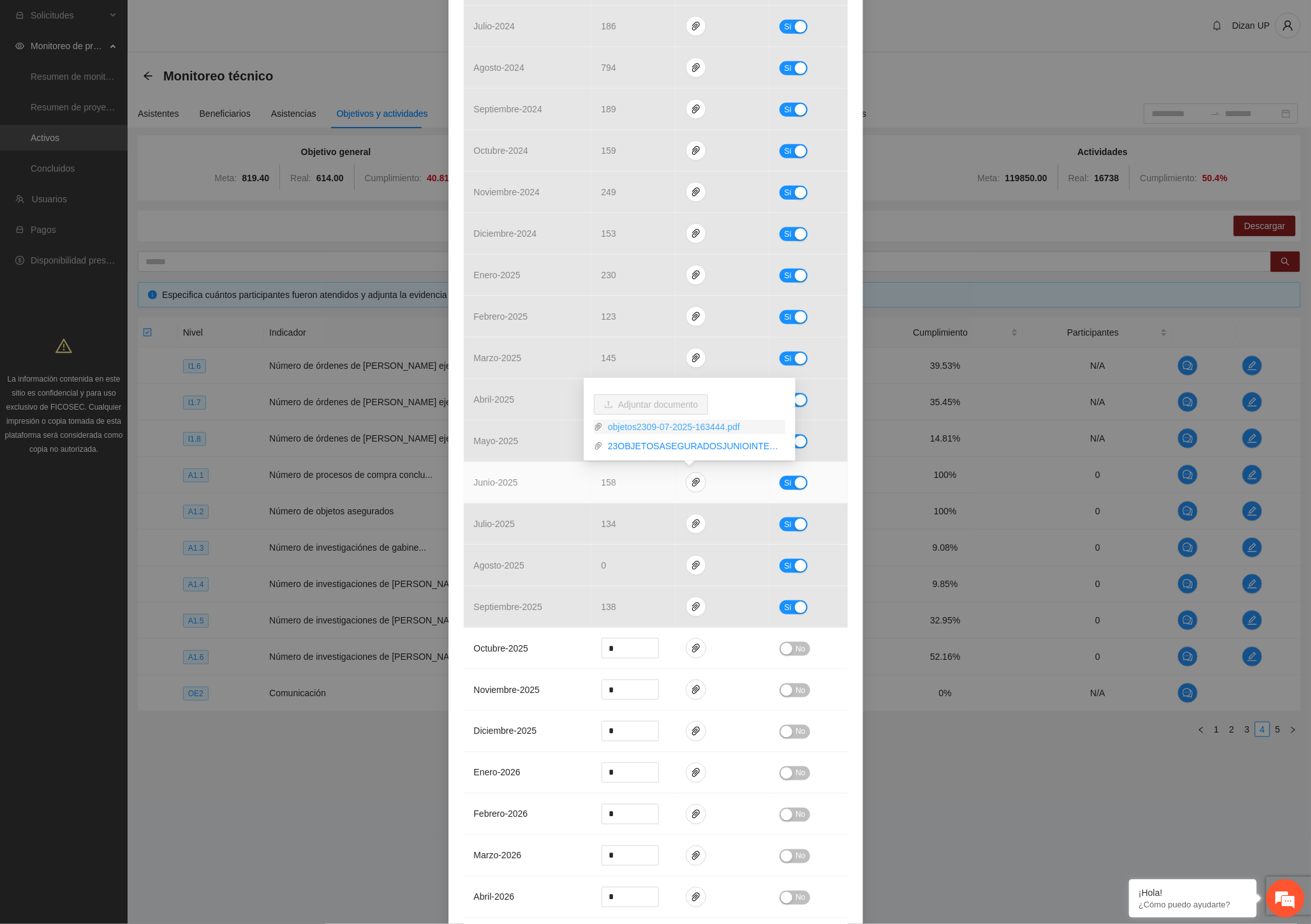
click at [643, 430] on link "objetos2309-07-2025-163444.pdf" at bounding box center [694, 427] width 183 height 14
click at [665, 448] on link "23OBJETOSASEGURADOSJUNIOINTELIGENCIA.xlsx" at bounding box center [694, 445] width 183 height 14
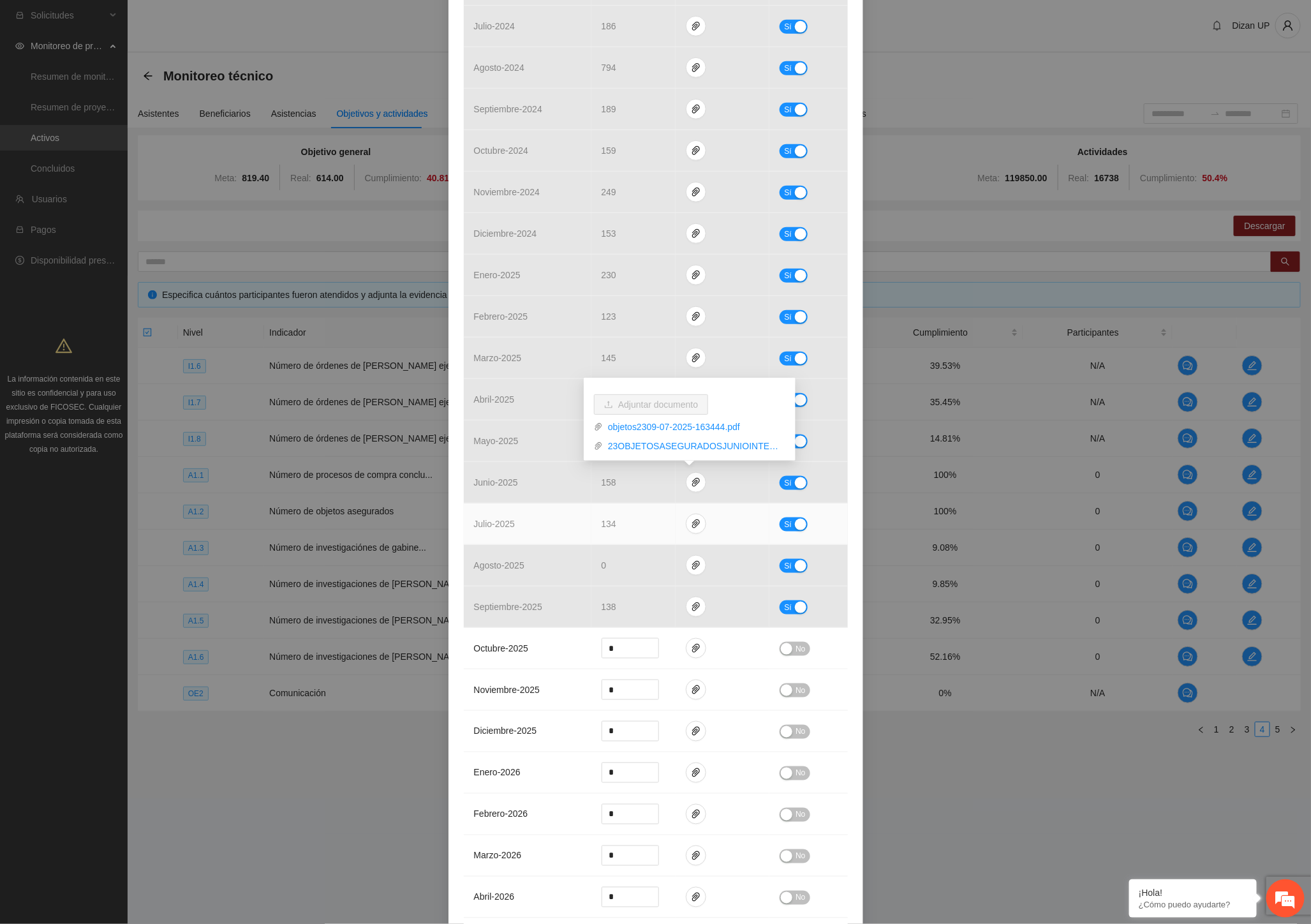
click at [507, 540] on td "julio - 2025" at bounding box center [527, 524] width 127 height 42
click at [693, 524] on icon "paper-clip" at bounding box center [696, 523] width 7 height 9
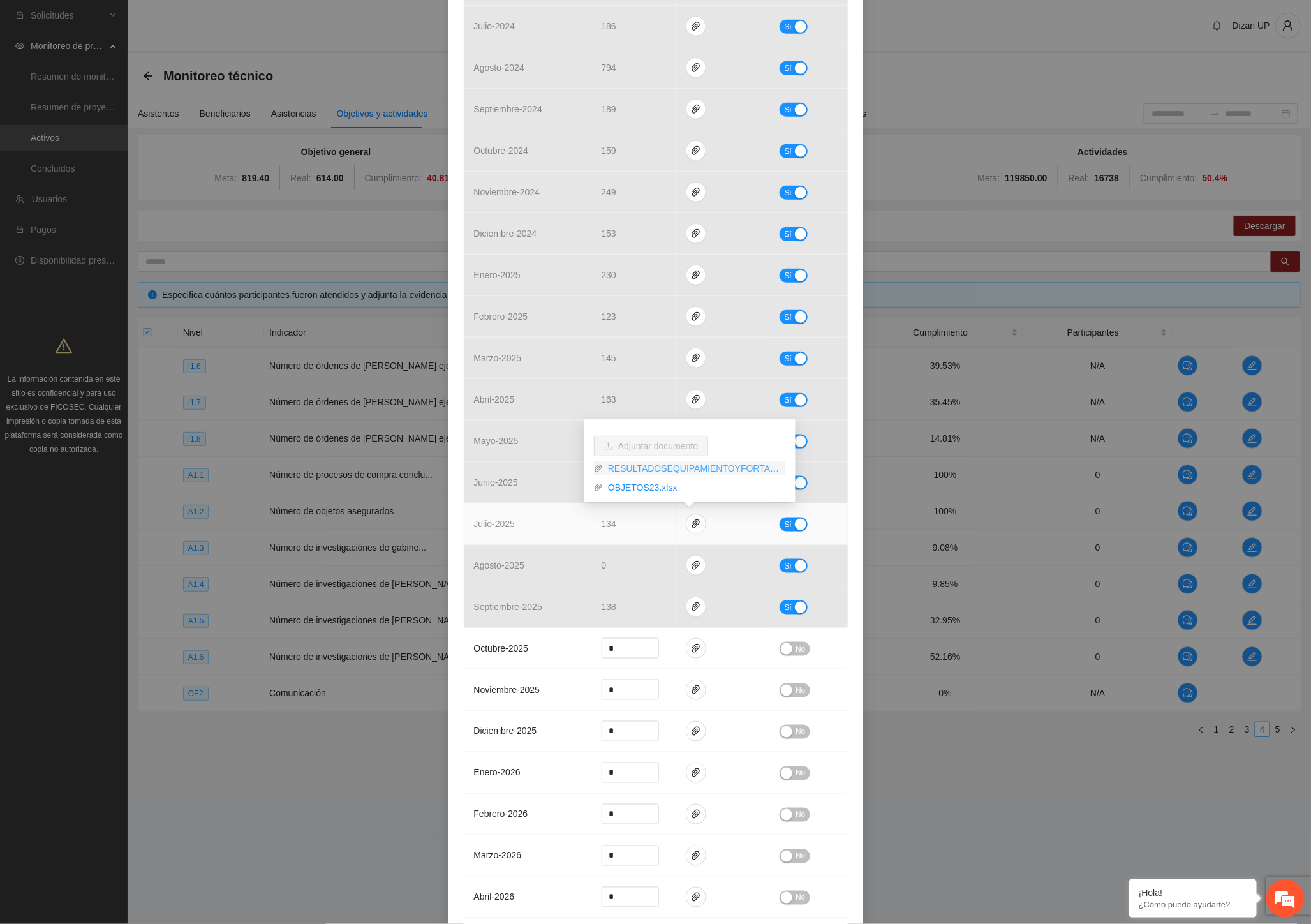
click at [628, 464] on link "RESULTADOSEQUIPAMIENTOYFORTALECIMIENTO2023_0001.pdf" at bounding box center [694, 468] width 183 height 14
click at [632, 487] on link "OBJETOS23.xlsx" at bounding box center [694, 487] width 183 height 14
drag, startPoint x: 501, startPoint y: 491, endPoint x: 509, endPoint y: 487, distance: 8.9
click at [506, 489] on td "junio - 2025" at bounding box center [527, 483] width 127 height 42
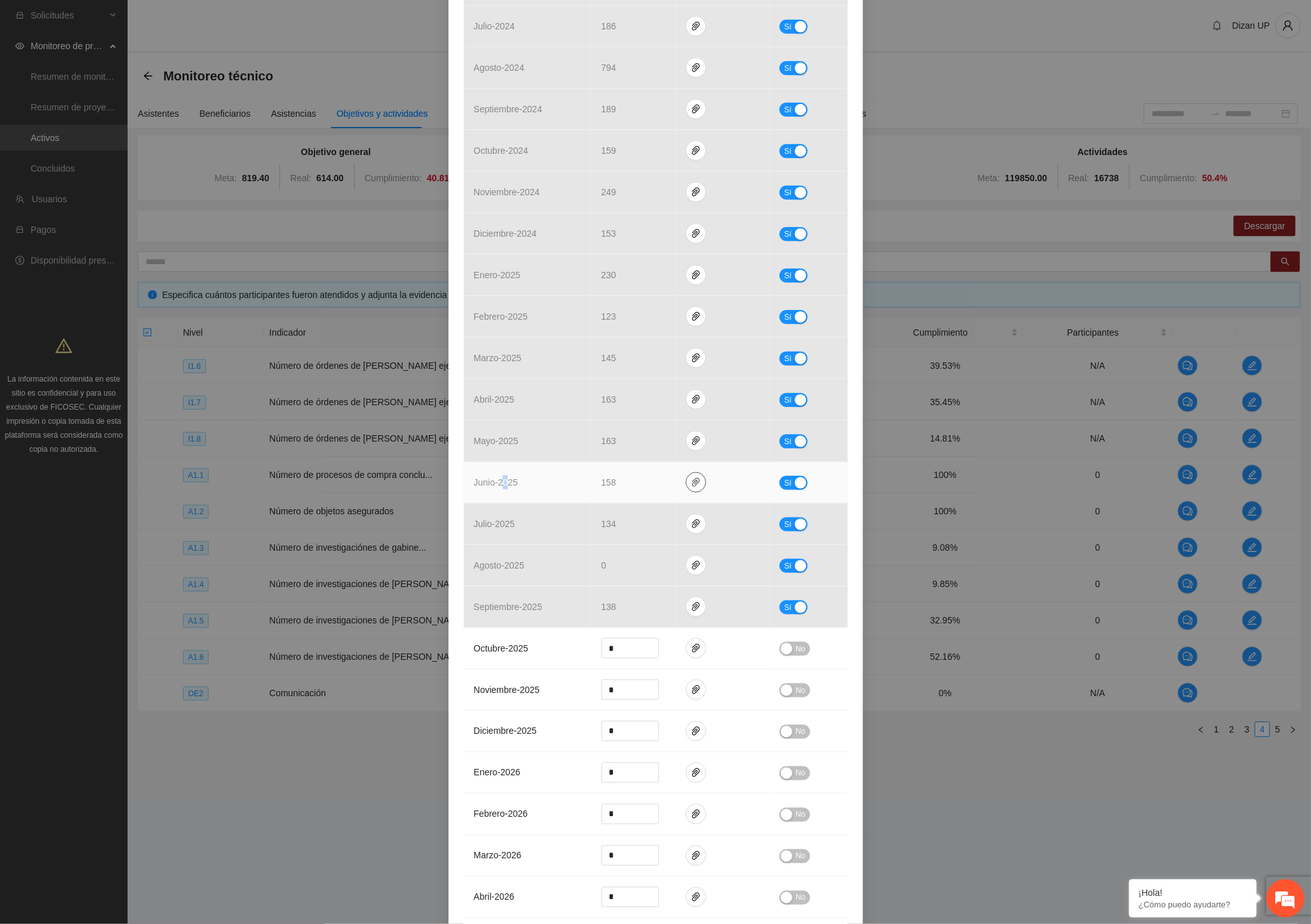
click at [692, 481] on icon "paper-clip" at bounding box center [696, 482] width 7 height 9
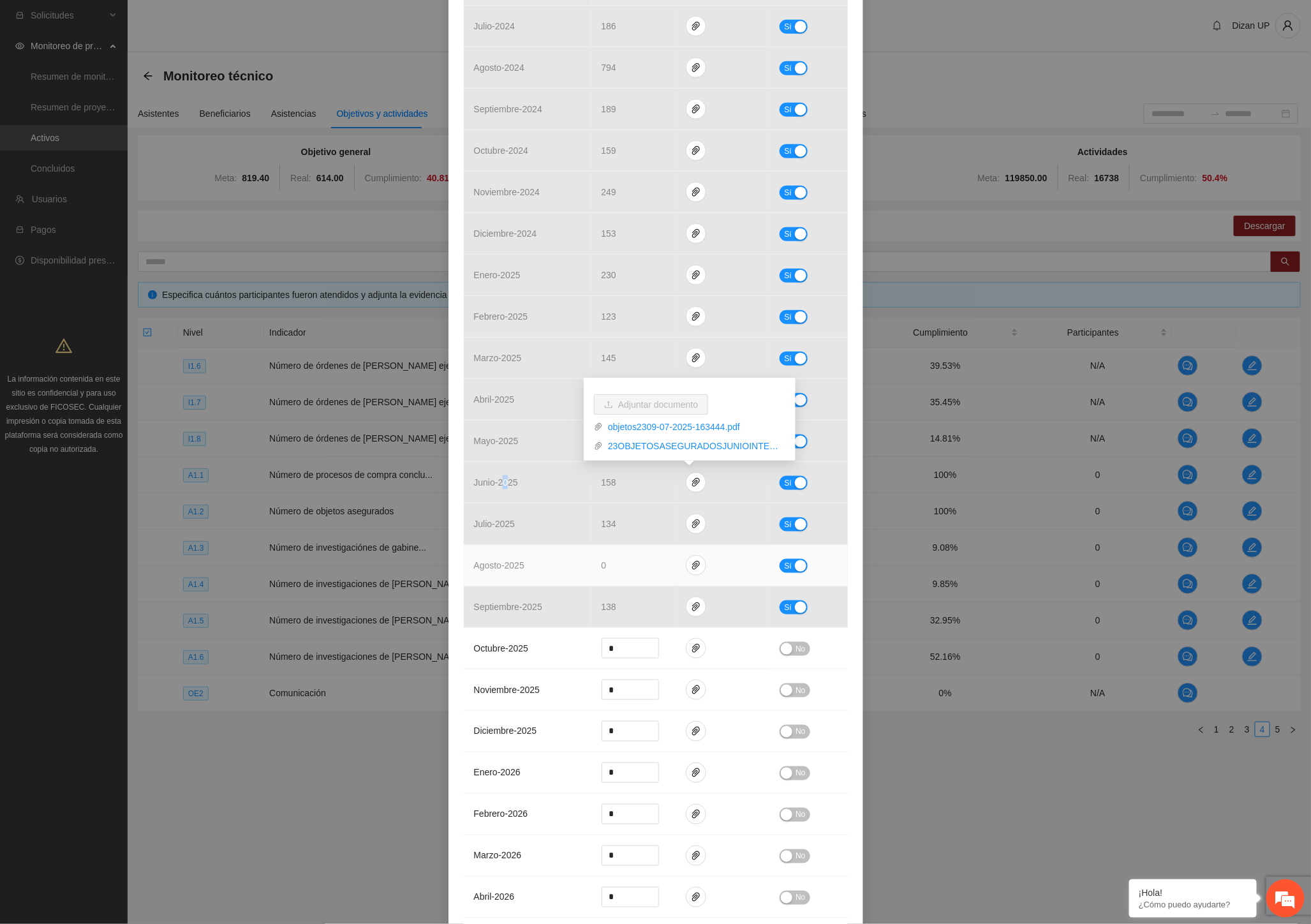
click at [547, 561] on td "agosto - 2025" at bounding box center [527, 565] width 127 height 42
click at [691, 568] on icon "paper-clip" at bounding box center [696, 565] width 10 height 10
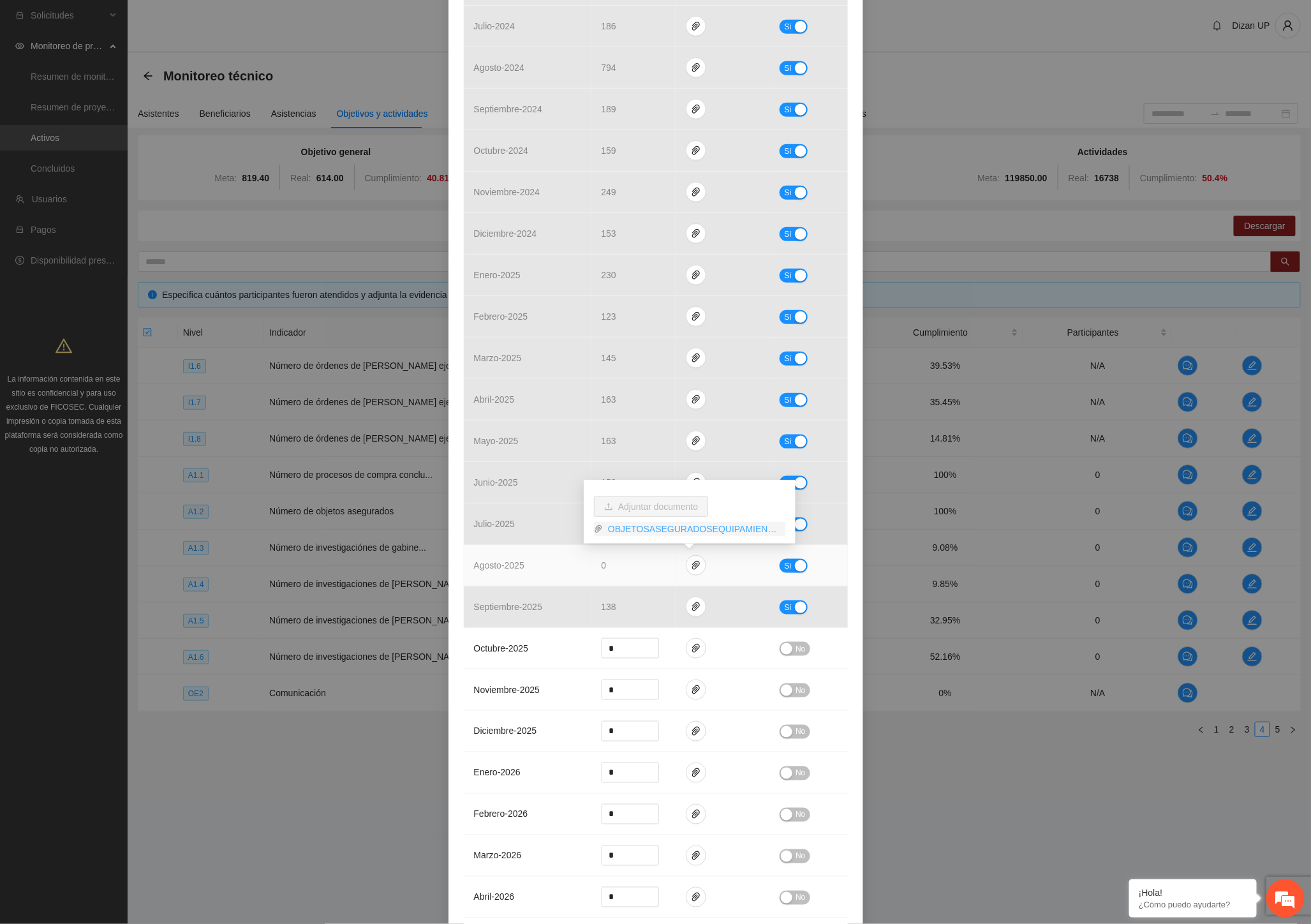
click at [656, 528] on link "OBJETOSASEGURADOSEQUIPAMIENTOYFORTALECIMIENTO_0001.pdf" at bounding box center [694, 528] width 183 height 14
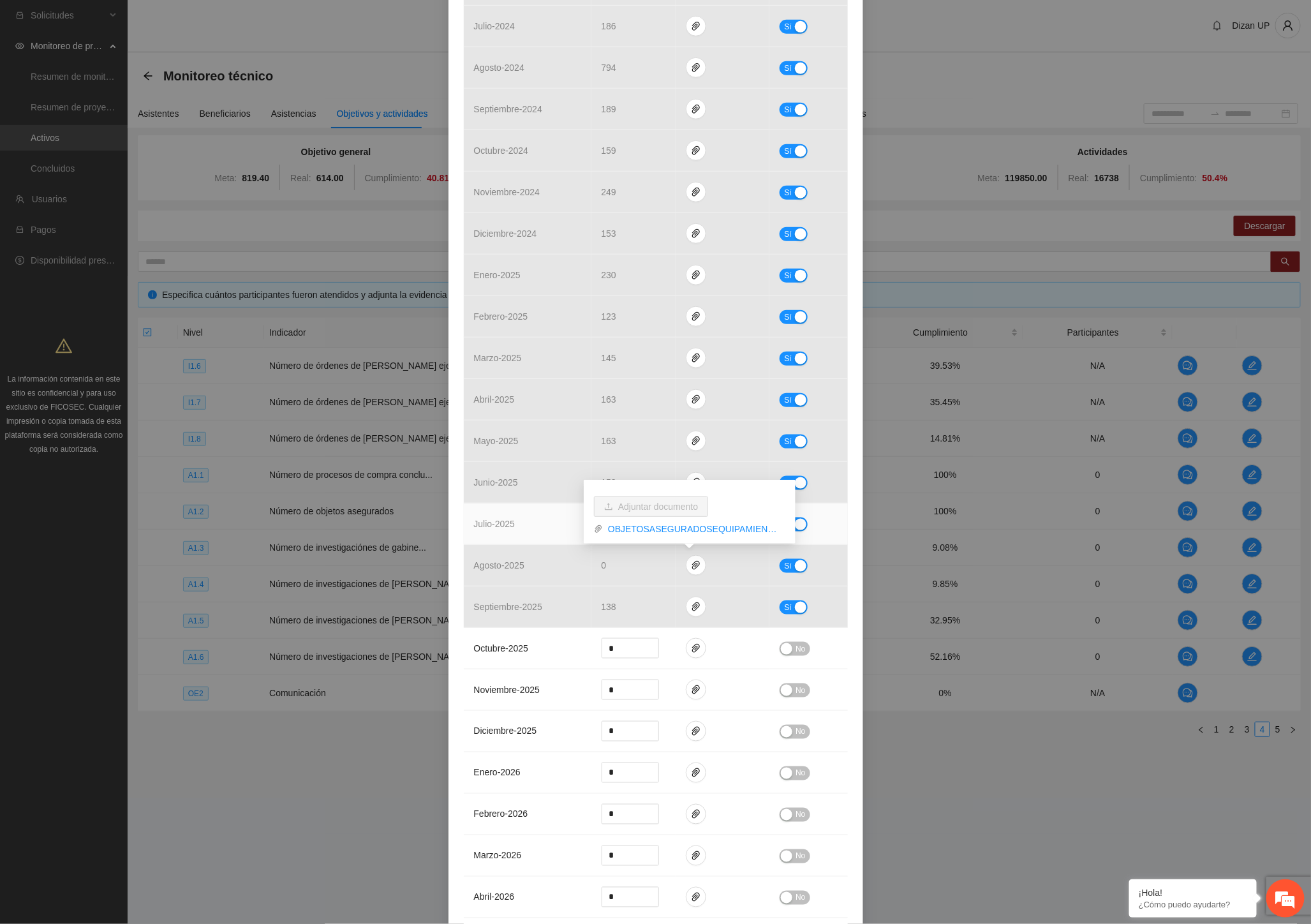
drag, startPoint x: 536, startPoint y: 532, endPoint x: 532, endPoint y: 520, distance: 12.6
click at [536, 533] on td "julio - 2025" at bounding box center [527, 524] width 127 height 42
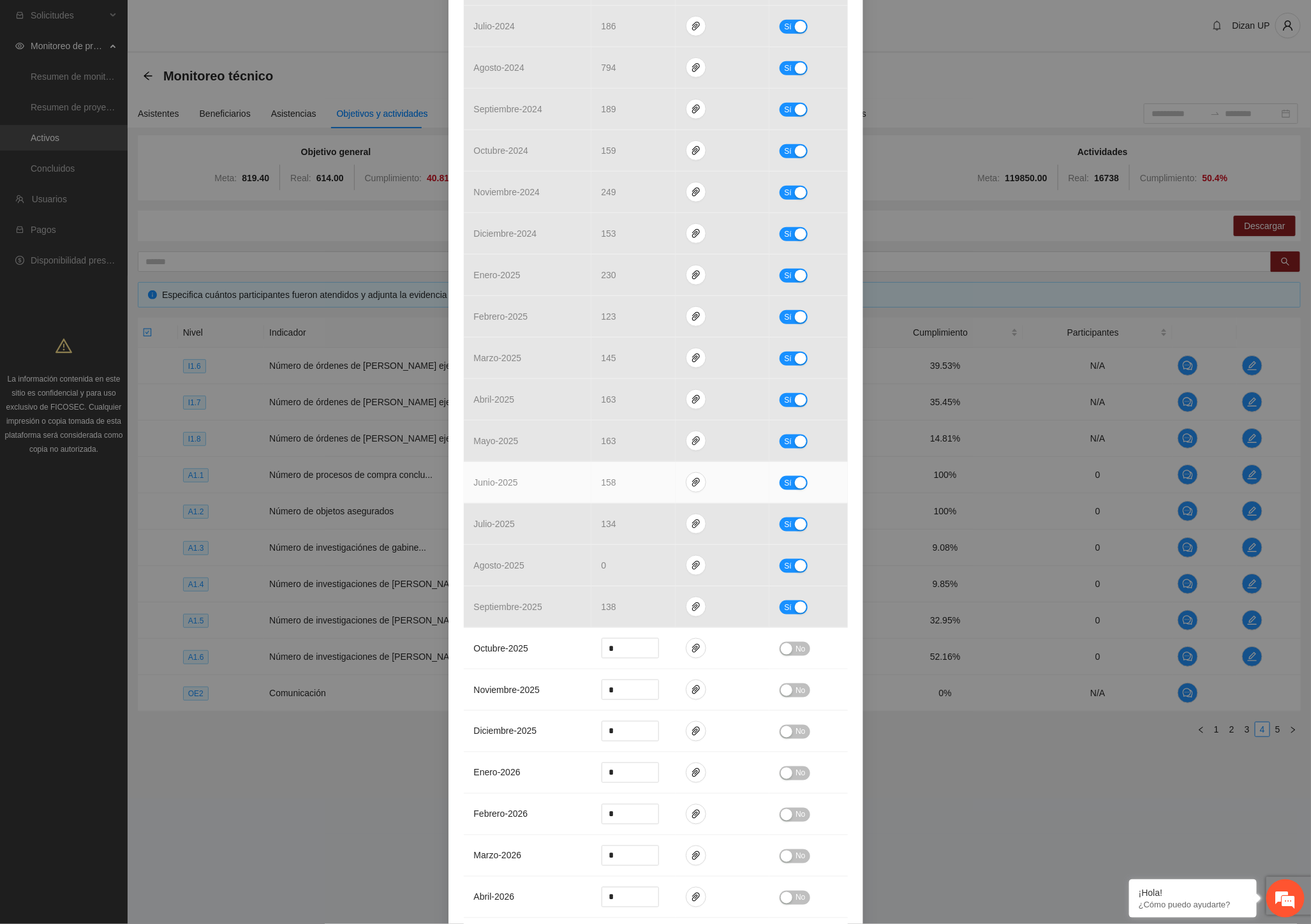
click at [532, 489] on td "junio - 2025" at bounding box center [527, 483] width 127 height 42
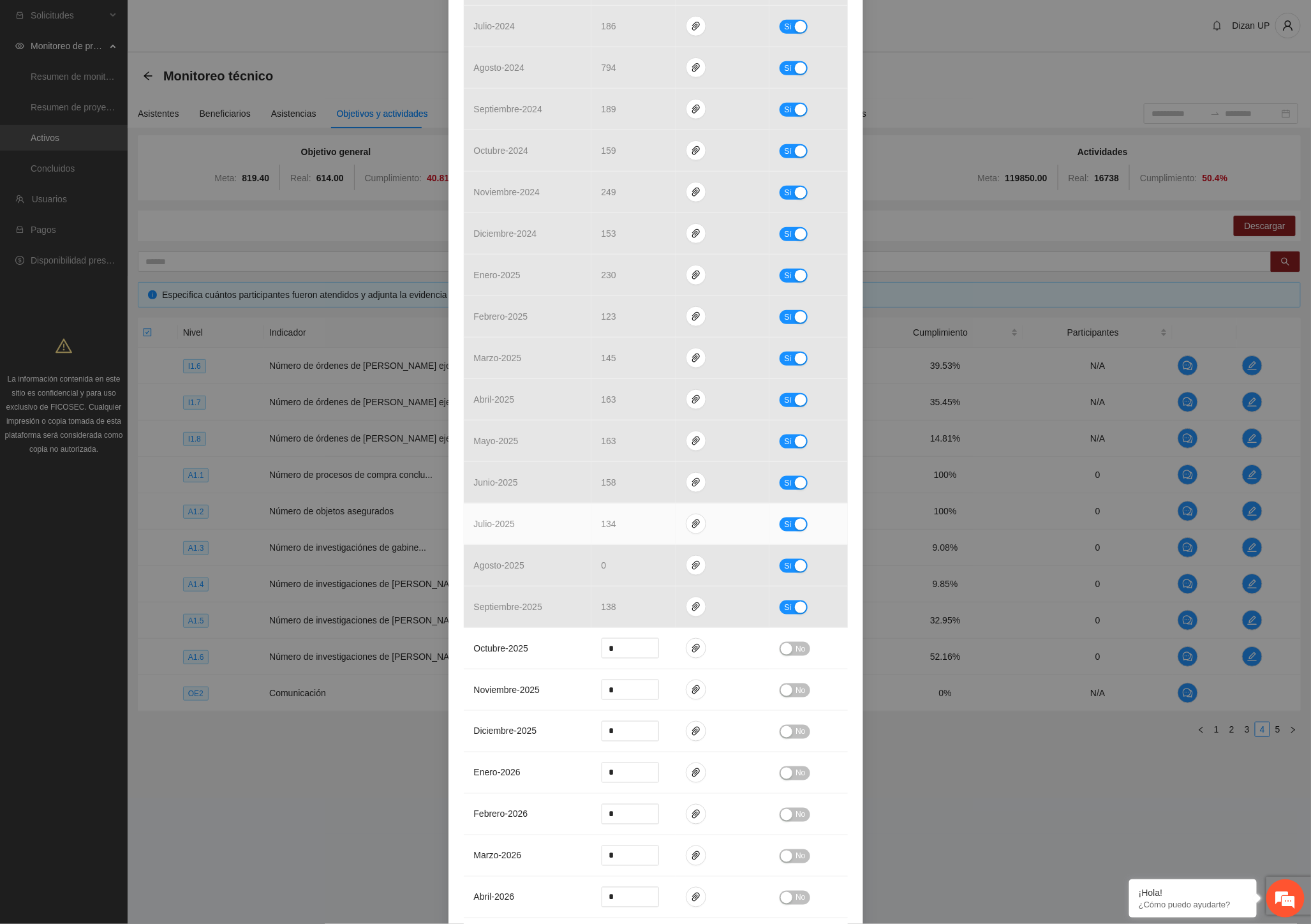
click at [536, 507] on td "julio - 2025" at bounding box center [527, 524] width 127 height 42
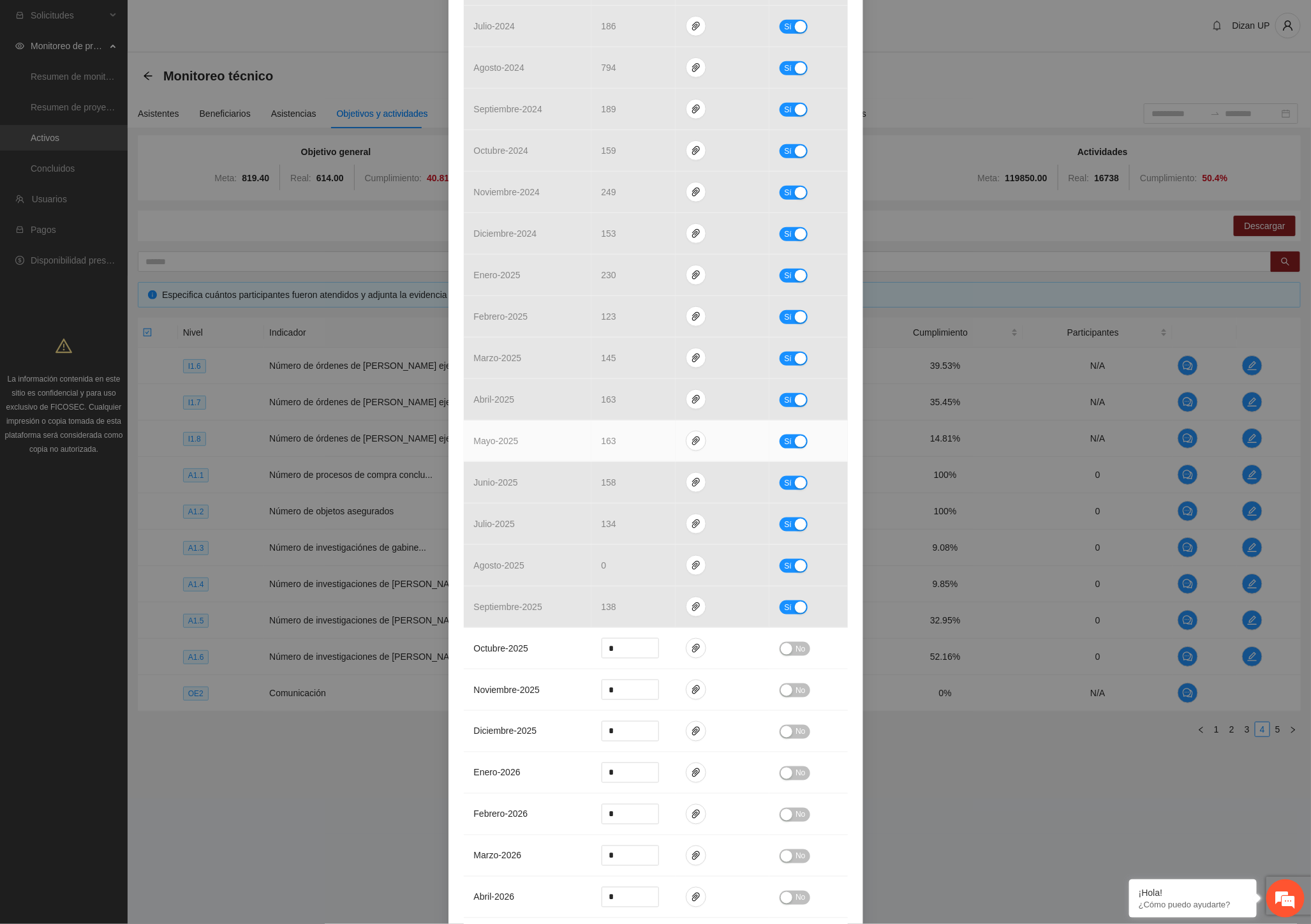
click at [599, 448] on td "163" at bounding box center [634, 441] width 85 height 42
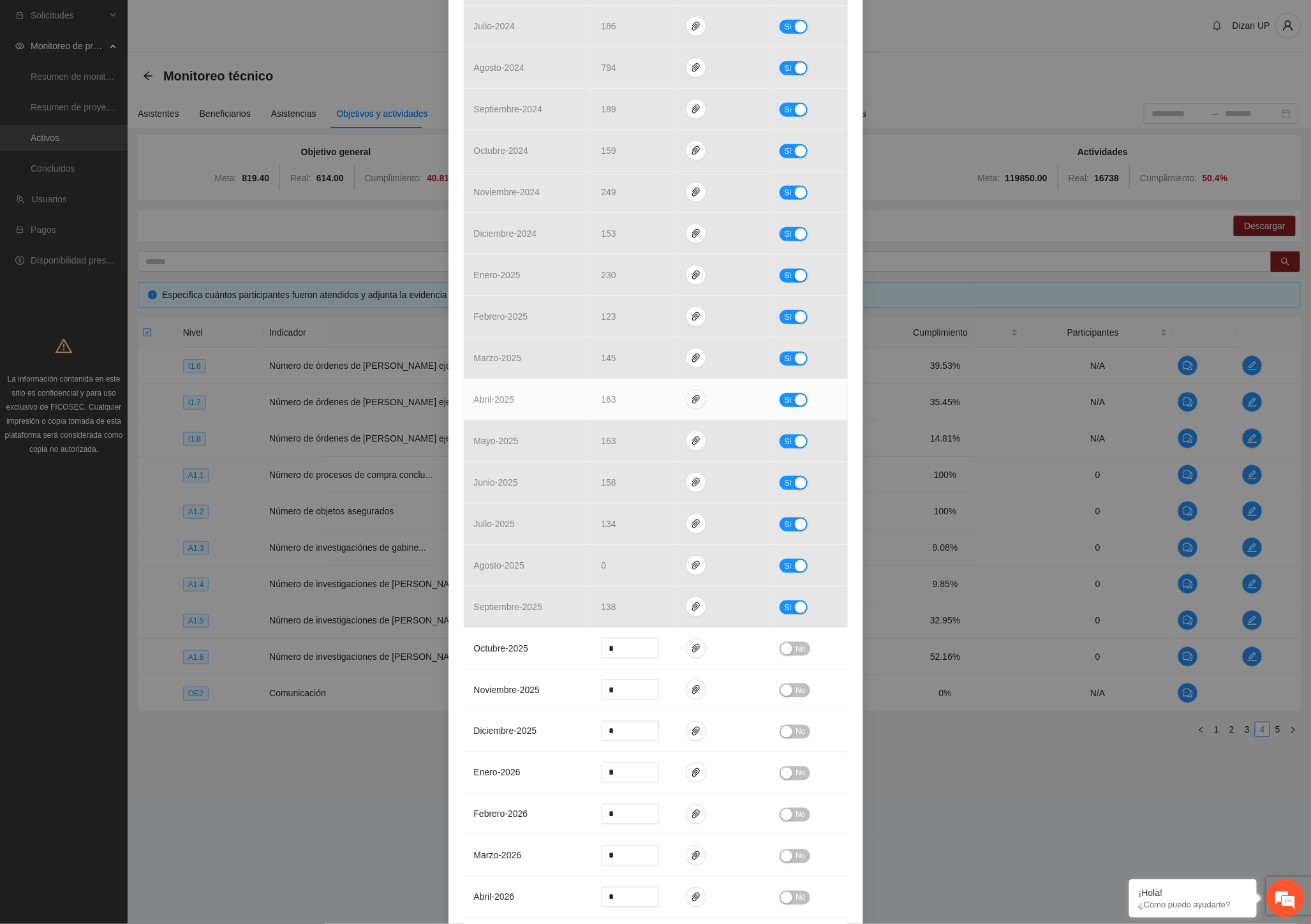
click at [582, 410] on td "abril - 2025" at bounding box center [527, 400] width 127 height 42
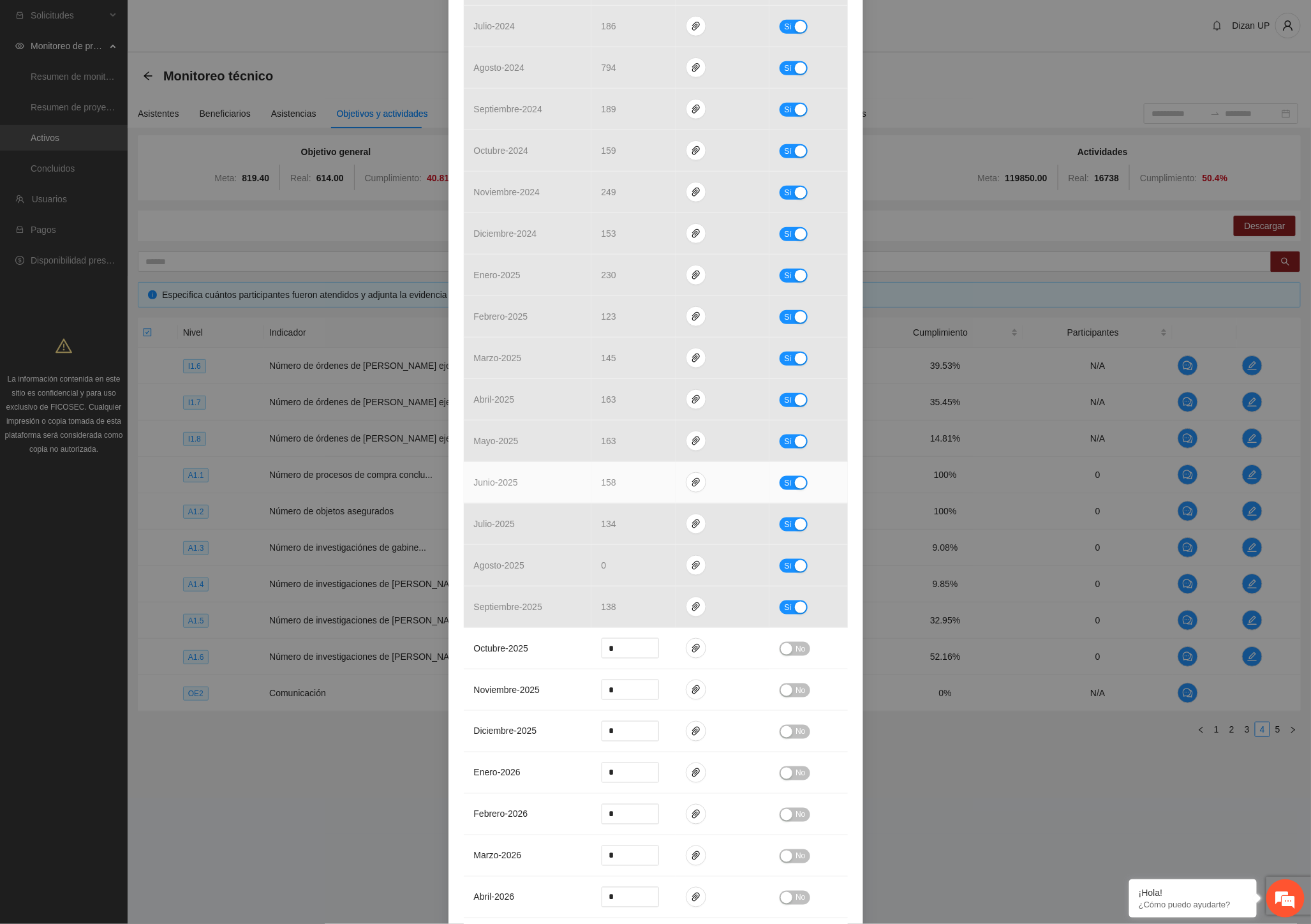
drag, startPoint x: 551, startPoint y: 486, endPoint x: 583, endPoint y: 485, distance: 32.0
click at [564, 485] on td "junio - 2025" at bounding box center [527, 483] width 127 height 42
drag, startPoint x: 615, startPoint y: 485, endPoint x: 582, endPoint y: 481, distance: 33.2
click at [582, 481] on tr "junio - 2025 158 Sí" at bounding box center [656, 483] width 384 height 42
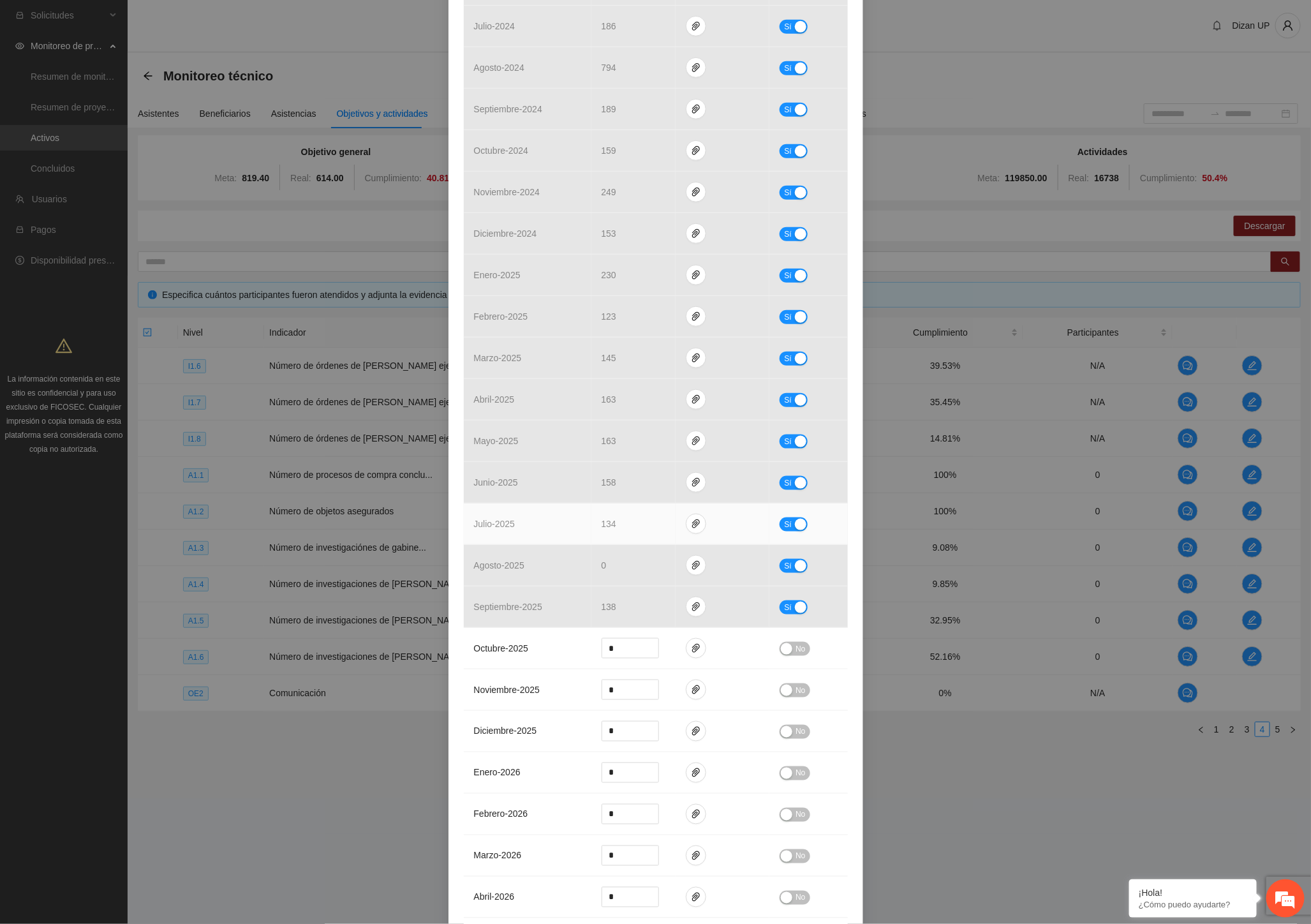
drag, startPoint x: 518, startPoint y: 518, endPoint x: 590, endPoint y: 527, distance: 72.6
click at [524, 520] on td "julio - 2025" at bounding box center [527, 524] width 127 height 42
drag, startPoint x: 637, startPoint y: 520, endPoint x: 555, endPoint y: 519, distance: 82.0
click at [555, 519] on tr "julio - 2025 134 Sí" at bounding box center [656, 524] width 384 height 42
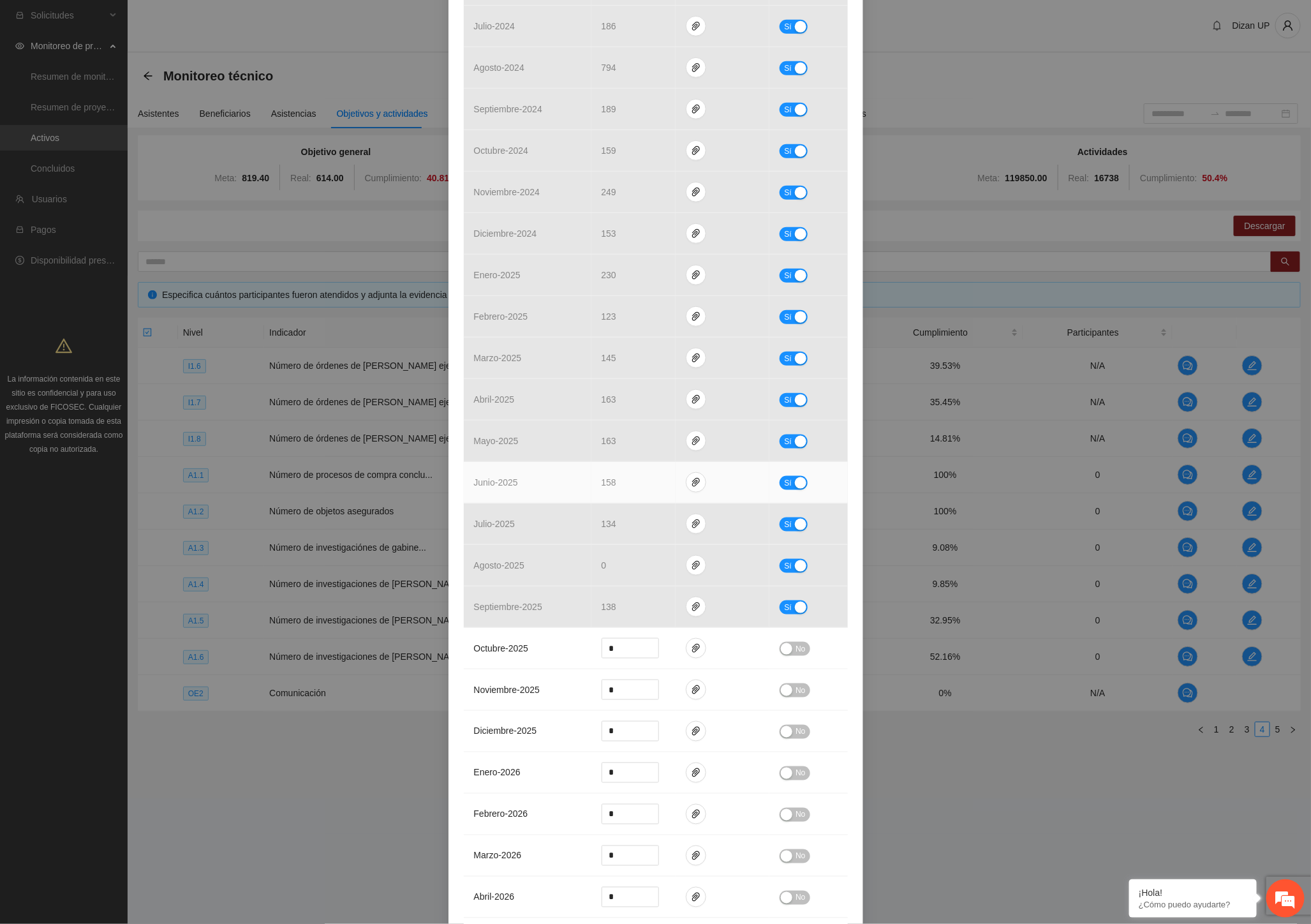
drag, startPoint x: 513, startPoint y: 472, endPoint x: 635, endPoint y: 477, distance: 122.1
click at [522, 473] on td "junio - 2025" at bounding box center [527, 483] width 127 height 42
drag, startPoint x: 639, startPoint y: 479, endPoint x: 565, endPoint y: 481, distance: 74.0
click at [565, 481] on tr "junio - 2025 158 Sí" at bounding box center [656, 483] width 384 height 42
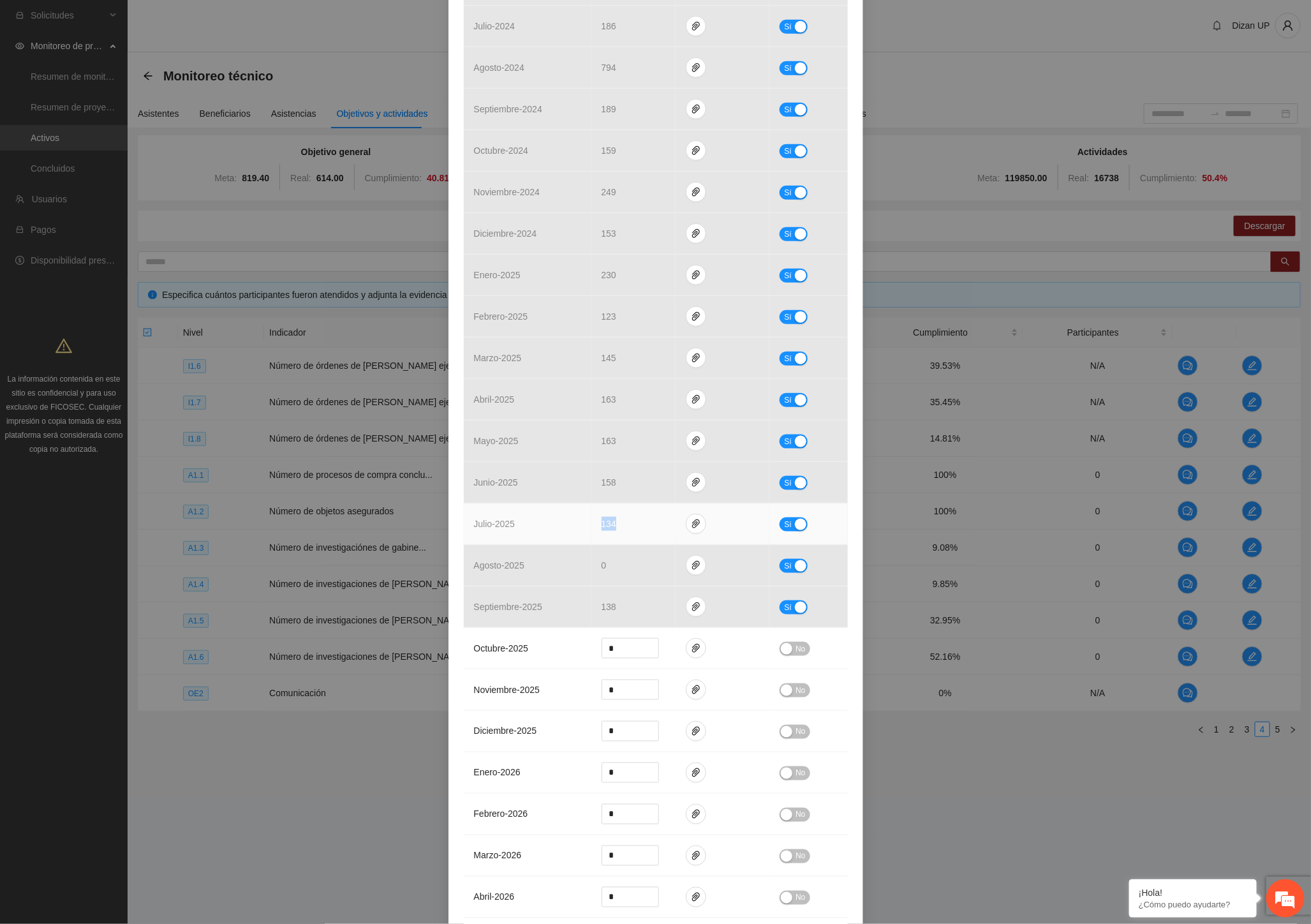
drag, startPoint x: 621, startPoint y: 526, endPoint x: 576, endPoint y: 530, distance: 45.2
click at [576, 530] on tr "julio - 2025 134 Sí" at bounding box center [656, 524] width 384 height 42
click at [531, 530] on td "julio - 2025" at bounding box center [527, 524] width 127 height 42
click at [70, 621] on div "Actividad 1.2 Número de objetos asegurados Indicador: Aseguramiento Metodología…" at bounding box center [655, 462] width 1311 height 924
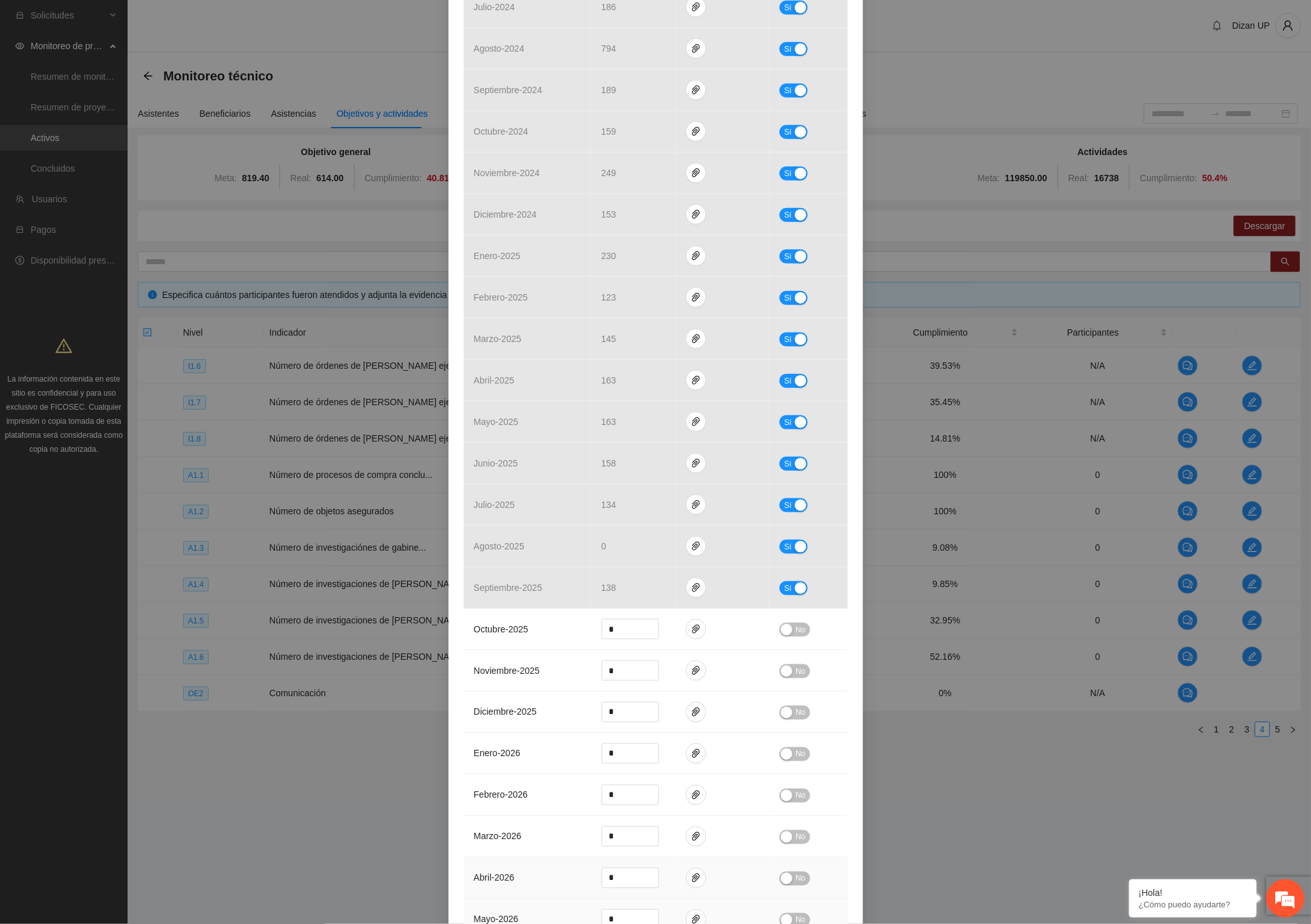
scroll to position [607, 0]
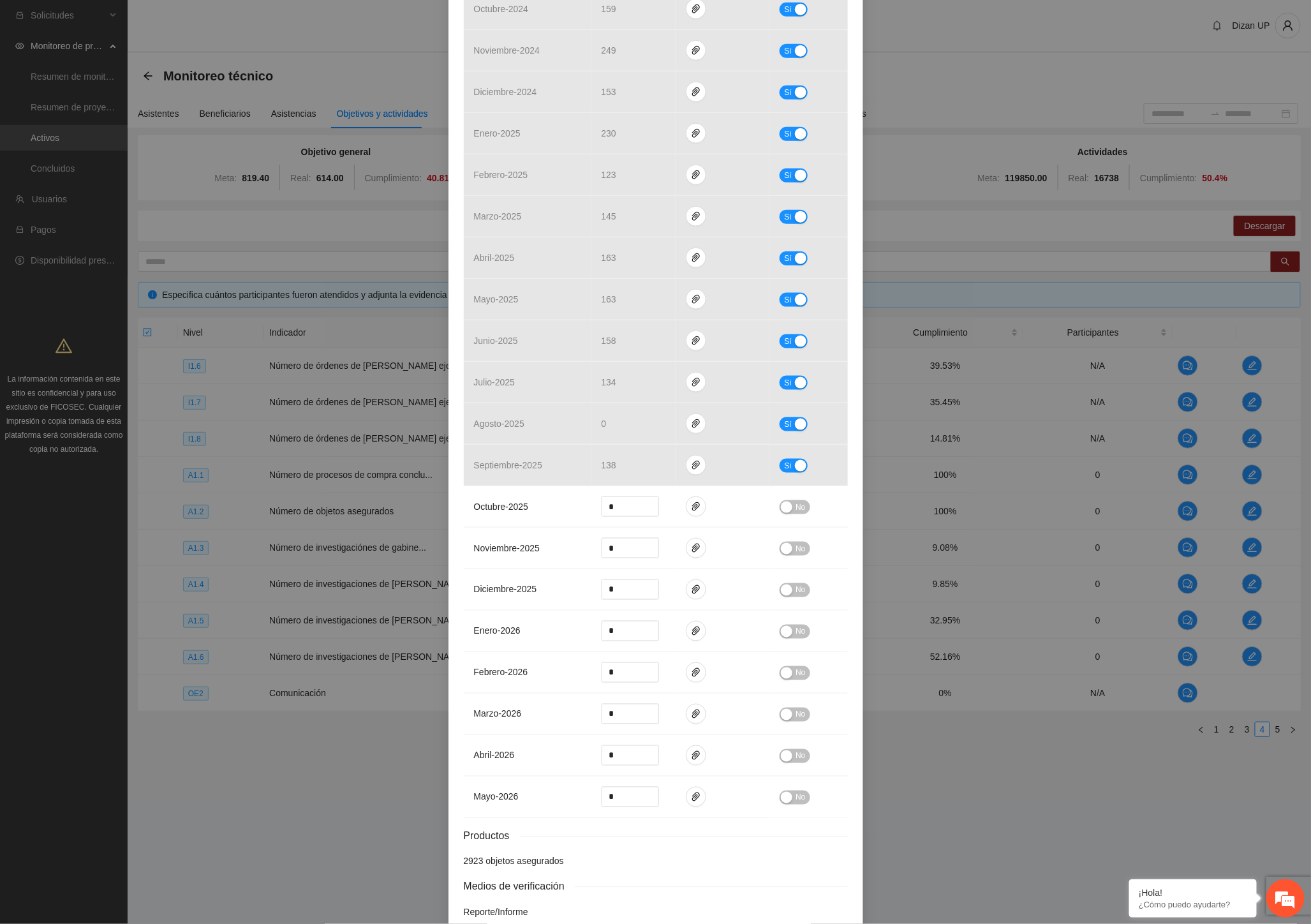
click at [1093, 498] on div "Actividad 1.2 Número de objetos asegurados Indicador: Aseguramiento Metodología…" at bounding box center [655, 462] width 1311 height 924
click at [787, 428] on button "Sí" at bounding box center [794, 424] width 28 height 14
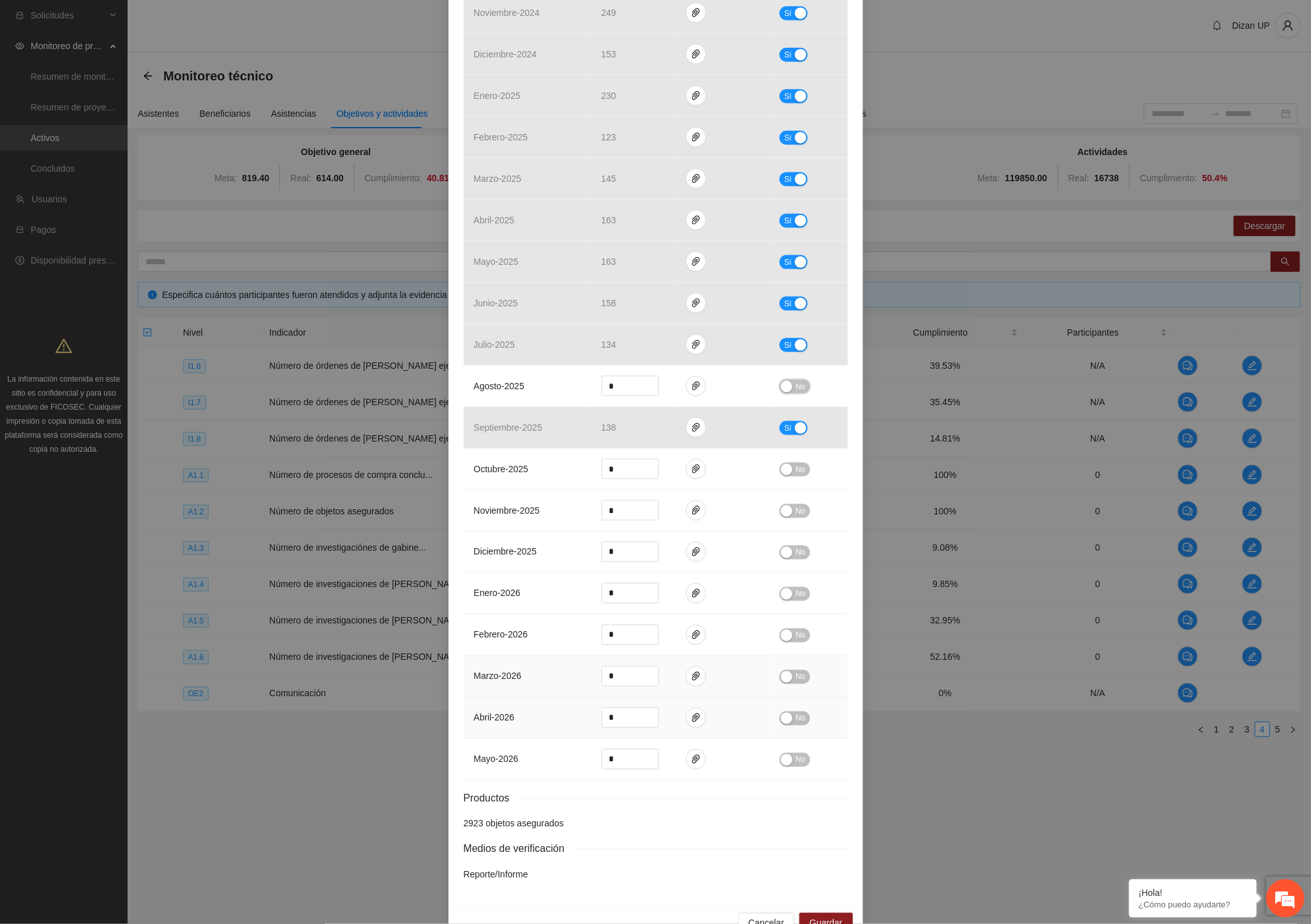
scroll to position [678, 0]
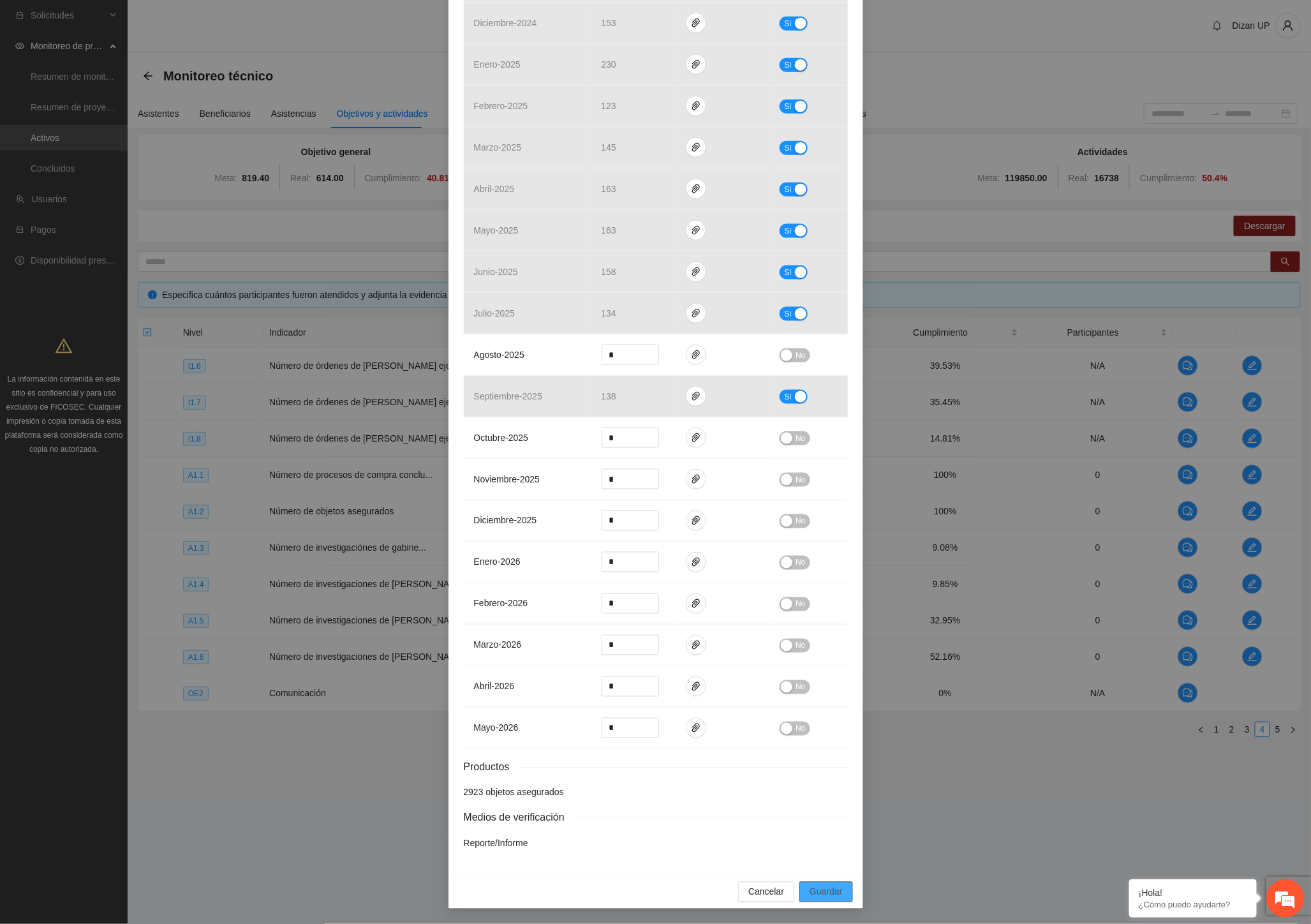
click at [826, 889] on span "Guardar" at bounding box center [826, 892] width 32 height 14
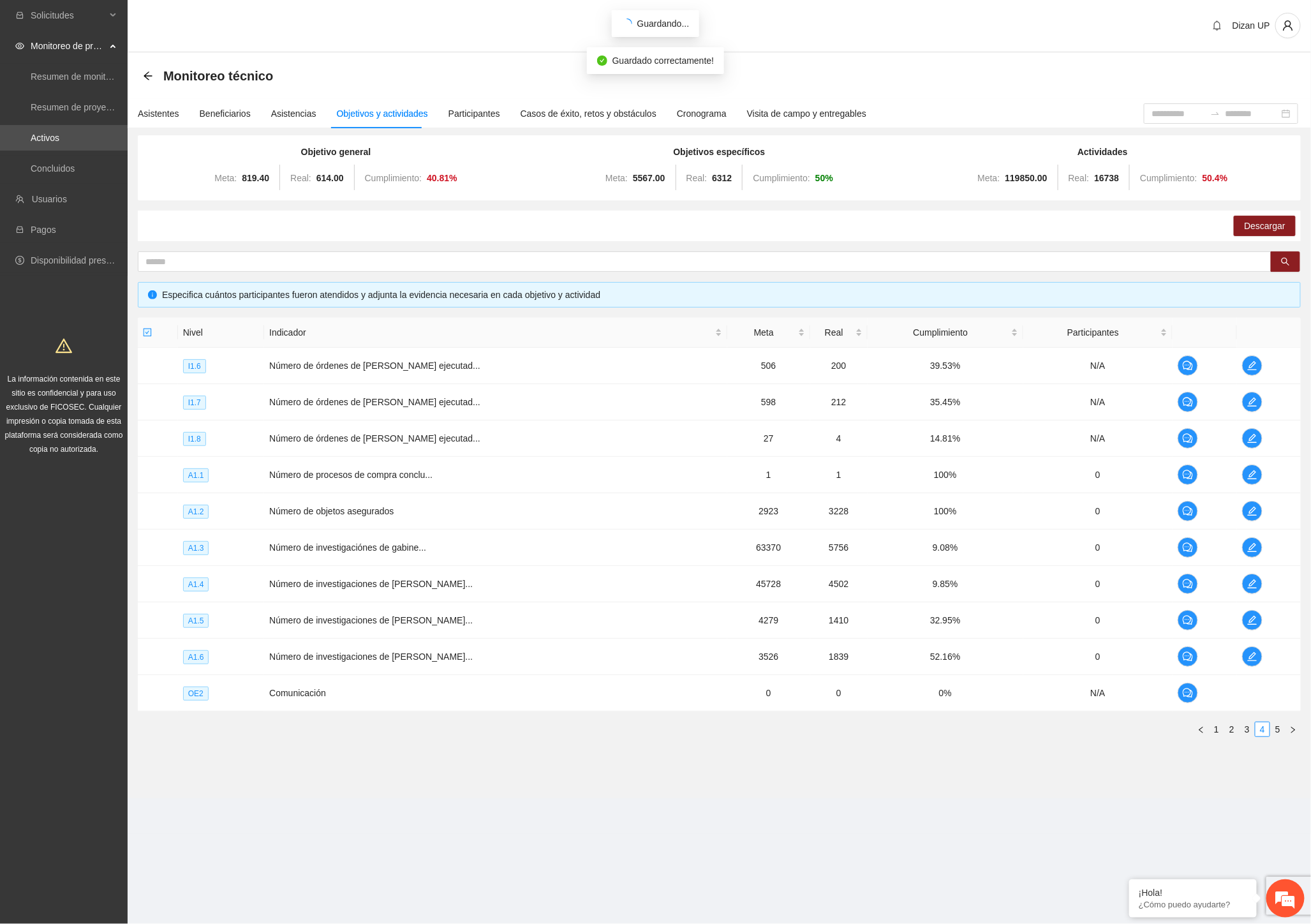
scroll to position [615, 0]
drag, startPoint x: 1105, startPoint y: 504, endPoint x: 1163, endPoint y: 507, distance: 58.1
click at [1107, 505] on td "0" at bounding box center [1097, 512] width 149 height 36
click at [1247, 512] on icon "edit" at bounding box center [1252, 511] width 10 height 10
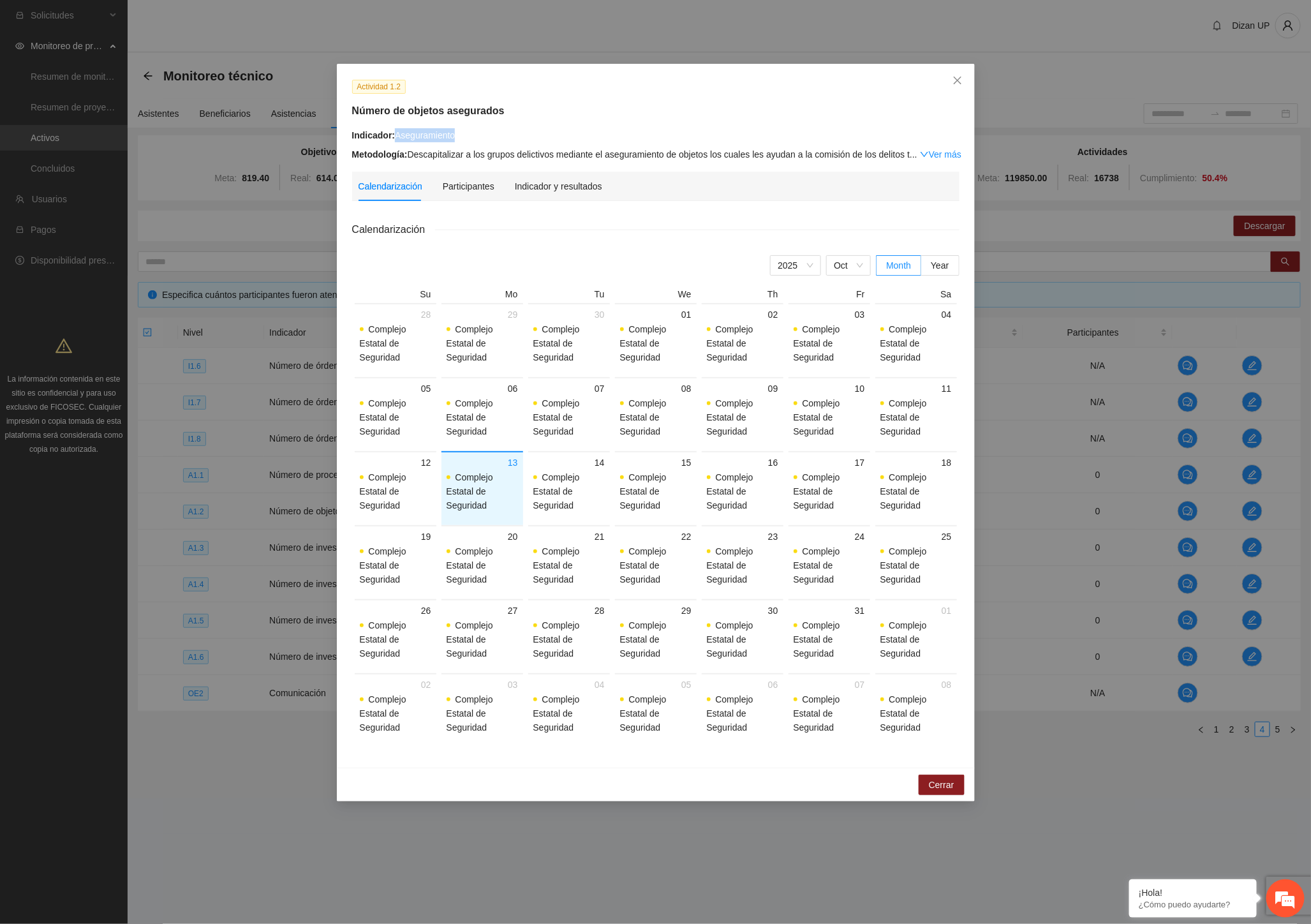
drag, startPoint x: 463, startPoint y: 135, endPoint x: 521, endPoint y: 139, distance: 58.1
click at [521, 139] on div "Indicador: Aseguramiento" at bounding box center [655, 135] width 607 height 14
copy div "Aseguramiento"
drag, startPoint x: 555, startPoint y: 185, endPoint x: 563, endPoint y: 192, distance: 10.6
click at [555, 185] on div "Indicador y resultados" at bounding box center [559, 186] width 88 height 14
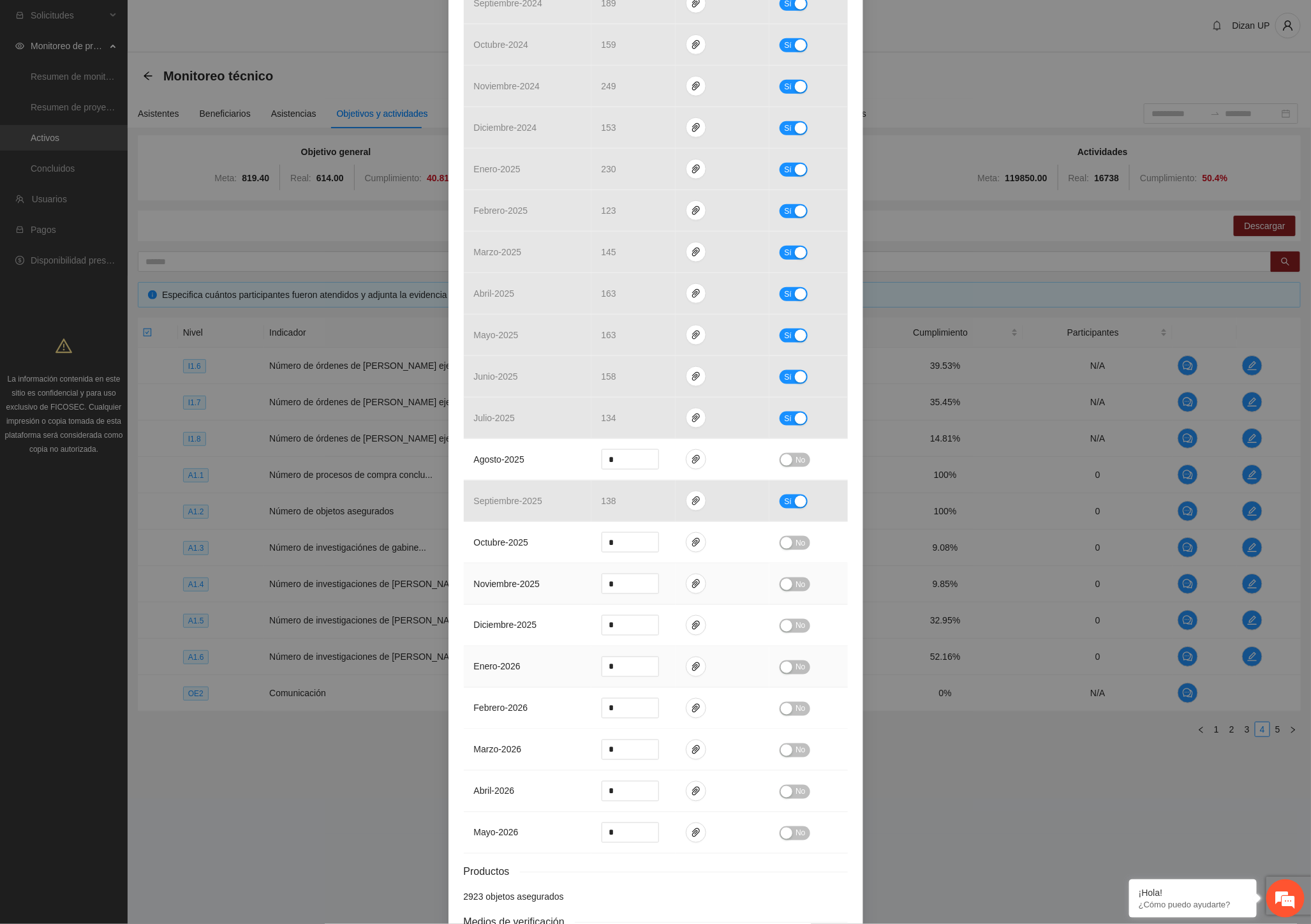
scroll to position [678, 0]
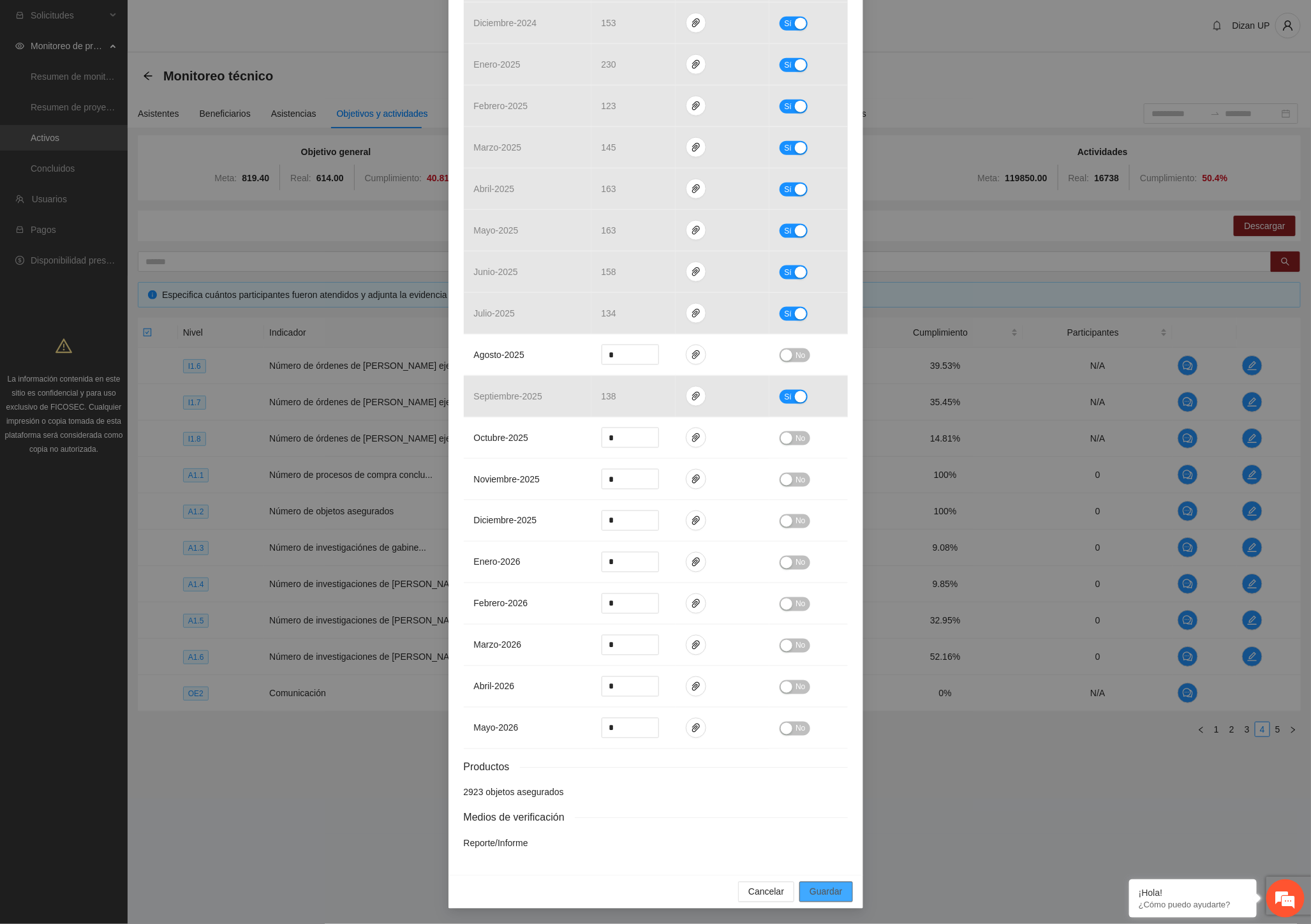
drag, startPoint x: 817, startPoint y: 894, endPoint x: 1083, endPoint y: 779, distance: 289.8
click at [826, 889] on span "Guardar" at bounding box center [826, 892] width 32 height 14
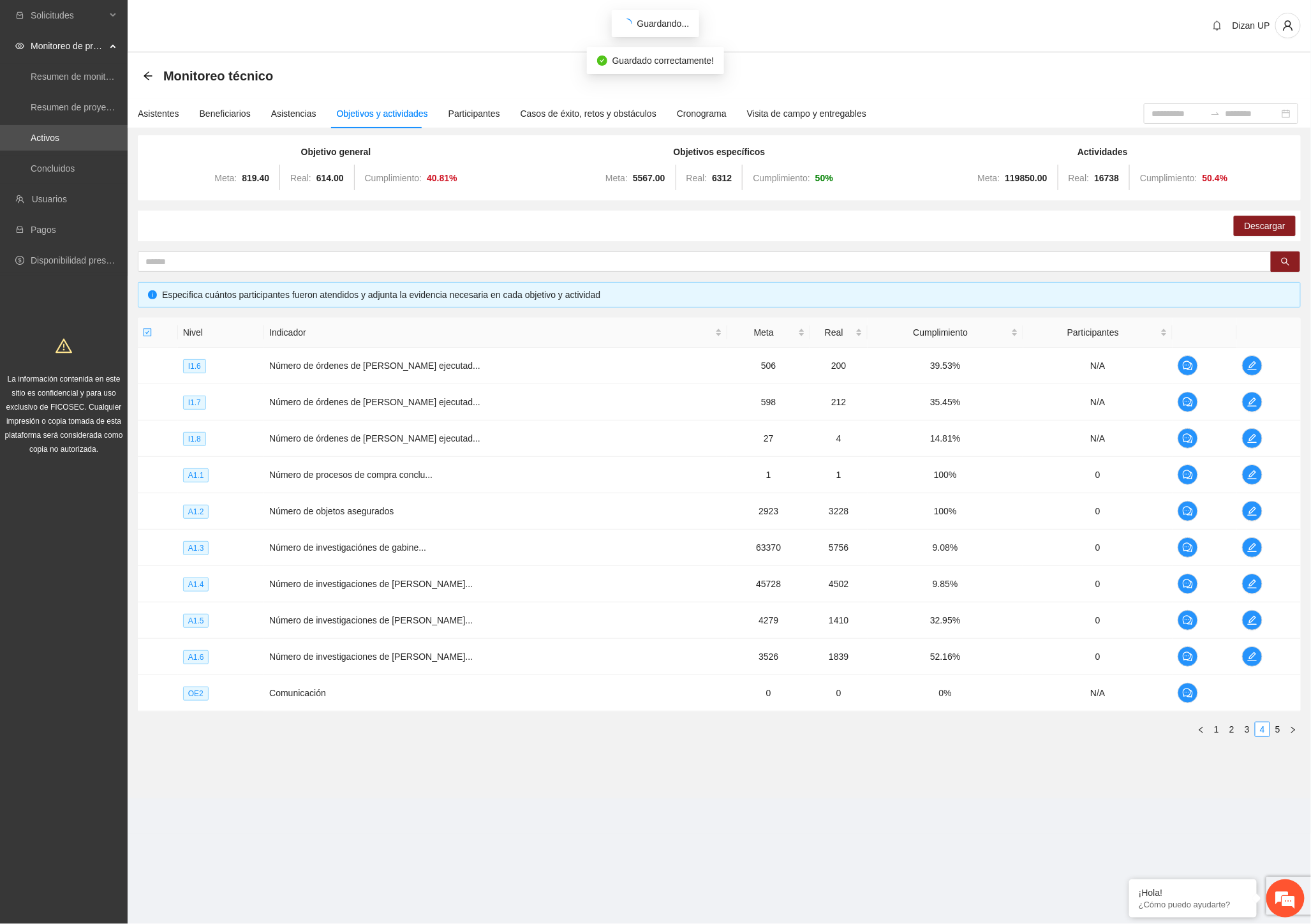
scroll to position [615, 0]
drag, startPoint x: 392, startPoint y: 577, endPoint x: 394, endPoint y: 565, distance: 12.2
click at [392, 576] on td "Número de investigaciones de [PERSON_NAME]..." at bounding box center [495, 584] width 463 height 36
click at [59, 138] on link "Activos" at bounding box center [44, 137] width 29 height 10
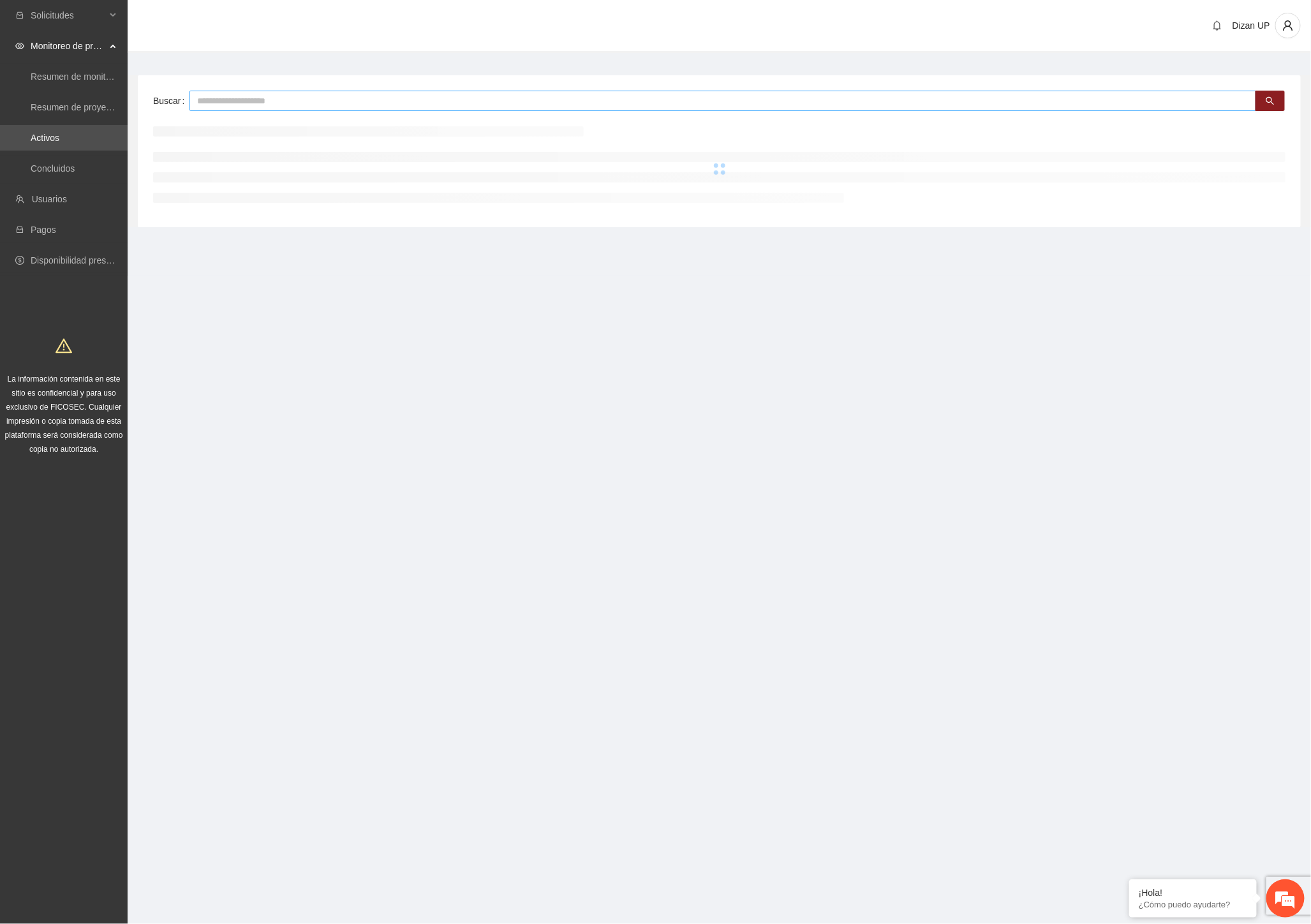
click at [323, 102] on input "text" at bounding box center [723, 100] width 1067 height 20
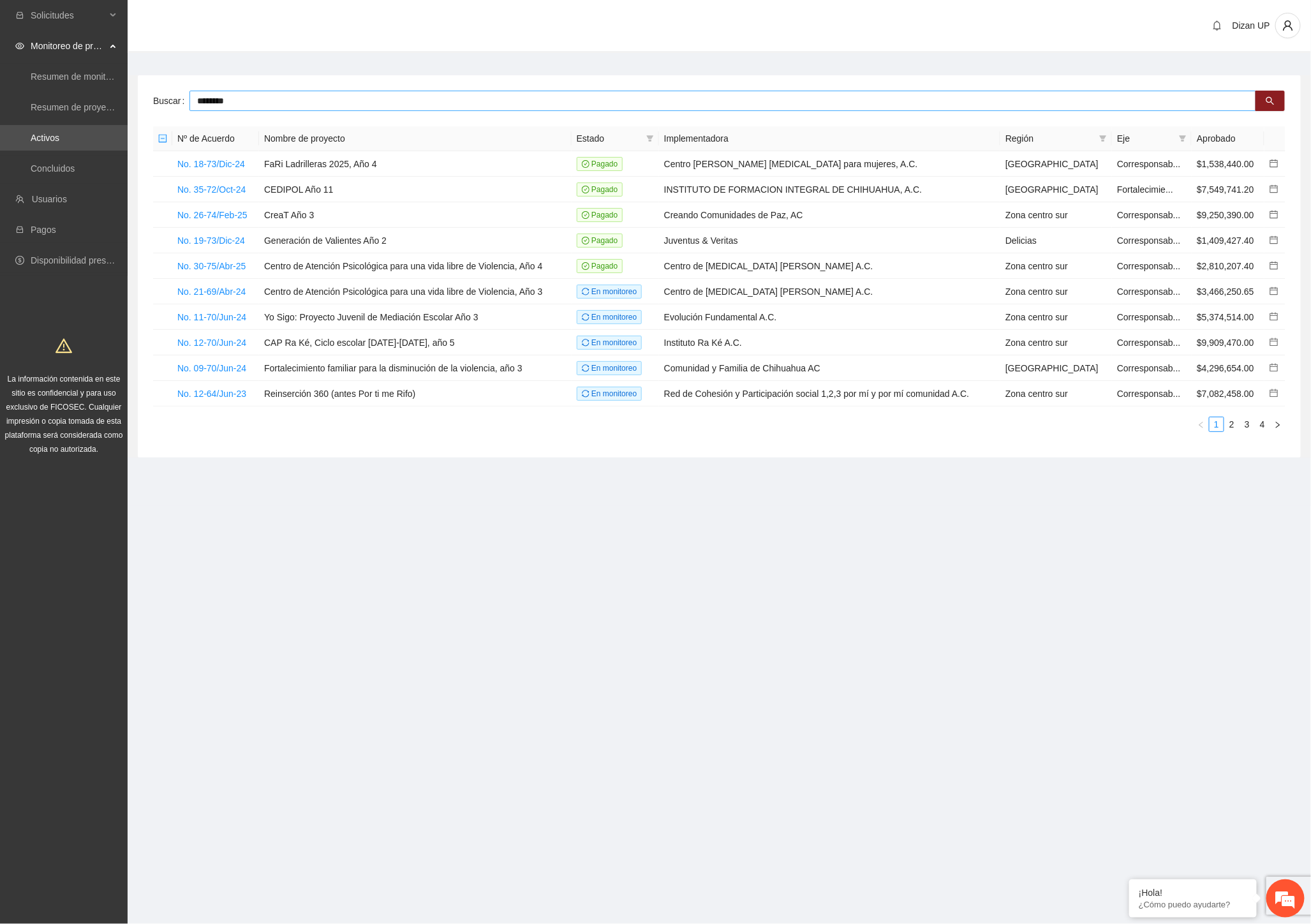
type input "********"
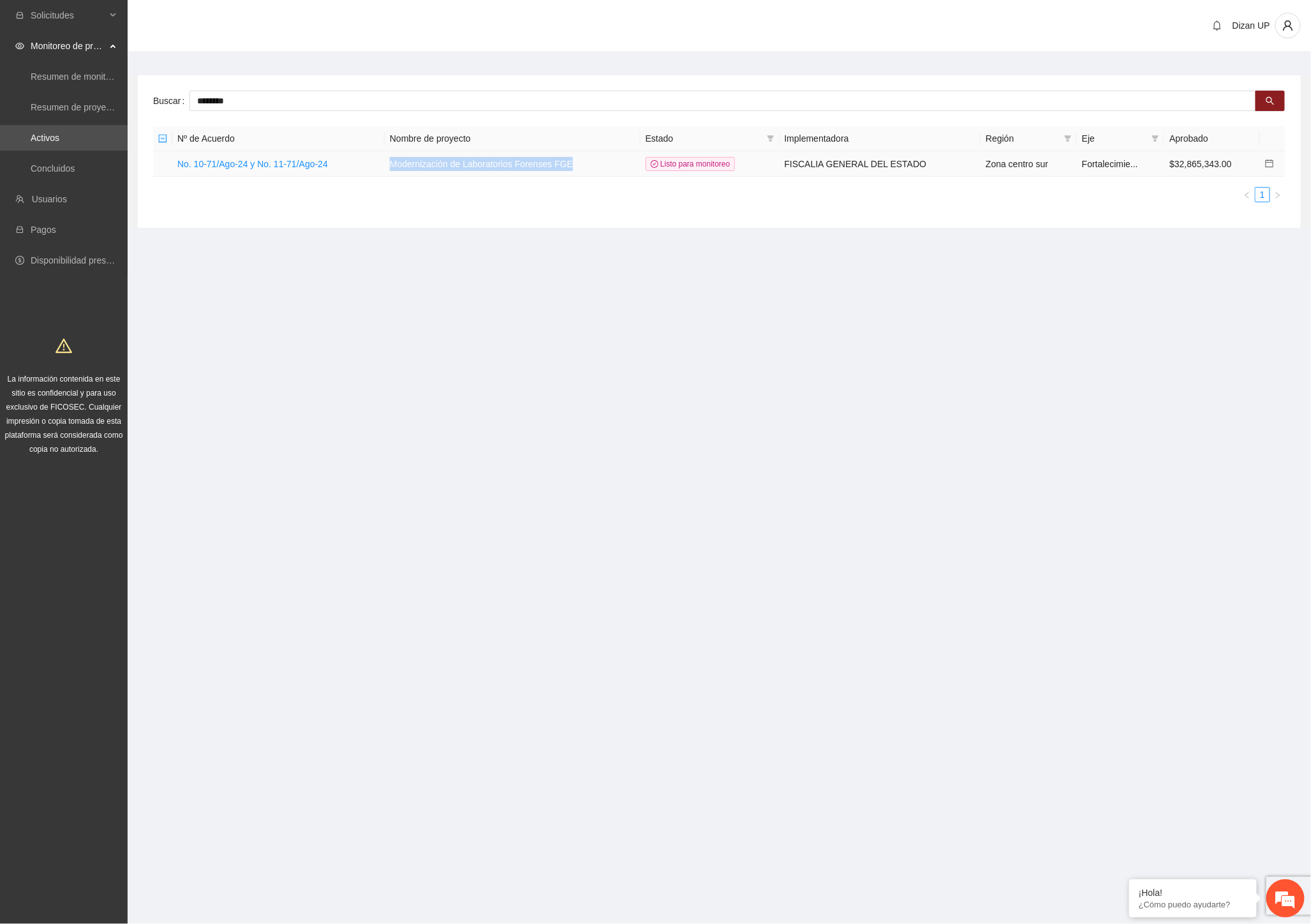
drag, startPoint x: 588, startPoint y: 166, endPoint x: 392, endPoint y: 163, distance: 196.0
click at [392, 163] on tr "No. 10-71/Ago-24 y No. 11-71/Ago-24 Modernización de Laboratorios Forenses FGE …" at bounding box center [719, 164] width 1132 height 26
copy tr "Modernización de Laboratorios Forenses FGE"
